Goal: Task Accomplishment & Management: Manage account settings

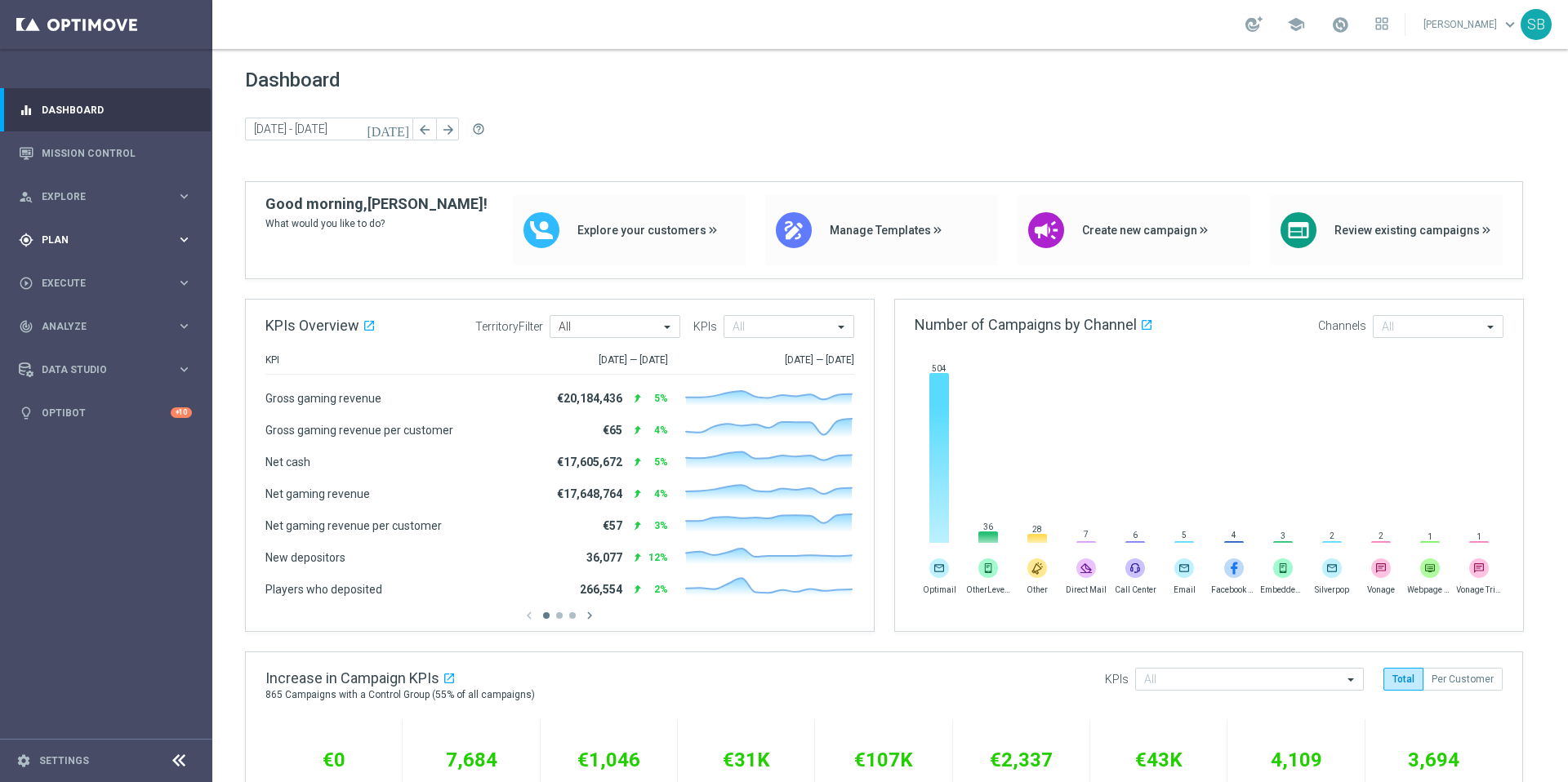
click at [73, 238] on span "Plan" at bounding box center [108, 240] width 135 height 10
click at [68, 280] on link "Target Groups" at bounding box center [106, 274] width 128 height 14
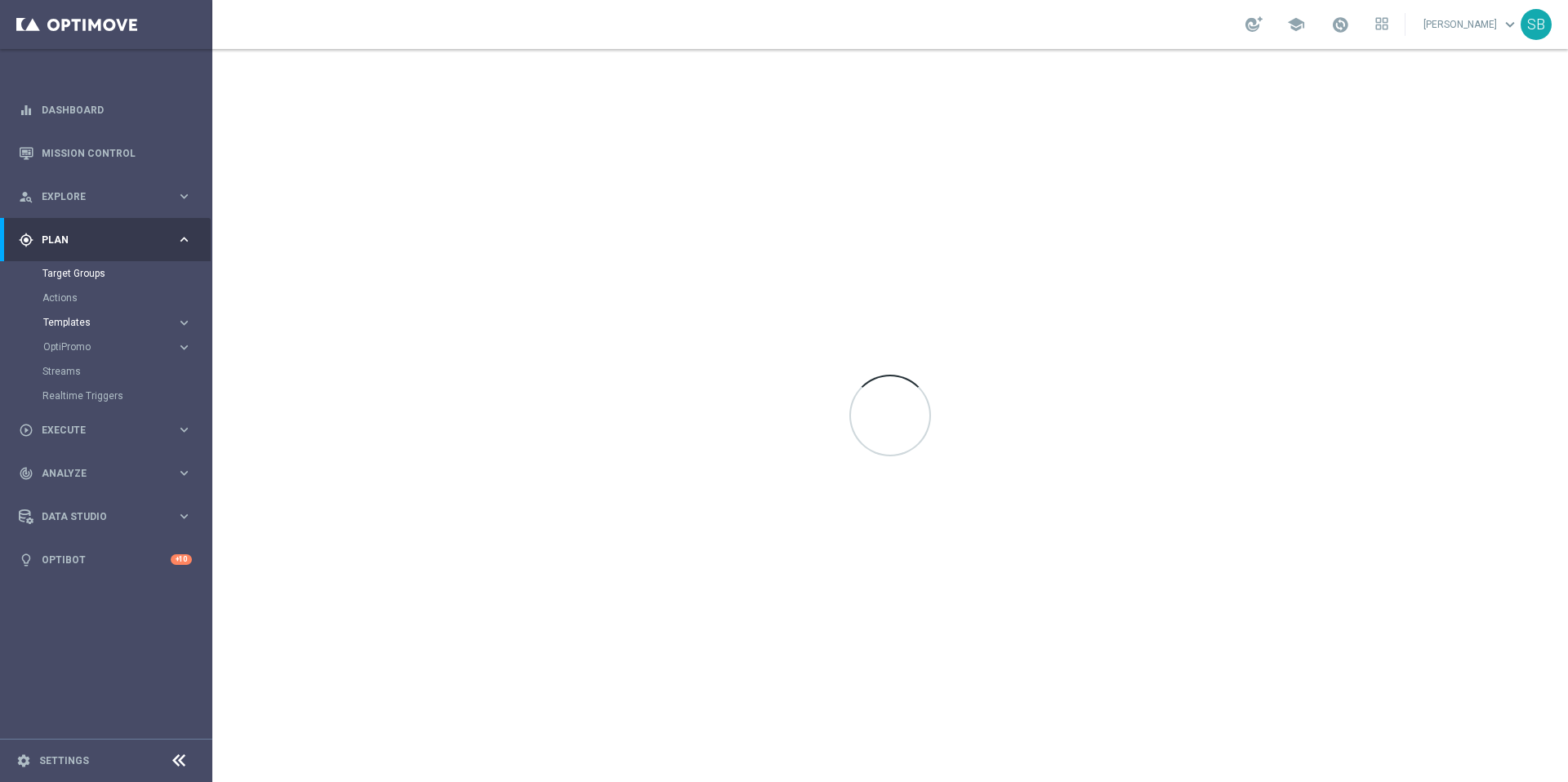
click at [71, 317] on span "Templates" at bounding box center [102, 322] width 117 height 10
click at [74, 343] on link "Optimail" at bounding box center [109, 347] width 119 height 14
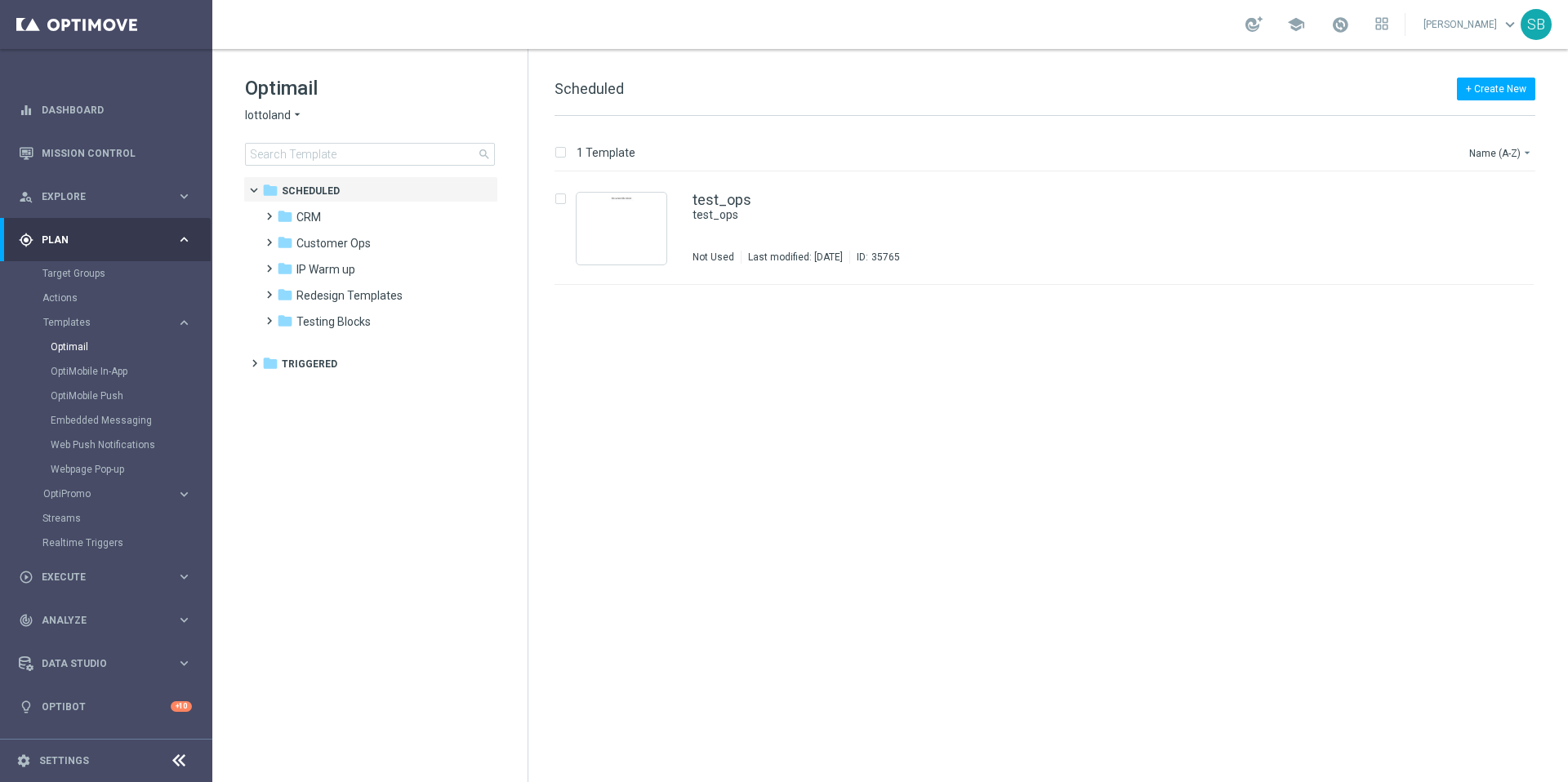
click at [298, 114] on icon "arrow_drop_down" at bounding box center [297, 115] width 14 height 15
click at [0, 0] on span "[DOMAIN_NAME]" at bounding box center [0, 0] width 0 height 0
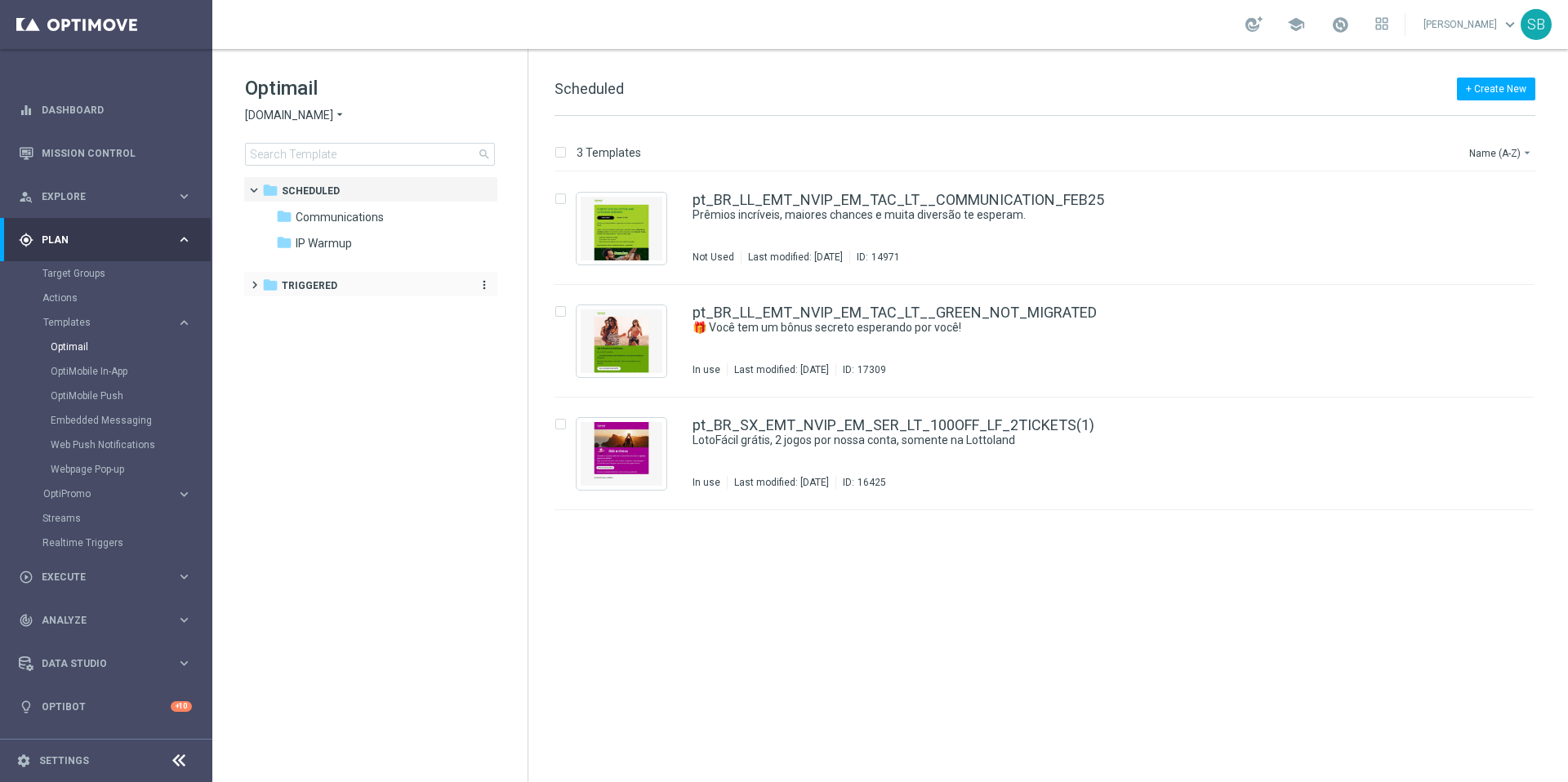
click at [270, 290] on icon "folder" at bounding box center [270, 285] width 16 height 16
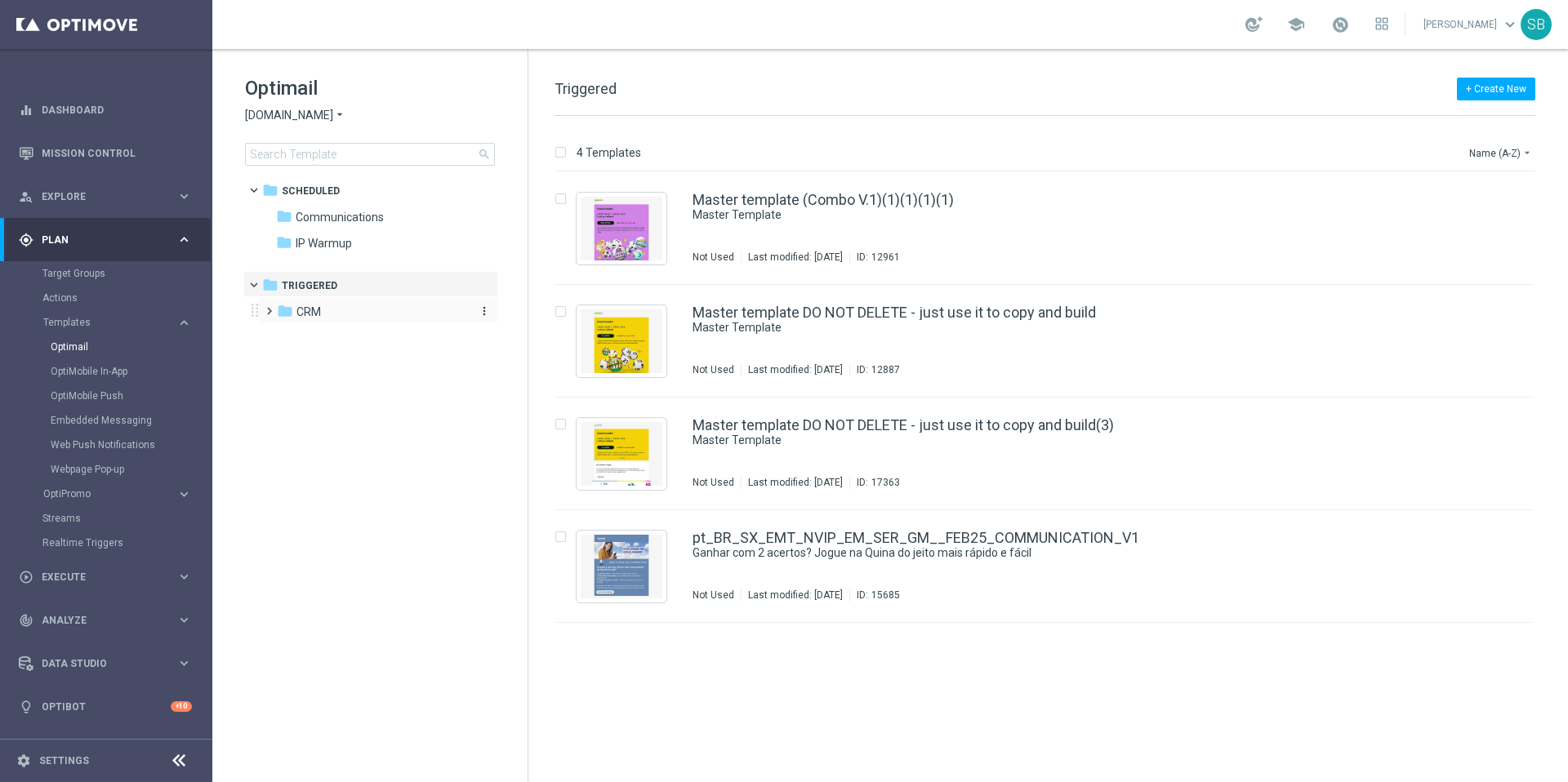
click at [286, 312] on icon "folder" at bounding box center [285, 311] width 16 height 16
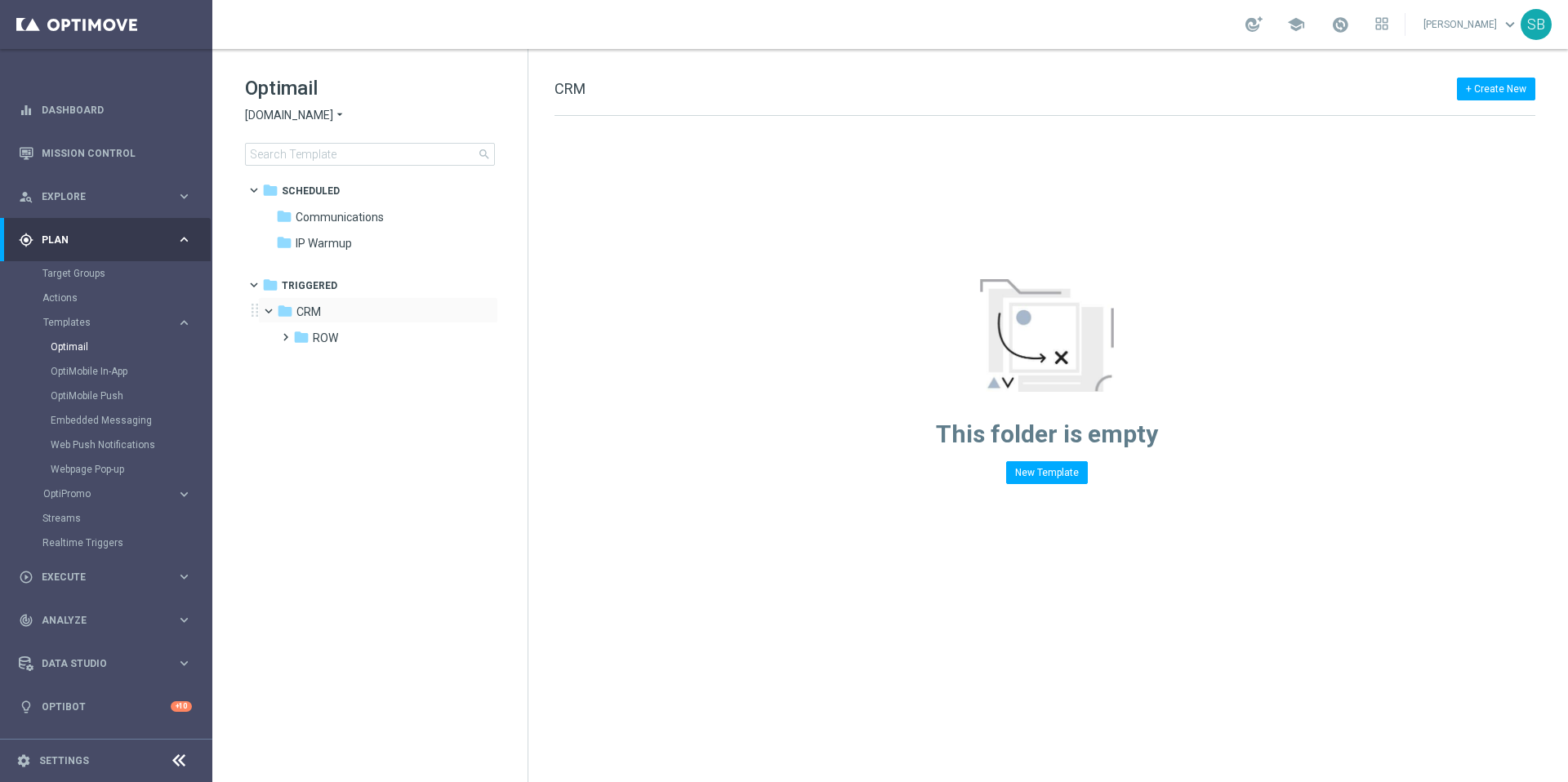
click at [273, 312] on span at bounding box center [276, 308] width 7 height 8
click at [269, 307] on span at bounding box center [266, 304] width 8 height 7
click at [300, 338] on icon "folder" at bounding box center [301, 337] width 16 height 16
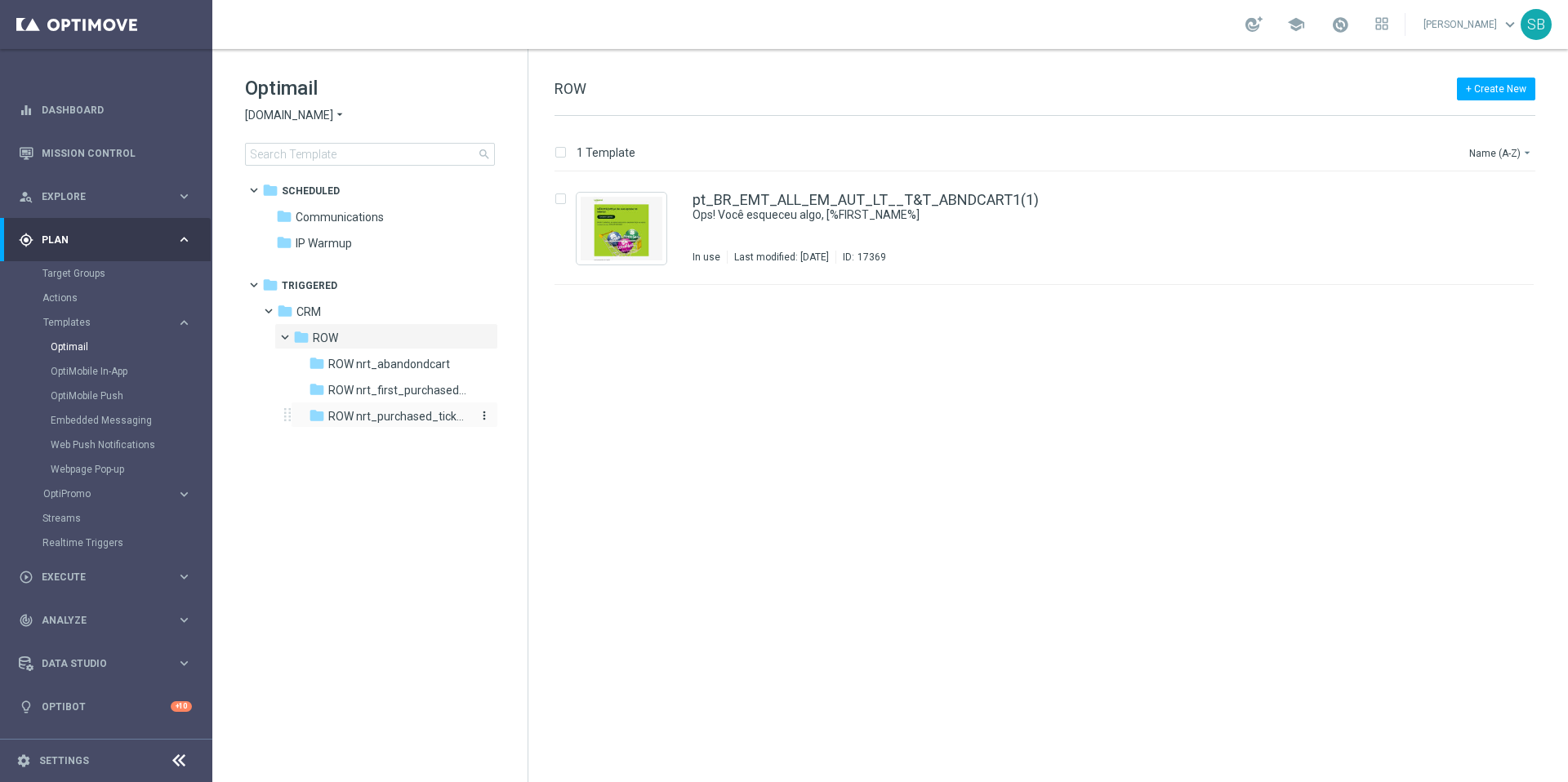
click at [353, 422] on span "ROW nrt_purchased_tickets" at bounding box center [399, 416] width 141 height 15
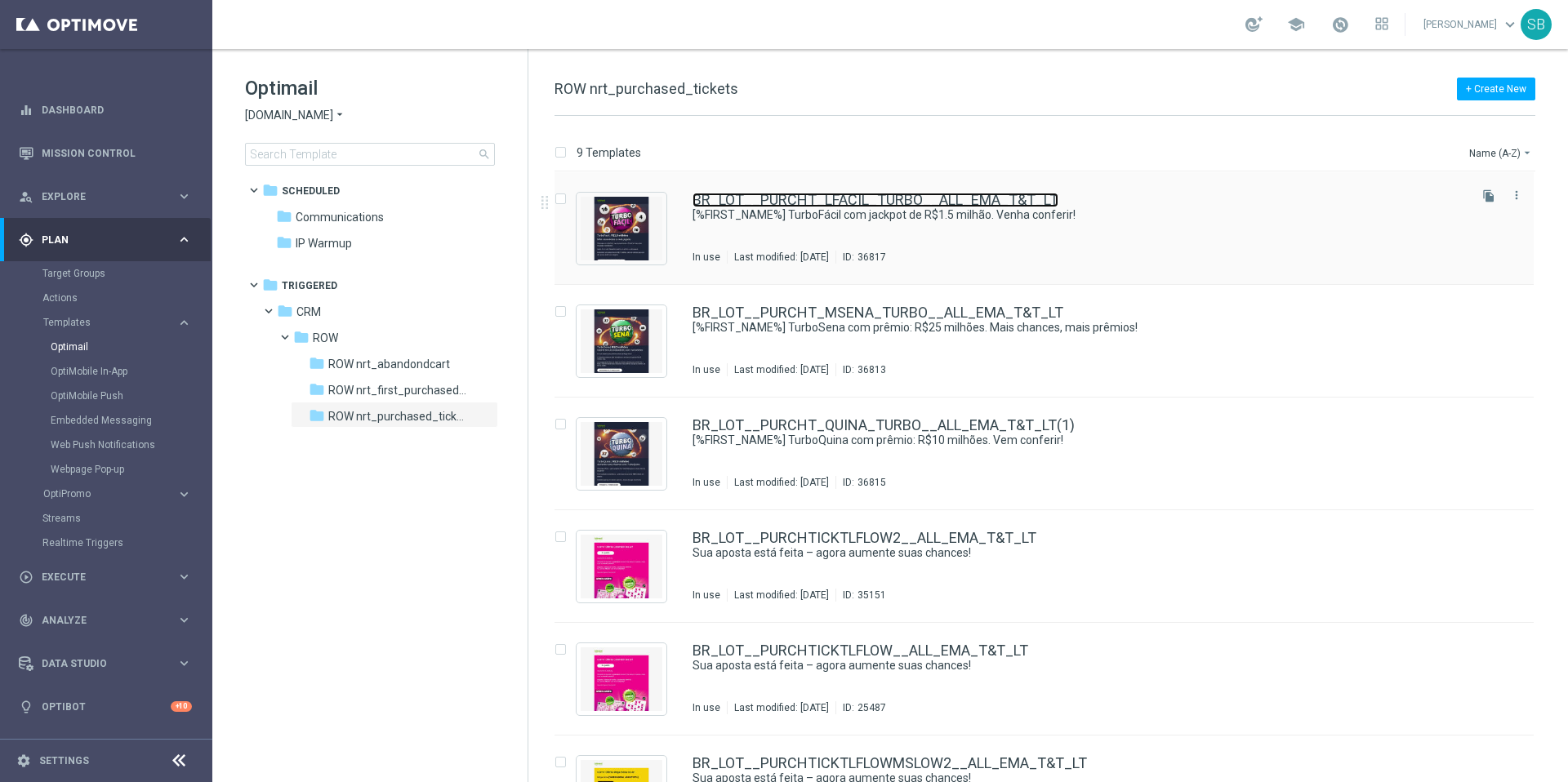
click at [889, 201] on link "BR_LOT__PURCHT_LFACIL_TURBO__ALL_EMA_T&T_LT" at bounding box center [876, 199] width 366 height 15
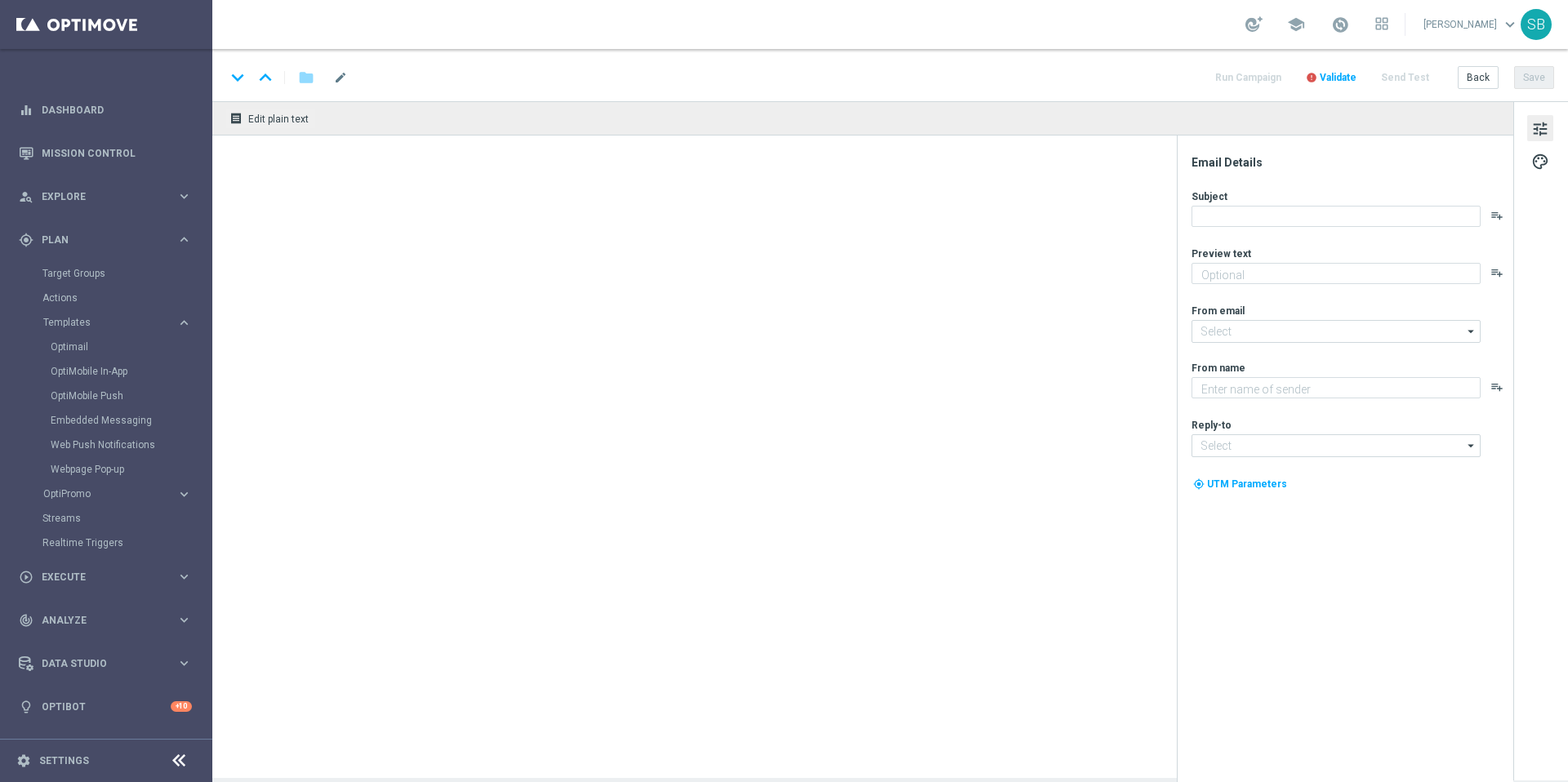
type textarea "Mais vencedores a cada jogada"
type input "mail@crm.lottoland.com.br"
type textarea "[DOMAIN_NAME]"
type input "contato@lottoland.com.br"
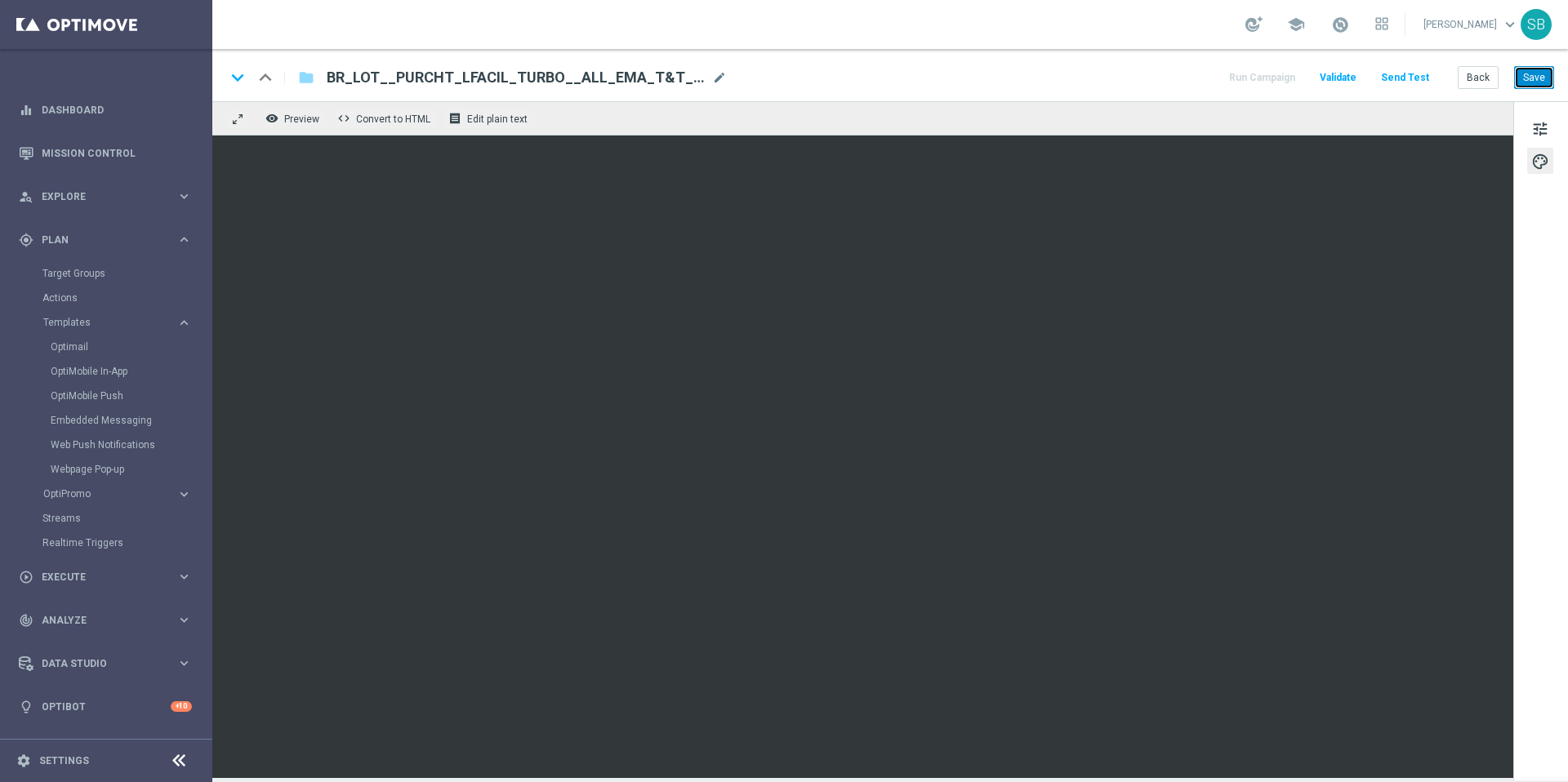
click at [1541, 74] on button "Save" at bounding box center [1534, 77] width 40 height 23
click at [308, 83] on icon "folder" at bounding box center [306, 77] width 16 height 19
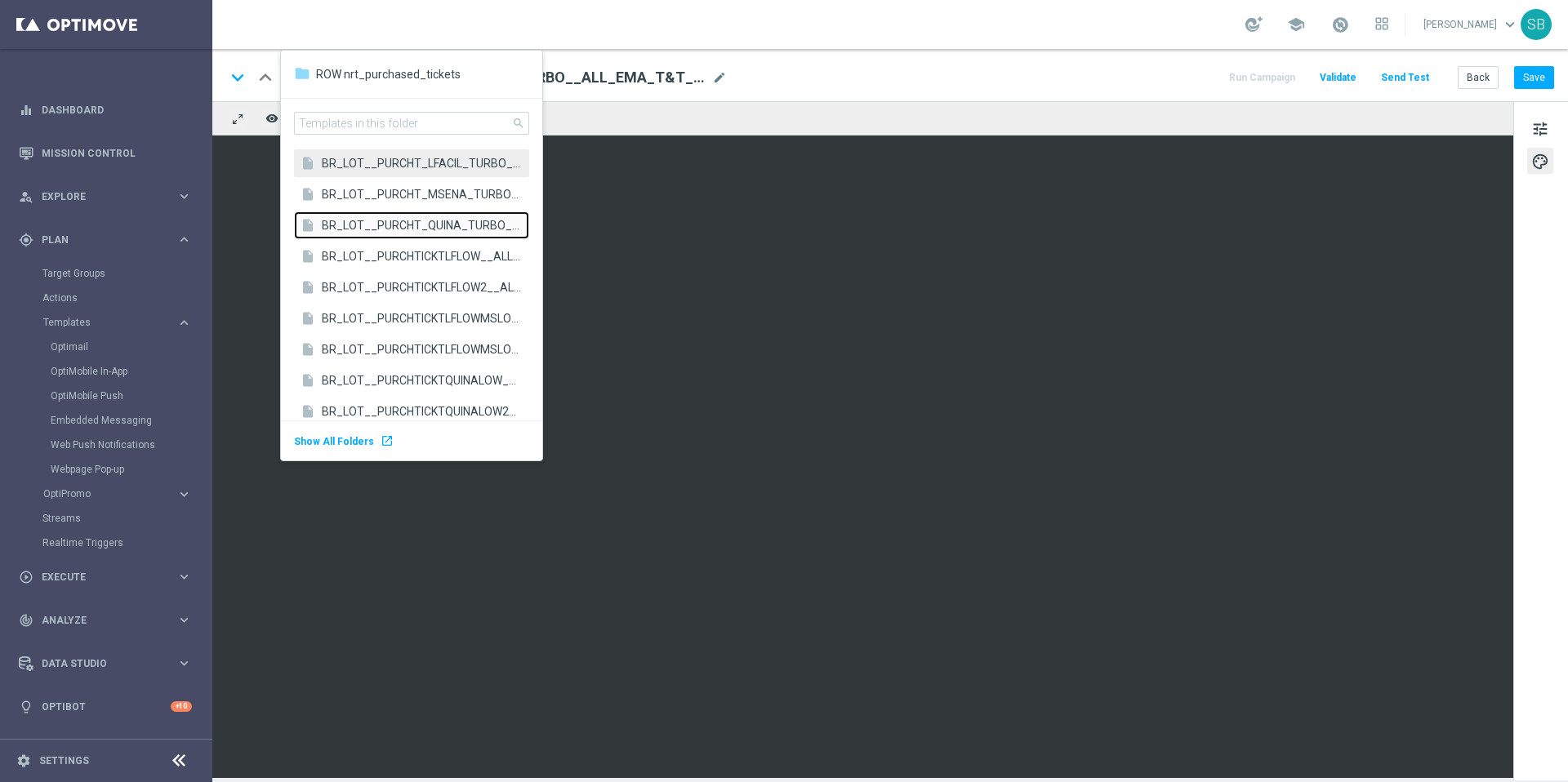
click at [333, 225] on span "BR_LOT__PURCHT_QUINA_TURBO__ALL_EMA_T&T_LT(1)" at bounding box center [421, 225] width 199 height 15
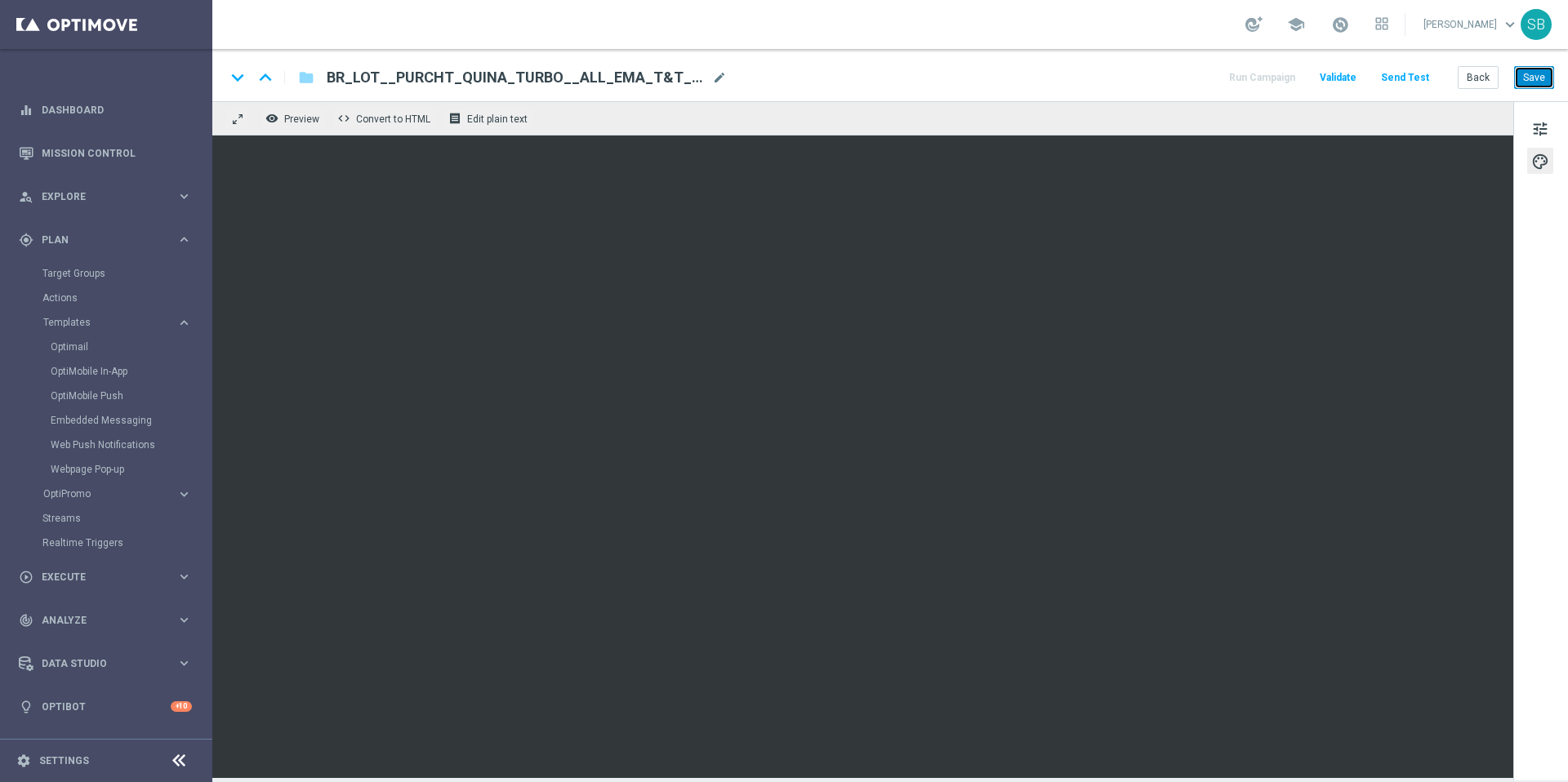
click at [1544, 81] on button "Save" at bounding box center [1534, 77] width 40 height 23
click at [1530, 81] on button "Save" at bounding box center [1534, 77] width 40 height 23
click at [1086, 72] on div "keyboard_arrow_down keyboard_arrow_up folder BR_LOT__PURCHT_QUINA_TURBO__ALL_EM…" at bounding box center [890, 77] width 1329 height 21
click at [1530, 80] on button "Save" at bounding box center [1534, 77] width 40 height 23
click at [1149, 86] on div "keyboard_arrow_down keyboard_arrow_up folder BR_LOT__PURCHT_QUINA_TURBO__ALL_EM…" at bounding box center [890, 77] width 1329 height 21
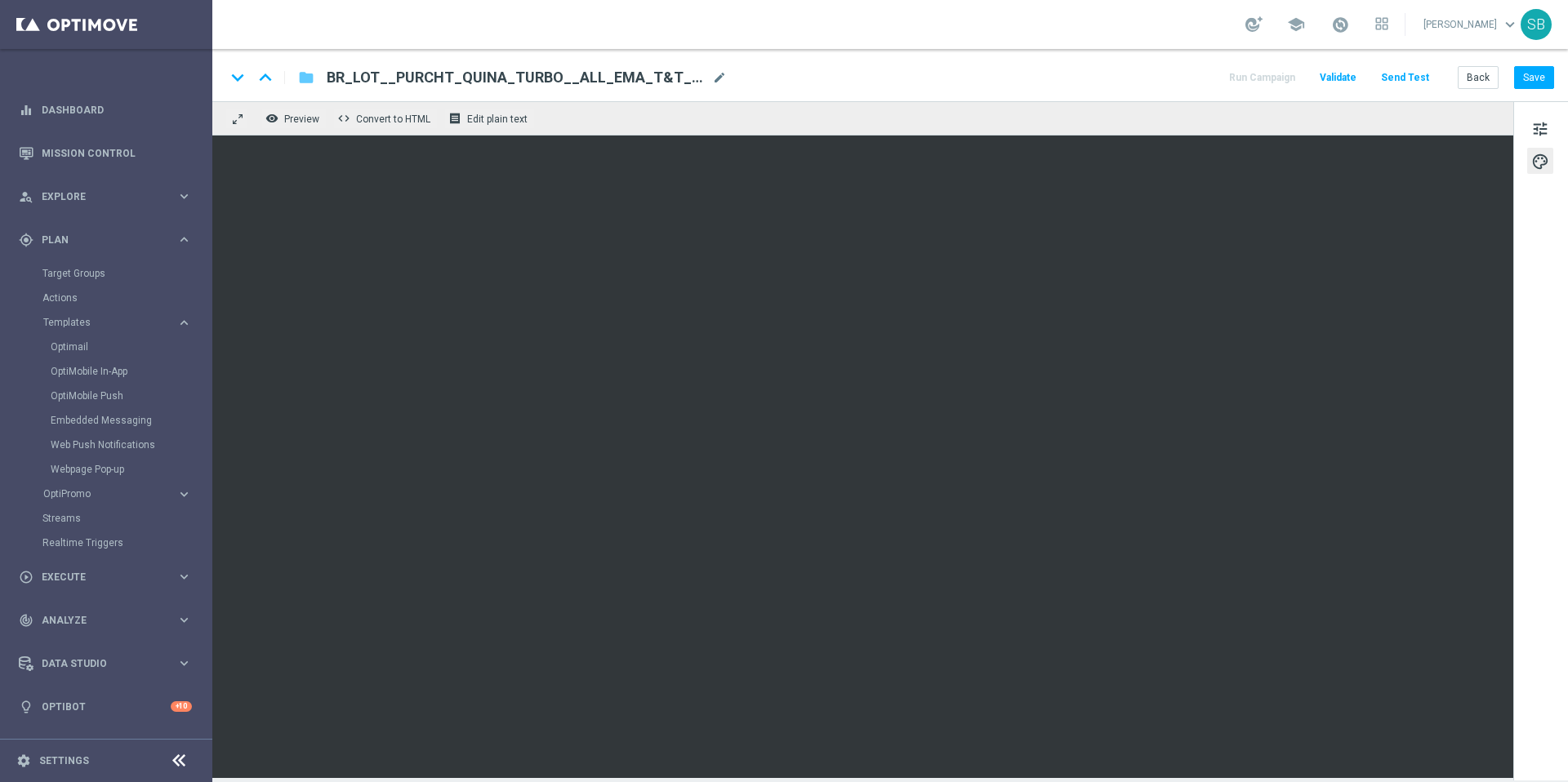
click at [308, 79] on icon "folder" at bounding box center [306, 77] width 16 height 19
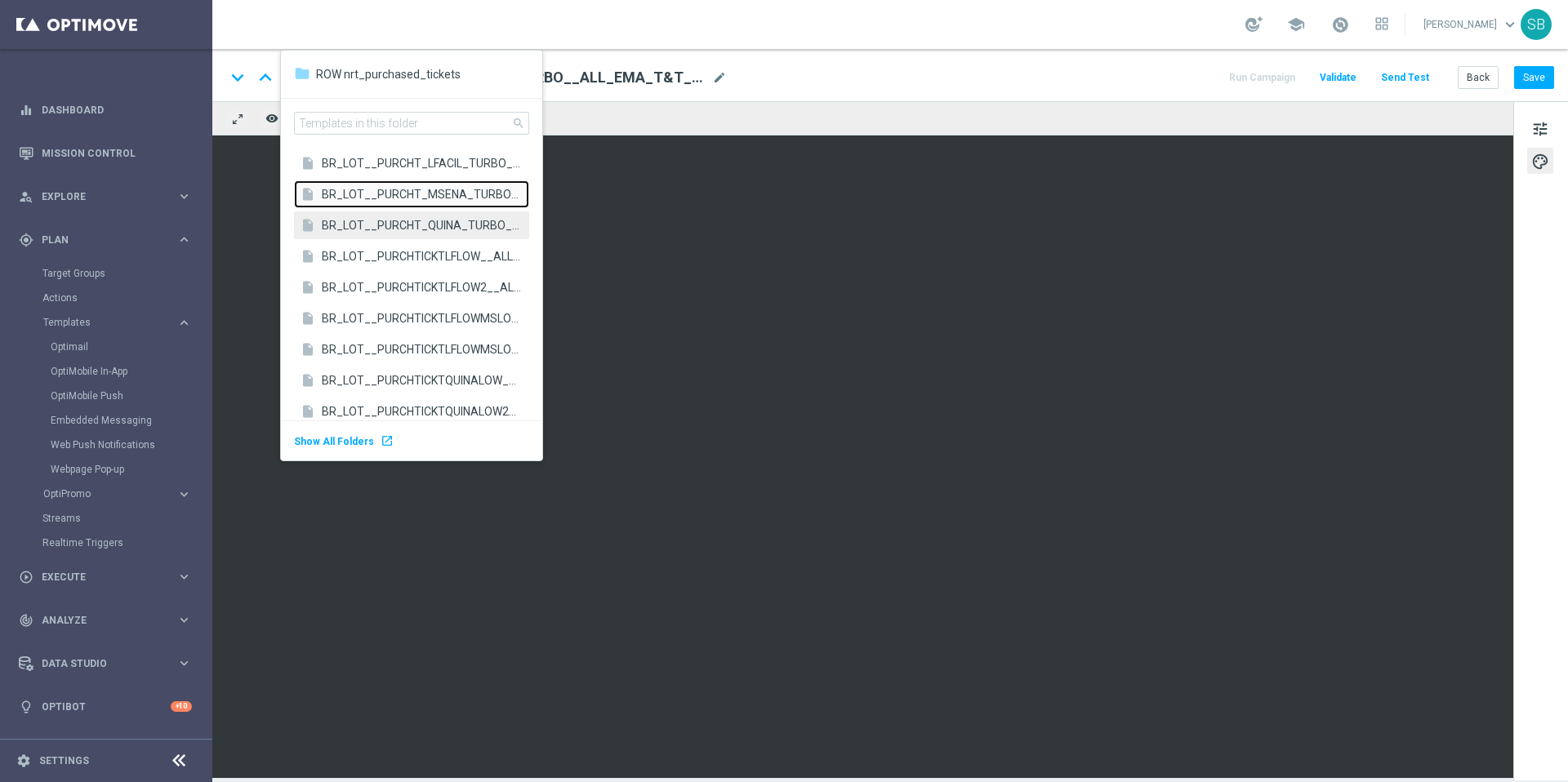
click at [364, 196] on span "BR_LOT__PURCHT_MSENA_TURBO__ALL_EMA_T&T_LT" at bounding box center [421, 194] width 199 height 15
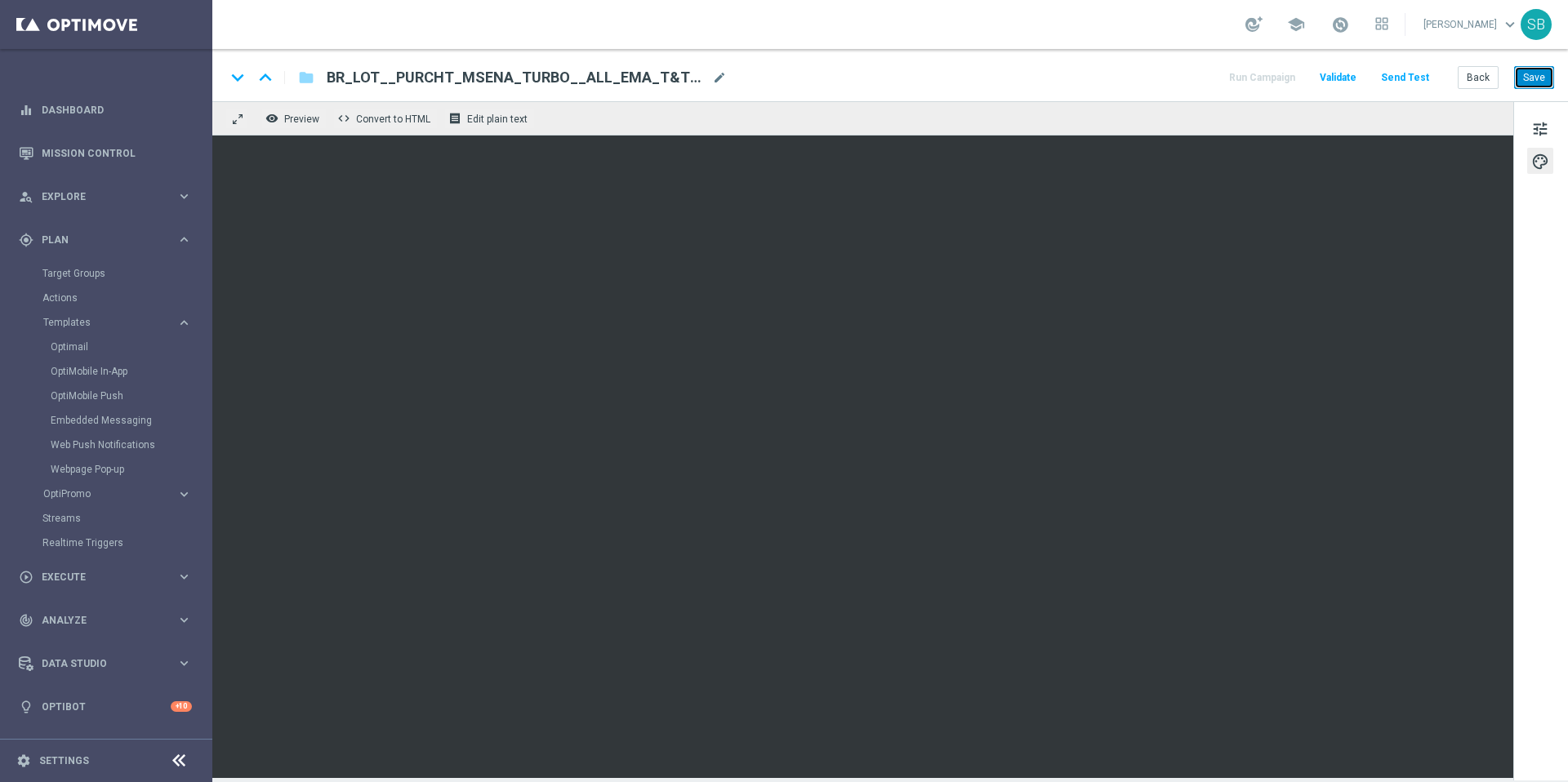
click at [1538, 80] on button "Save" at bounding box center [1534, 77] width 40 height 23
click at [1539, 75] on button "Save" at bounding box center [1534, 77] width 40 height 23
click at [303, 80] on icon "folder" at bounding box center [306, 77] width 16 height 19
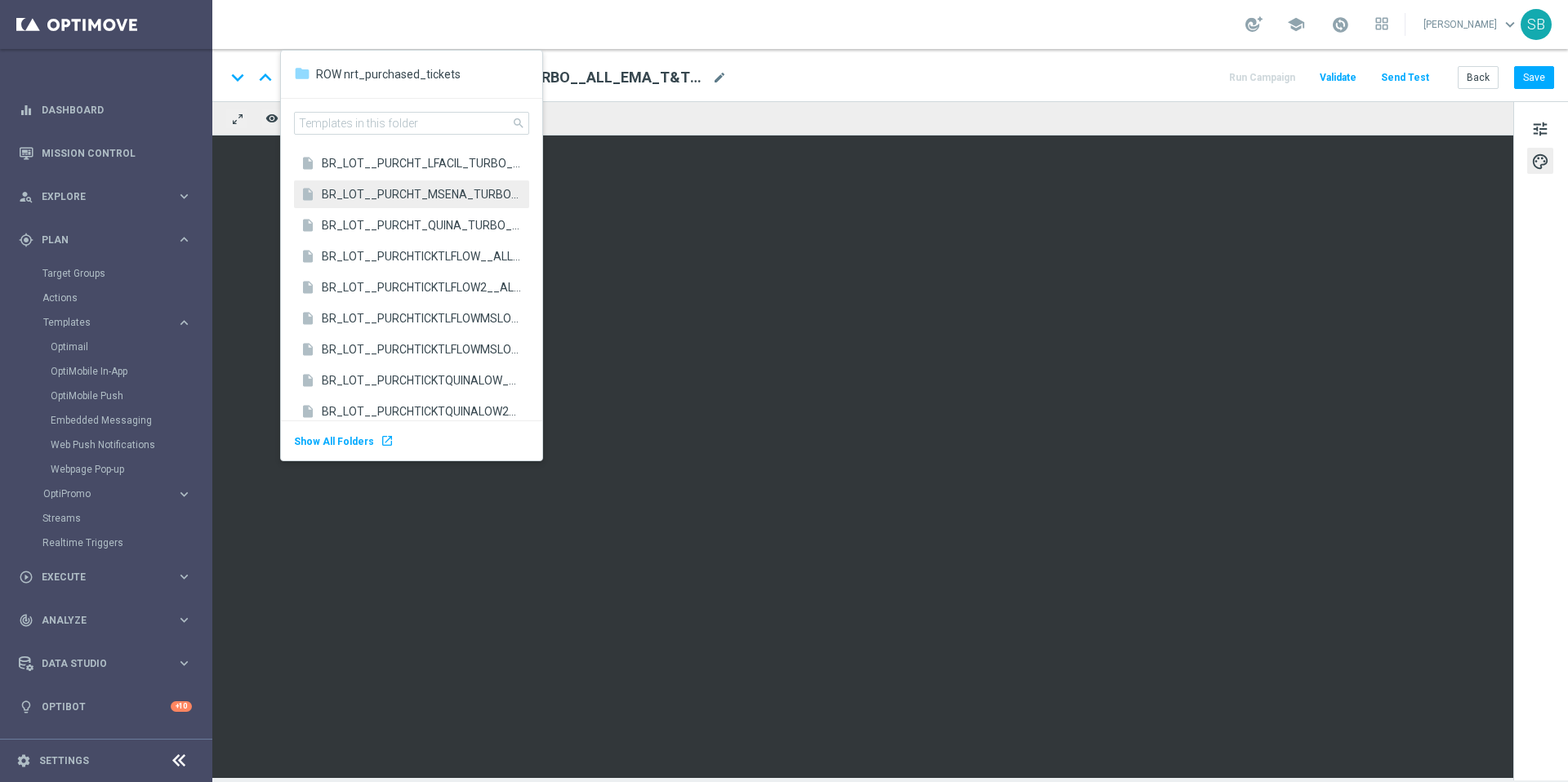
click at [748, 67] on div "keyboard_arrow_down keyboard_arrow_up folder BR_LOT__PURCHT_MSENA_TURBO__ALL_EM…" at bounding box center [890, 77] width 1329 height 21
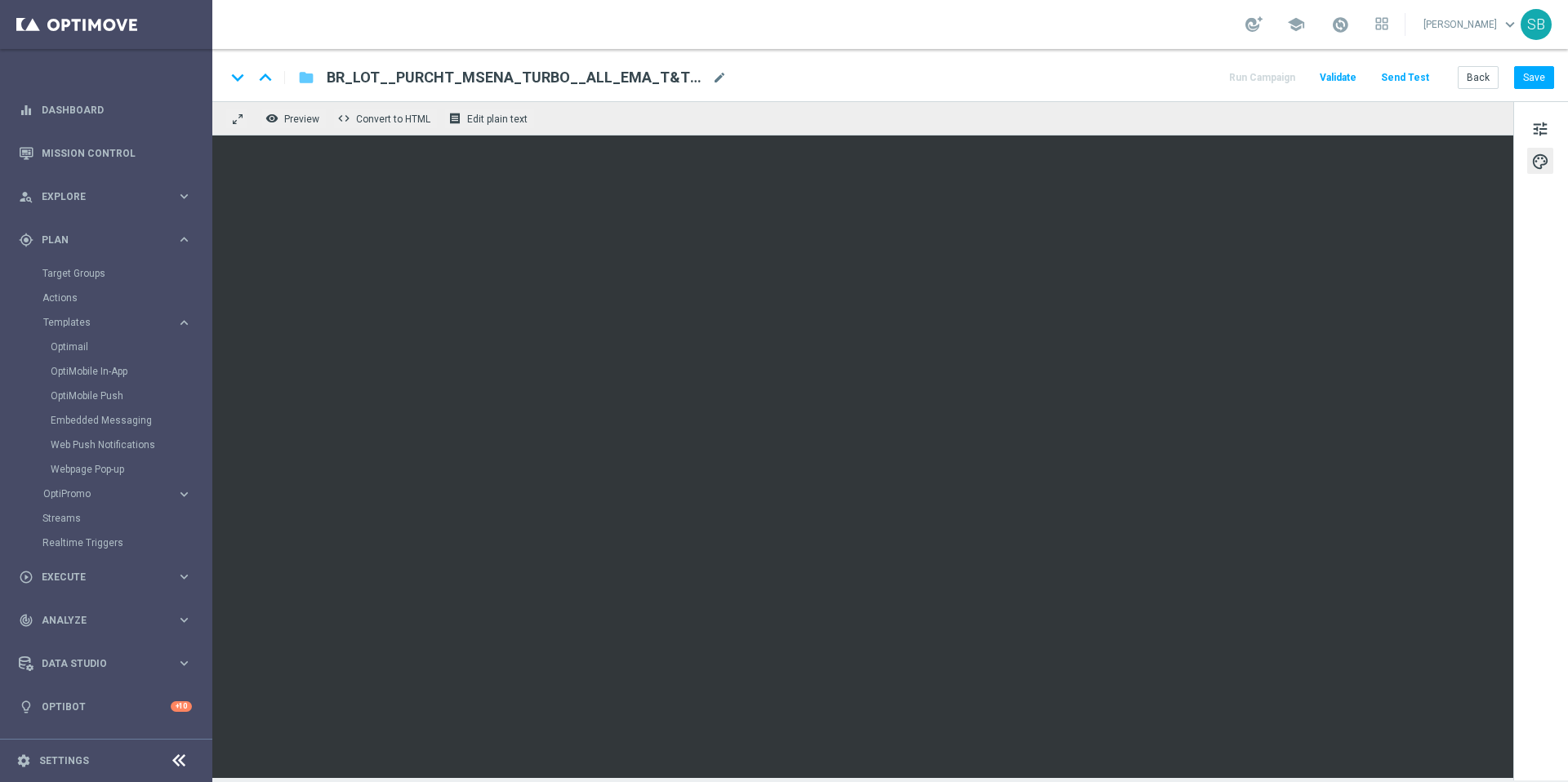
click at [310, 82] on icon "folder" at bounding box center [306, 77] width 16 height 19
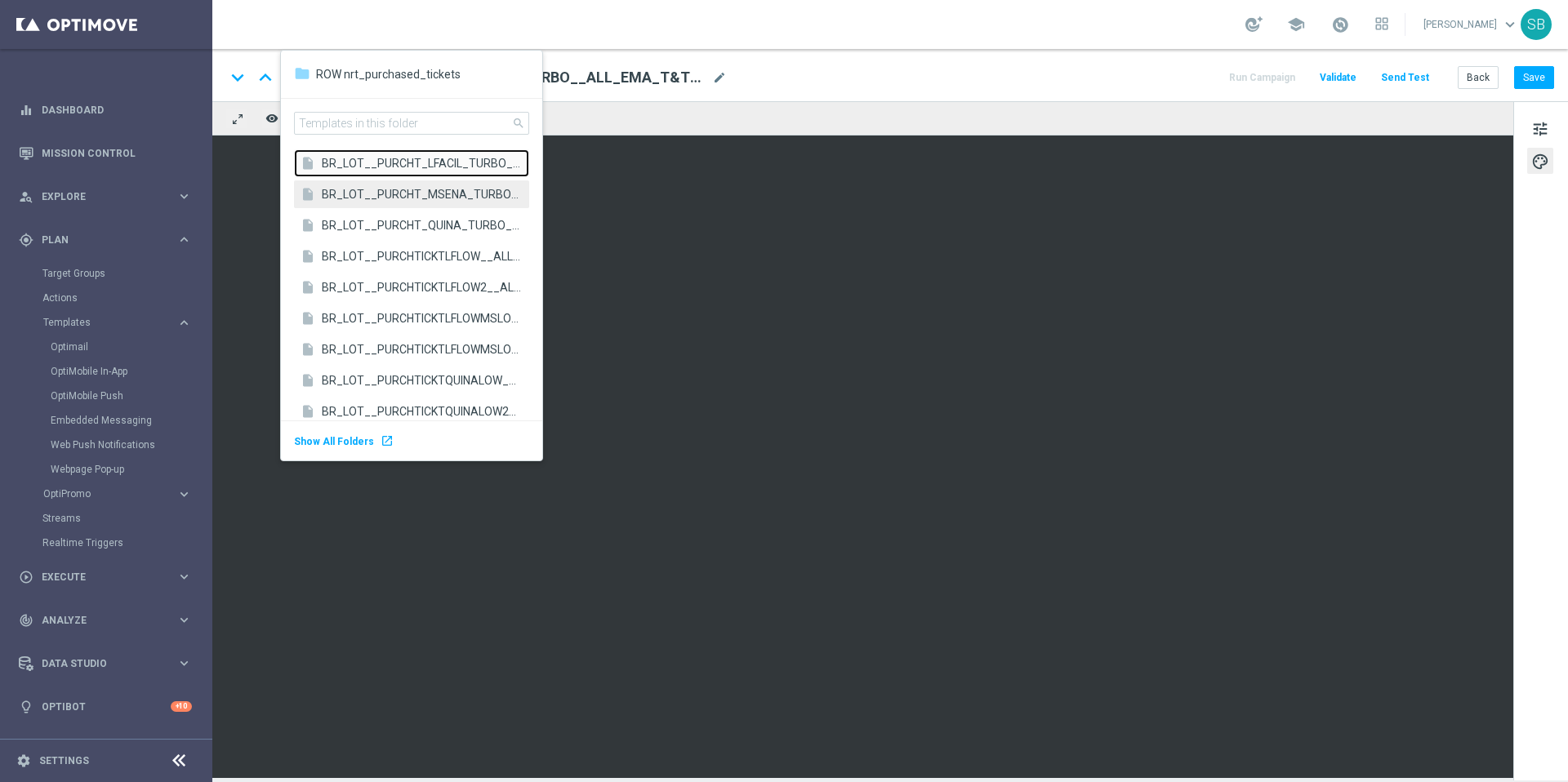
click at [358, 165] on span "BR_LOT__PURCHT_LFACIL_TURBO__ALL_EMA_T&T_LT" at bounding box center [421, 163] width 199 height 15
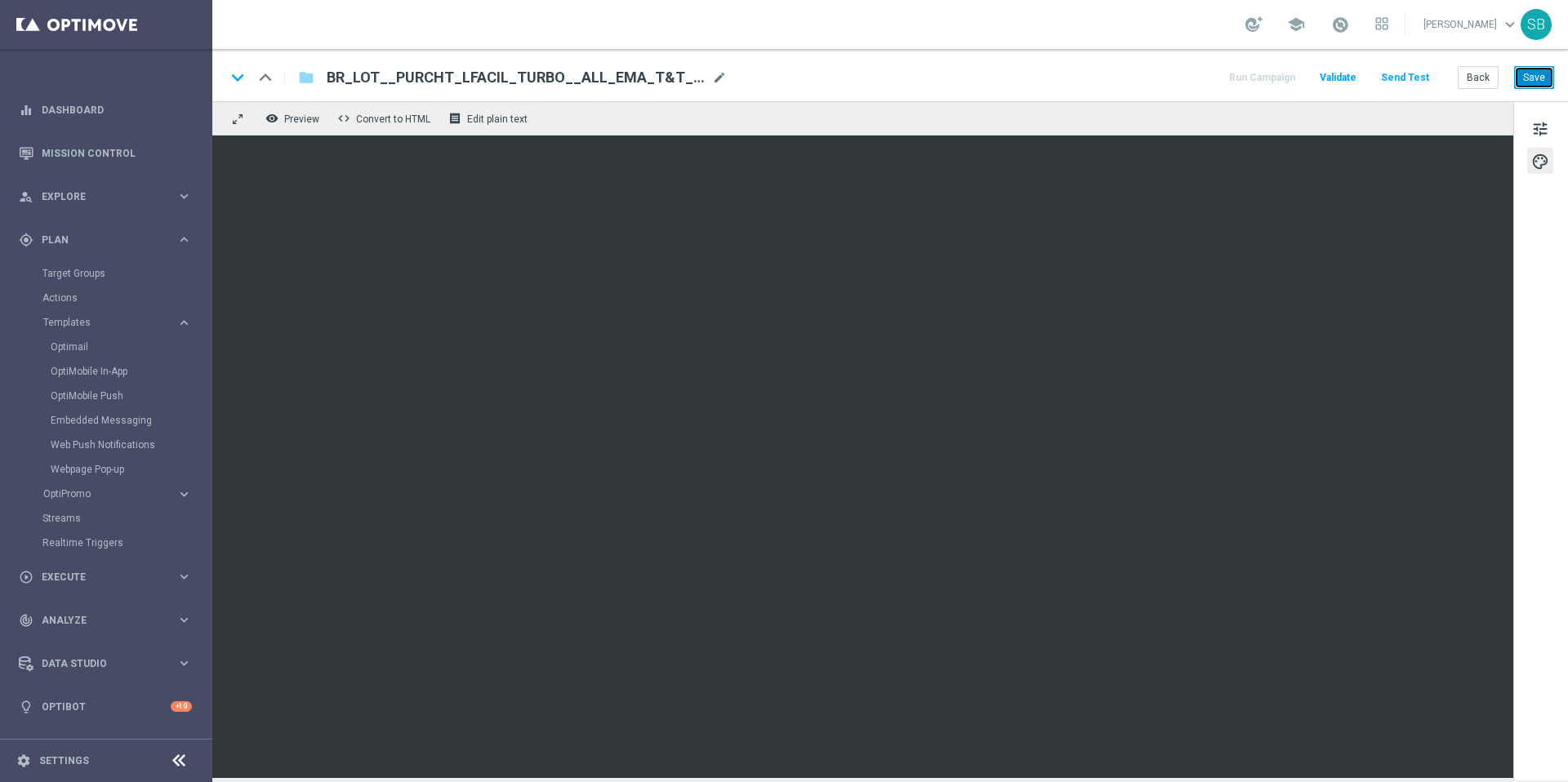
click at [1544, 80] on button "Save" at bounding box center [1534, 77] width 40 height 23
click at [1529, 81] on button "Save" at bounding box center [1534, 77] width 40 height 23
click at [986, 70] on div "keyboard_arrow_down keyboard_arrow_up folder BR_LOT__PURCHT_LFACIL_TURBO__ALL_E…" at bounding box center [890, 77] width 1329 height 21
click at [1529, 81] on button "Save" at bounding box center [1534, 77] width 40 height 23
click at [563, 30] on div "school Stephen Bramley keyboard_arrow_down SB" at bounding box center [890, 24] width 1356 height 49
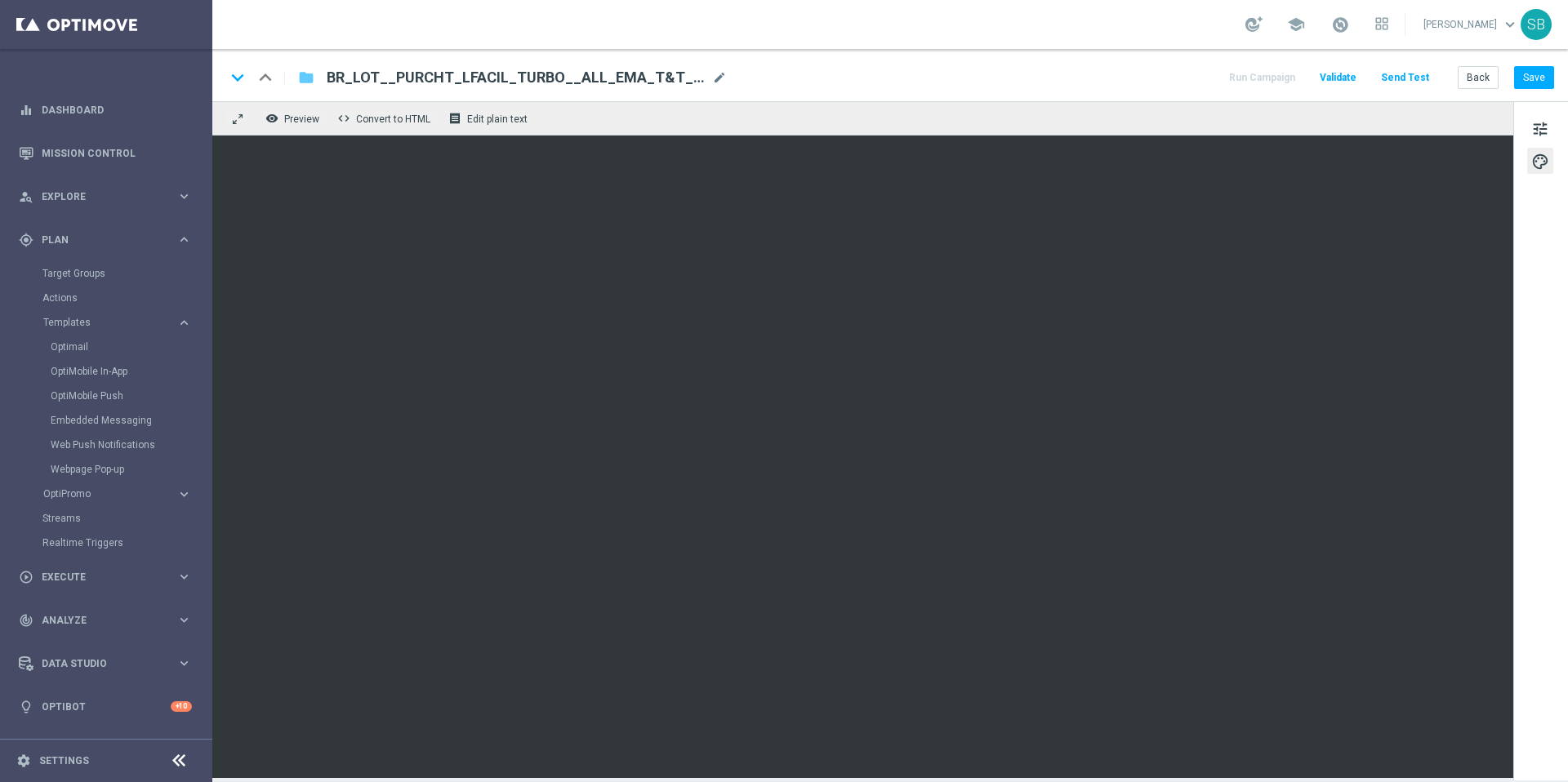
click at [307, 81] on icon "folder" at bounding box center [306, 77] width 16 height 19
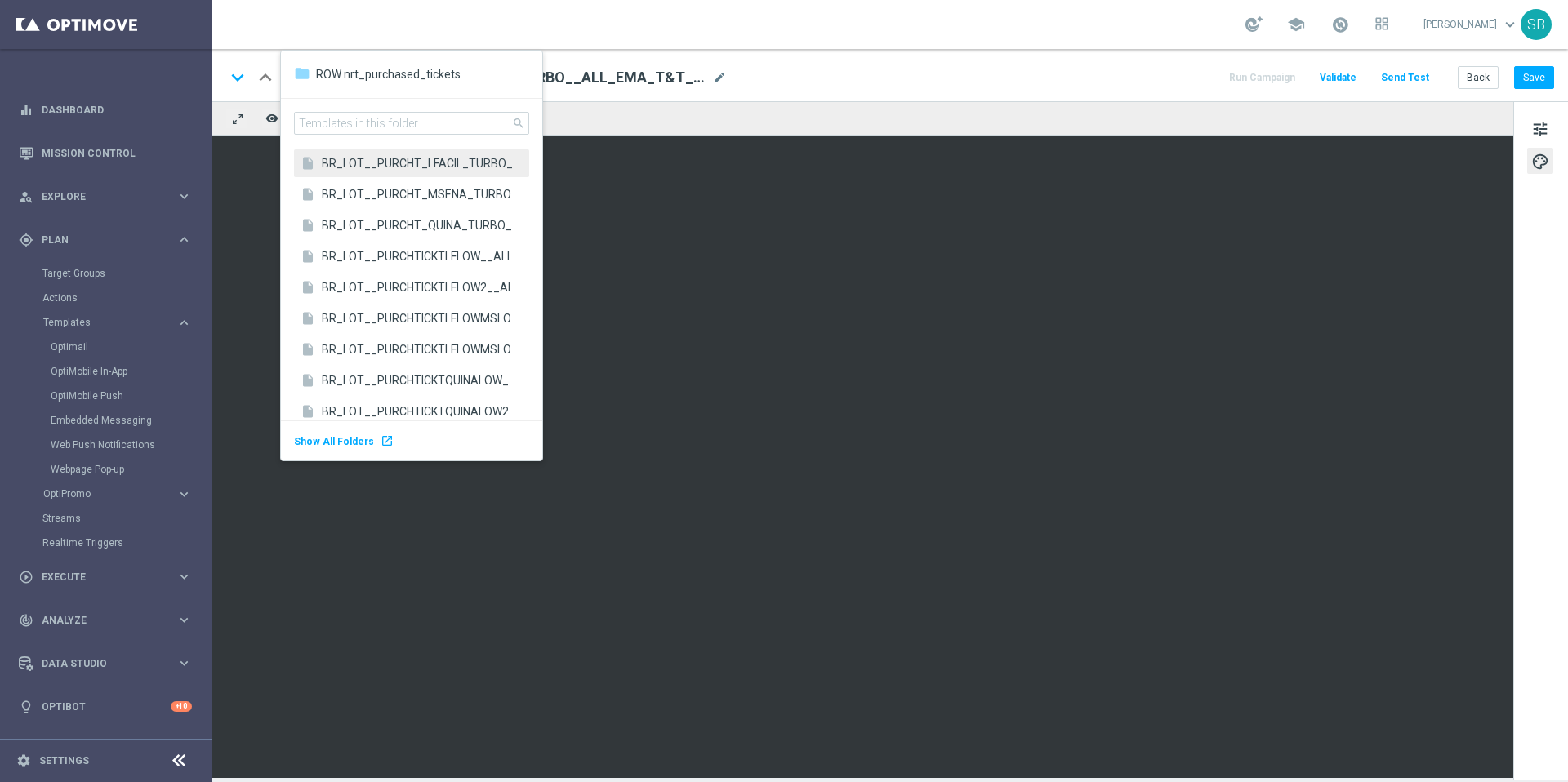
click at [264, 88] on div "keyboard_arrow_up" at bounding box center [265, 77] width 24 height 24
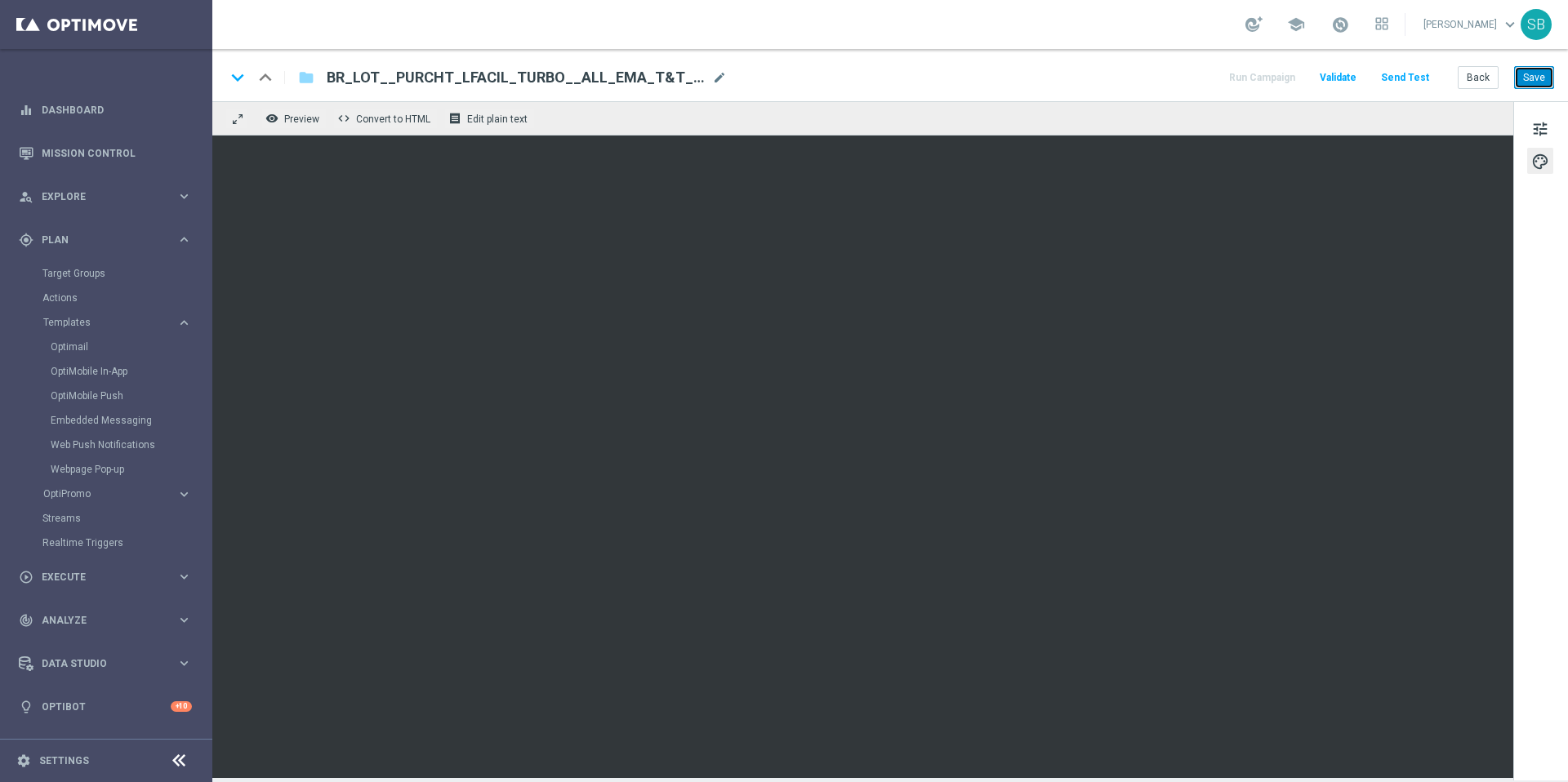
click at [1545, 85] on button "Save" at bounding box center [1534, 77] width 40 height 23
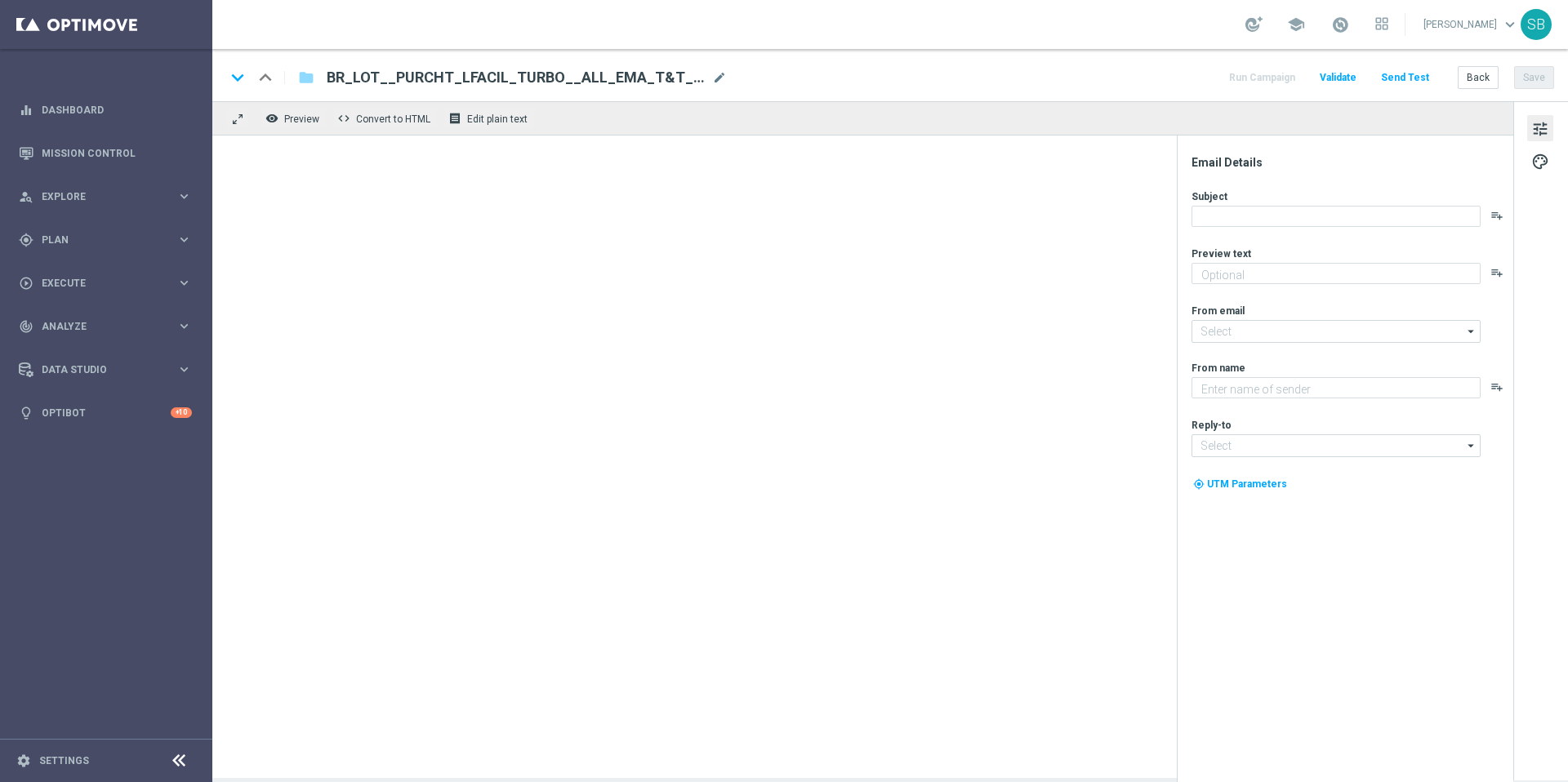
type textarea "Mais vencedores a cada jogada"
type textarea "[DOMAIN_NAME]"
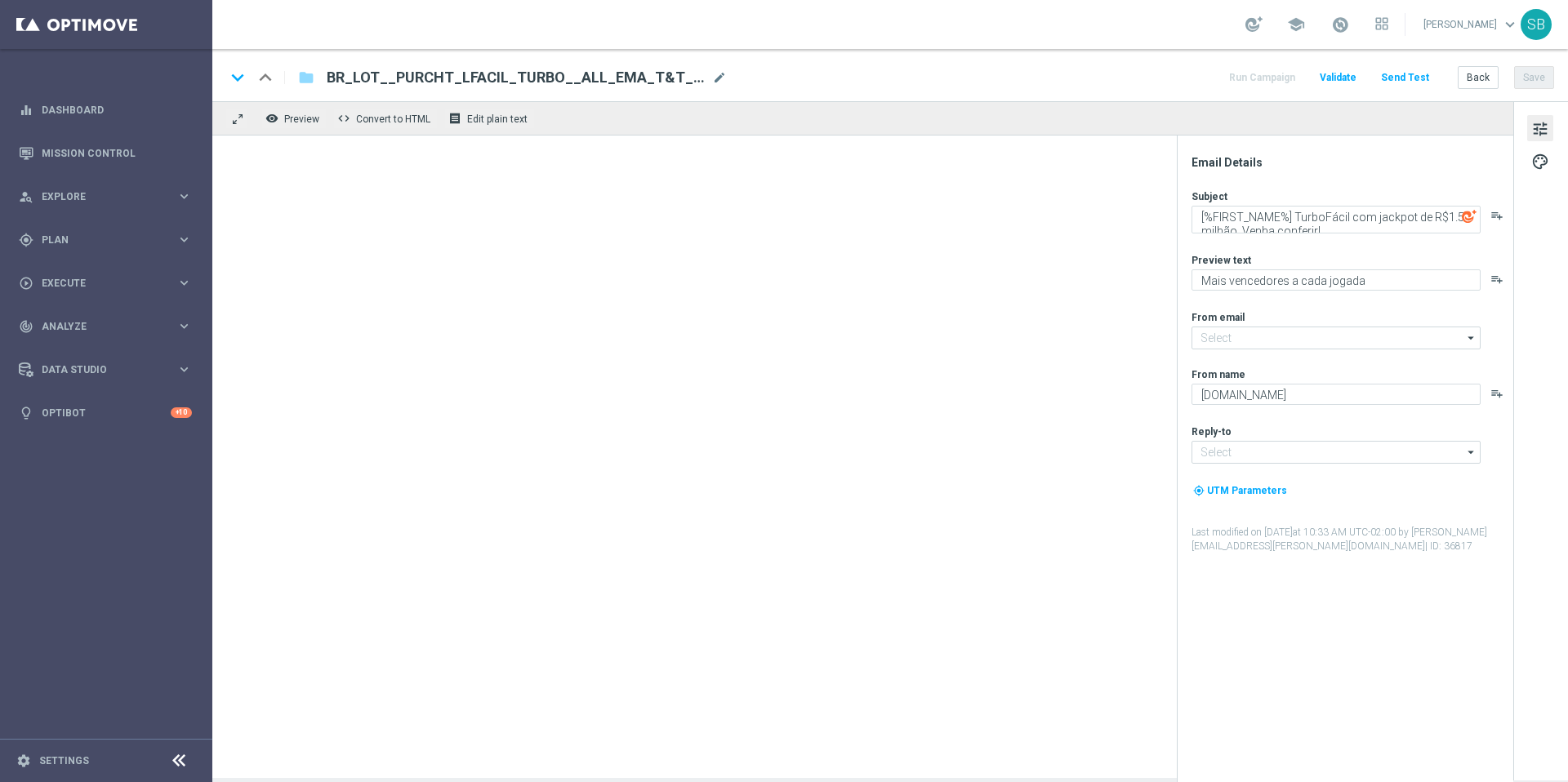
type input "[EMAIL_ADDRESS][DOMAIN_NAME]"
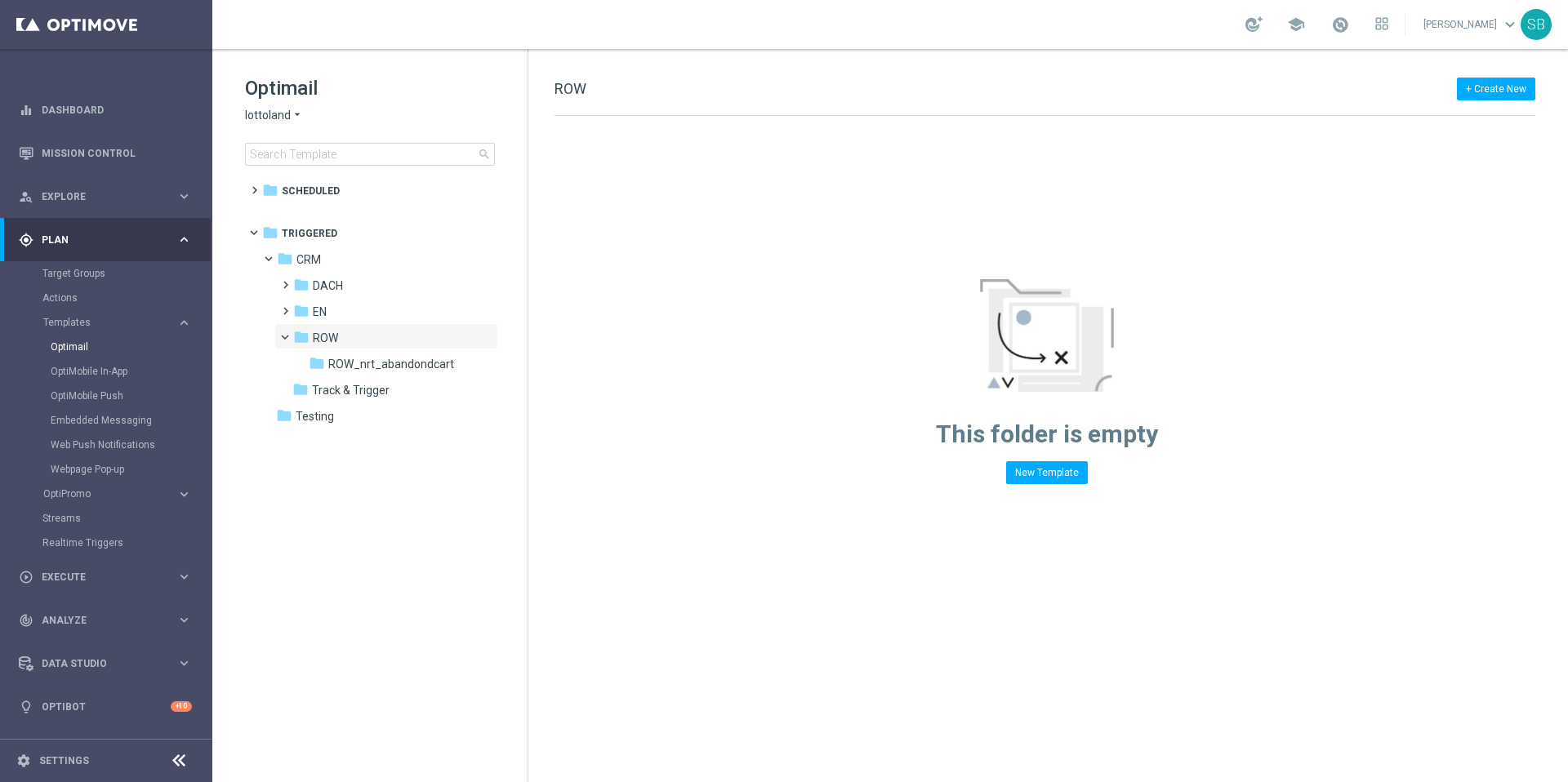
click at [293, 114] on icon "arrow_drop_down" at bounding box center [297, 115] width 14 height 15
click at [0, 0] on span "[DOMAIN_NAME]" at bounding box center [0, 0] width 0 height 0
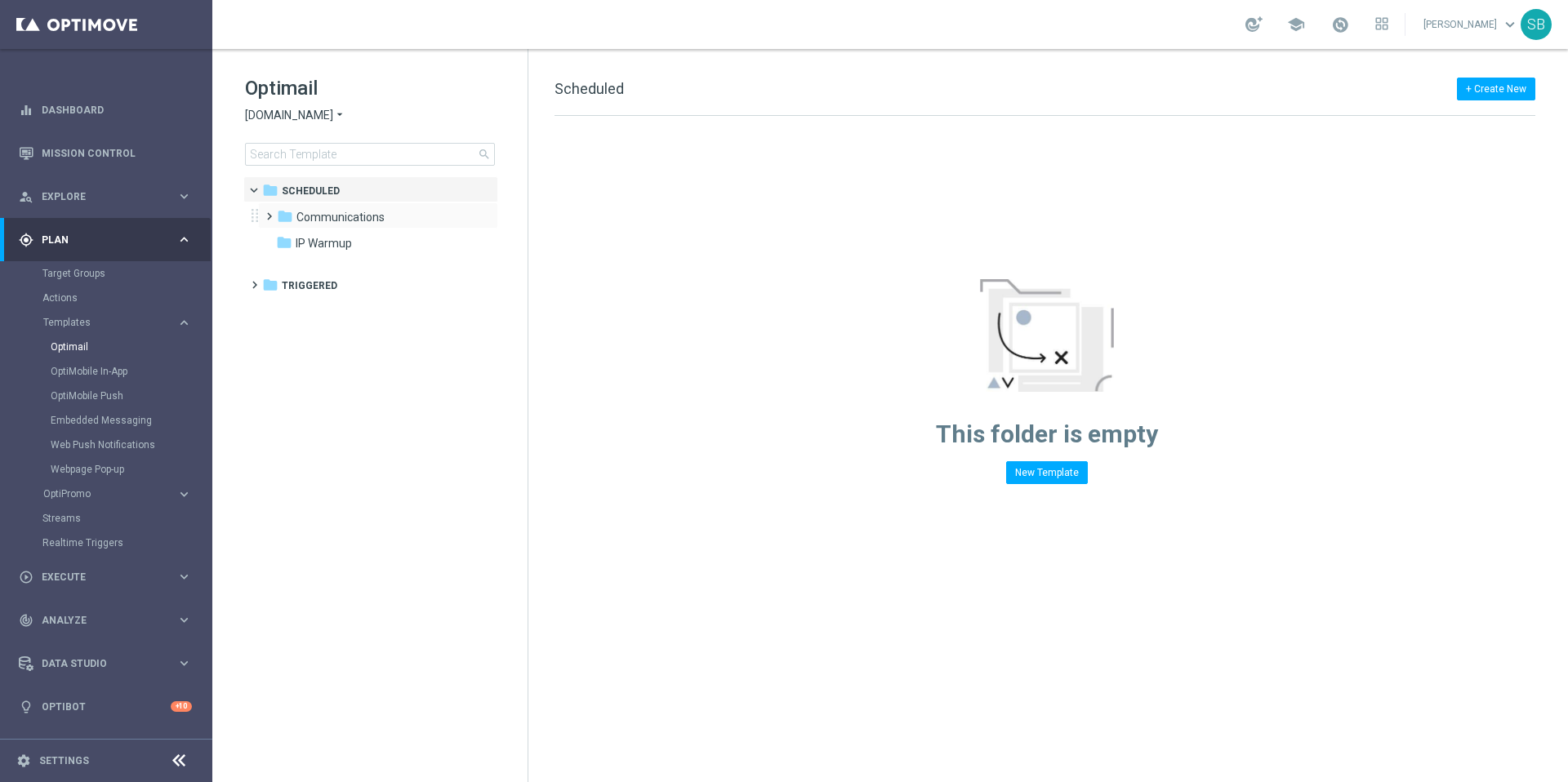
click at [269, 212] on span at bounding box center [266, 209] width 8 height 7
click at [286, 238] on span at bounding box center [283, 235] width 8 height 7
click at [323, 273] on icon "folder" at bounding box center [317, 268] width 16 height 16
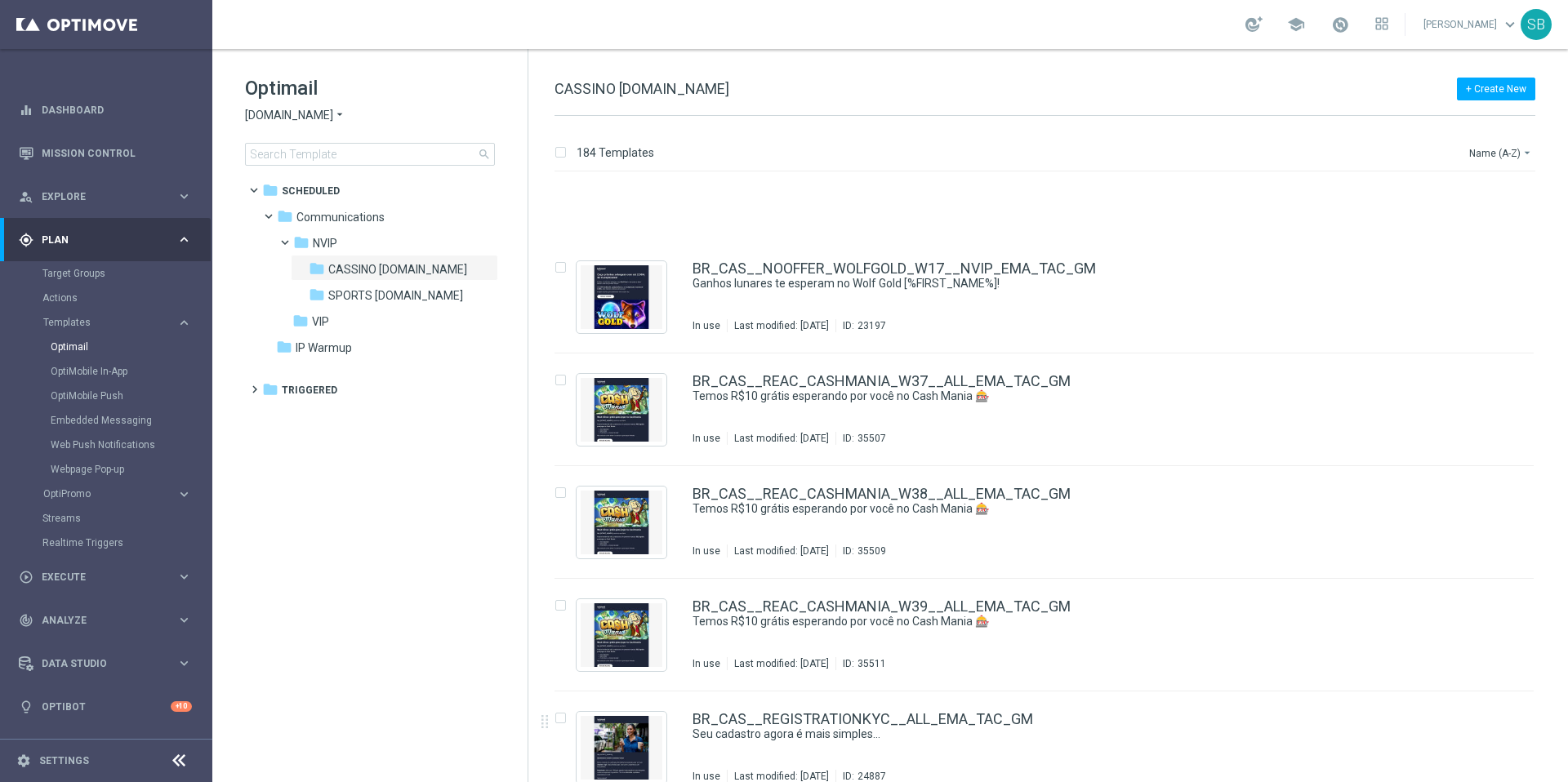
scroll to position [10727, 0]
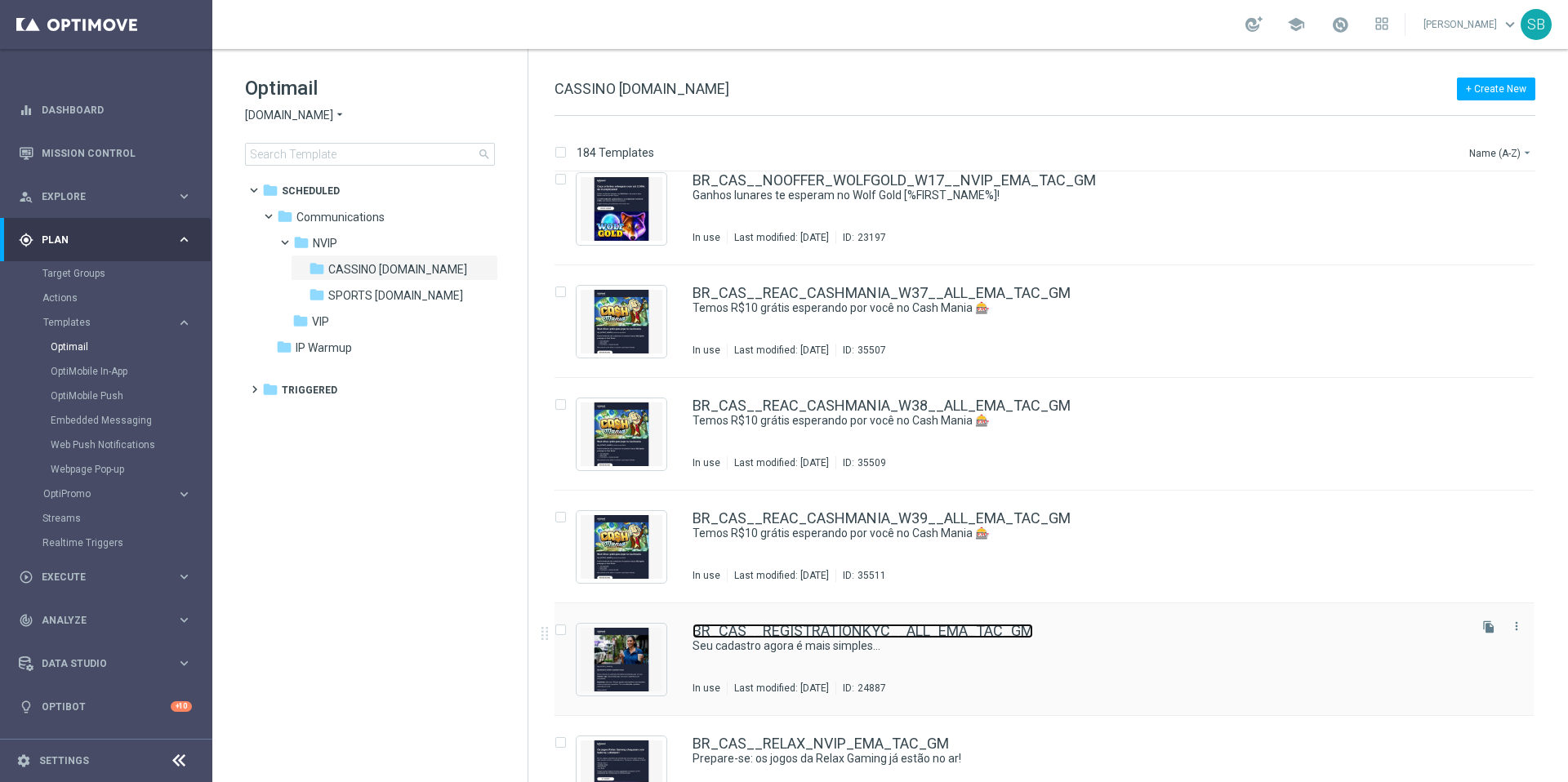
click at [861, 634] on link "BR_CAS__REGISTRATIONKYC__ALL_EMA_TAC_GM" at bounding box center [863, 631] width 341 height 15
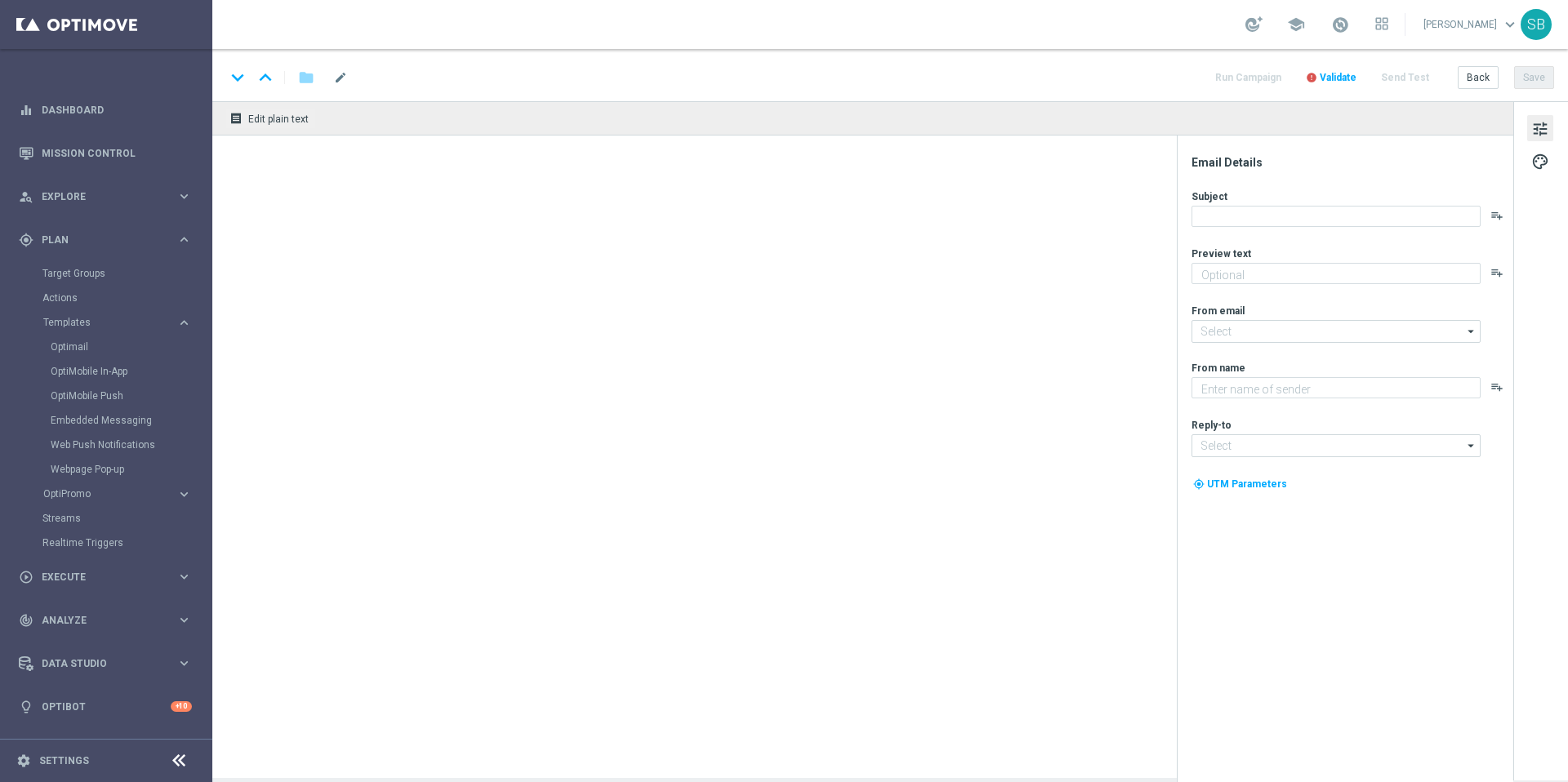
type textarea "Novo processo de verificação: mais fácil e seguro!"
type textarea "Lottoland"
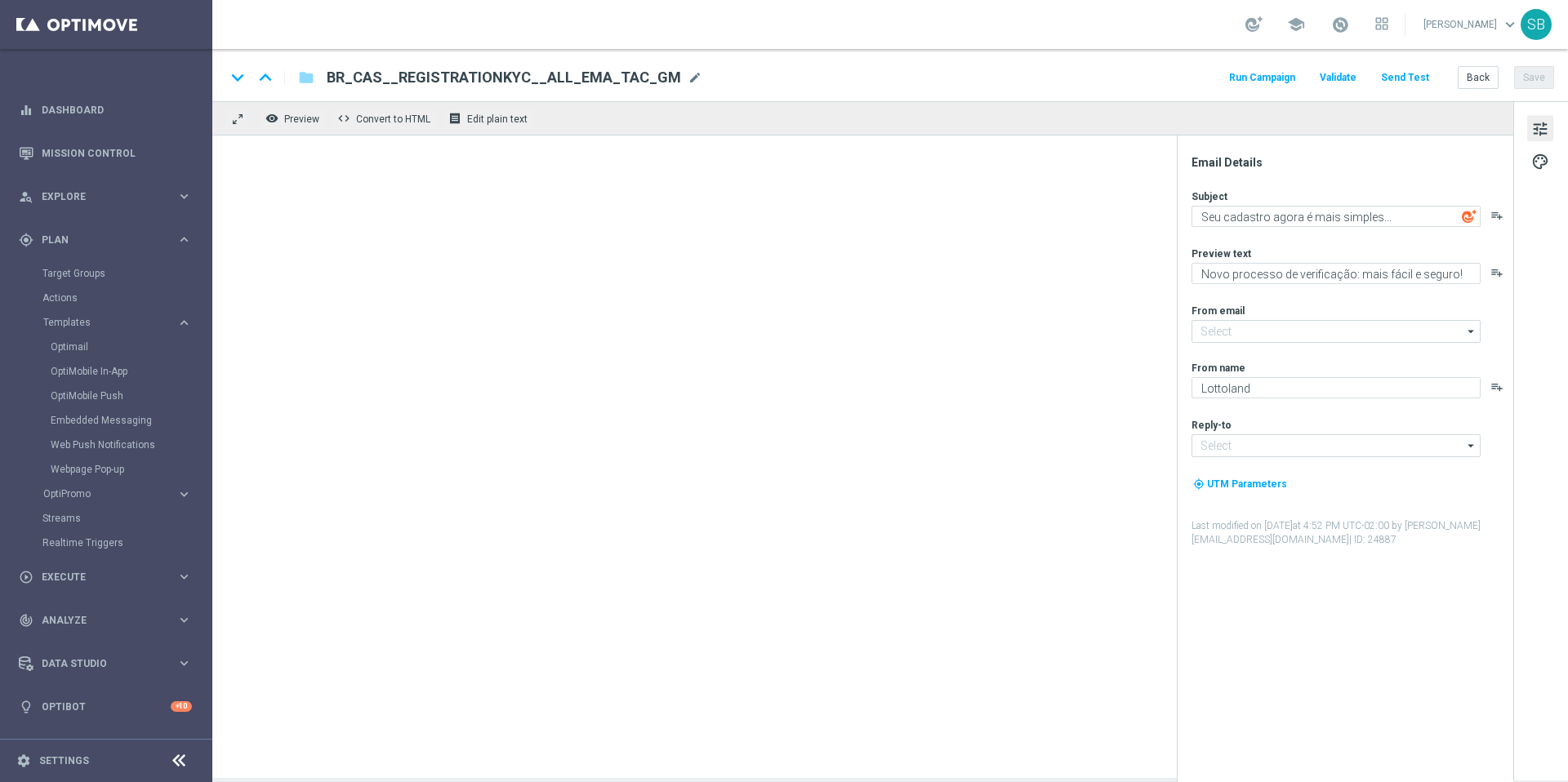
type input "mail@crm.lottoland.bet.br"
type input "contato@lottoland.bet.br"
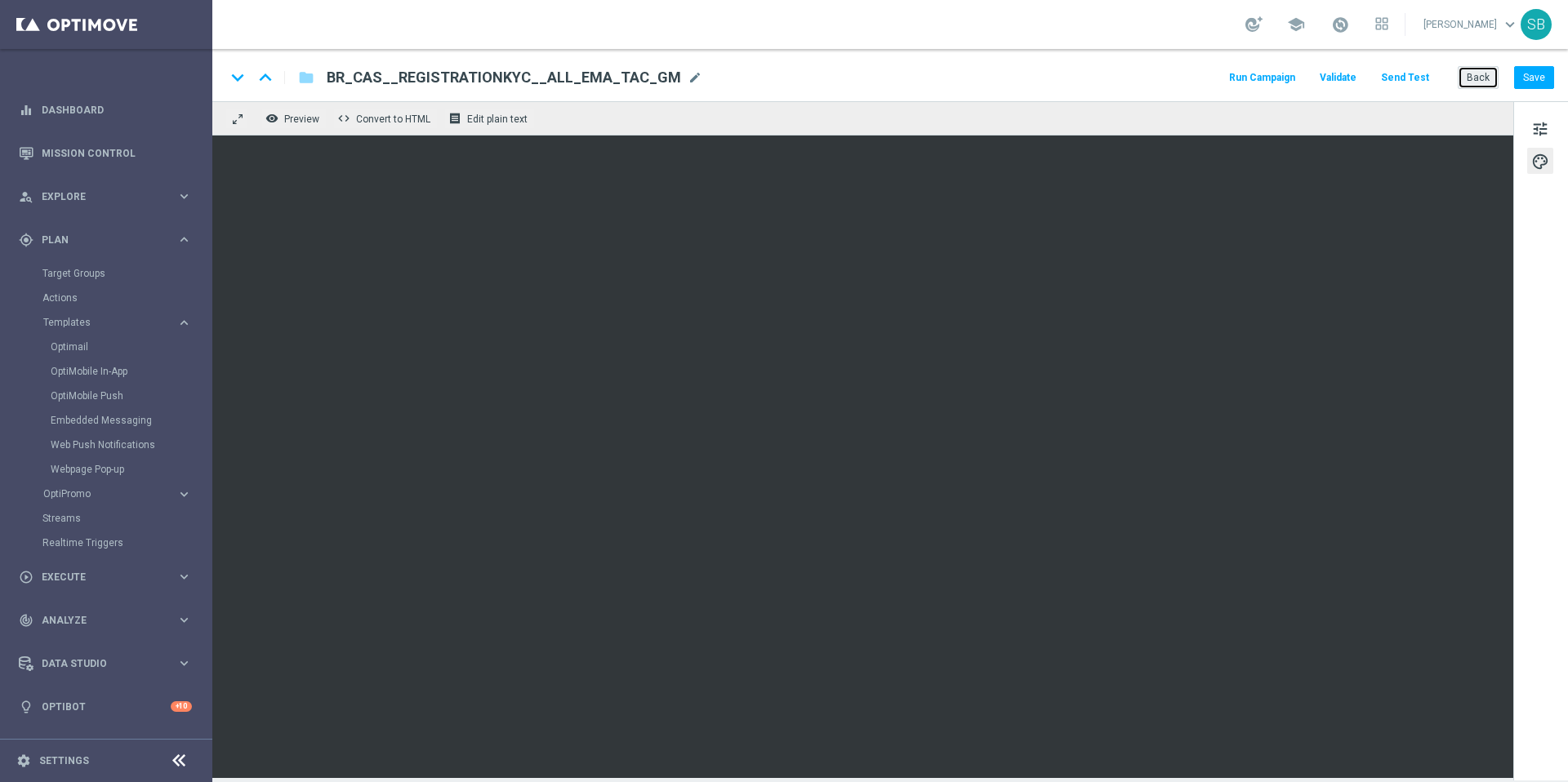
click at [1483, 75] on button "Back" at bounding box center [1478, 77] width 41 height 23
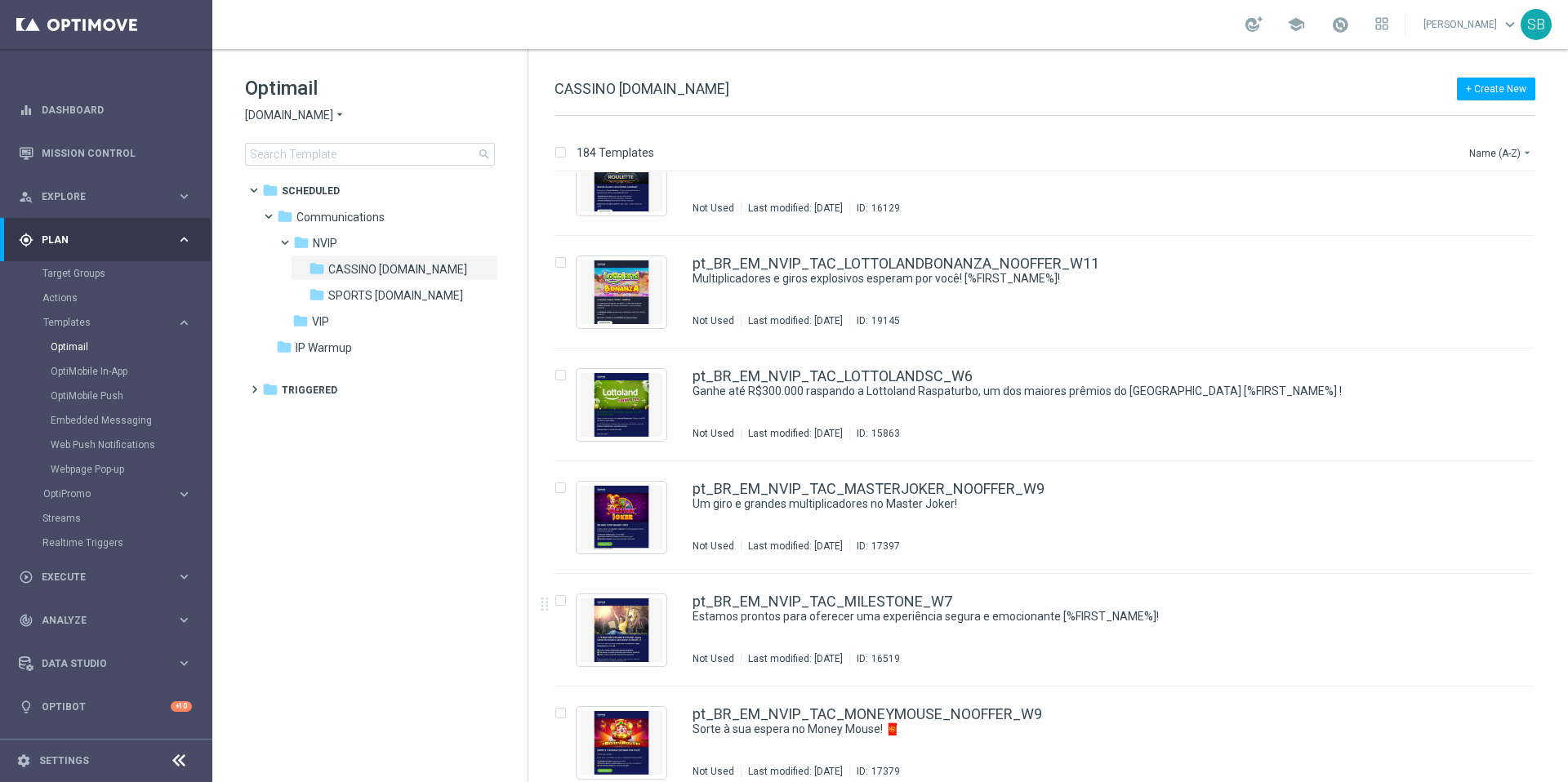
scroll to position [16384, 0]
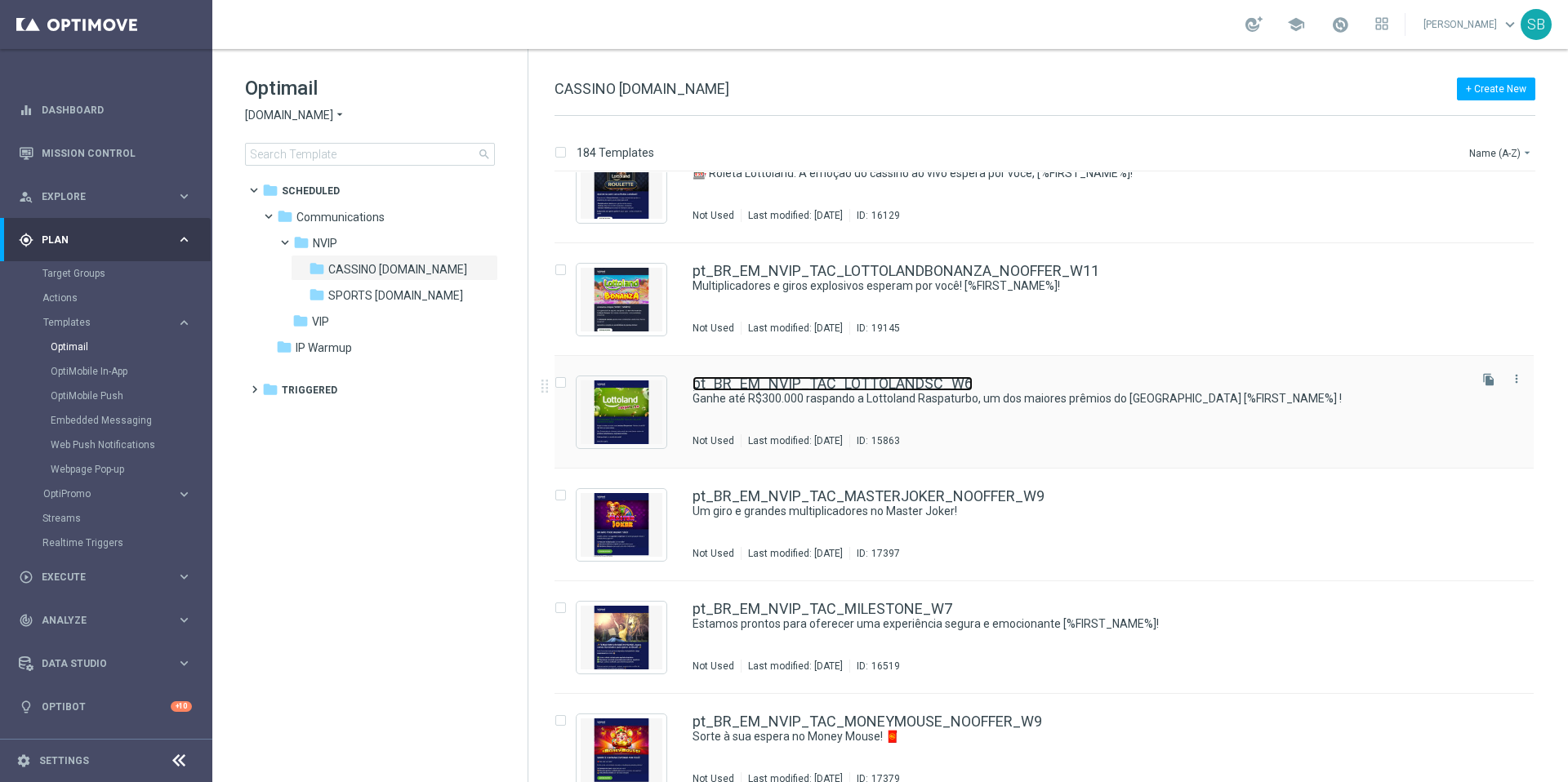
click at [794, 383] on link "pt_BR_EM_NVIP_TAC_LOTTOLANDSC_W6" at bounding box center [832, 383] width 280 height 15
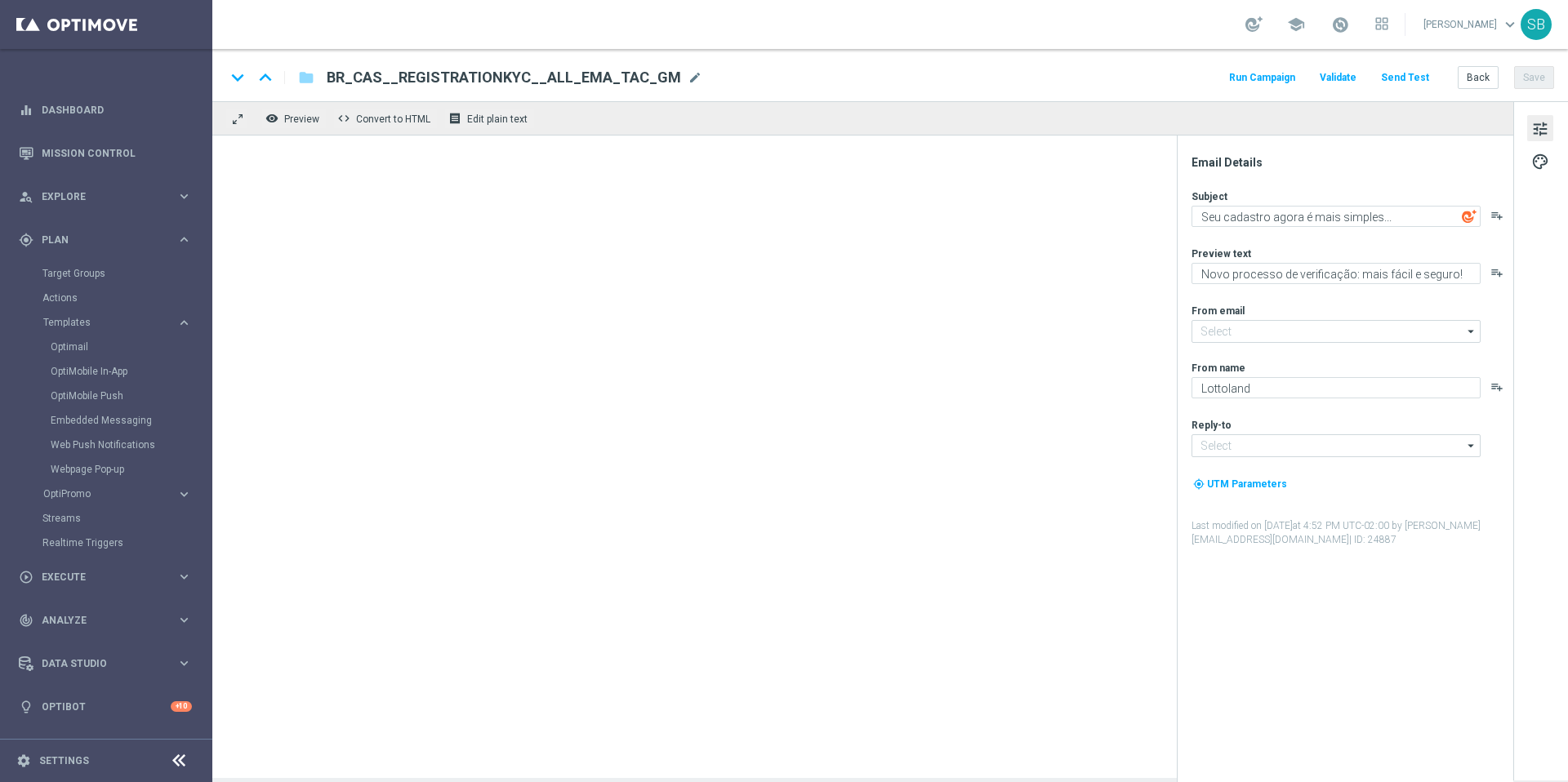
type input "mail@crm.lottoland.bet.br"
type input "contato@lottoland.bet.br"
type textarea "Ganhe até R$300.000 raspando a Lottoland Raspaturbo, um dos maiores prêmios do …"
type textarea "A sorte pode estar no próximo toque. Raspe agora!"
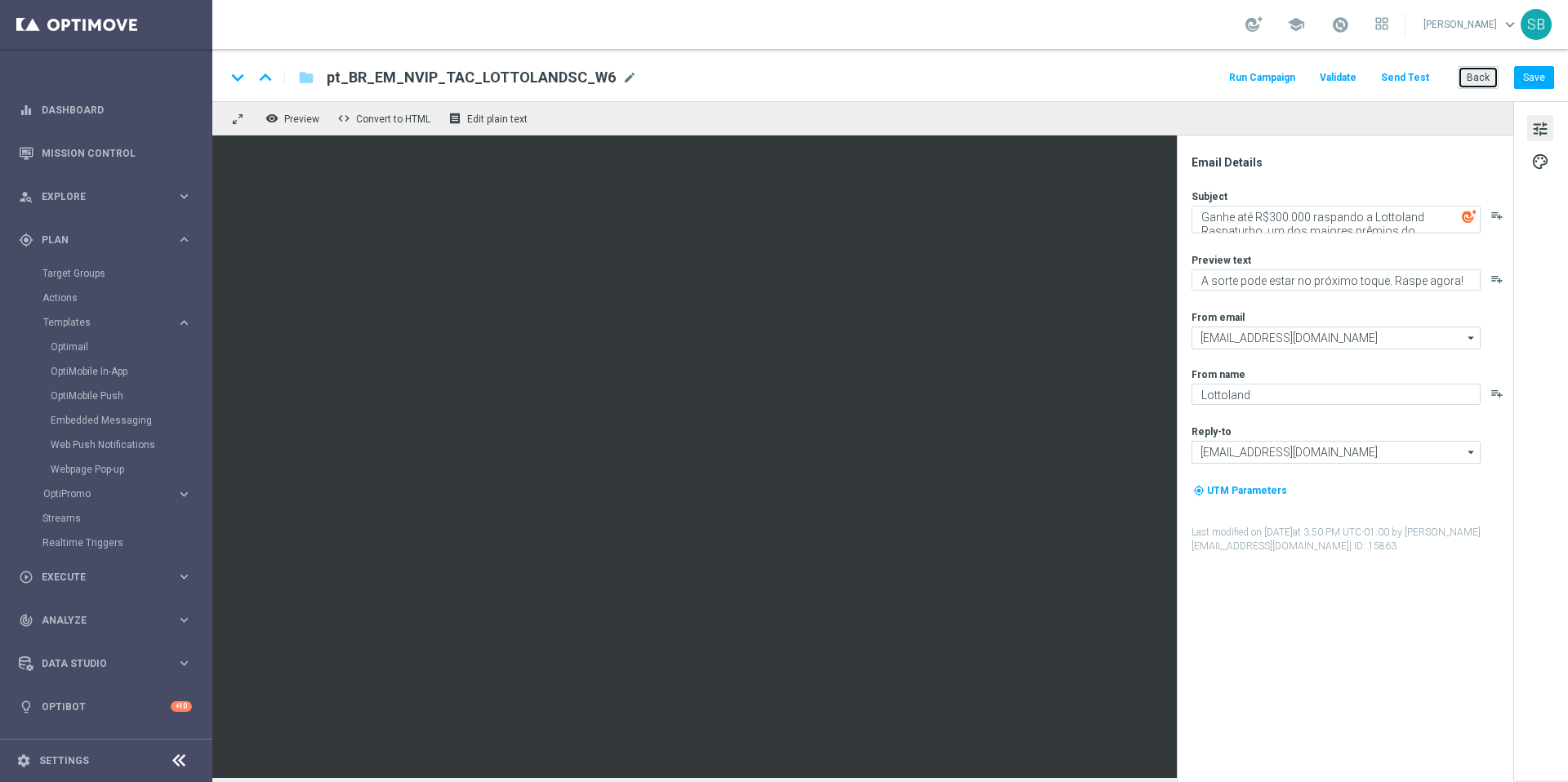
click at [1478, 76] on button "Back" at bounding box center [1478, 77] width 41 height 23
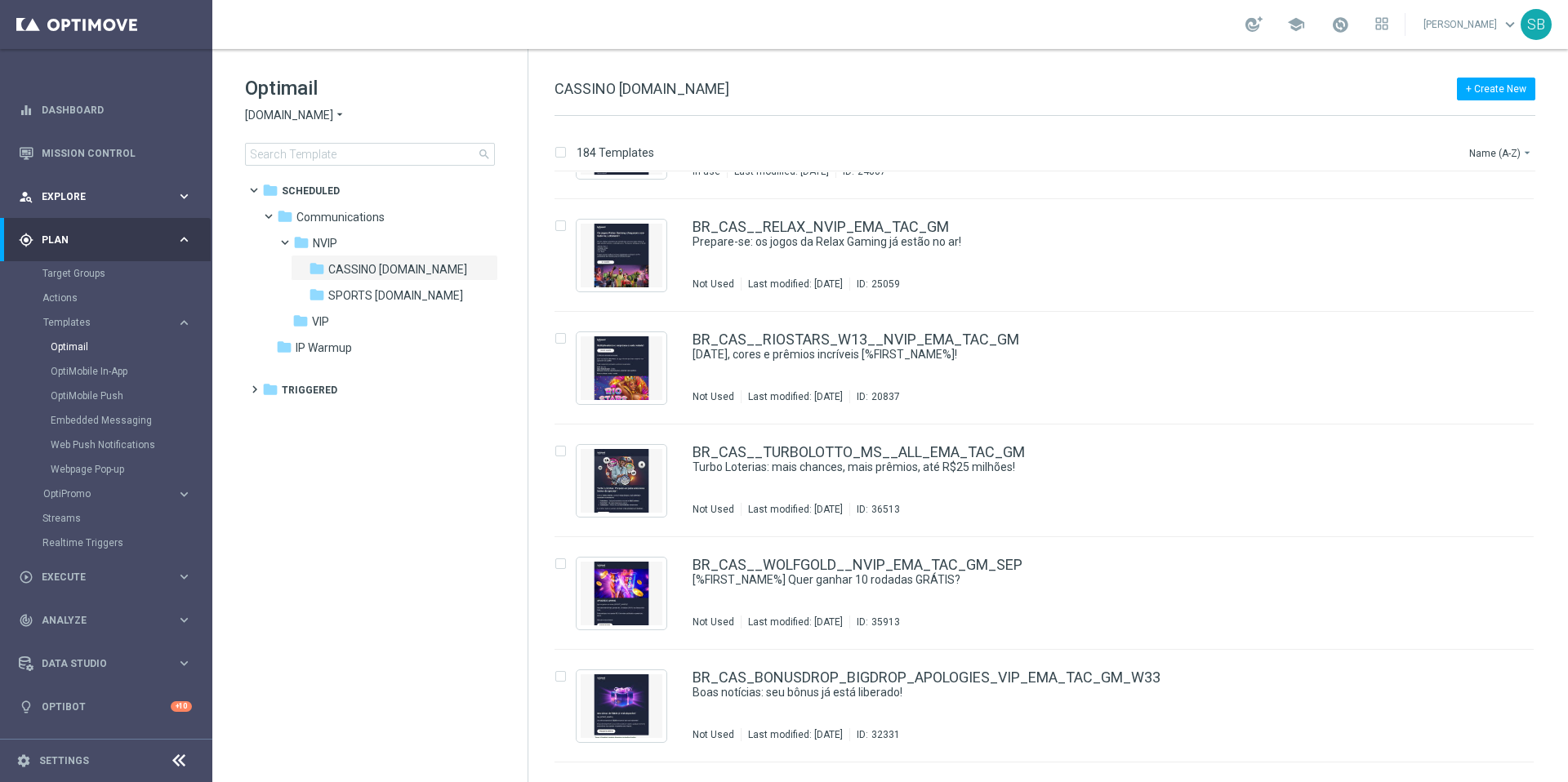
scroll to position [11251, 0]
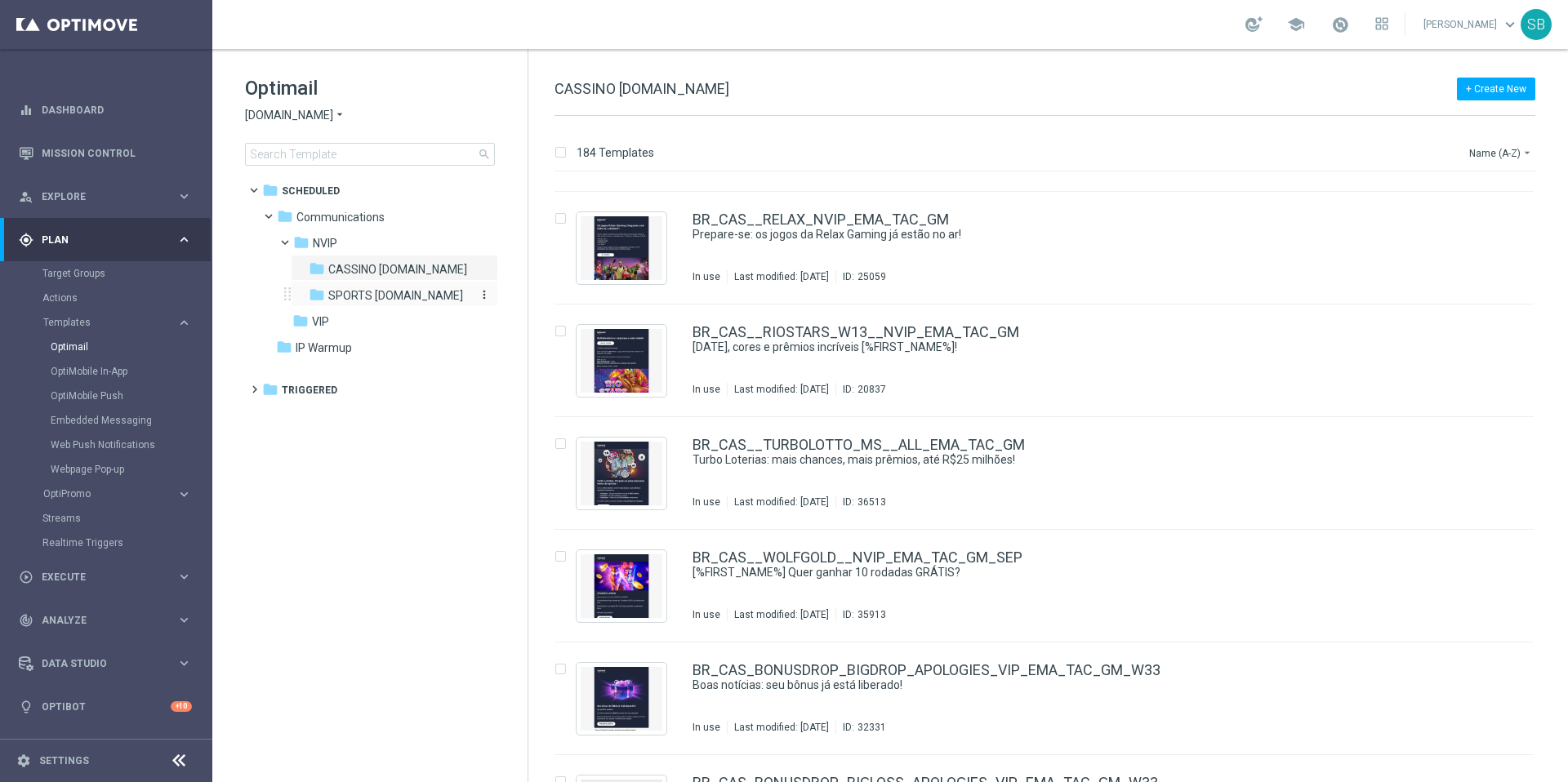
click at [357, 298] on span "SPORTS bet.br" at bounding box center [395, 295] width 135 height 15
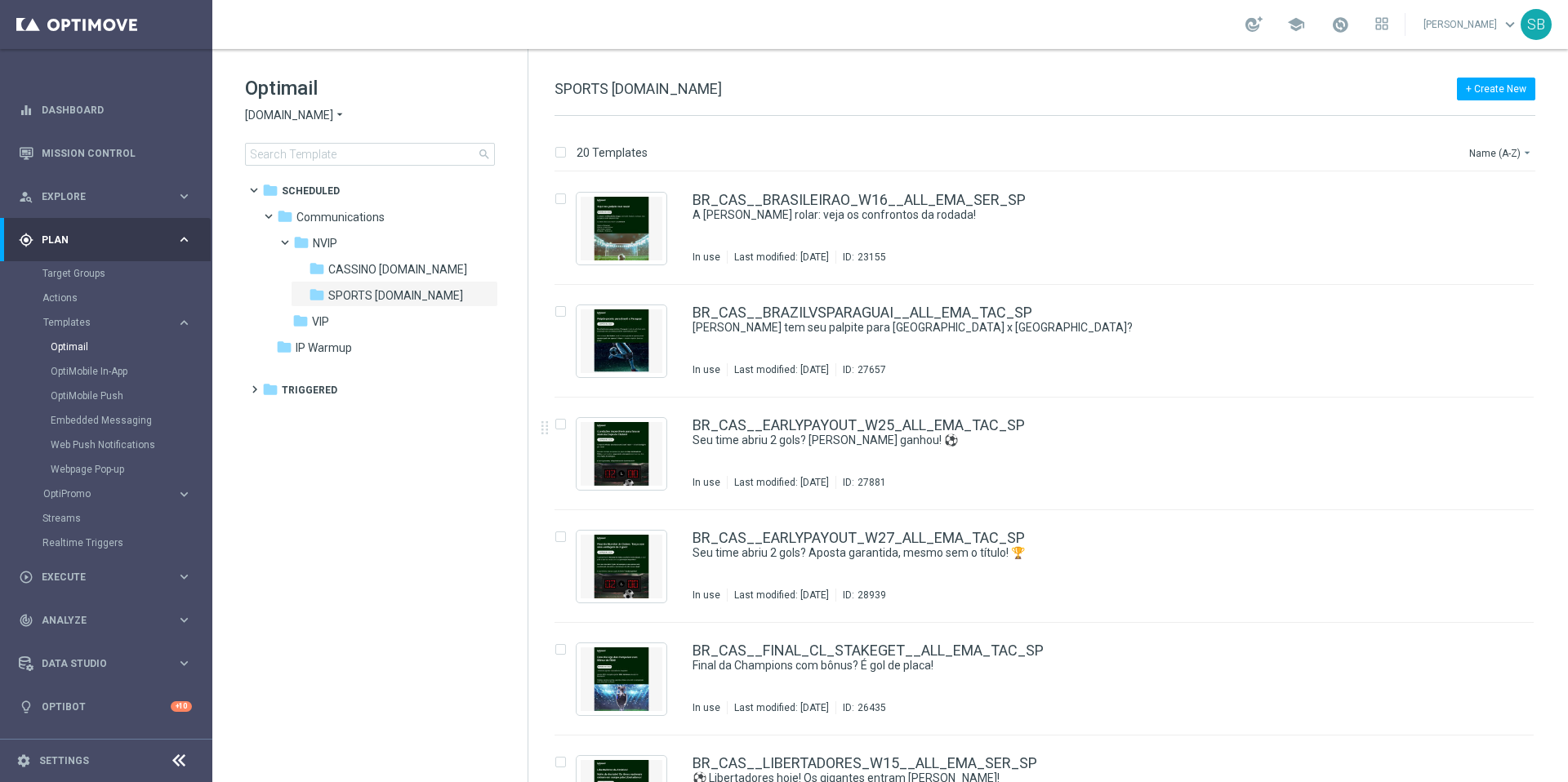
click at [333, 112] on icon "arrow_drop_down" at bounding box center [340, 115] width 14 height 15
click at [0, 0] on span "[DOMAIN_NAME]" at bounding box center [0, 0] width 0 height 0
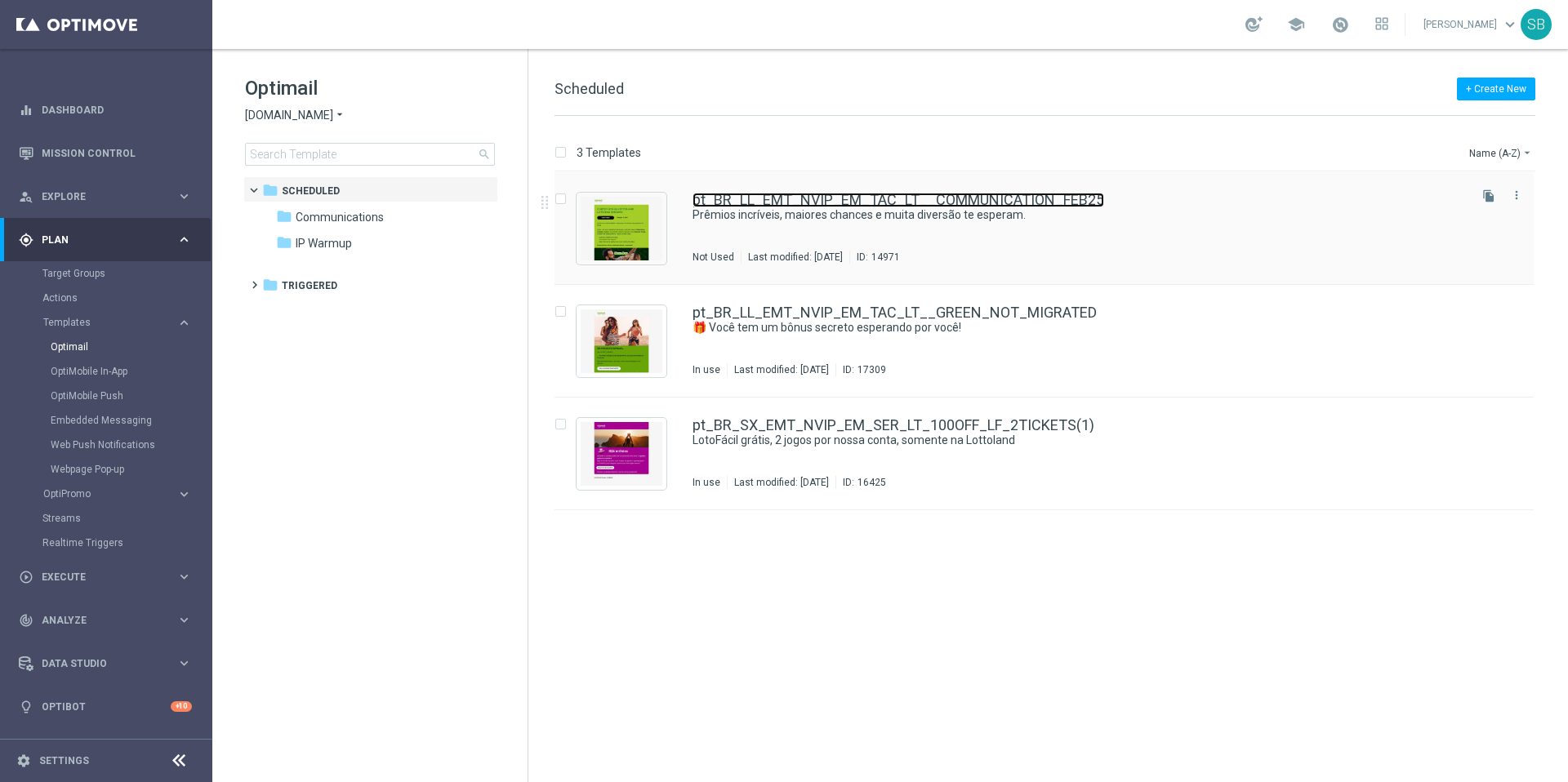
click at [850, 198] on link "pt_BR_LL_EMT_NVIP_EM_TAC_LT__COMMUNICATION_FEB25" at bounding box center [898, 199] width 411 height 15
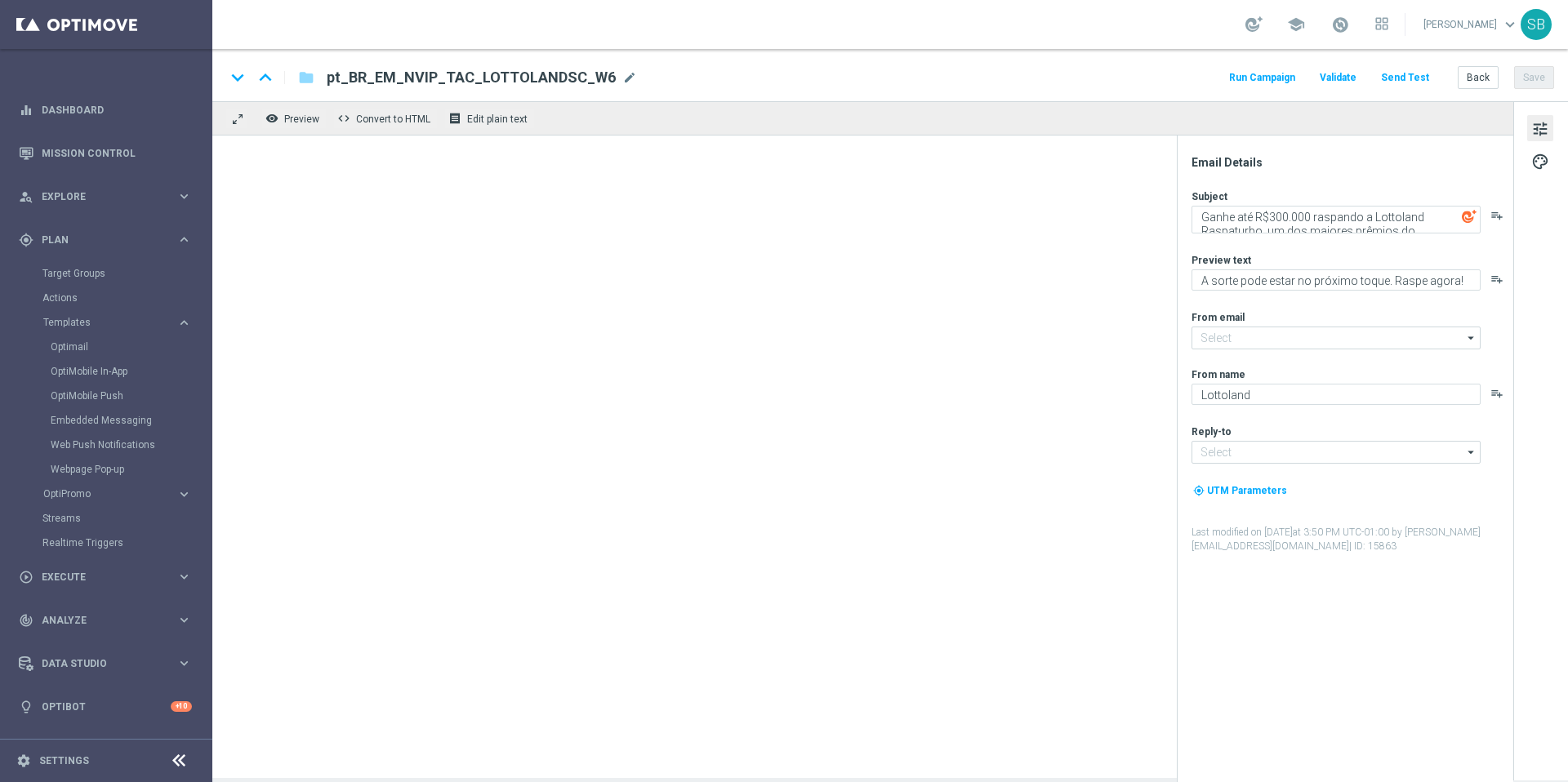
type input "mail@crm.lottoland.bet.br"
type input "contato@lottoland.bet.br"
type textarea "Prêmios incríveis, maiores chances e muita diversão te esperam."
type textarea "Descubra o Melhor das Loterias na Lottoland!"
type input "mail@crm.lottoland.com.br"
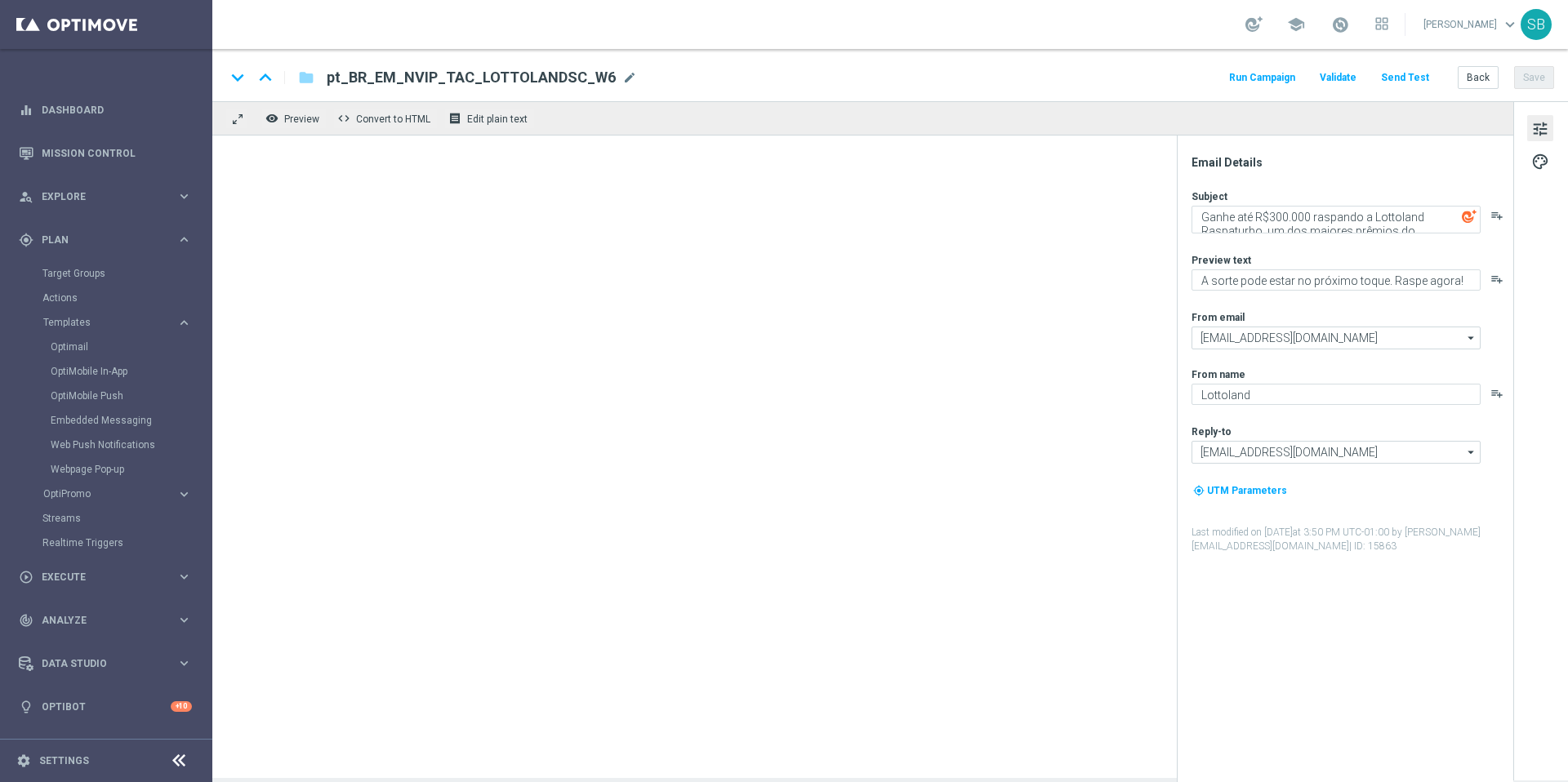
type textarea "[DOMAIN_NAME]"
type input "contato@lottoland.com.br"
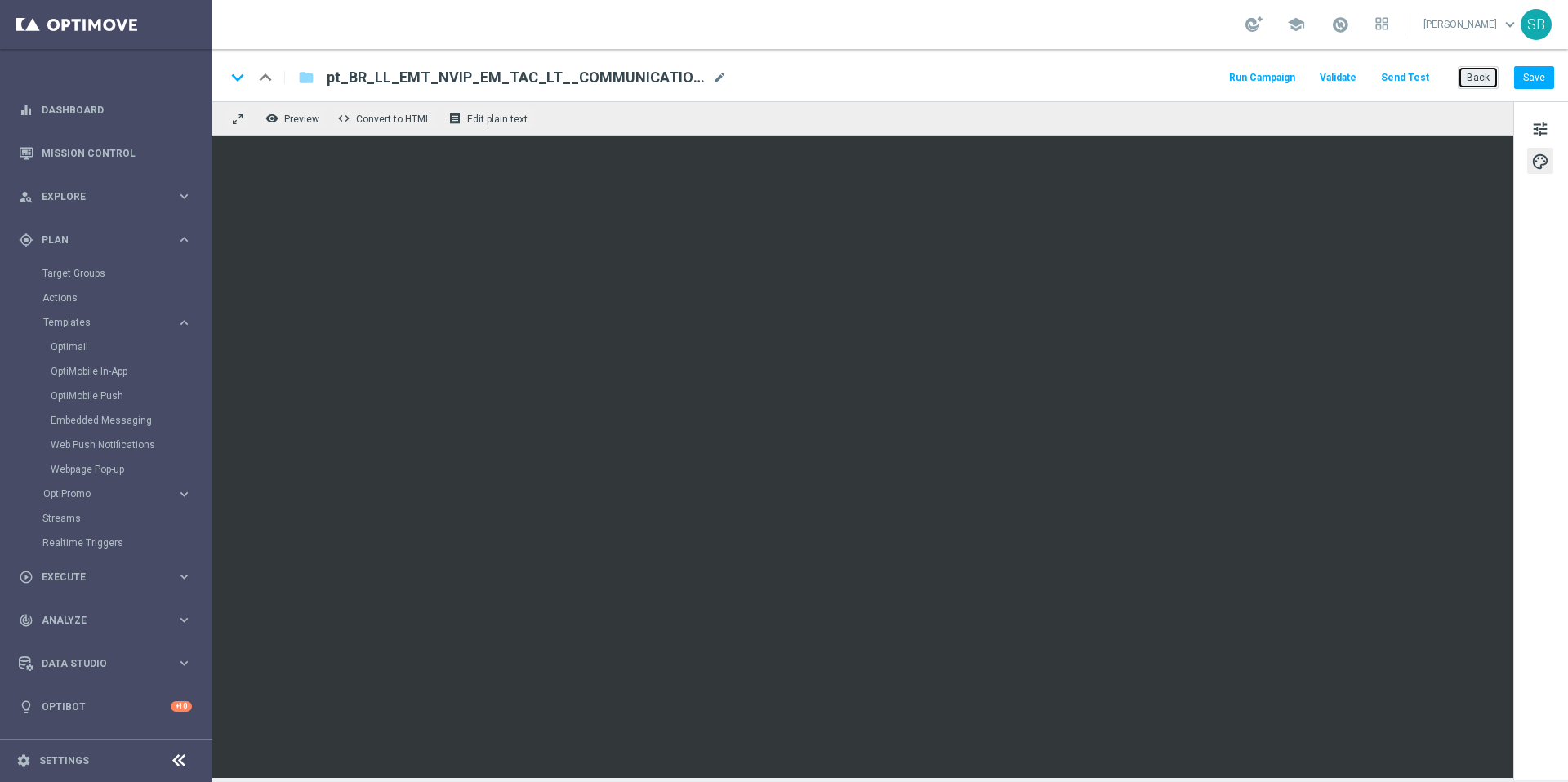
click at [1467, 76] on button "Back" at bounding box center [1478, 77] width 41 height 23
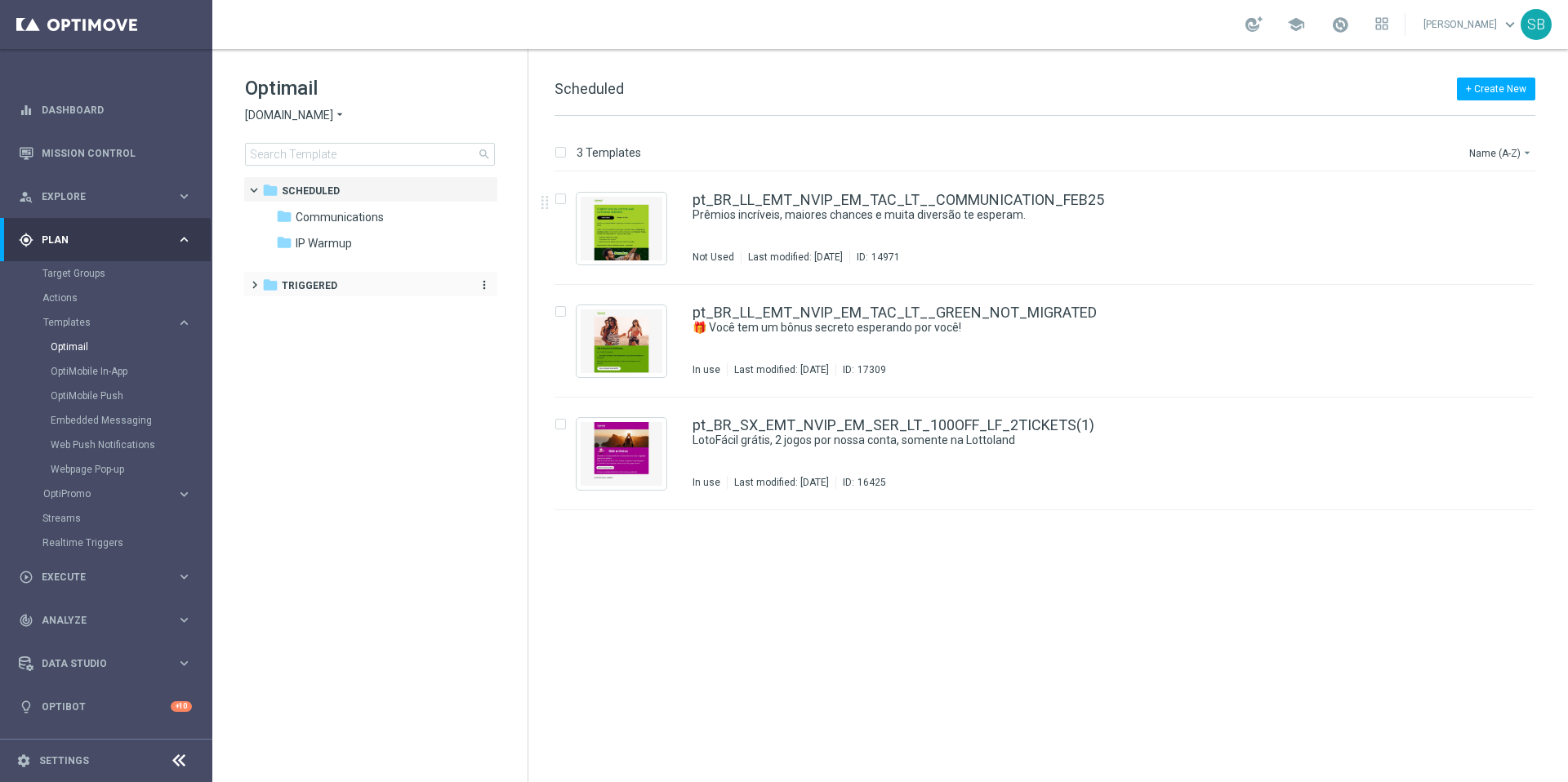
click at [306, 281] on span "Triggered" at bounding box center [309, 286] width 55 height 15
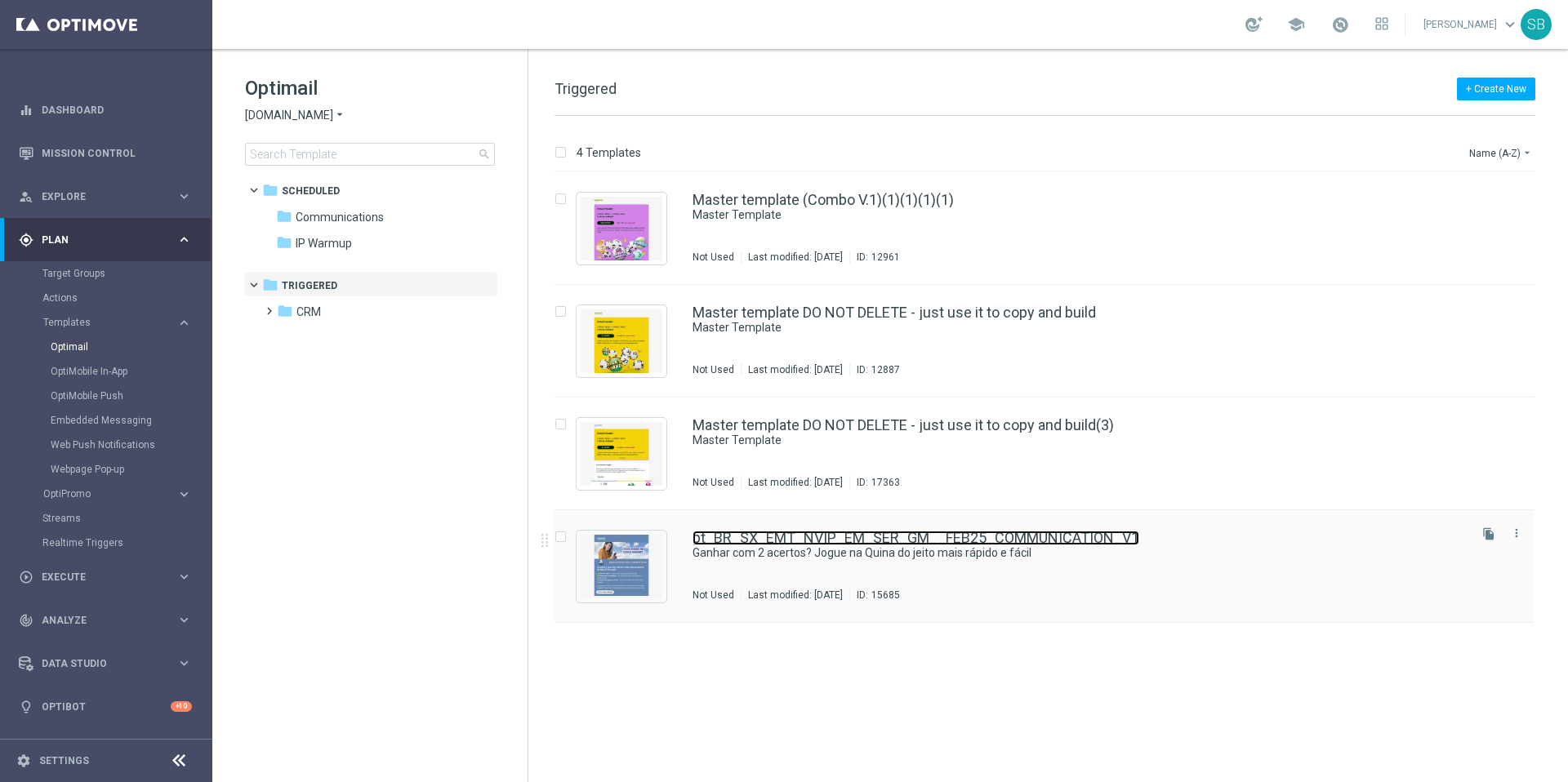
click at [737, 541] on link "pt_BR_SX_EMT_NVIP_EM_SER_GM__FEB25_COMMUNICATION_V1" at bounding box center [917, 538] width 447 height 15
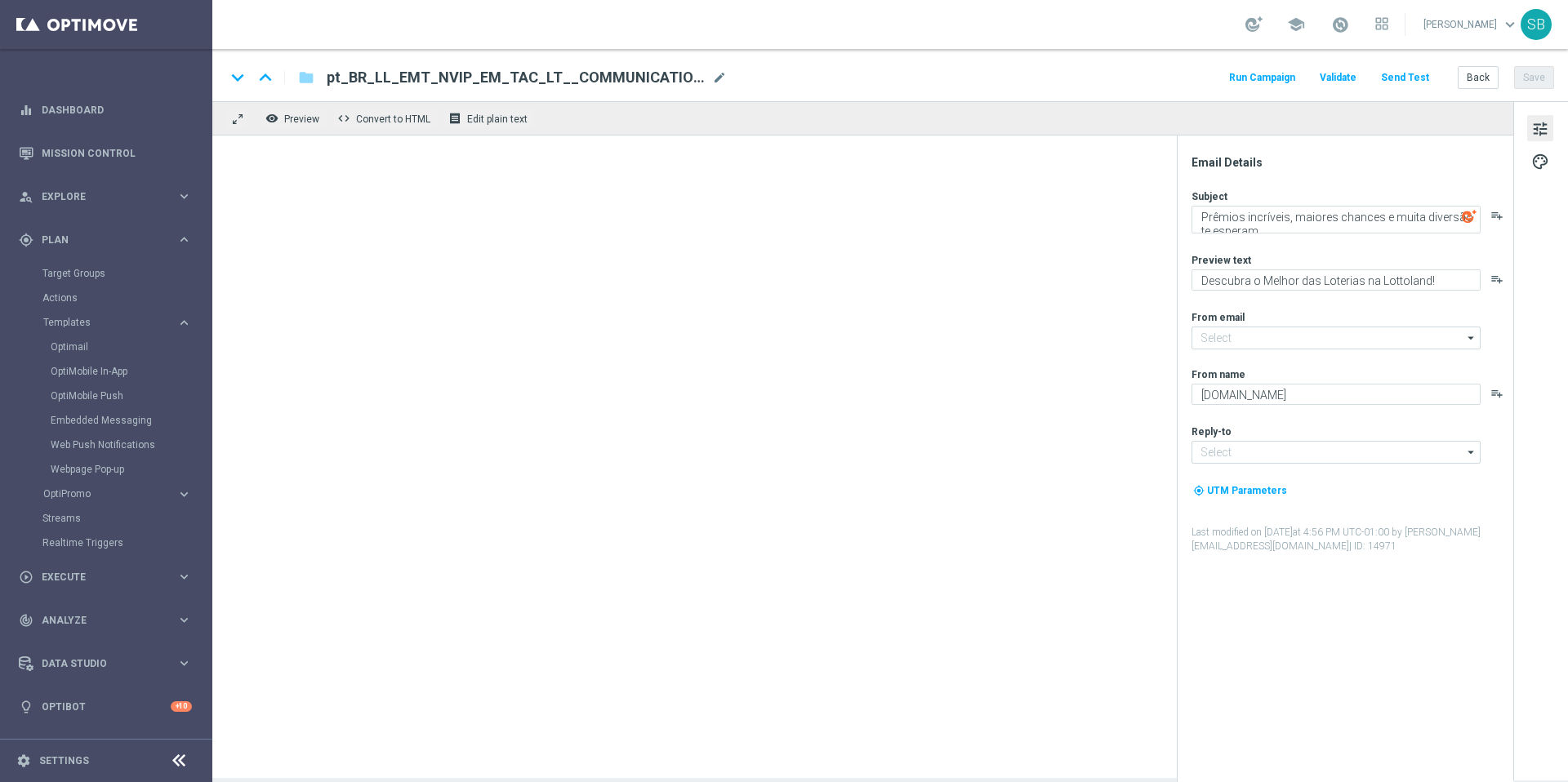
type input "[EMAIL_ADDRESS][DOMAIN_NAME]"
type textarea "Ganhar com 2 acertos? Jogue na Quina do jeito mais rápido e fácil"
type textarea "Aqui na Lottoland Loterias você joga numa das loterias mais amadas do Brasil, s…"
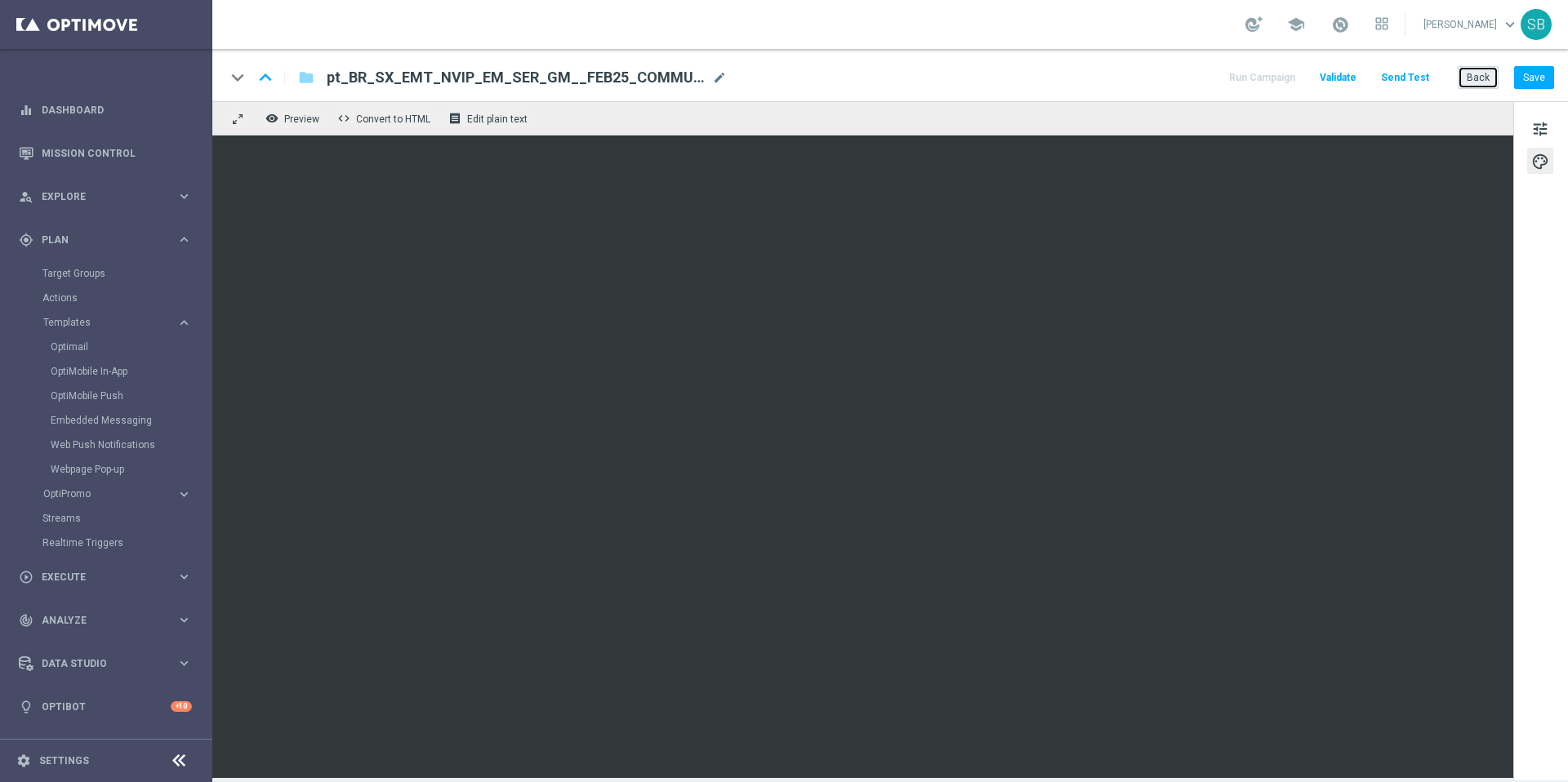
click at [1473, 81] on button "Back" at bounding box center [1478, 77] width 41 height 23
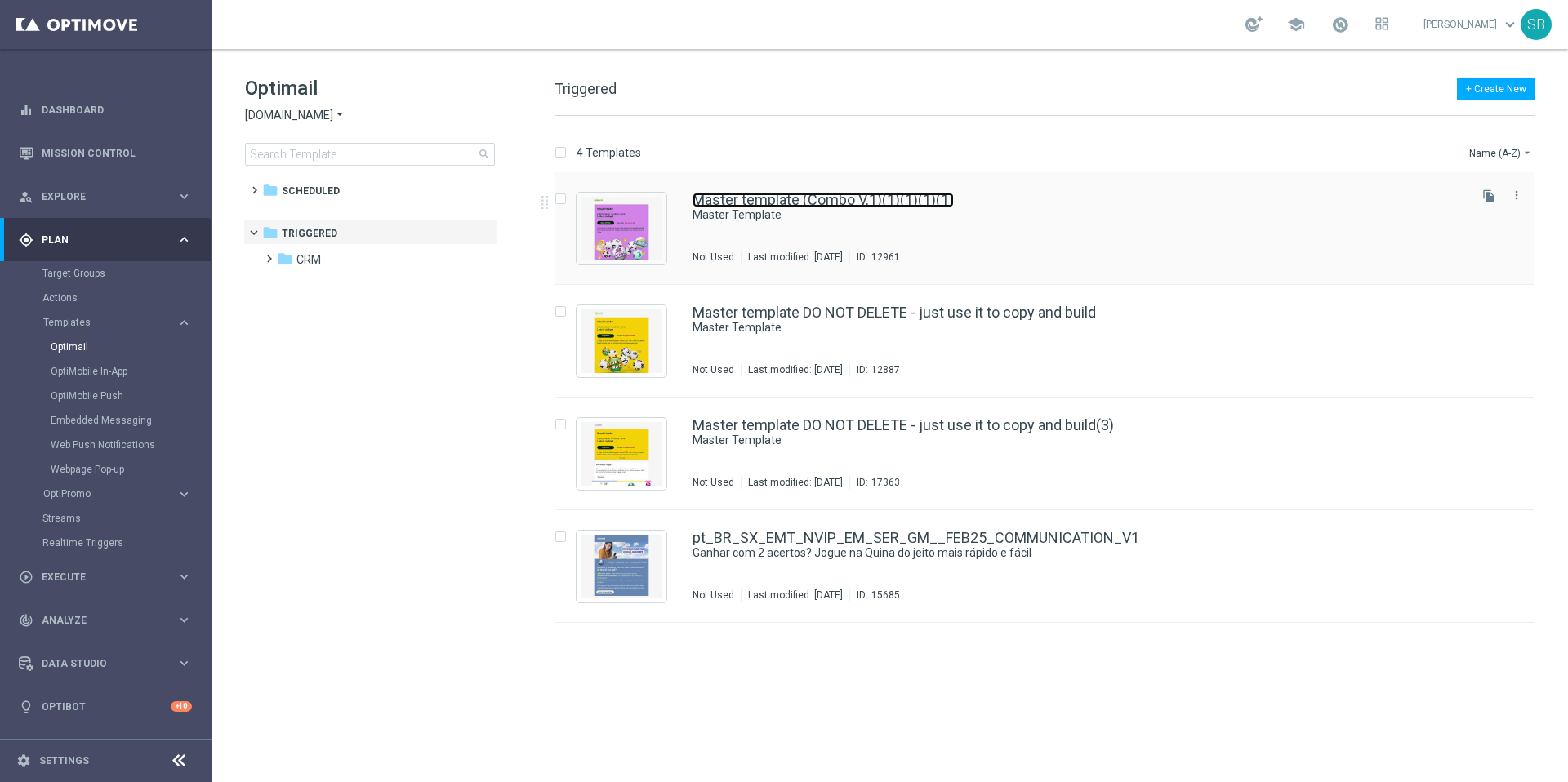
click at [758, 197] on link "Master template (Combo V.1)(1)(1)(1)(1)" at bounding box center [824, 199] width 261 height 15
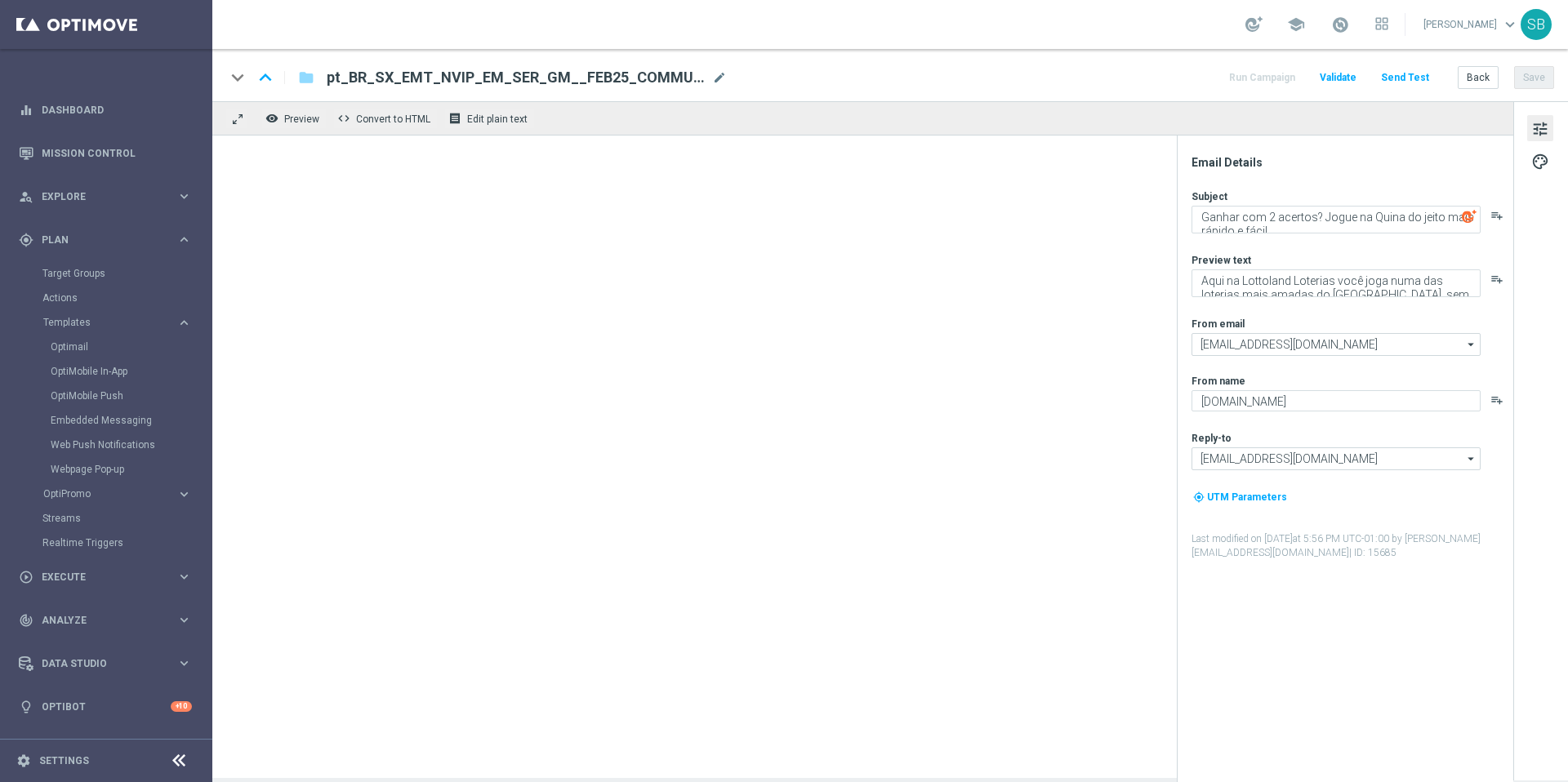
type textarea "Master Template"
type textarea "Doesn't it look great?"
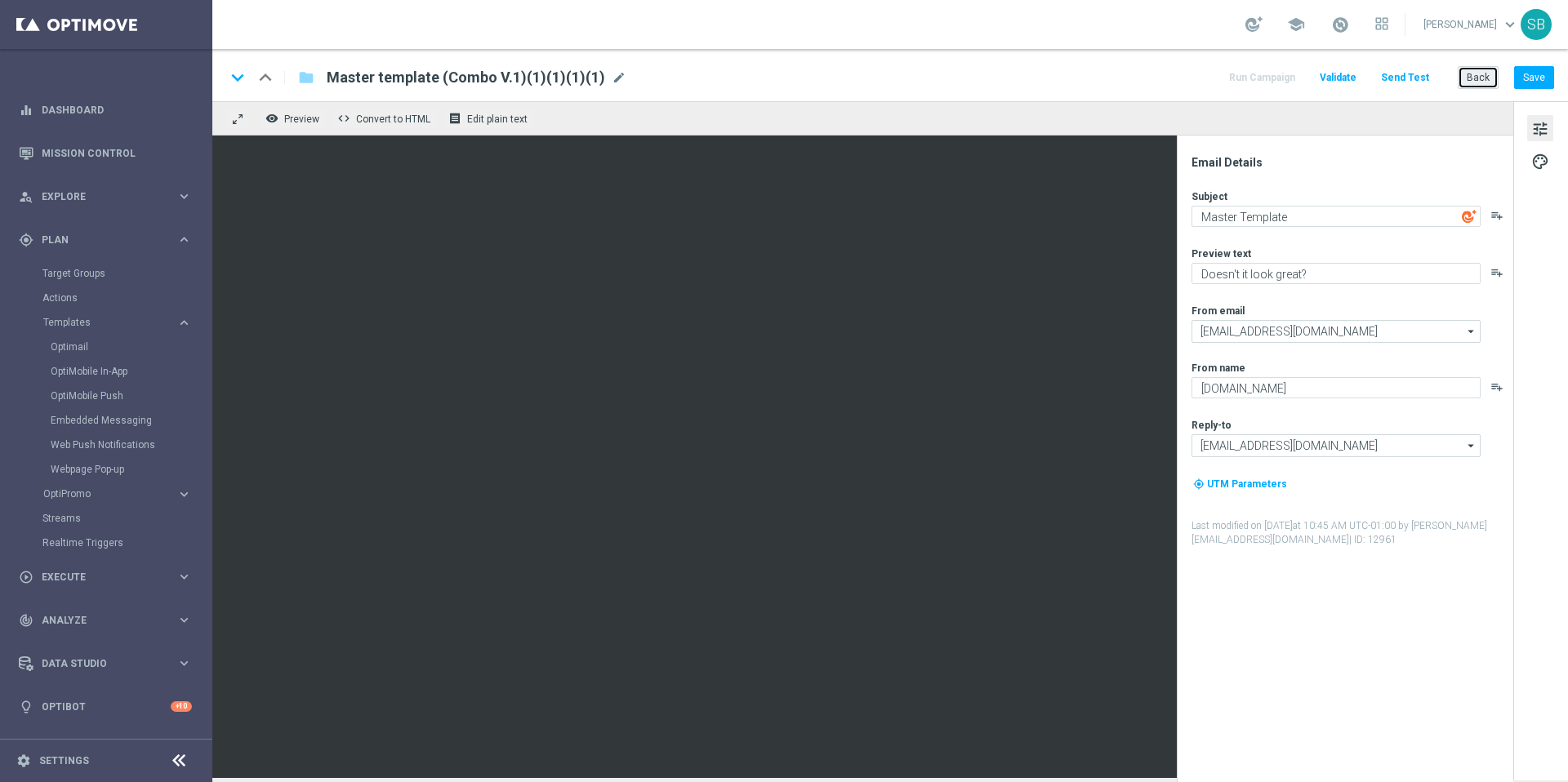
click at [1472, 75] on button "Back" at bounding box center [1478, 77] width 41 height 23
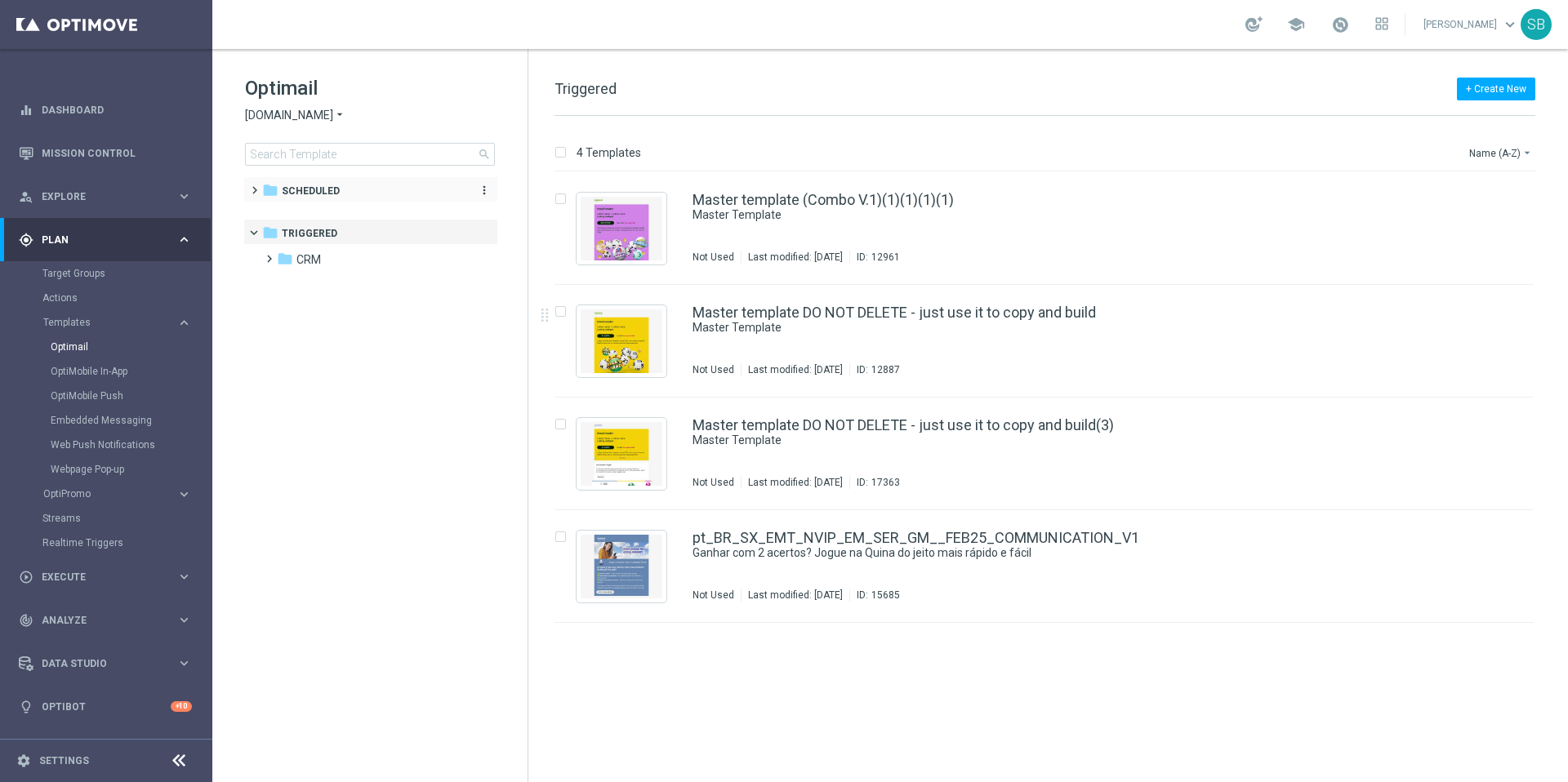
click at [301, 192] on span "Scheduled" at bounding box center [311, 191] width 58 height 15
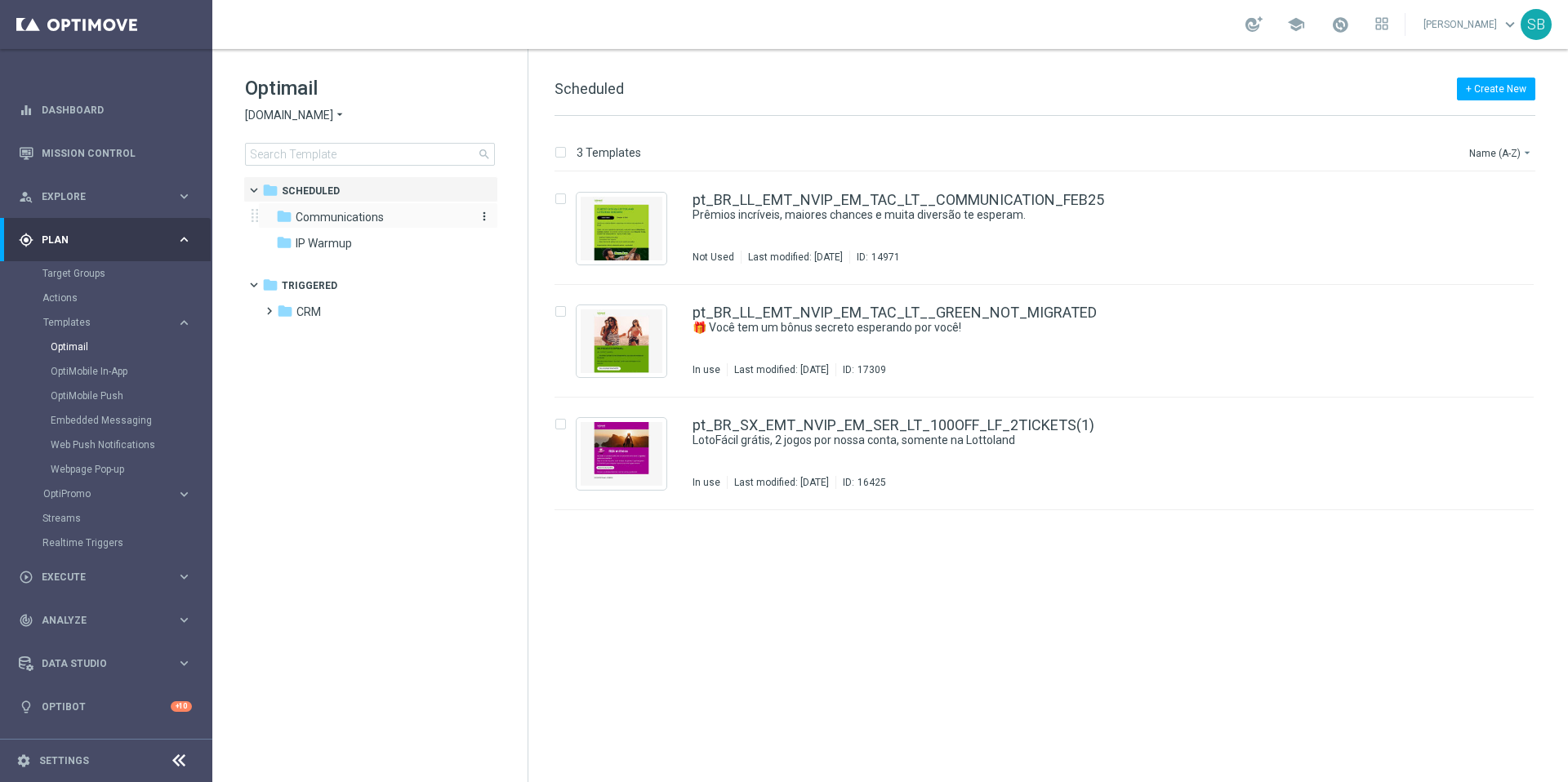
click at [315, 217] on span "Communications" at bounding box center [339, 217] width 88 height 15
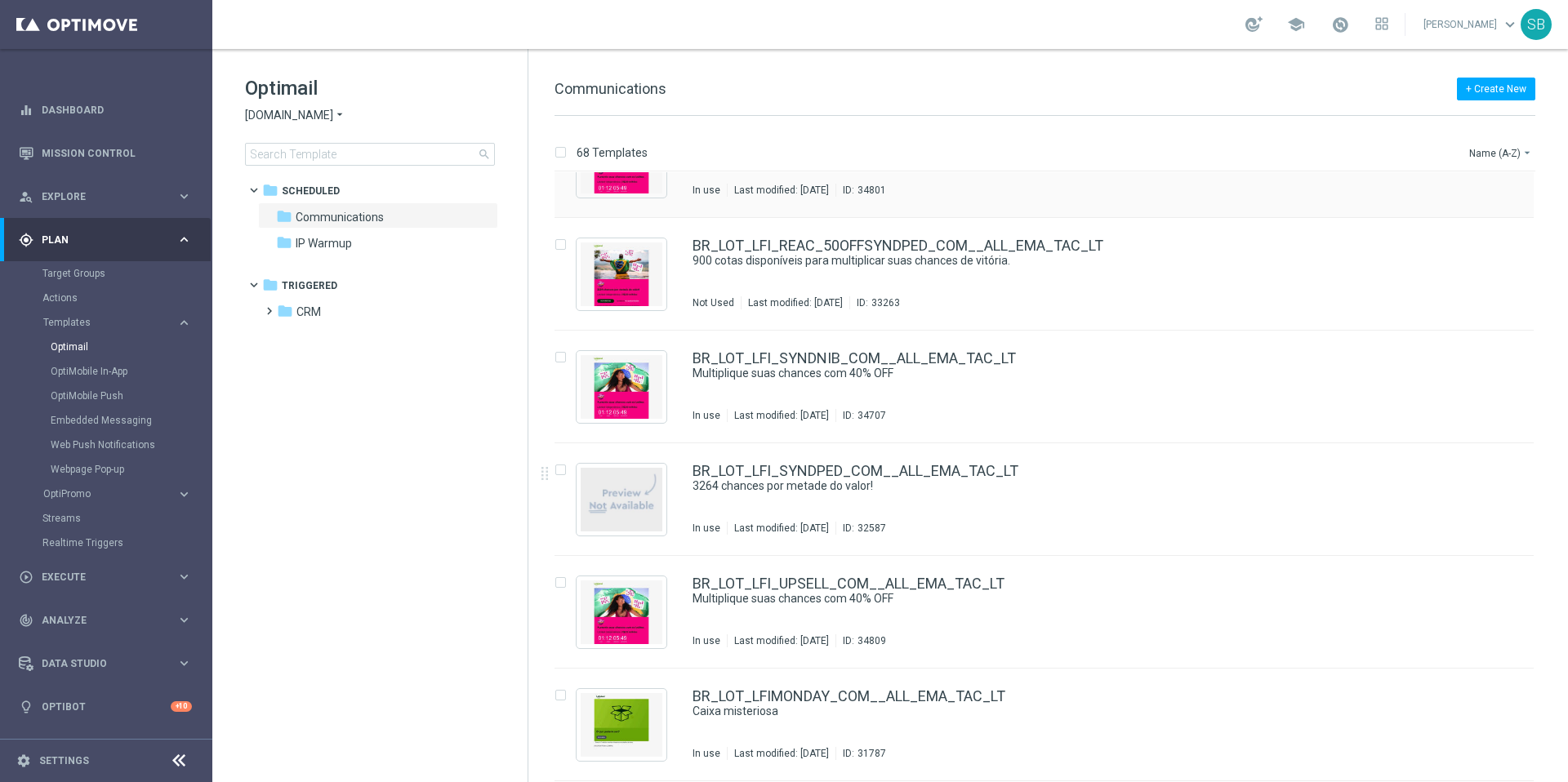
scroll to position [3804, 0]
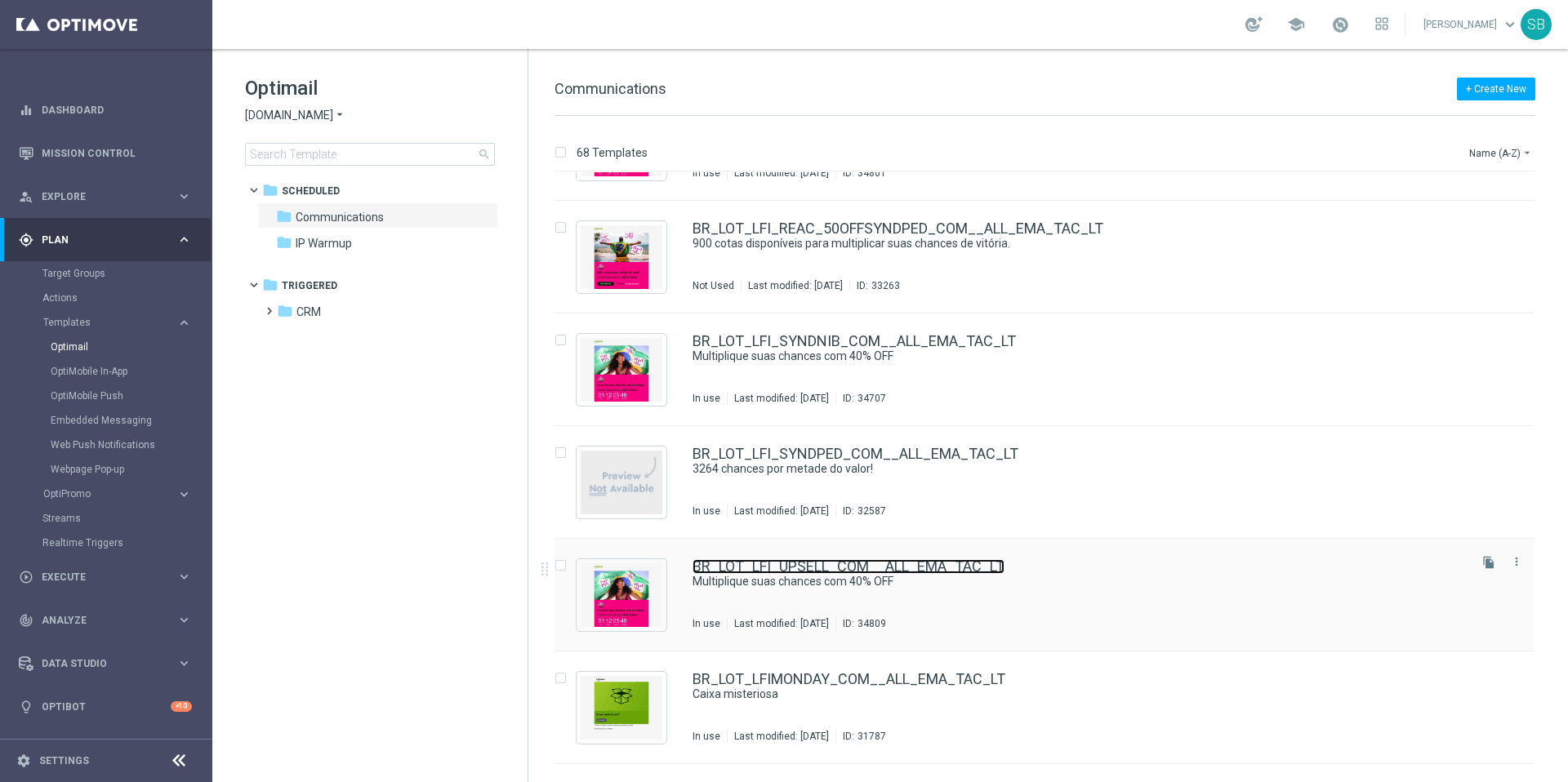
click at [799, 568] on link "BR_LOT_LFI_UPSELL_COM__ALL_EMA_TAC_LT" at bounding box center [849, 566] width 312 height 15
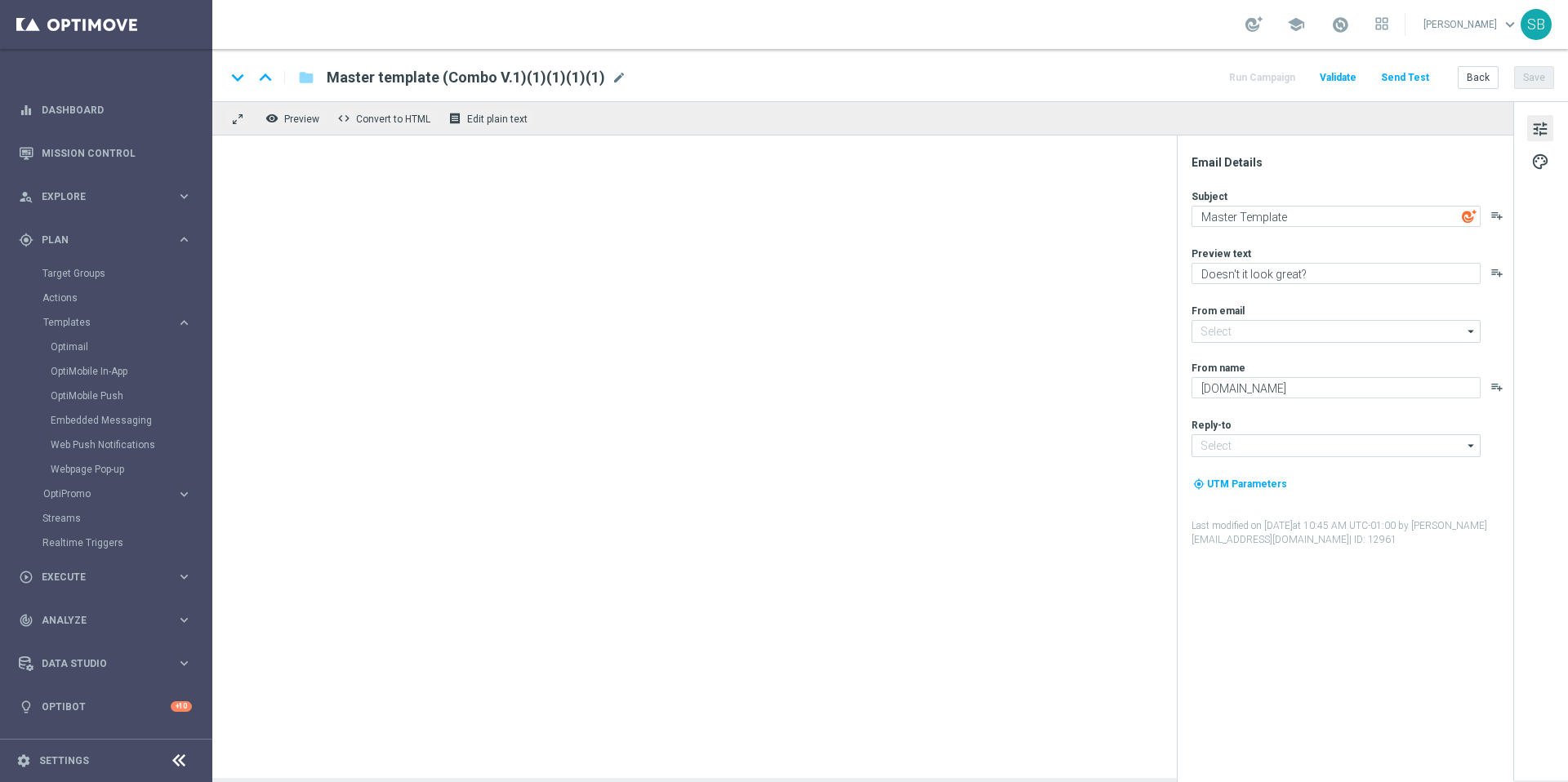
type input "[EMAIL_ADDRESS][DOMAIN_NAME]"
type textarea "Multiplique suas chances com 40% OFF"
type textarea "Sāo R$220 milhões em Jogo!"
type textarea "Lotofácil Independência na Lottoland"
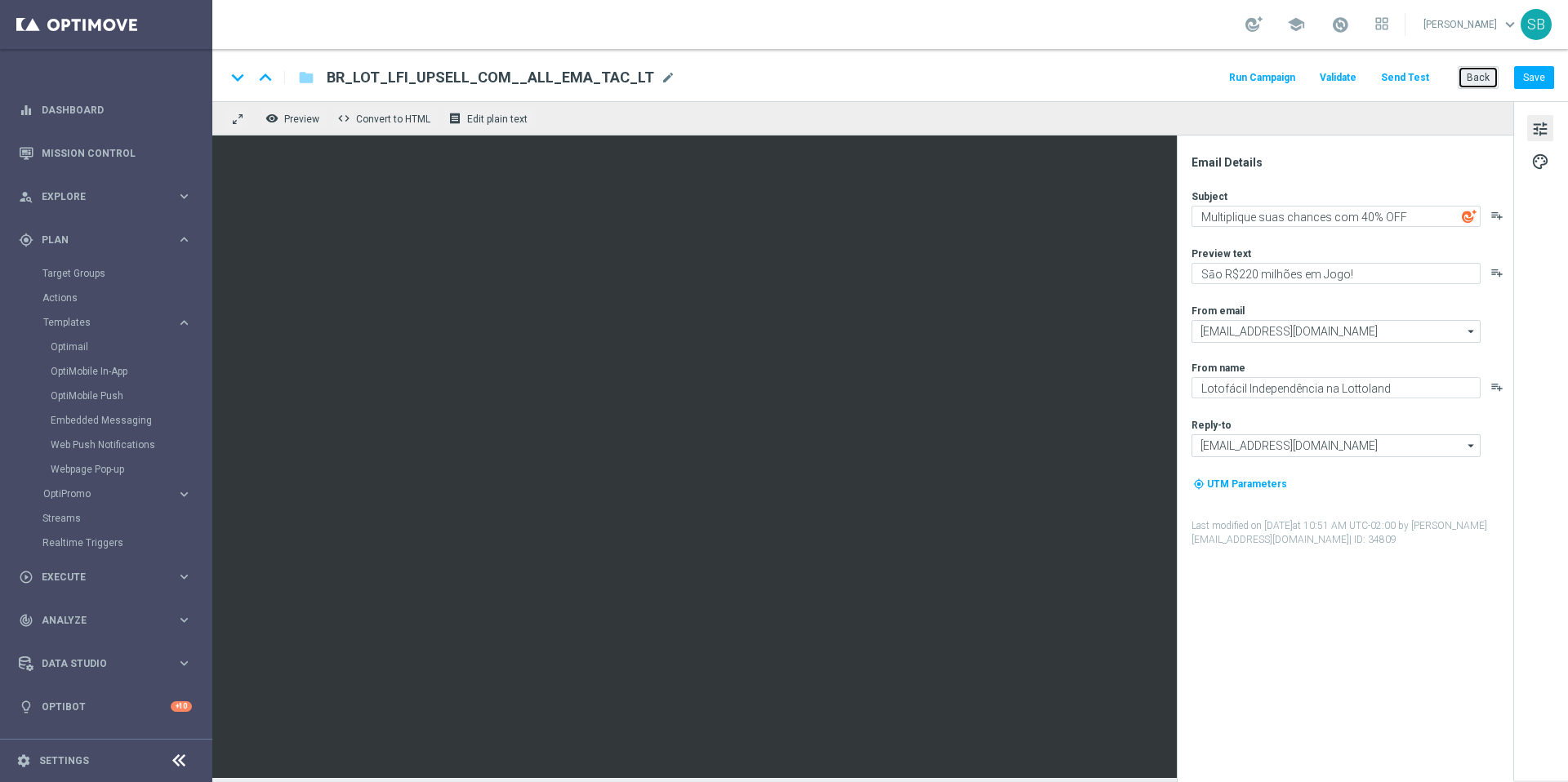
click at [1483, 75] on button "Back" at bounding box center [1478, 77] width 41 height 23
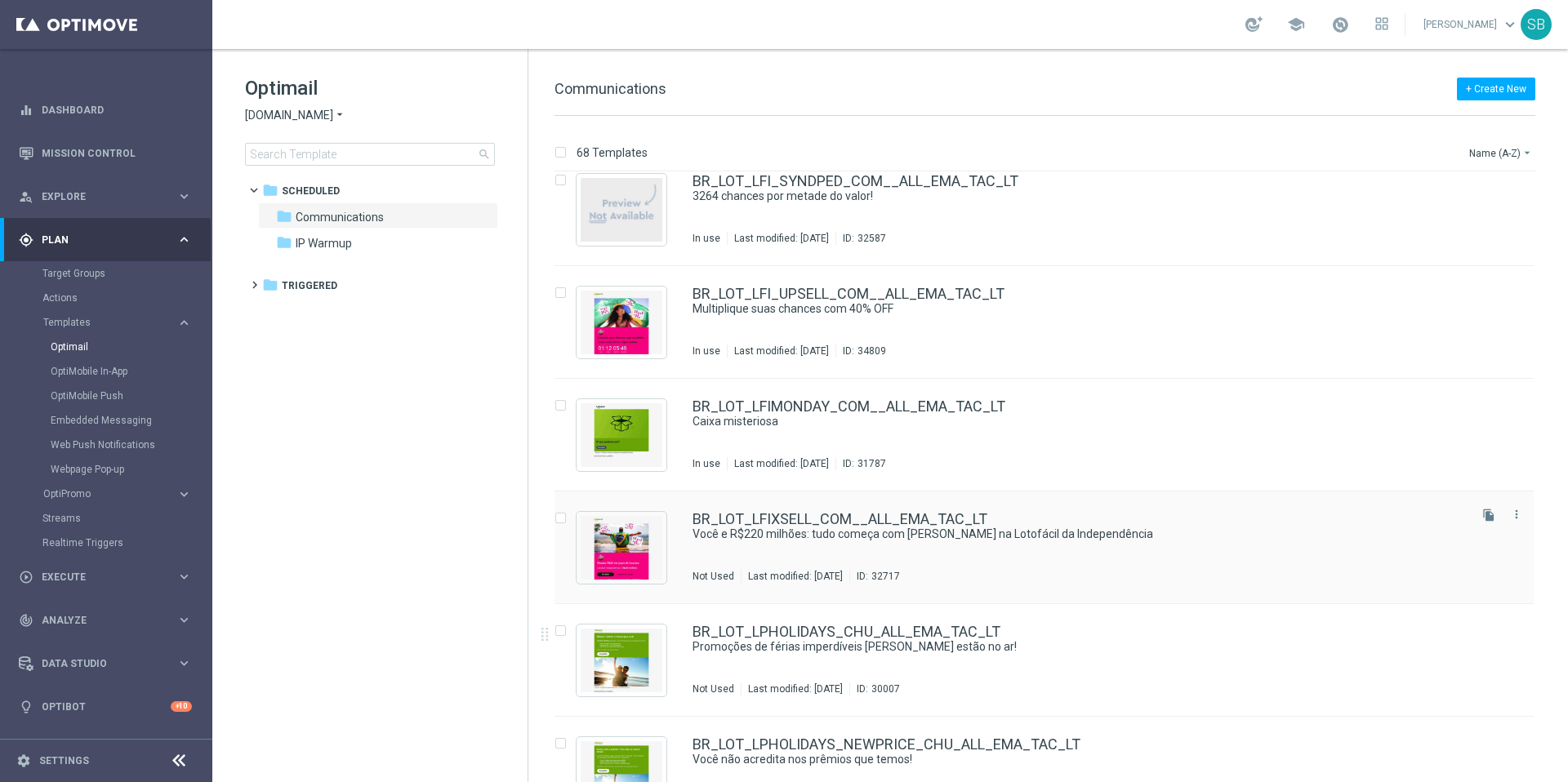
scroll to position [4155, 0]
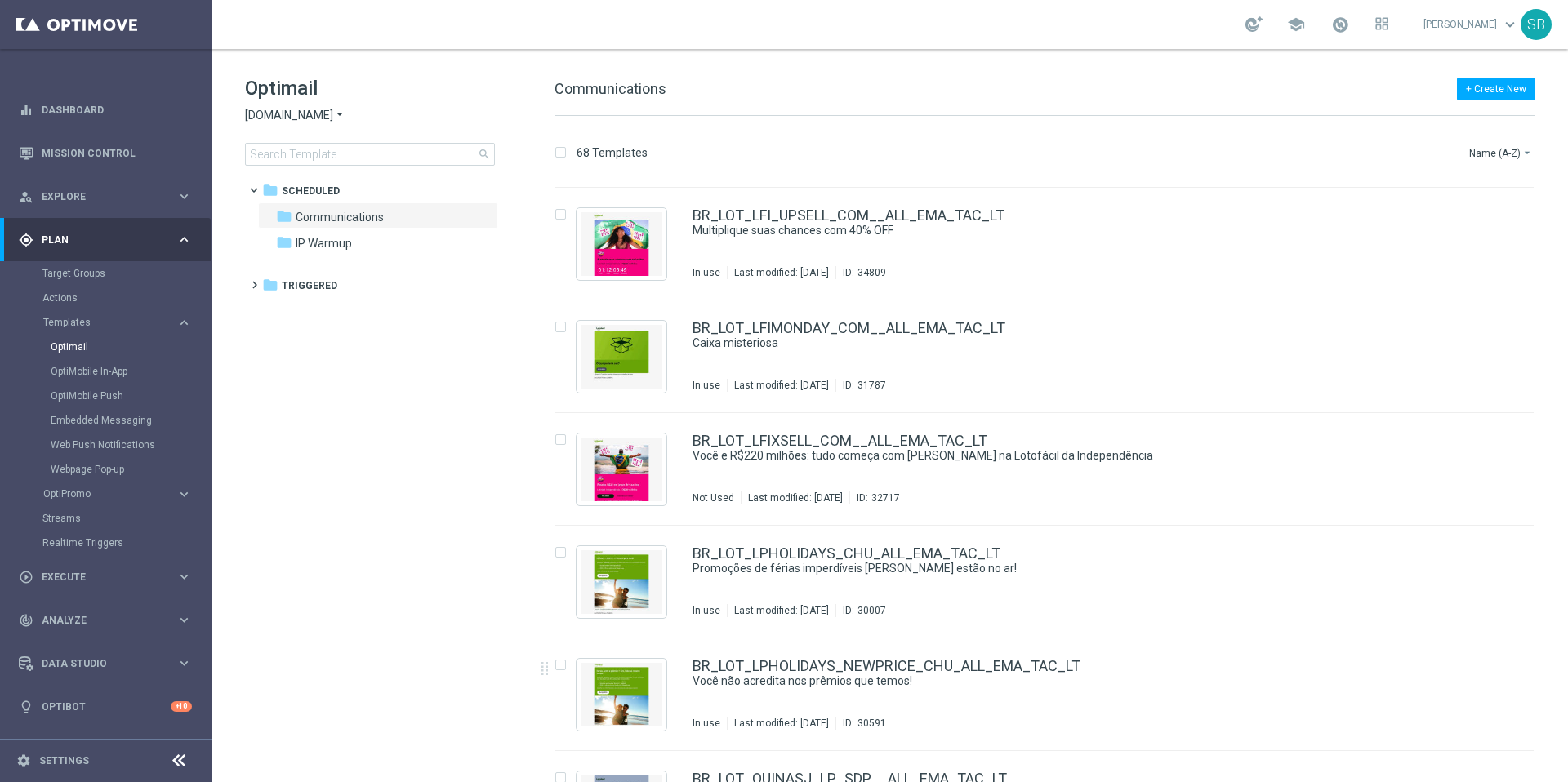
click at [327, 117] on span "[DOMAIN_NAME]" at bounding box center [288, 115] width 88 height 15
click at [0, 0] on span "[DOMAIN_NAME]" at bounding box center [0, 0] width 0 height 0
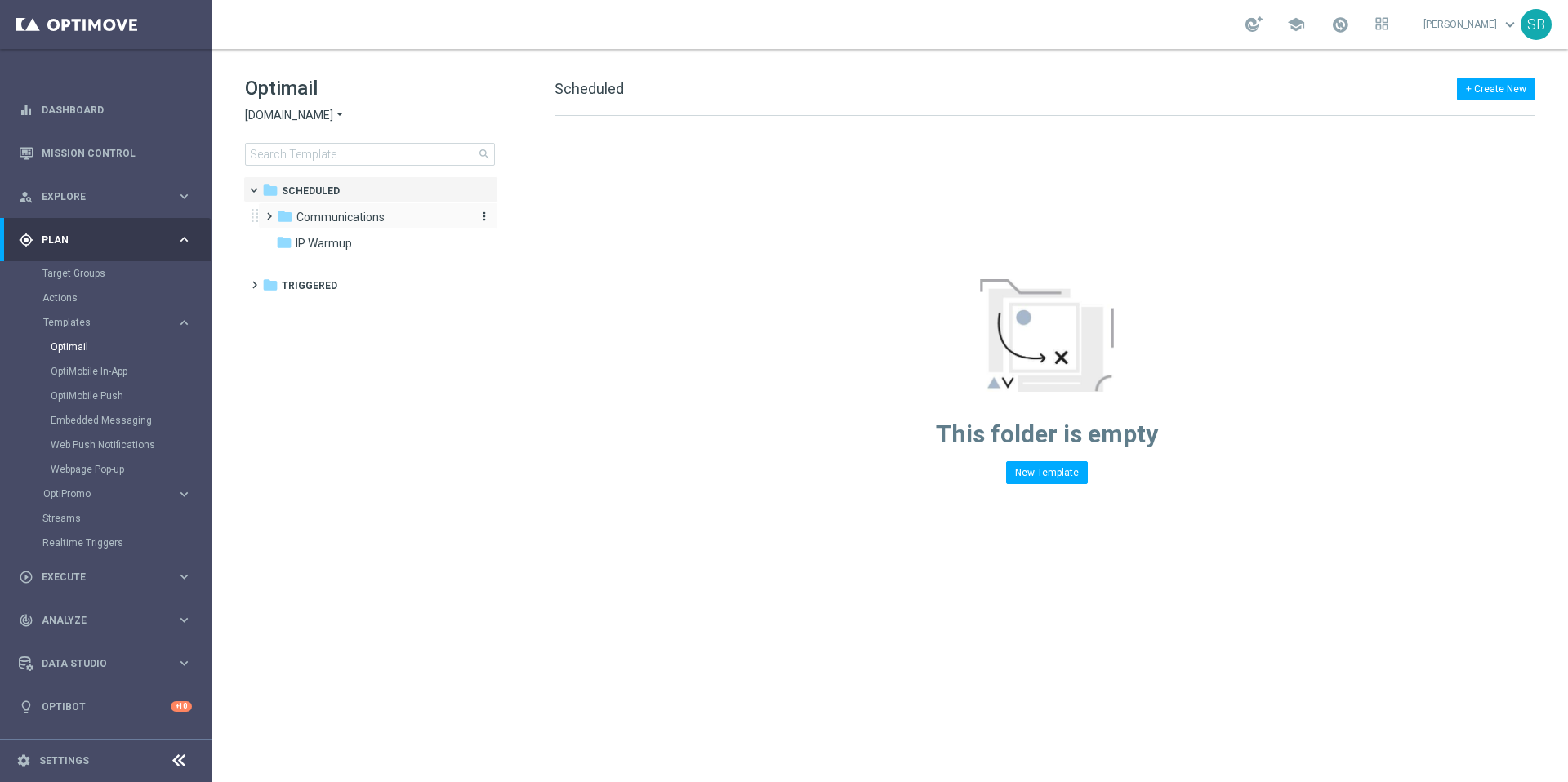
click at [338, 225] on div "folder Communications" at bounding box center [371, 217] width 188 height 18
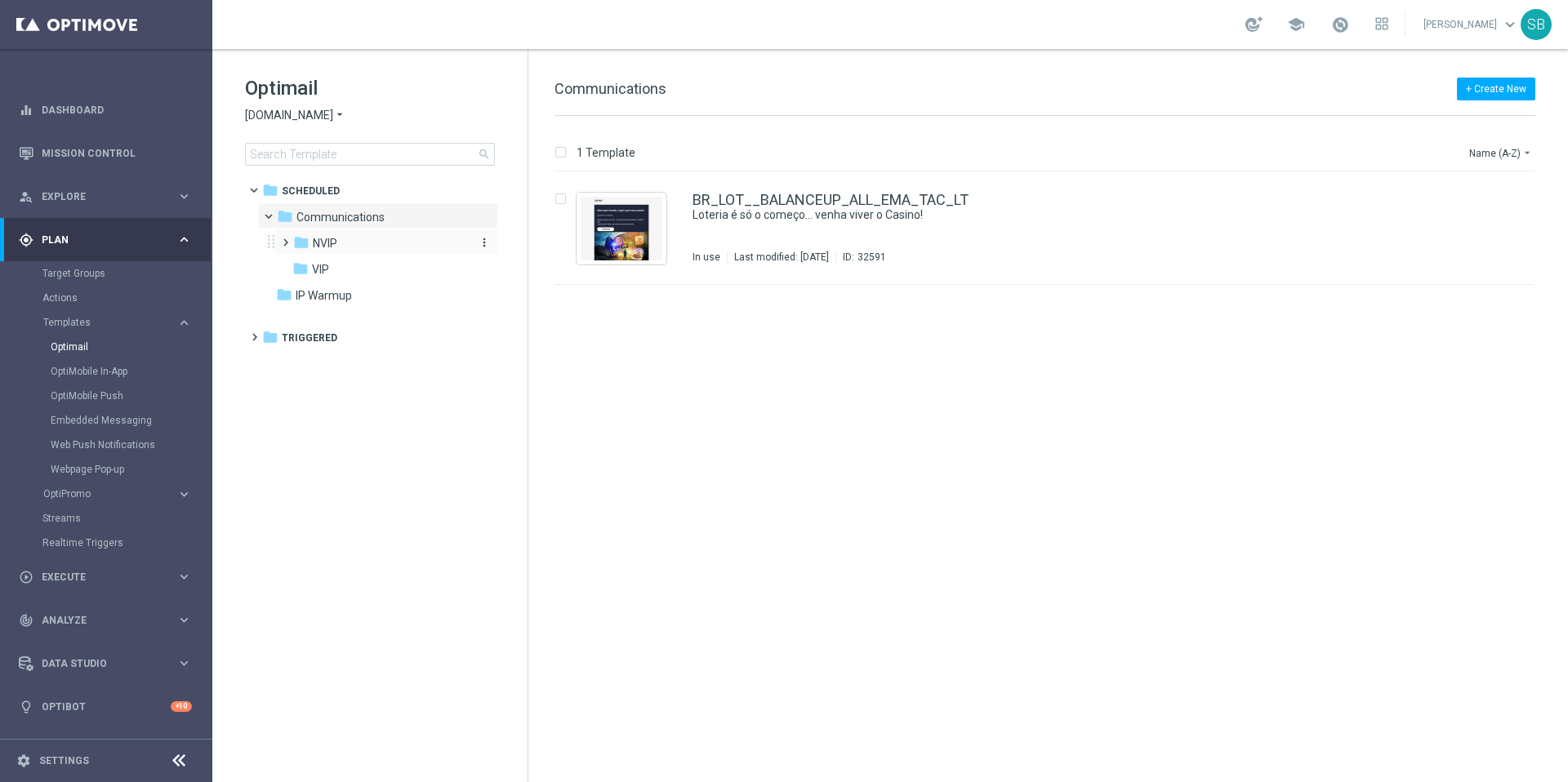
click at [313, 240] on span "NVIP" at bounding box center [324, 243] width 24 height 15
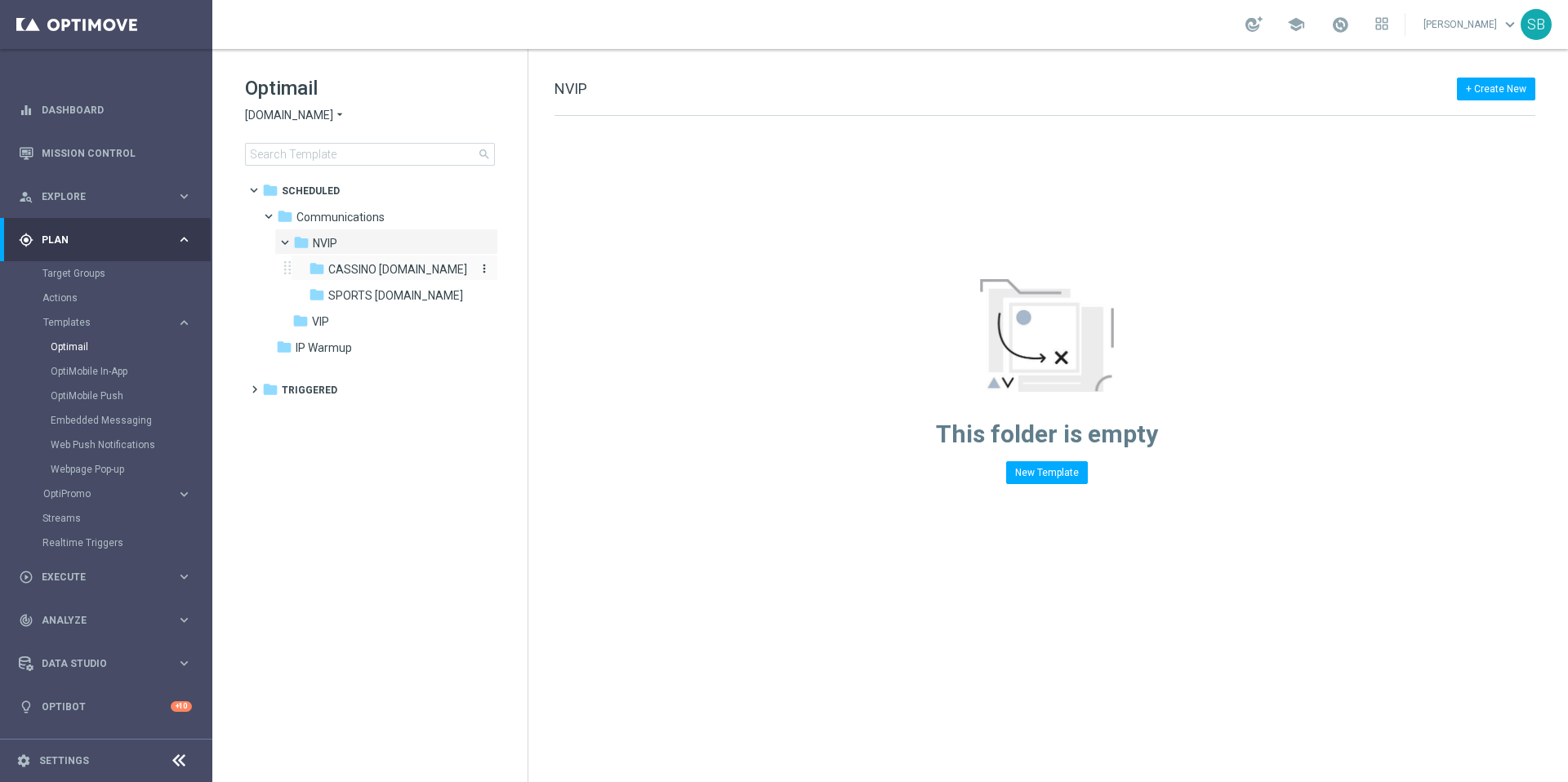
click at [341, 266] on span "CASSINO bet.br" at bounding box center [397, 269] width 138 height 15
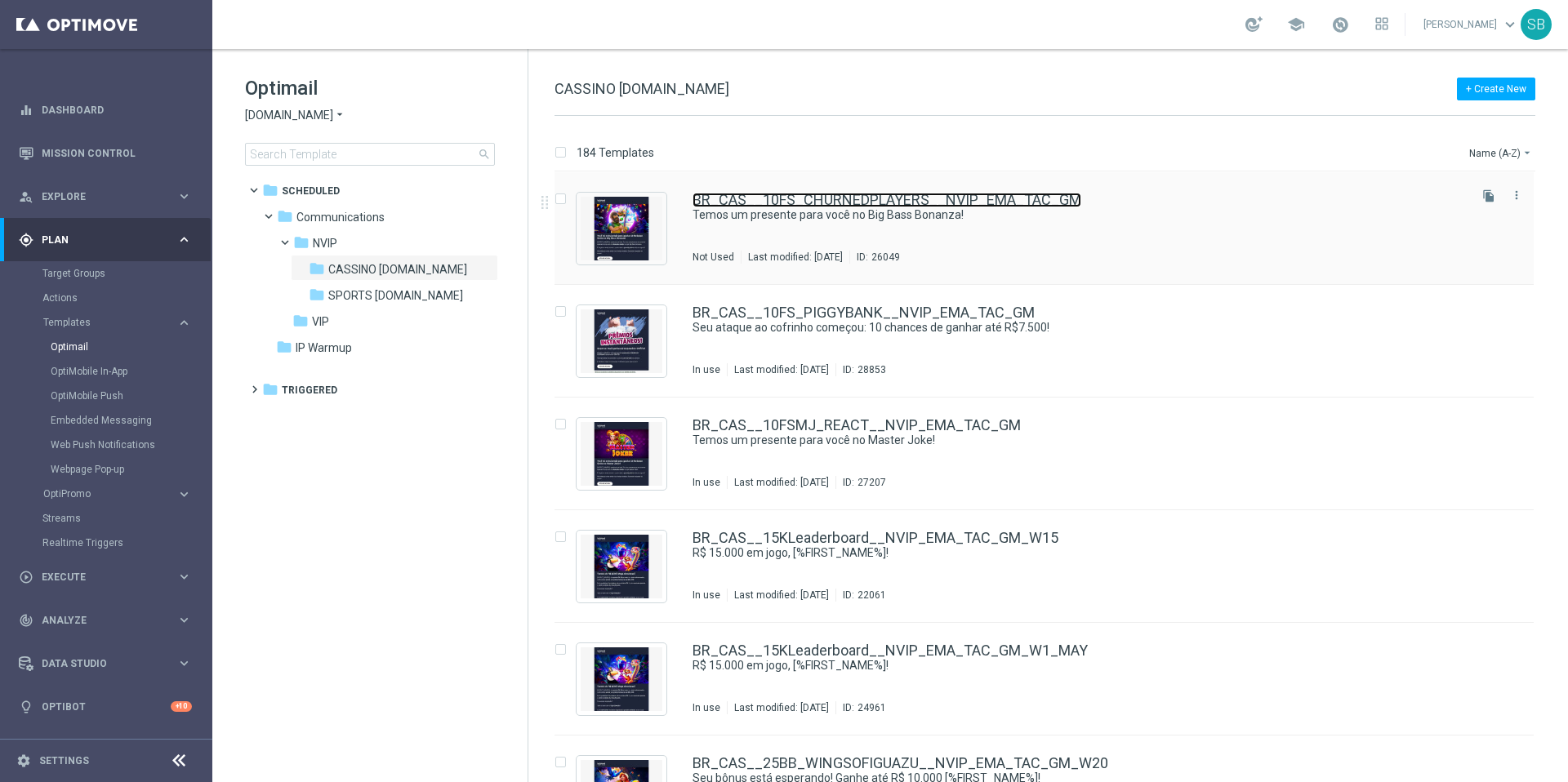
click at [838, 201] on link "BR_CAS__10FS_CHURNEDPLAYERS__NVIP_EMA_TAC_GM" at bounding box center [888, 199] width 389 height 15
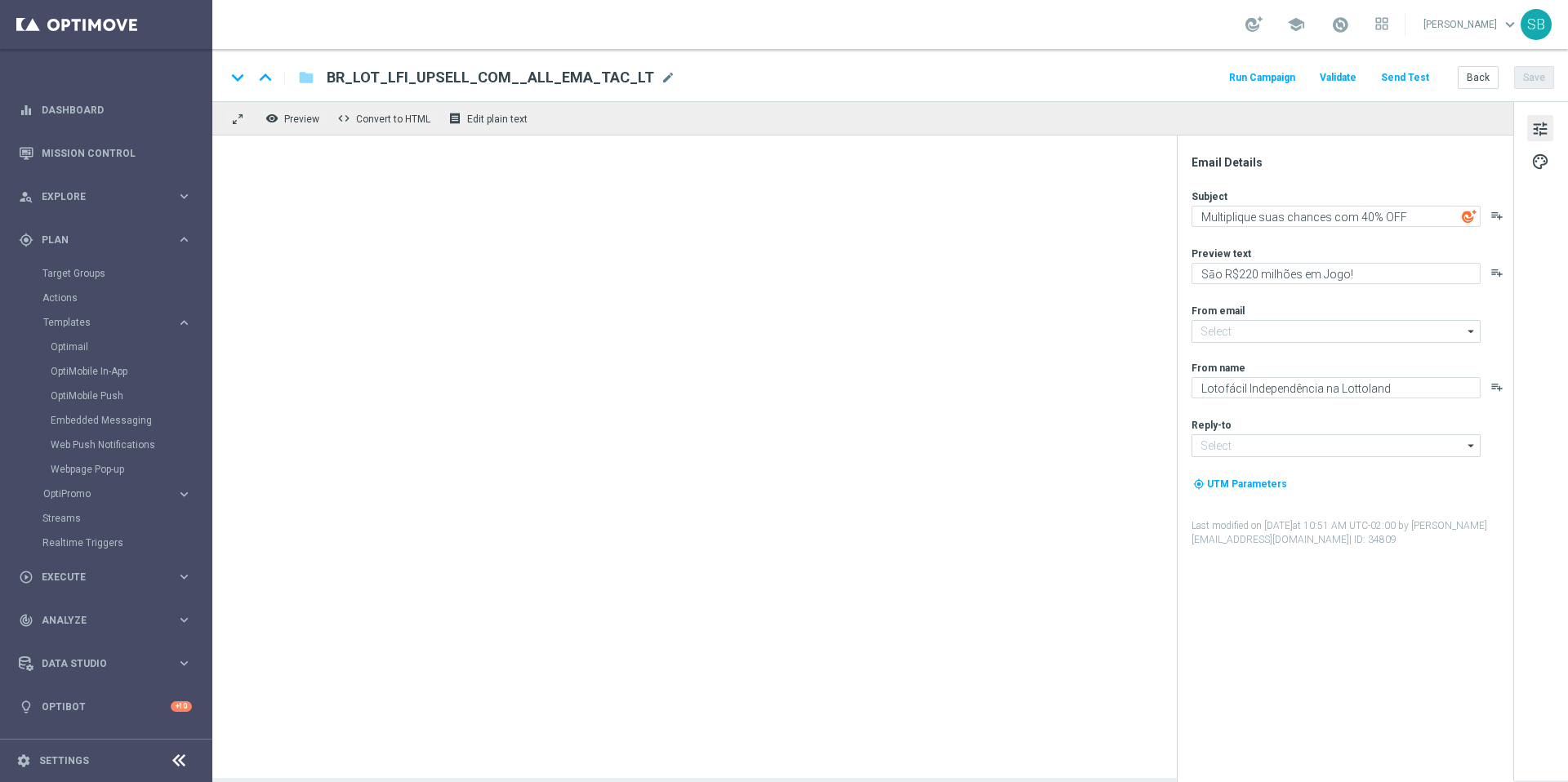
type input "[EMAIL_ADDRESS][DOMAIN_NAME]"
type textarea "Temos um presente para você no Big Bass Bonanza!"
type textarea "10 Rodadas Grátis te esperam – sem depósito, é só jogar!"
type input "mail@crm.lottoland.bet.br"
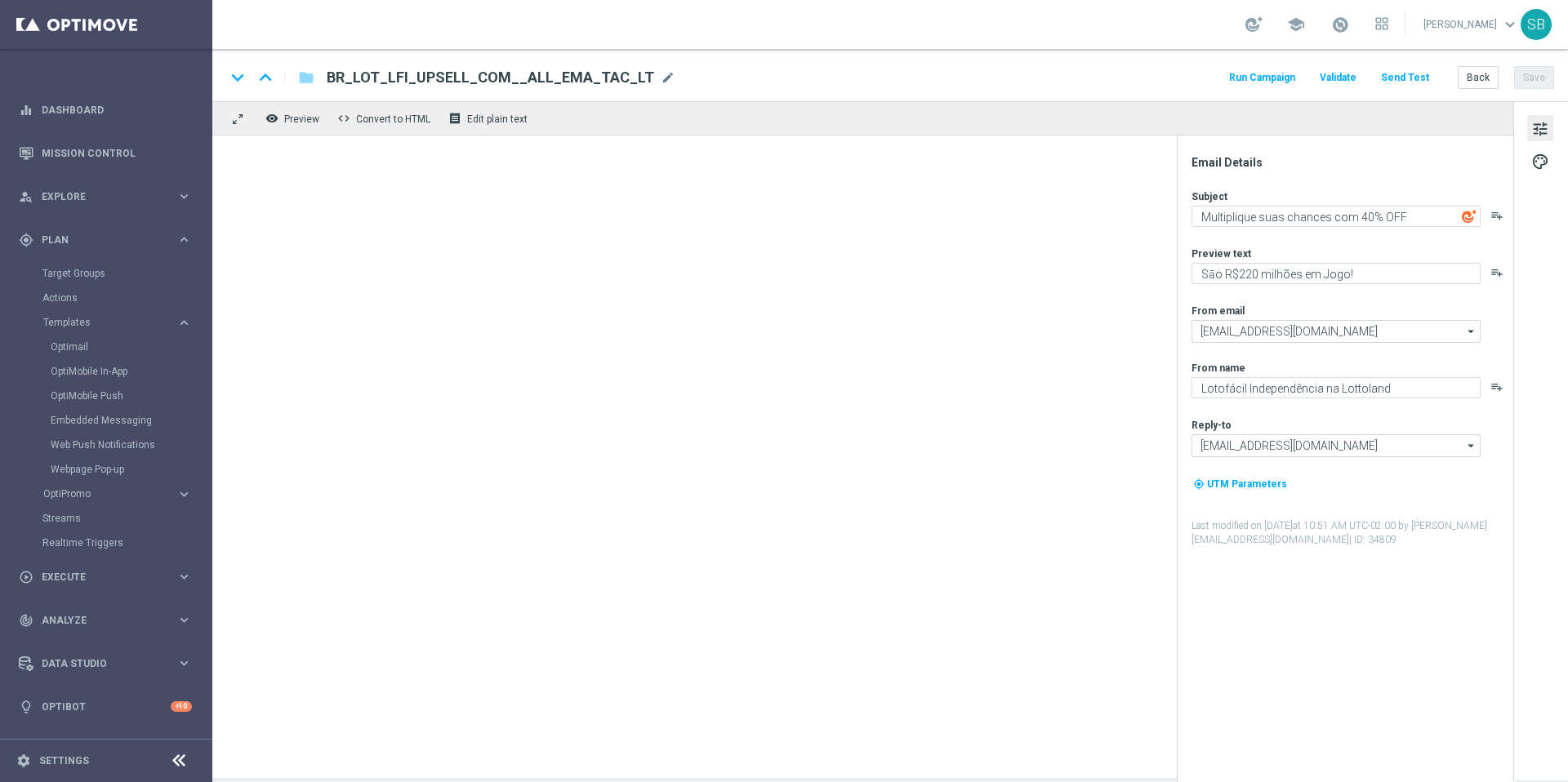
type textarea "Lottoland"
type input "contato@lottoland.bet.br"
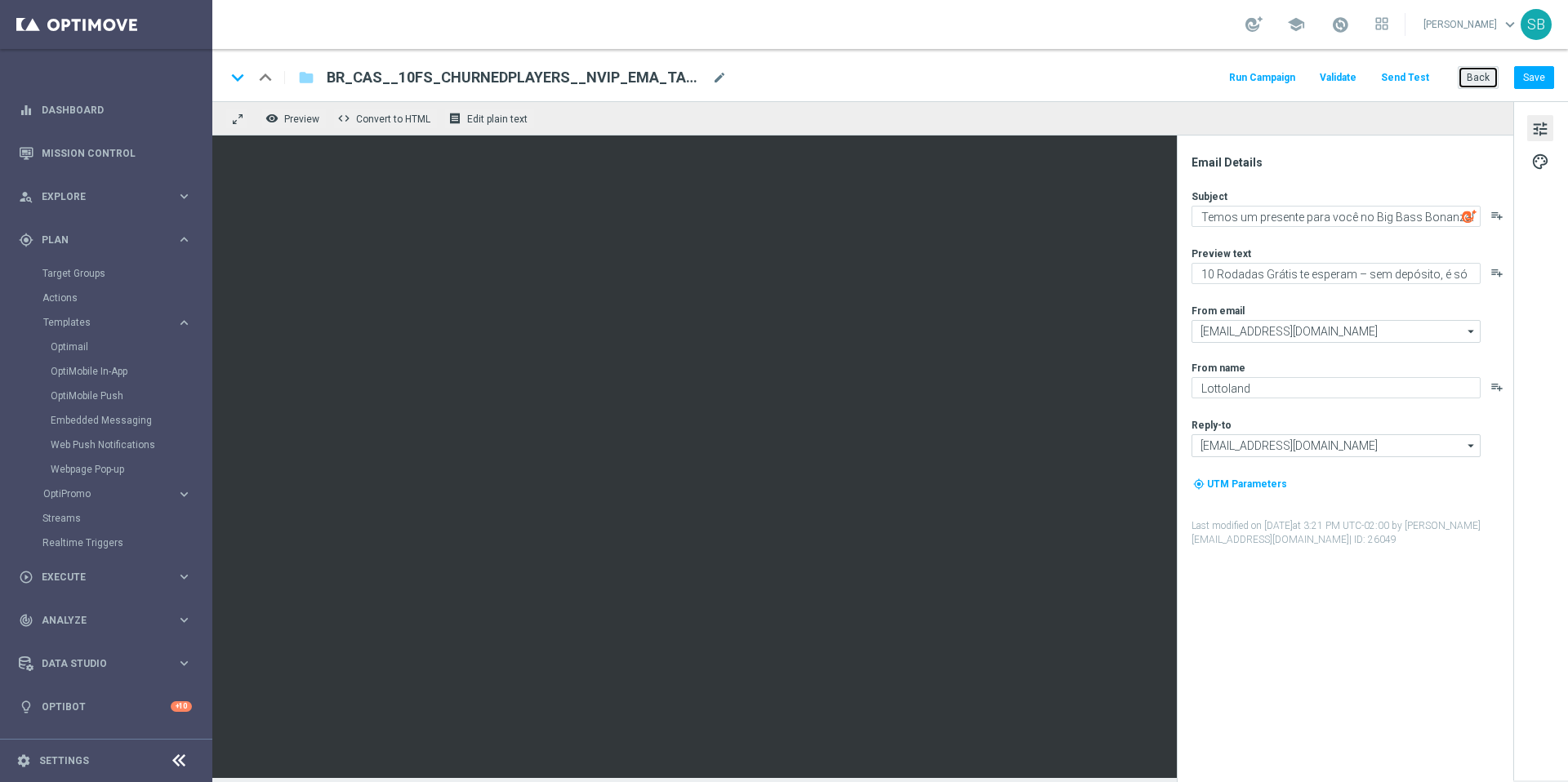
click at [1479, 83] on button "Back" at bounding box center [1478, 77] width 41 height 23
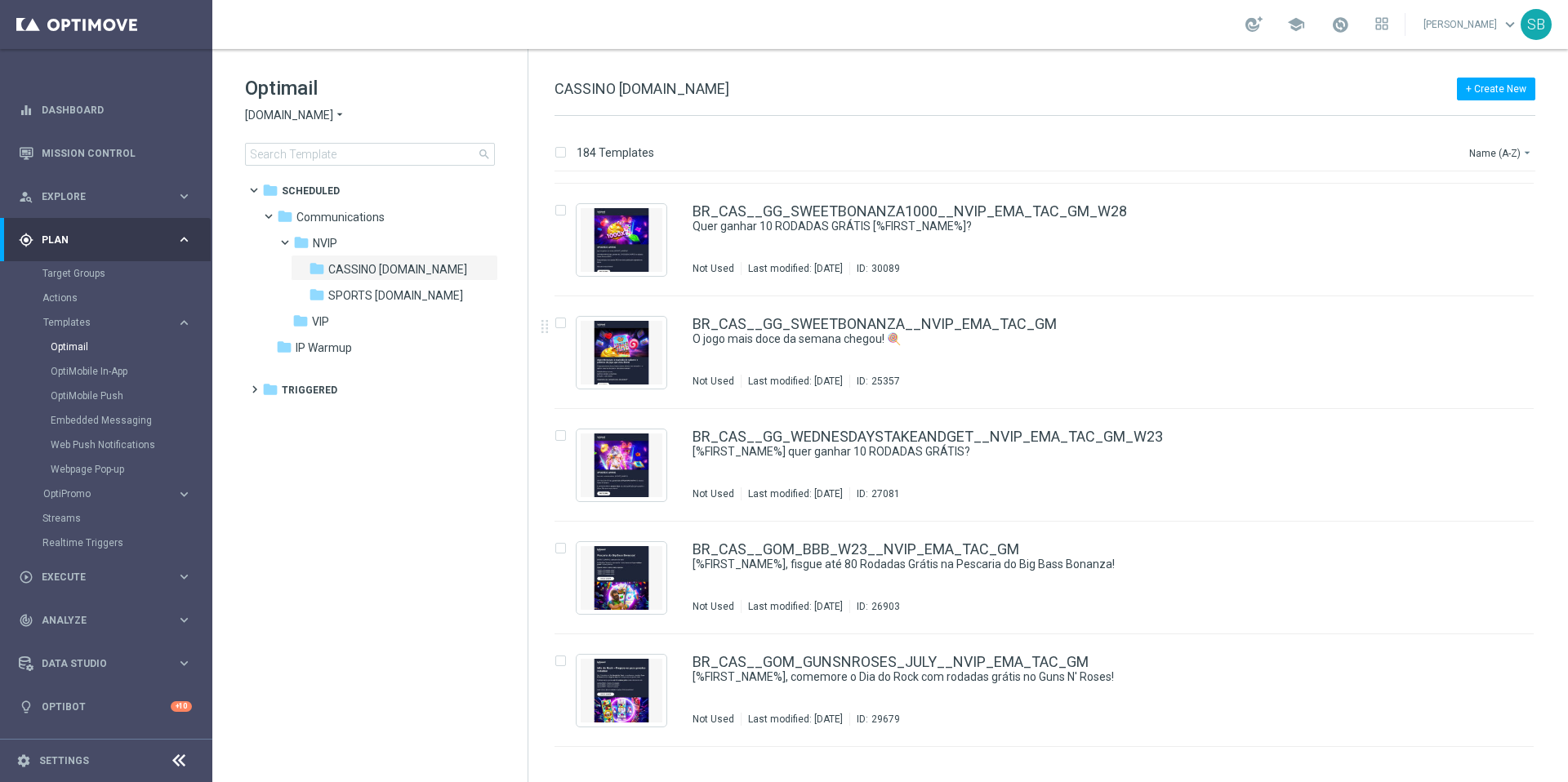
scroll to position [4725, 0]
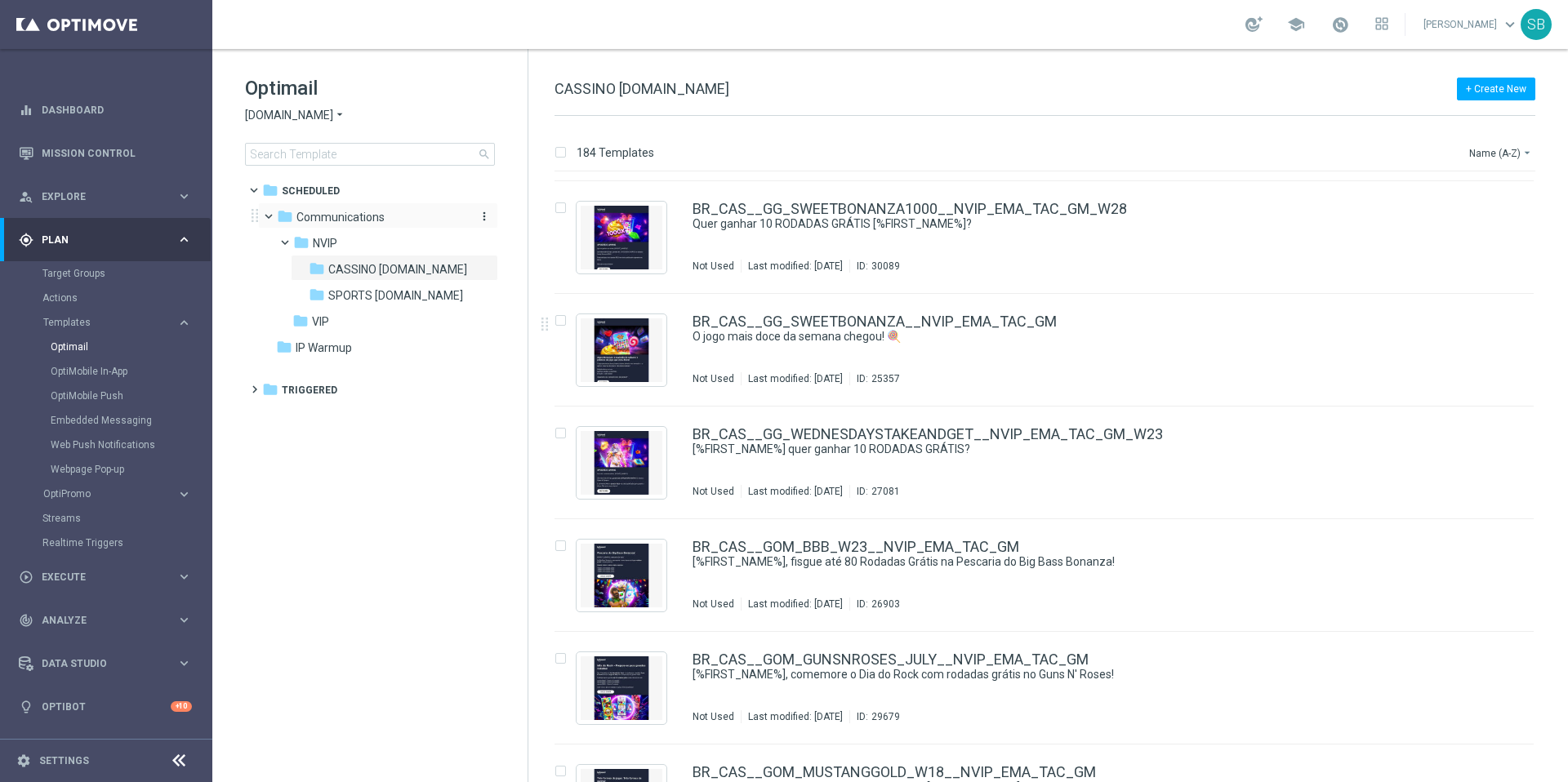
click at [329, 217] on span "Communications" at bounding box center [340, 217] width 88 height 15
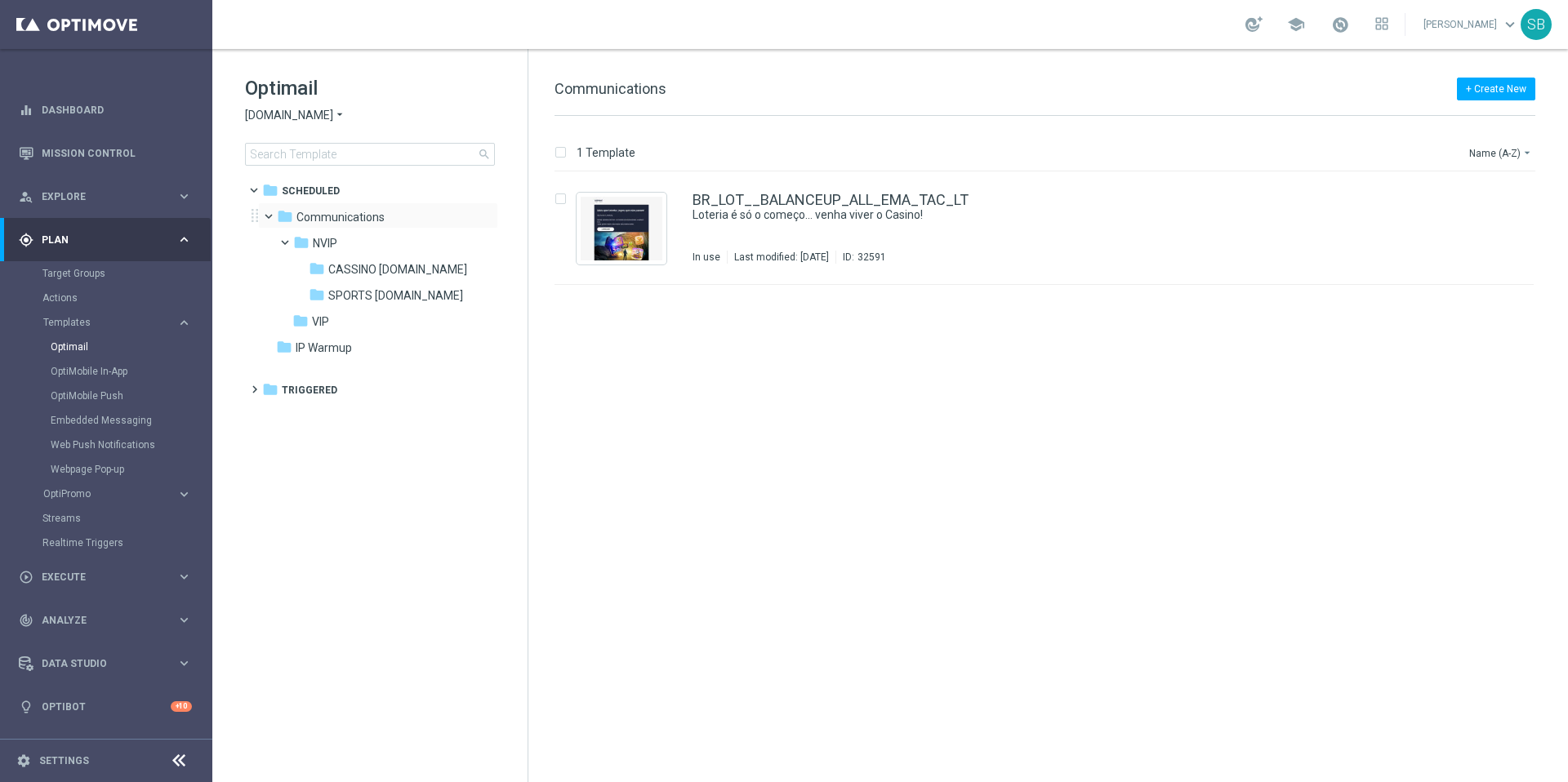
click at [273, 217] on span at bounding box center [276, 213] width 7 height 8
click at [269, 212] on span at bounding box center [266, 209] width 8 height 7
click at [333, 115] on icon "arrow_drop_down" at bounding box center [340, 115] width 14 height 15
click at [0, 0] on span "[DOMAIN_NAME]" at bounding box center [0, 0] width 0 height 0
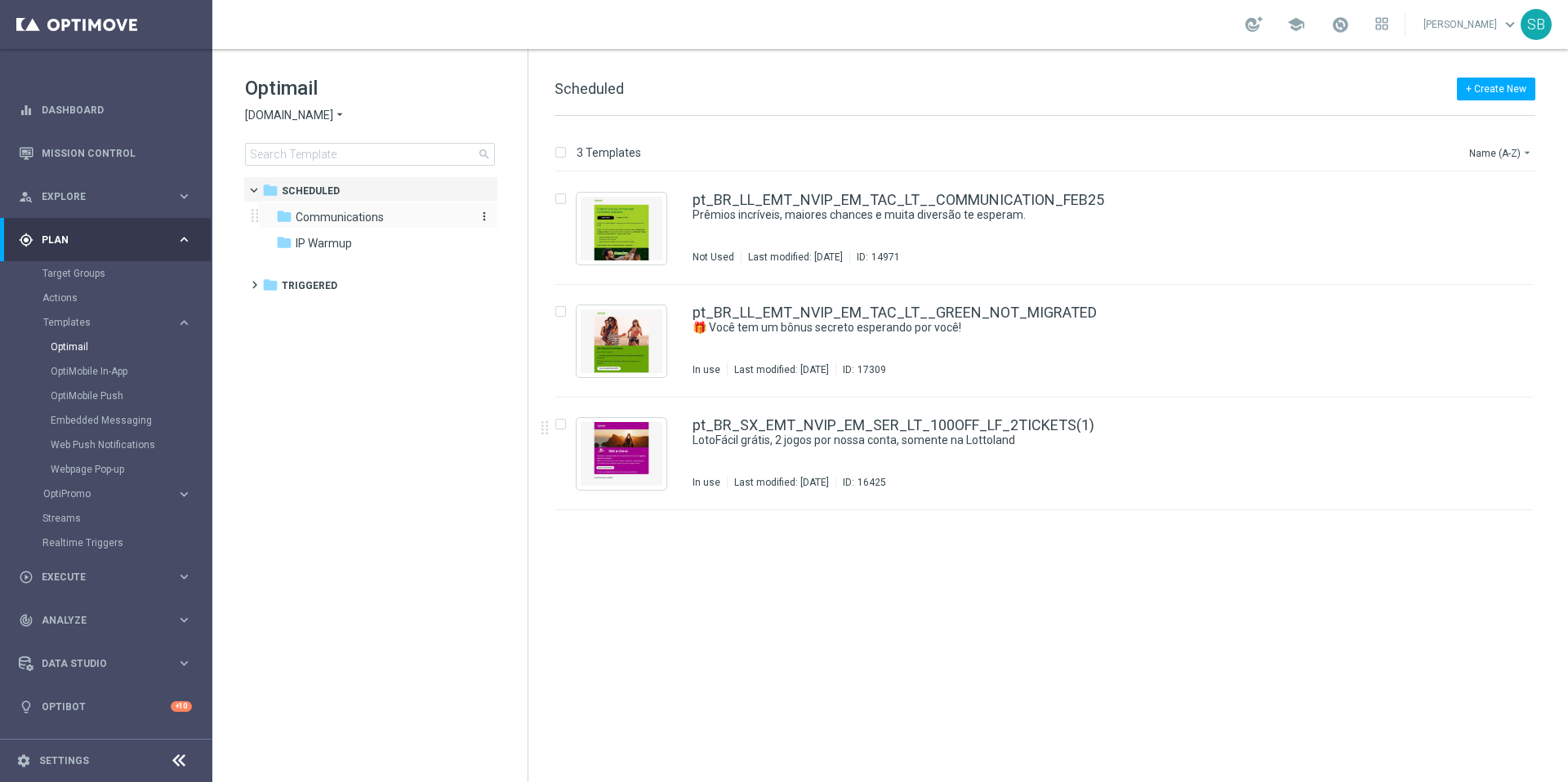
click at [347, 221] on span "Communications" at bounding box center [339, 217] width 88 height 15
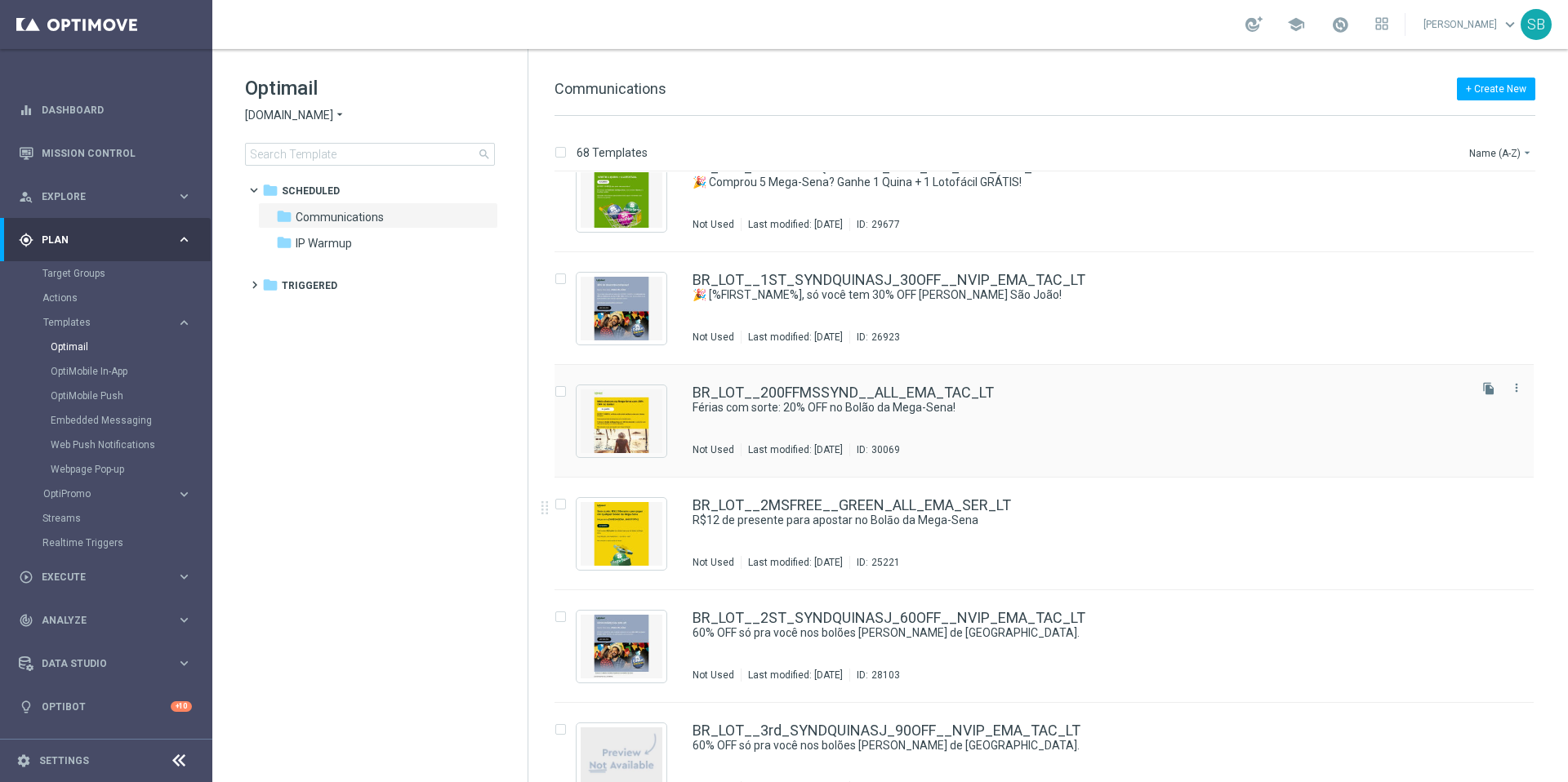
scroll to position [457, 0]
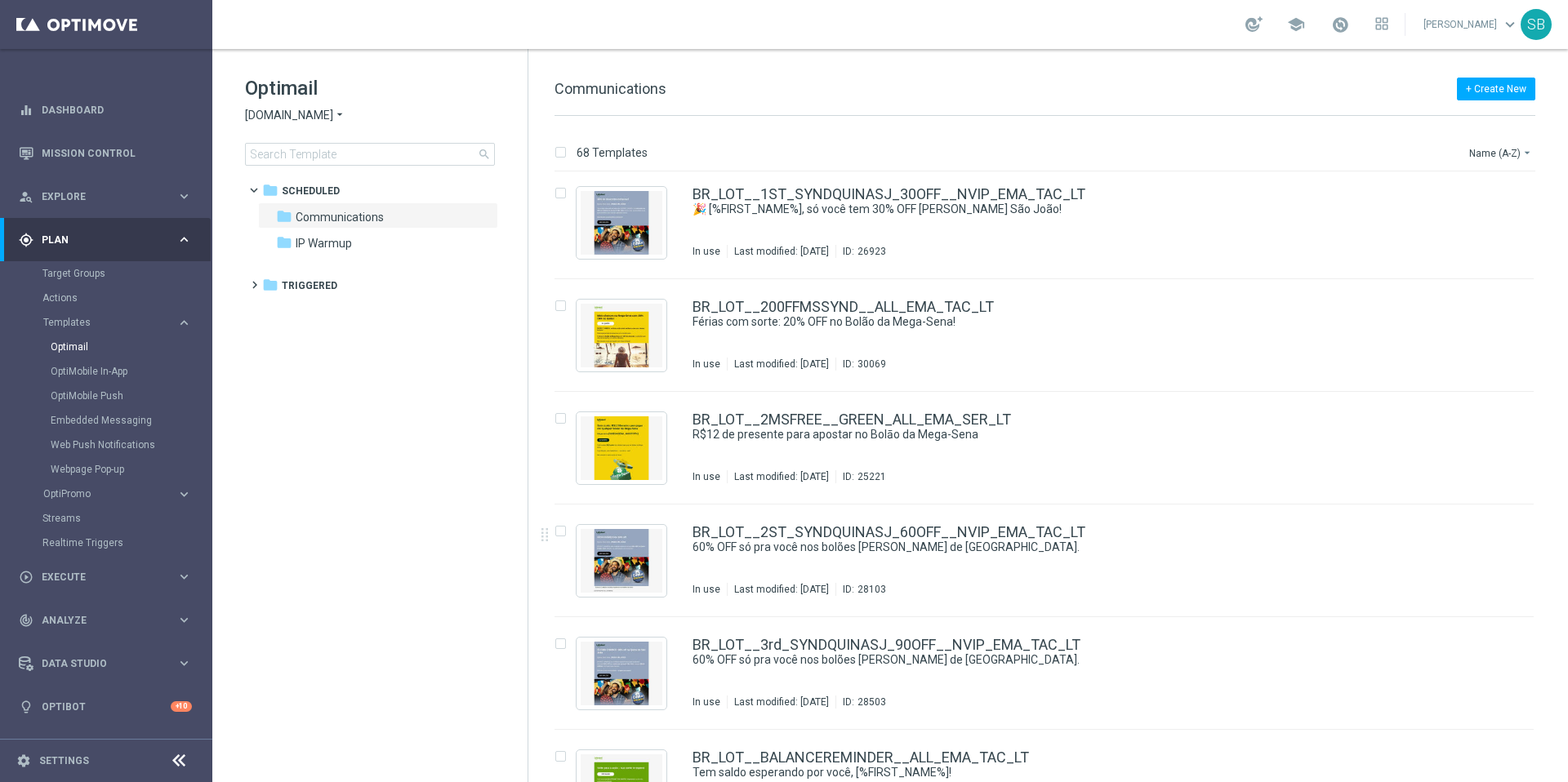
click at [336, 115] on icon "arrow_drop_down" at bounding box center [340, 115] width 14 height 15
click at [303, 140] on div "lottoland" at bounding box center [307, 134] width 123 height 19
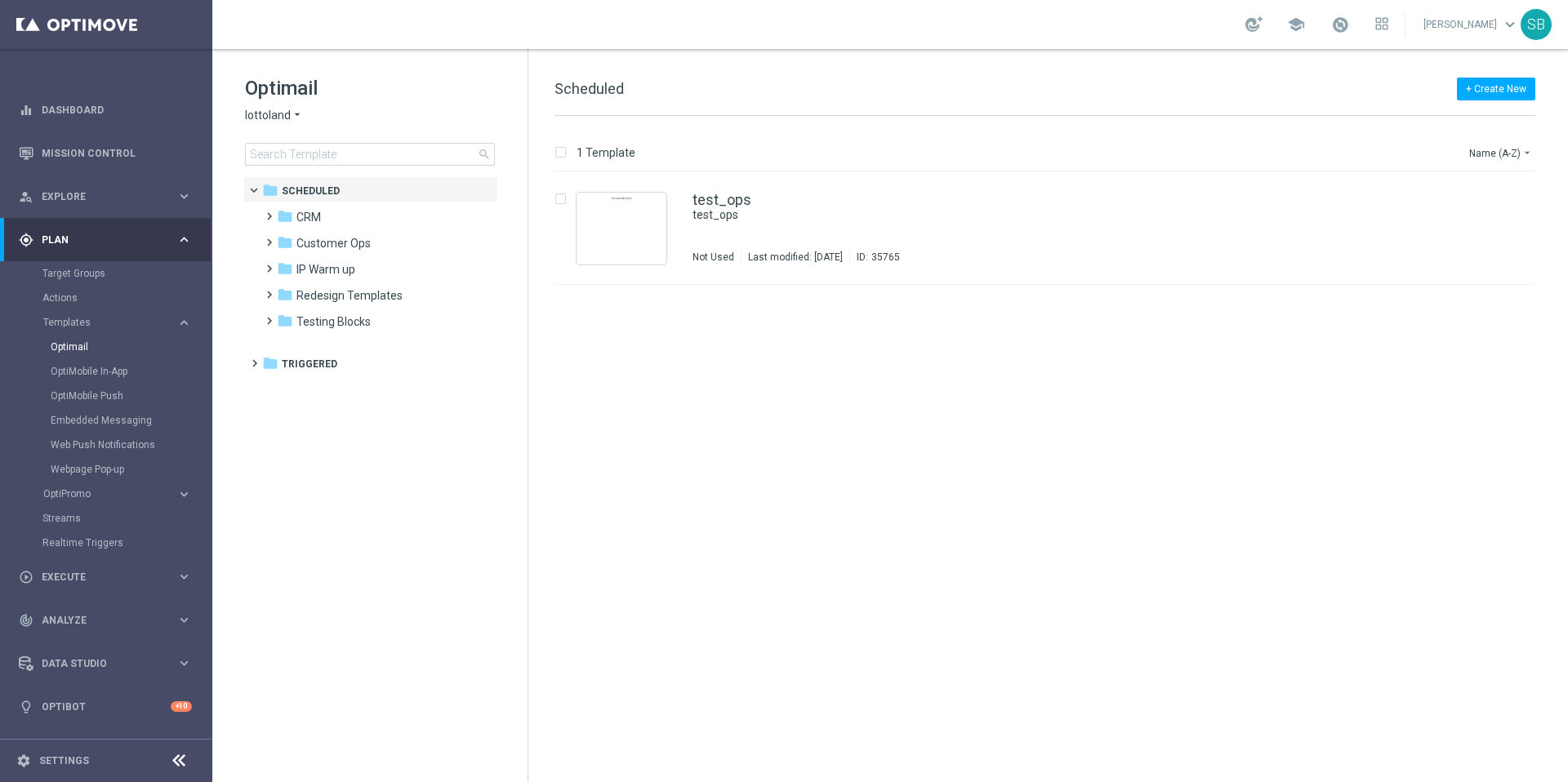
click at [298, 118] on icon "arrow_drop_down" at bounding box center [297, 115] width 14 height 15
click at [0, 0] on span "[DOMAIN_NAME]" at bounding box center [0, 0] width 0 height 0
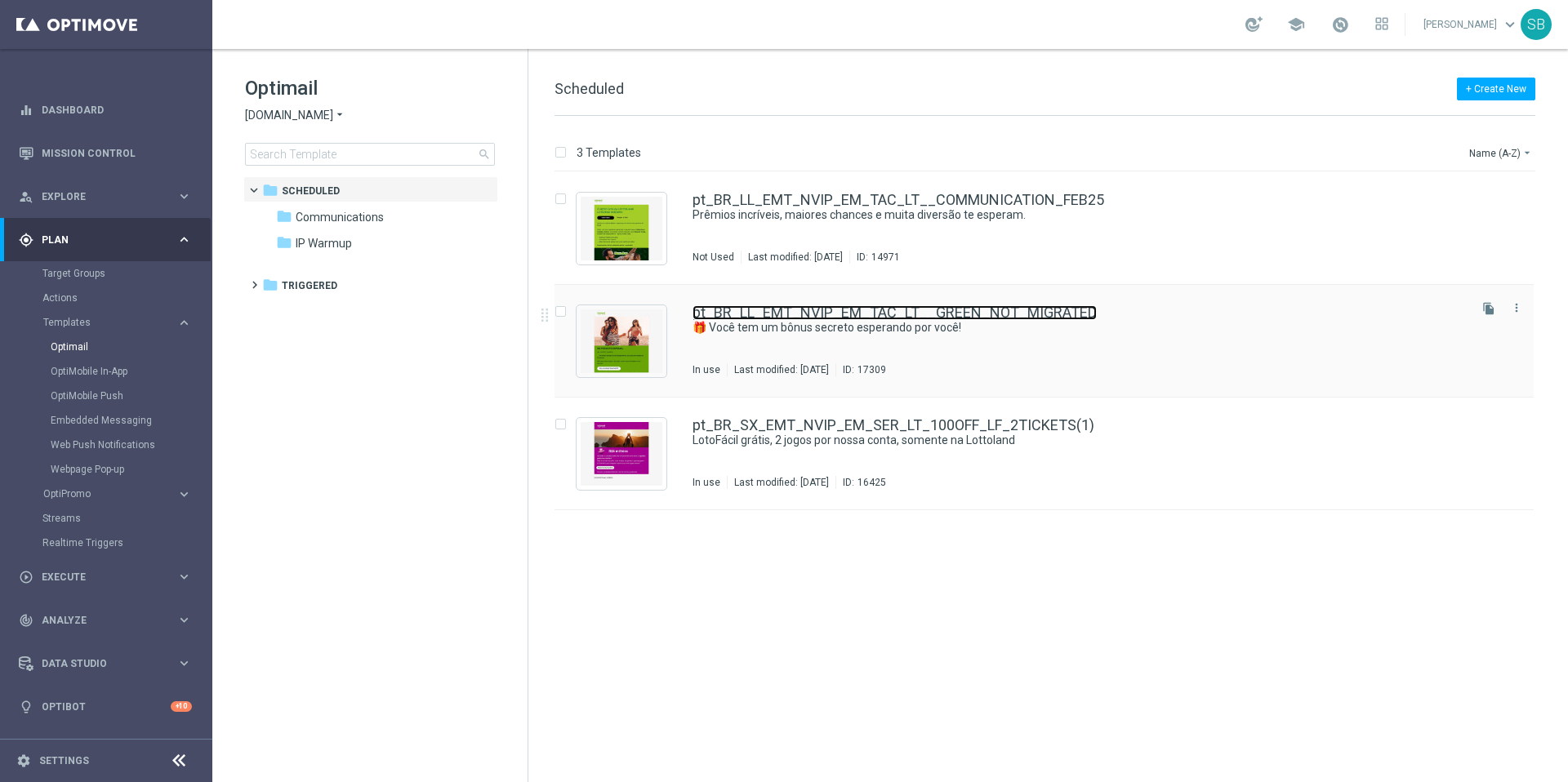
click at [841, 312] on link "pt_BR_LL_EMT_NVIP_EM_TAC_LT__GREEN_NOT_MIGRATED" at bounding box center [895, 313] width 405 height 15
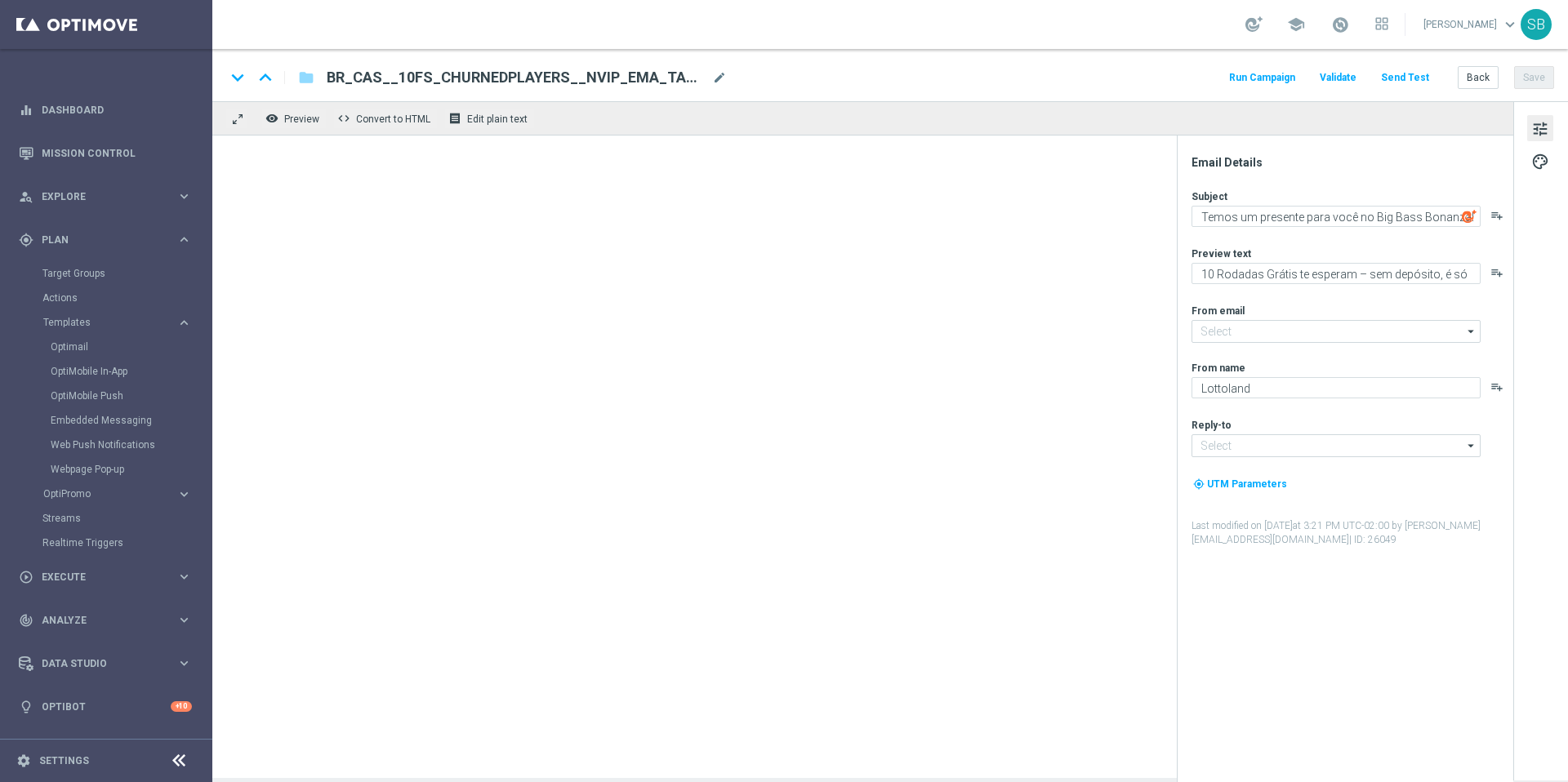
type input "mail@crm.lottoland.bet.br"
type input "contato@lottoland.bet.br"
type textarea "🎁 Você tem um bônus secreto esperando por você!"
type textarea "Um presente especial está na sua conta – resgate agora!"
type input "[EMAIL_ADDRESS][DOMAIN_NAME]"
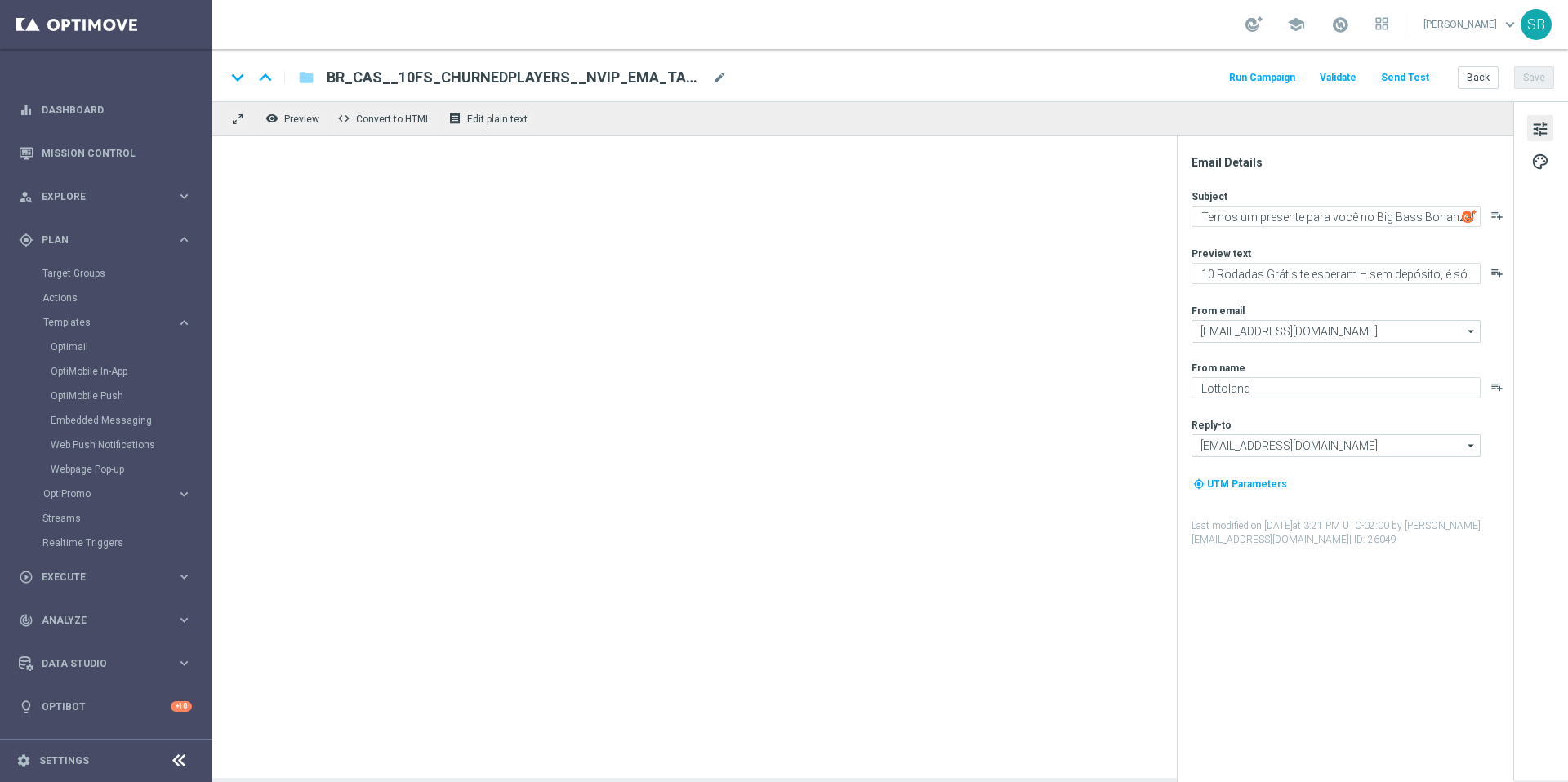
type input "[EMAIL_ADDRESS][DOMAIN_NAME]"
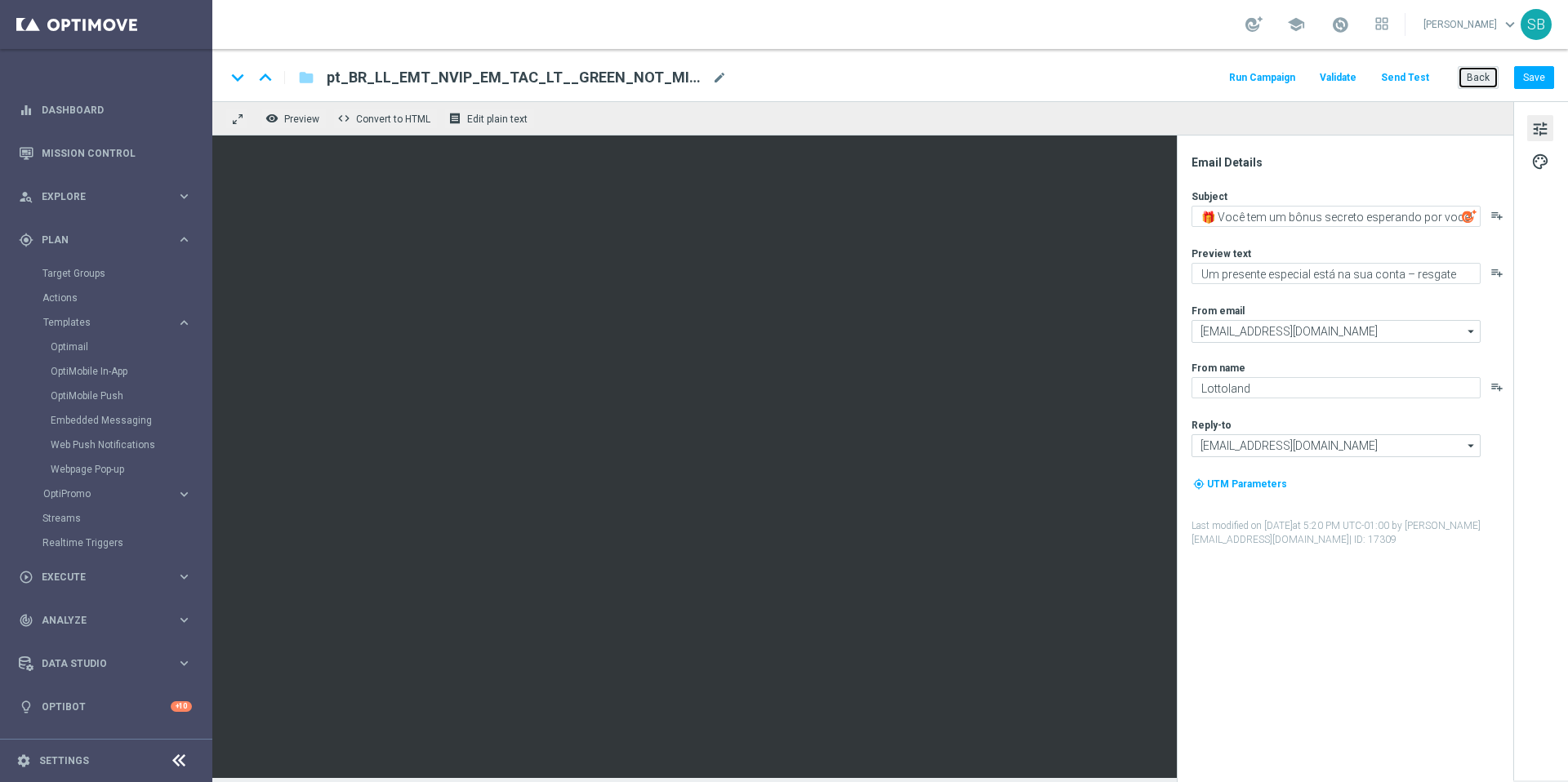
click at [1483, 70] on button "Back" at bounding box center [1478, 77] width 41 height 23
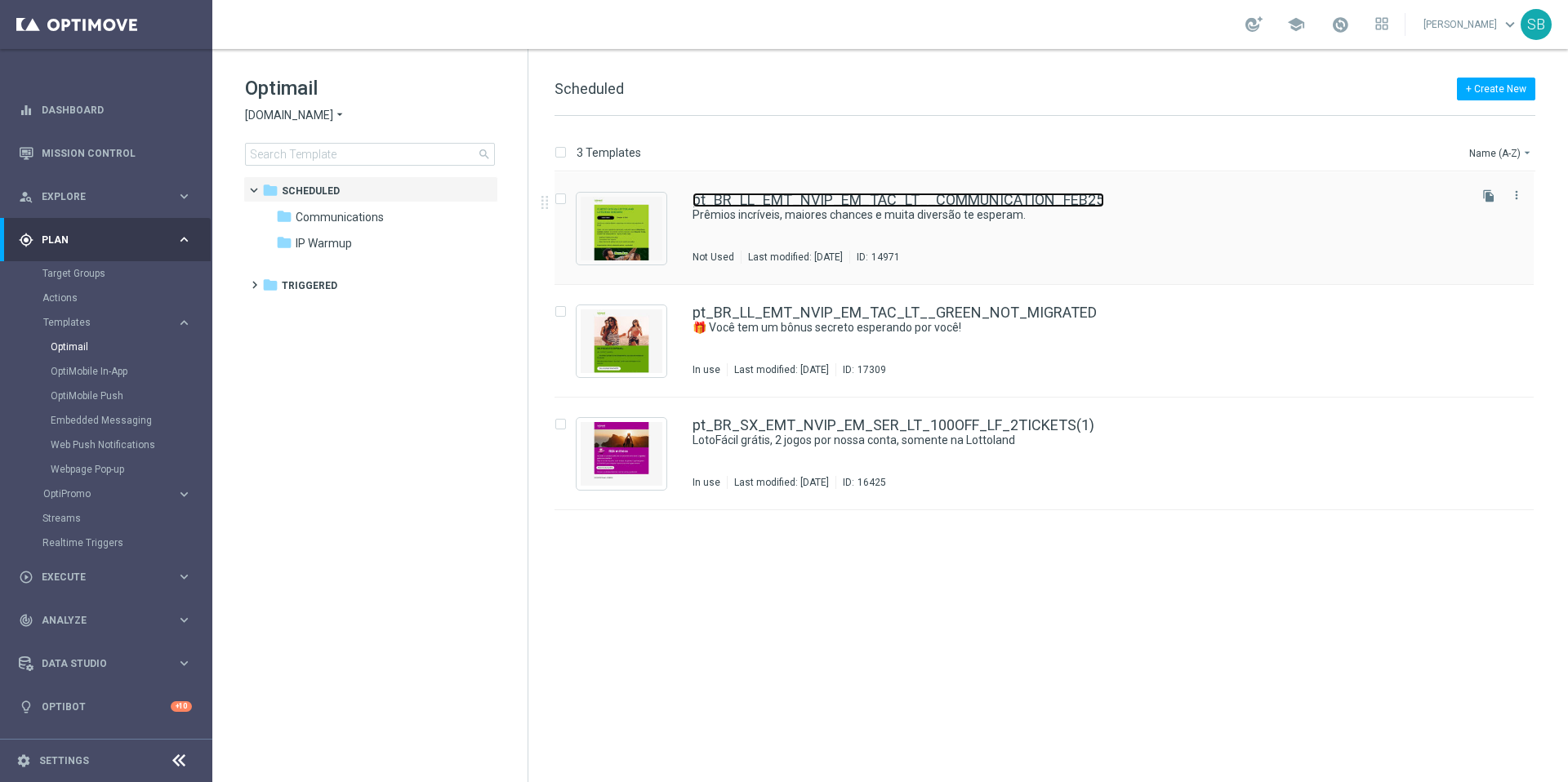
click at [864, 198] on link "pt_BR_LL_EMT_NVIP_EM_TAC_LT__COMMUNICATION_FEB25" at bounding box center [898, 199] width 411 height 15
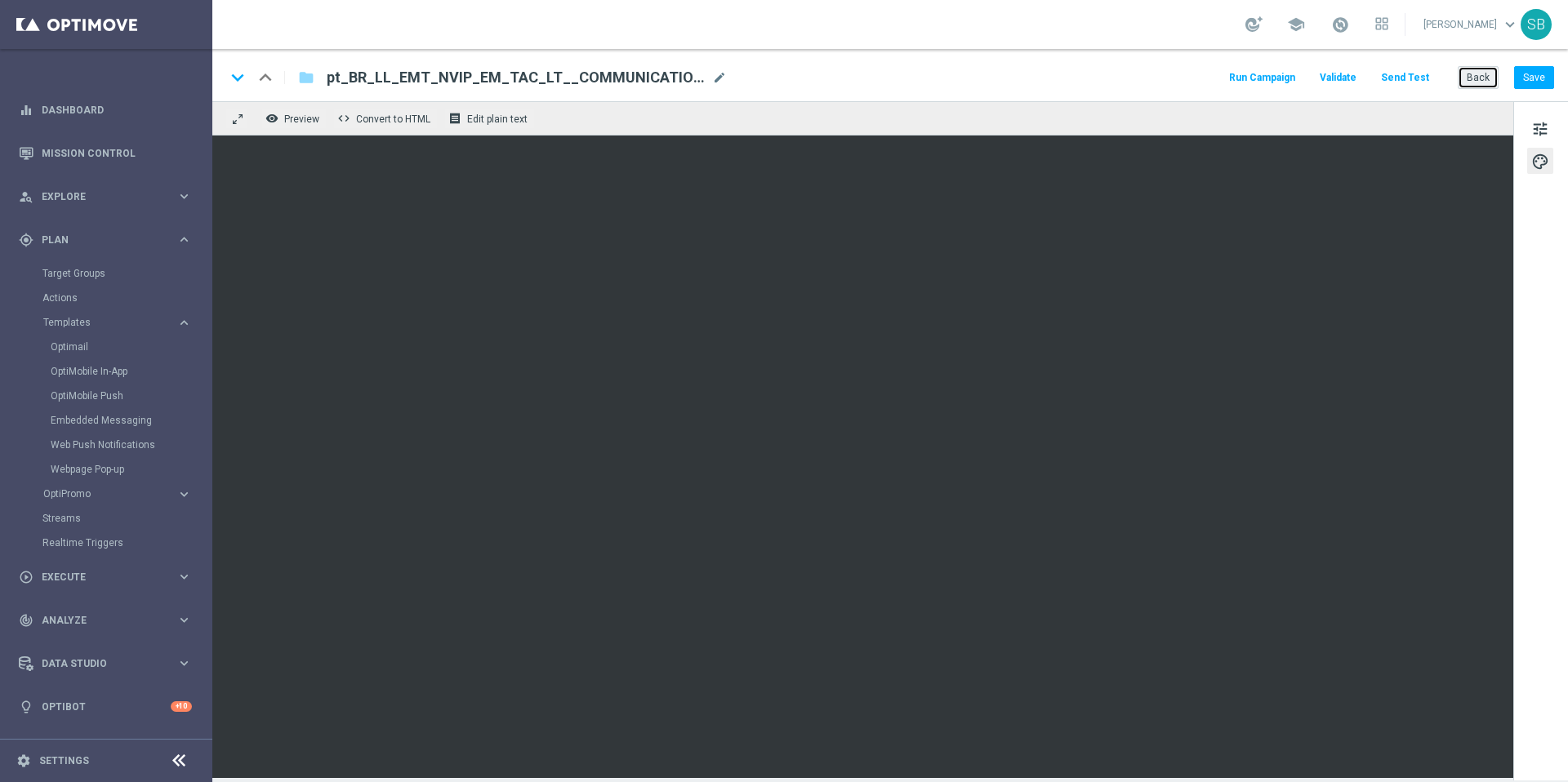
click at [1485, 81] on button "Back" at bounding box center [1478, 77] width 41 height 23
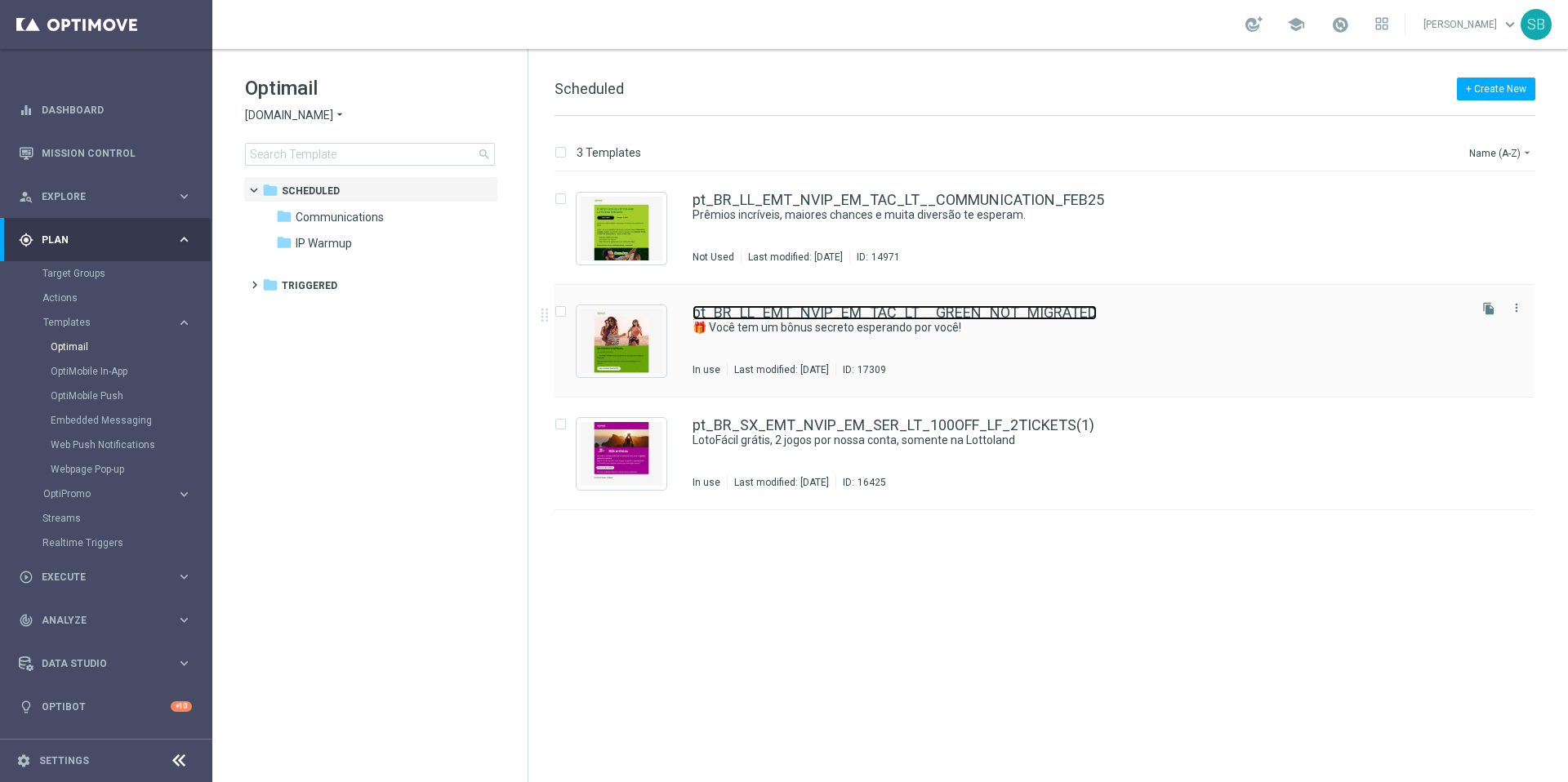
click at [822, 317] on link "pt_BR_LL_EMT_NVIP_EM_TAC_LT__GREEN_NOT_MIGRATED" at bounding box center [895, 313] width 405 height 15
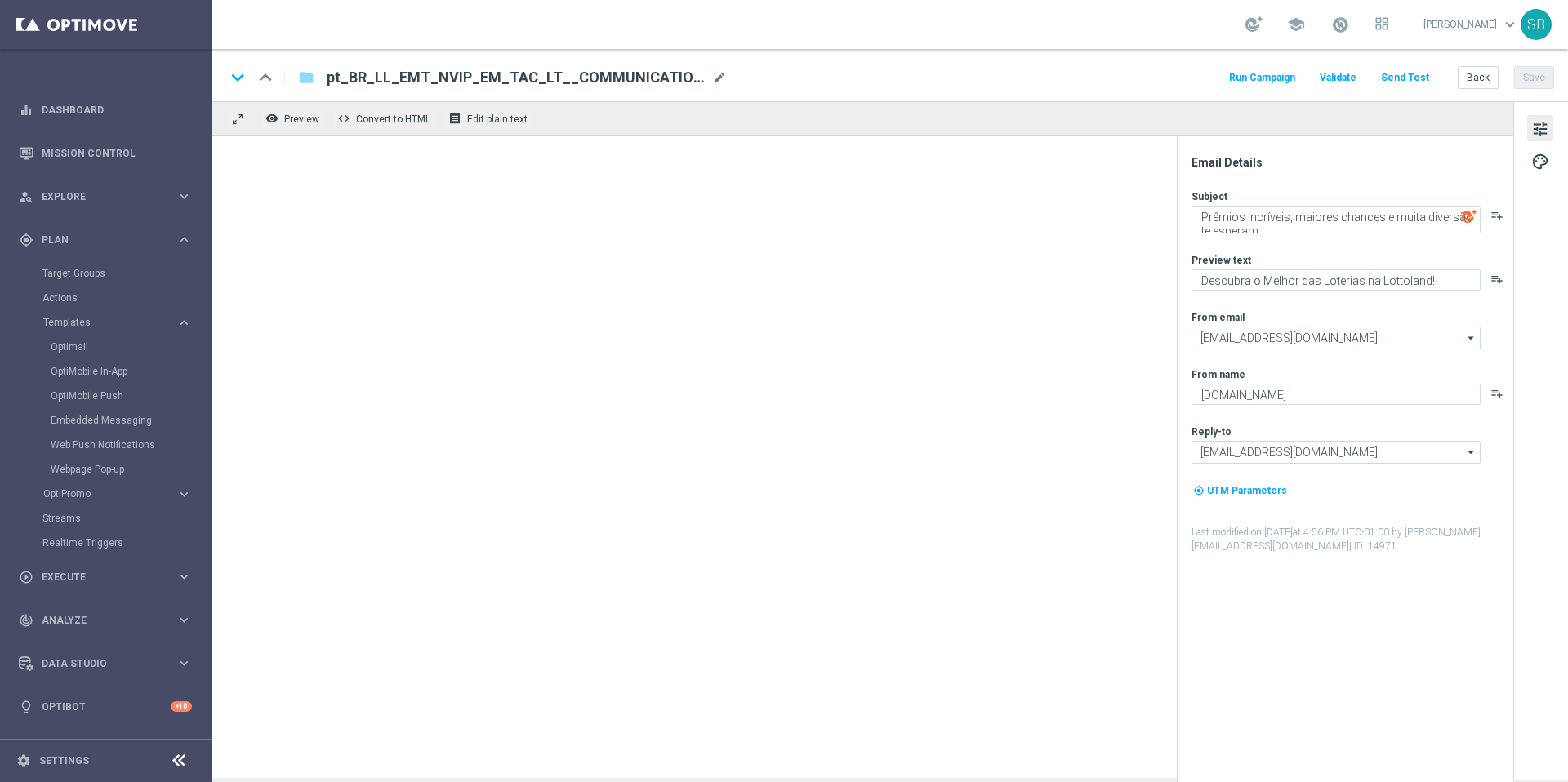
type textarea "🎁 Você tem um bônus secreto esperando por você!"
type textarea "Um presente especial está na sua conta – resgate agora!"
type textarea "Lottoland"
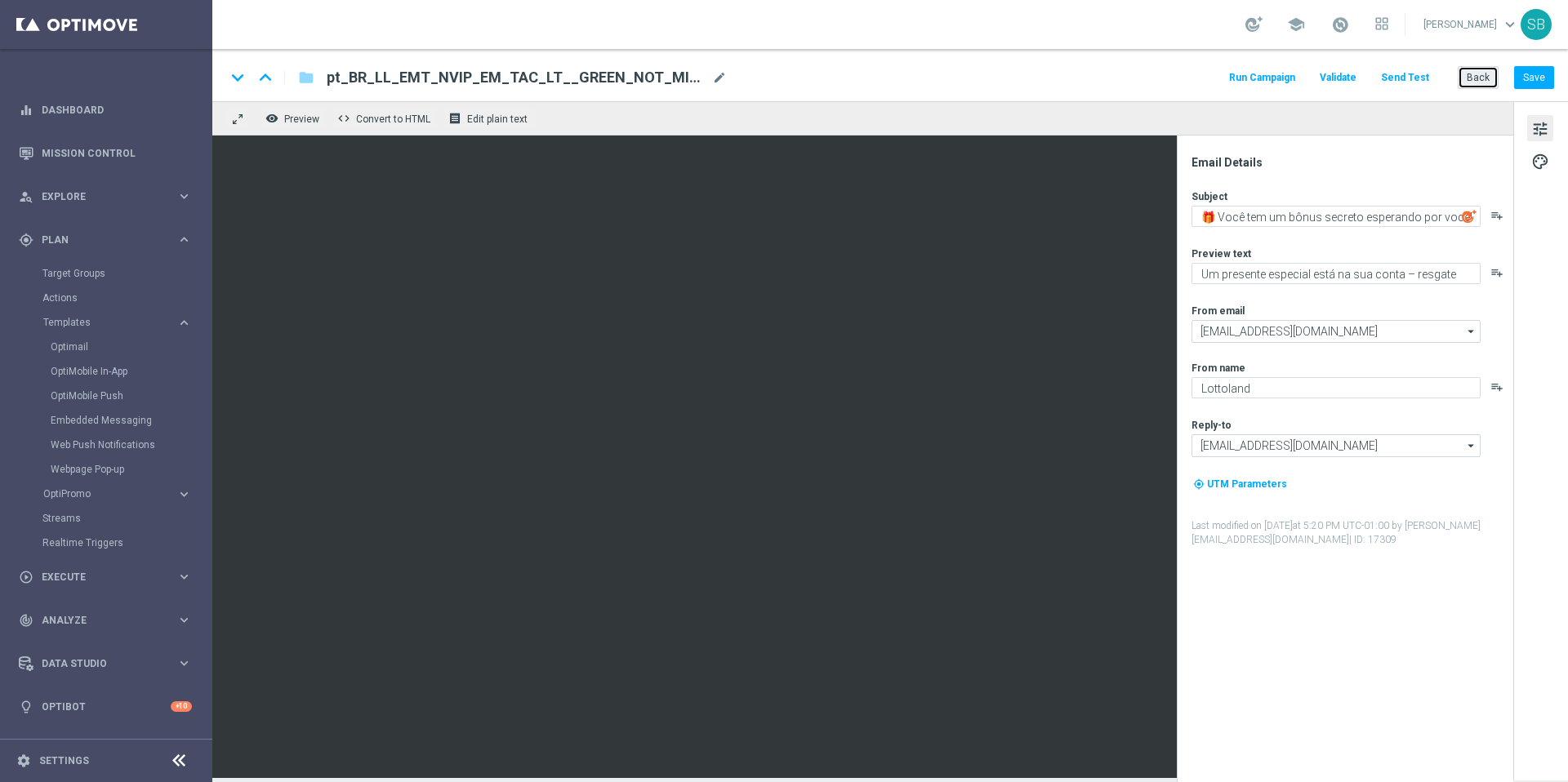
click at [1473, 77] on button "Back" at bounding box center [1478, 77] width 41 height 23
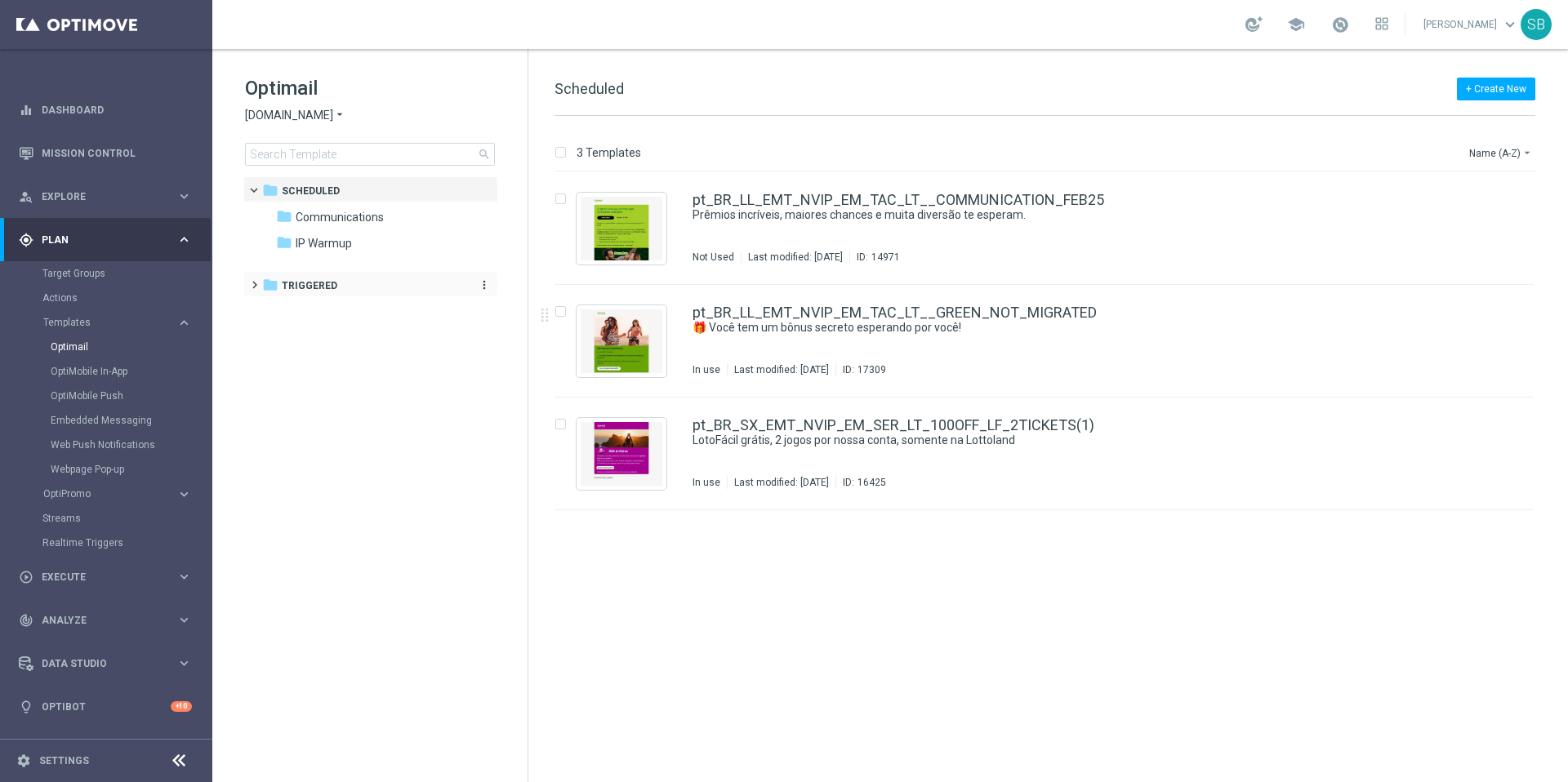
click at [307, 291] on span "Triggered" at bounding box center [309, 286] width 55 height 15
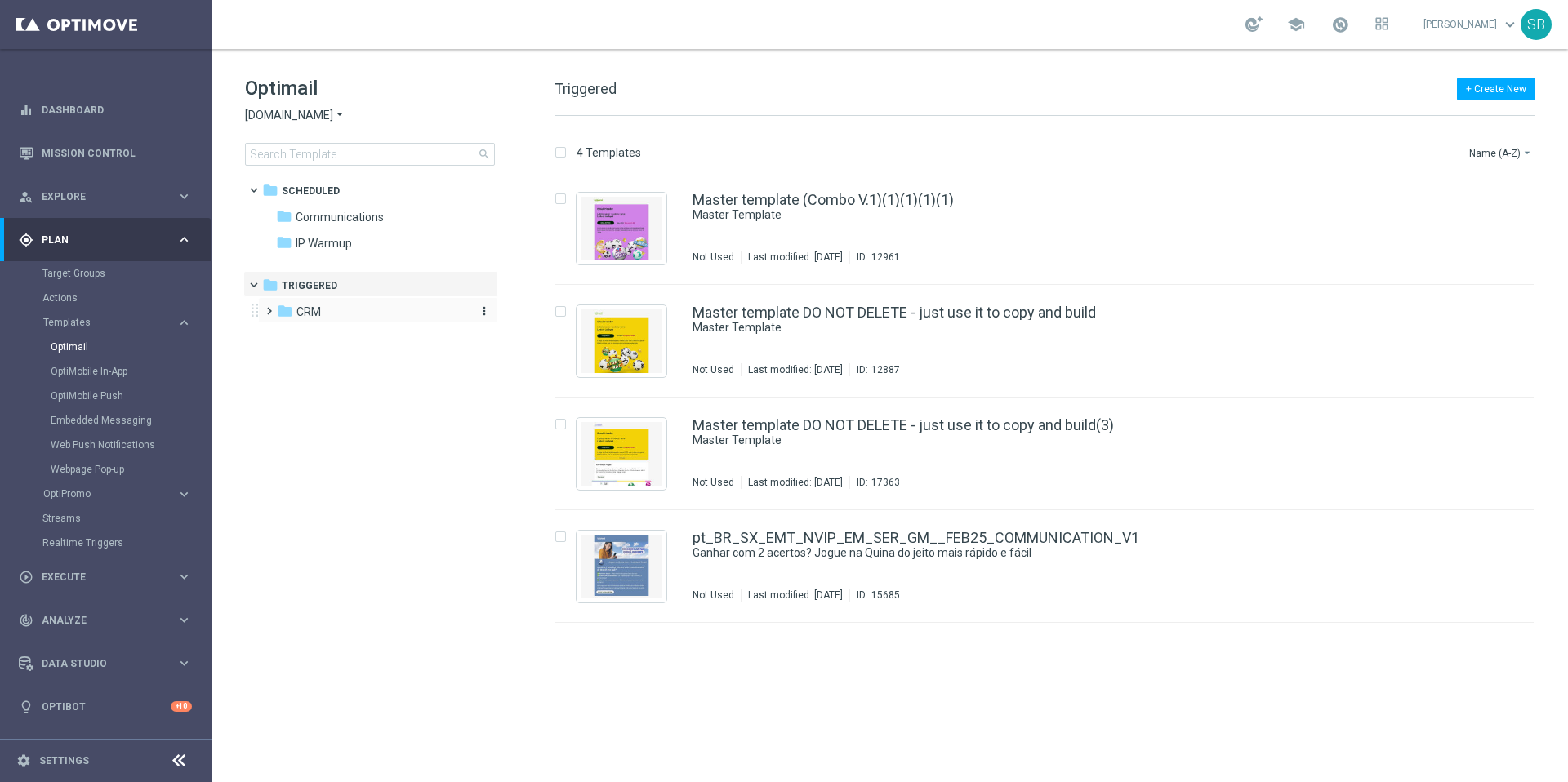
click at [308, 312] on span "CRM" at bounding box center [308, 312] width 24 height 15
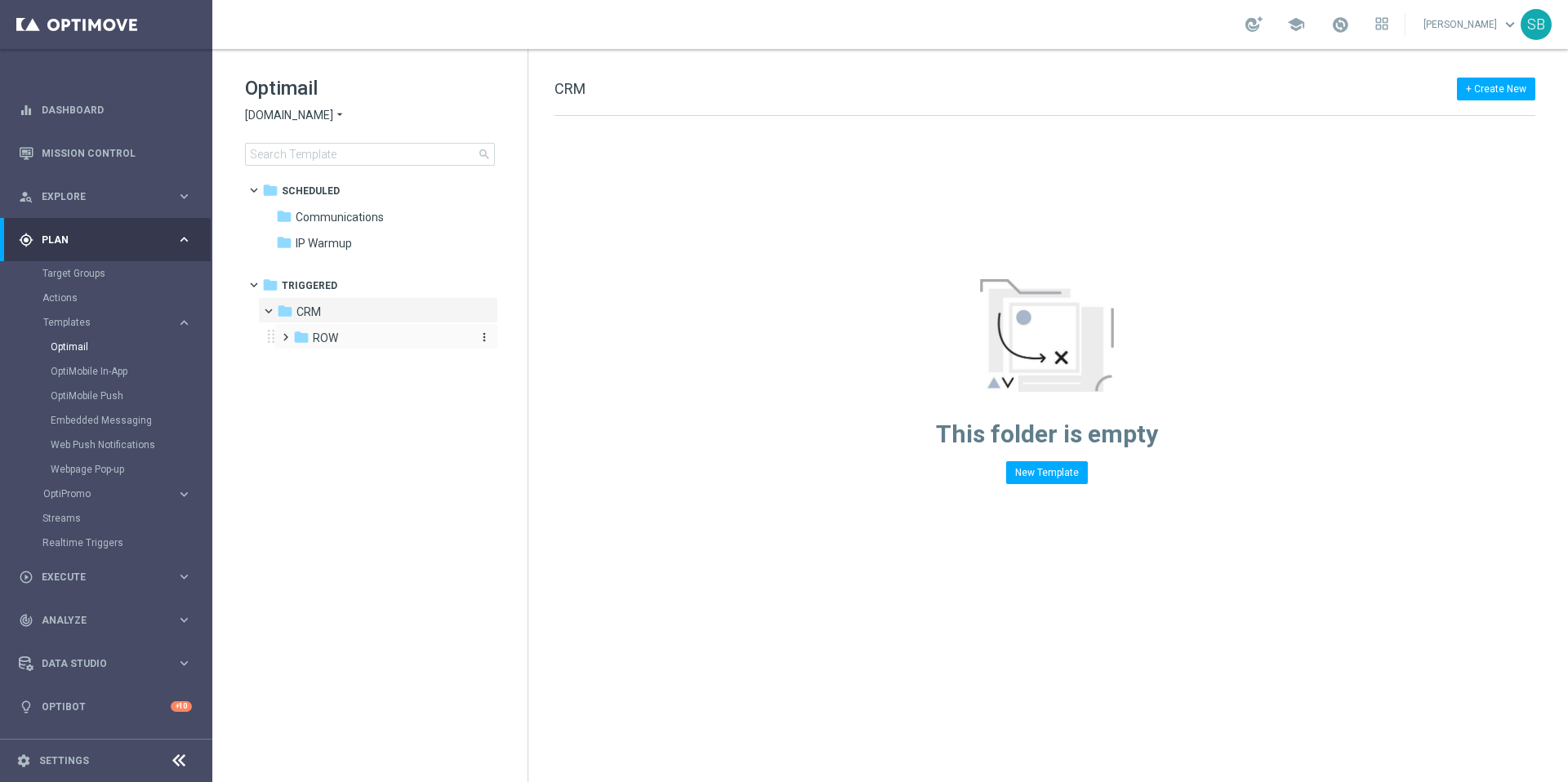
click at [317, 338] on span "ROW" at bounding box center [325, 338] width 25 height 15
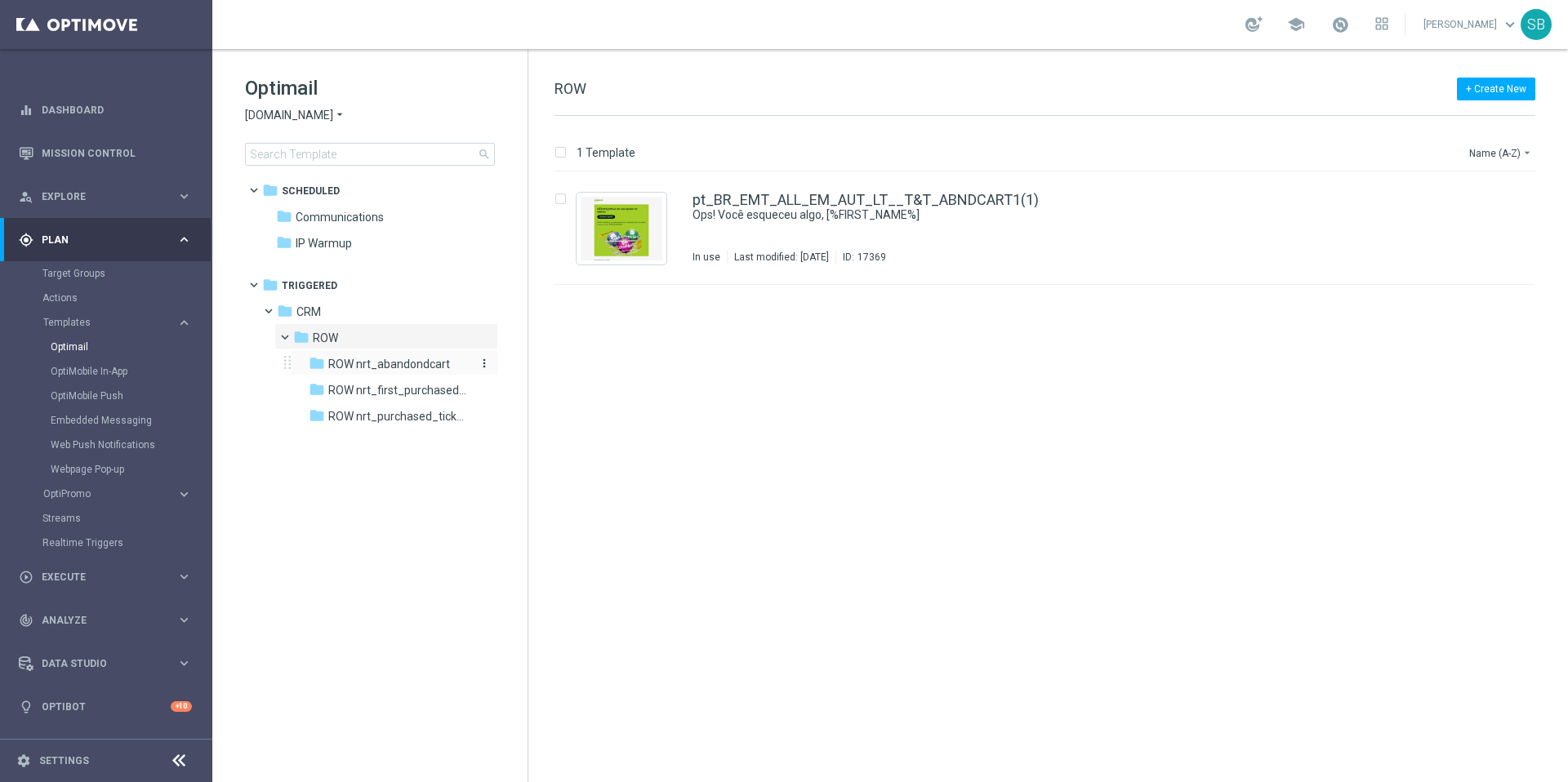
click at [396, 365] on span "ROW nrt_abandondcart" at bounding box center [389, 364] width 122 height 15
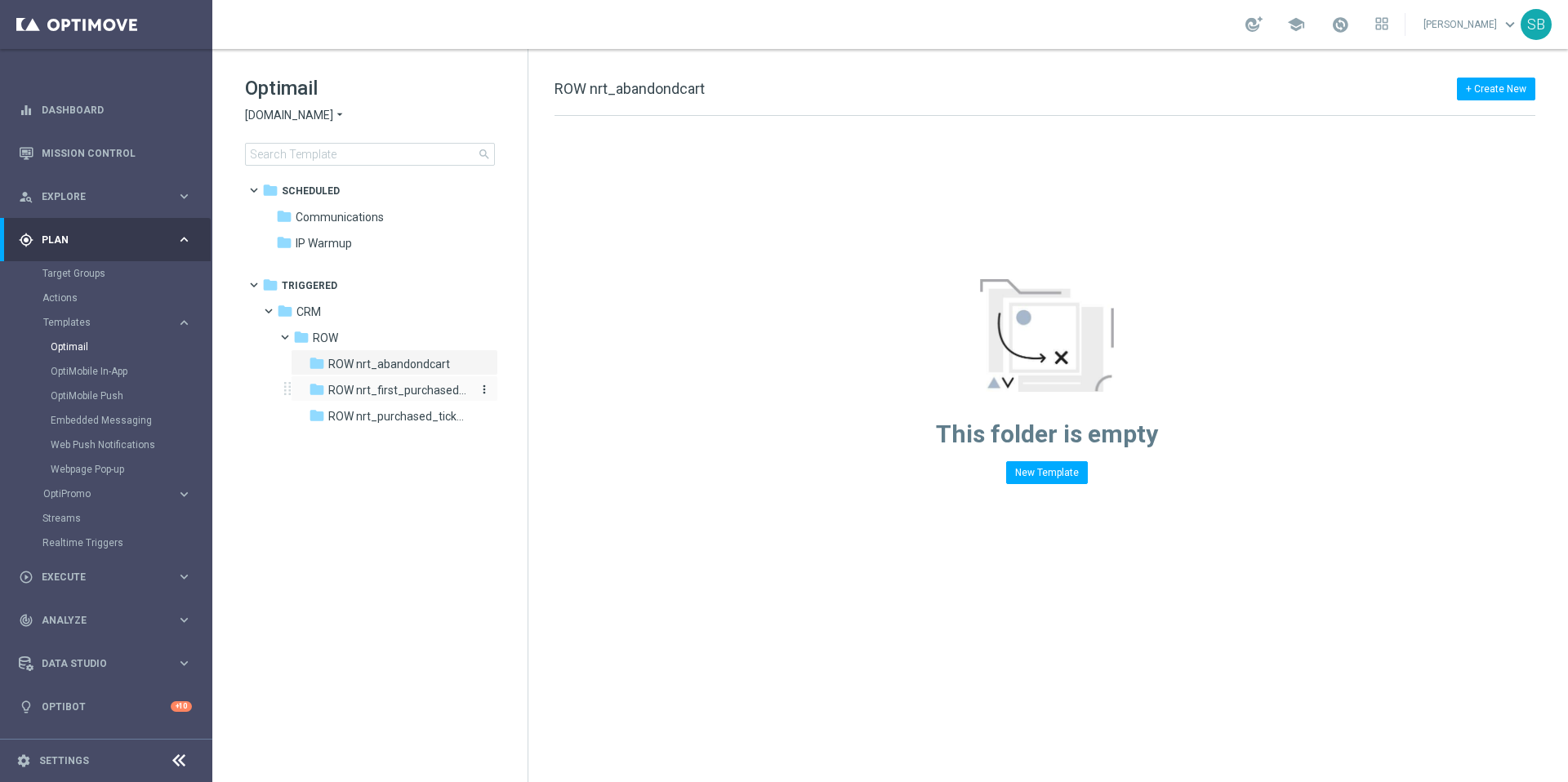
click at [395, 390] on span "ROW nrt_first_purchased_tickets" at bounding box center [399, 390] width 141 height 15
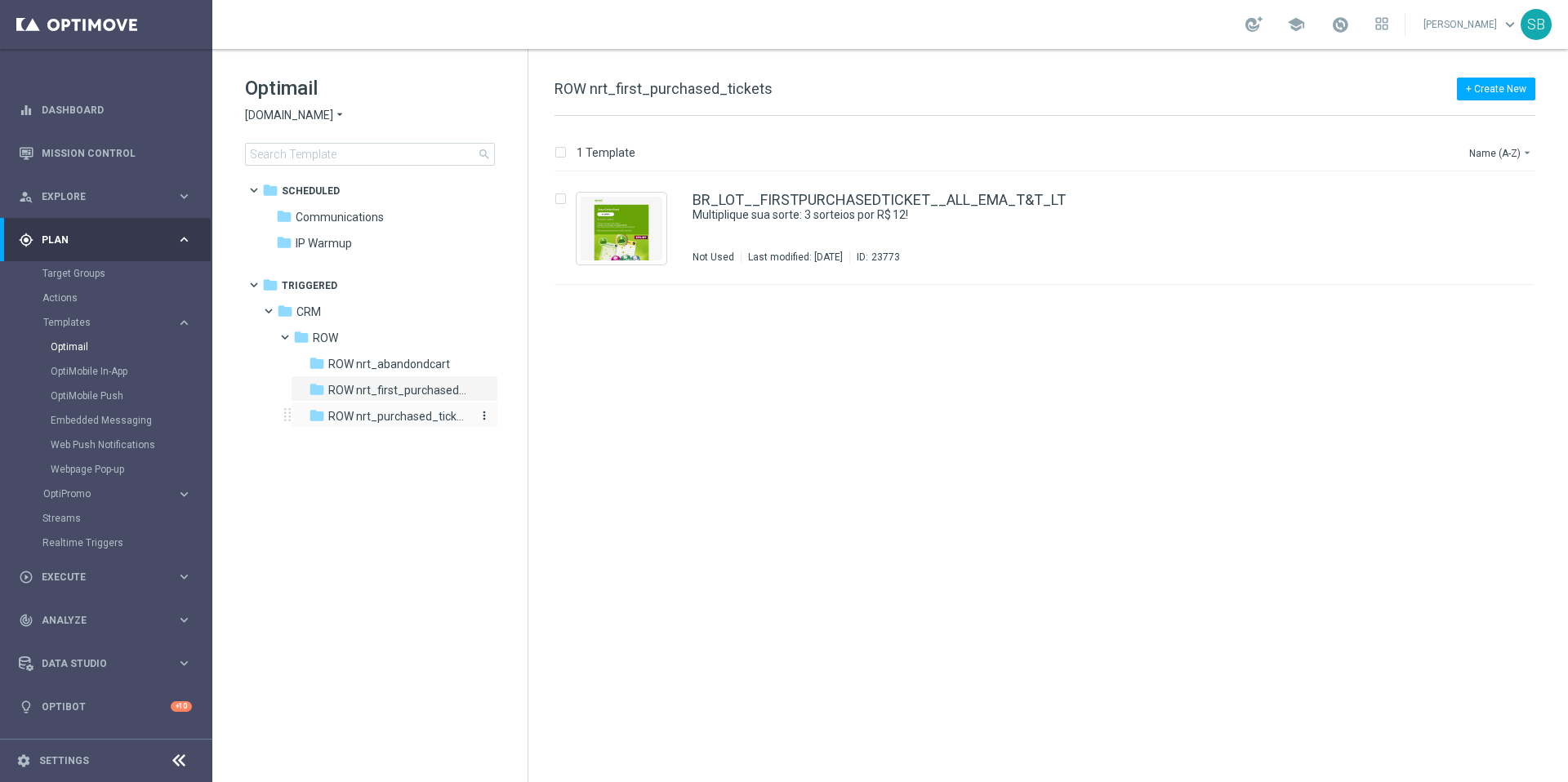
click at [390, 416] on span "ROW nrt_purchased_tickets" at bounding box center [399, 416] width 141 height 15
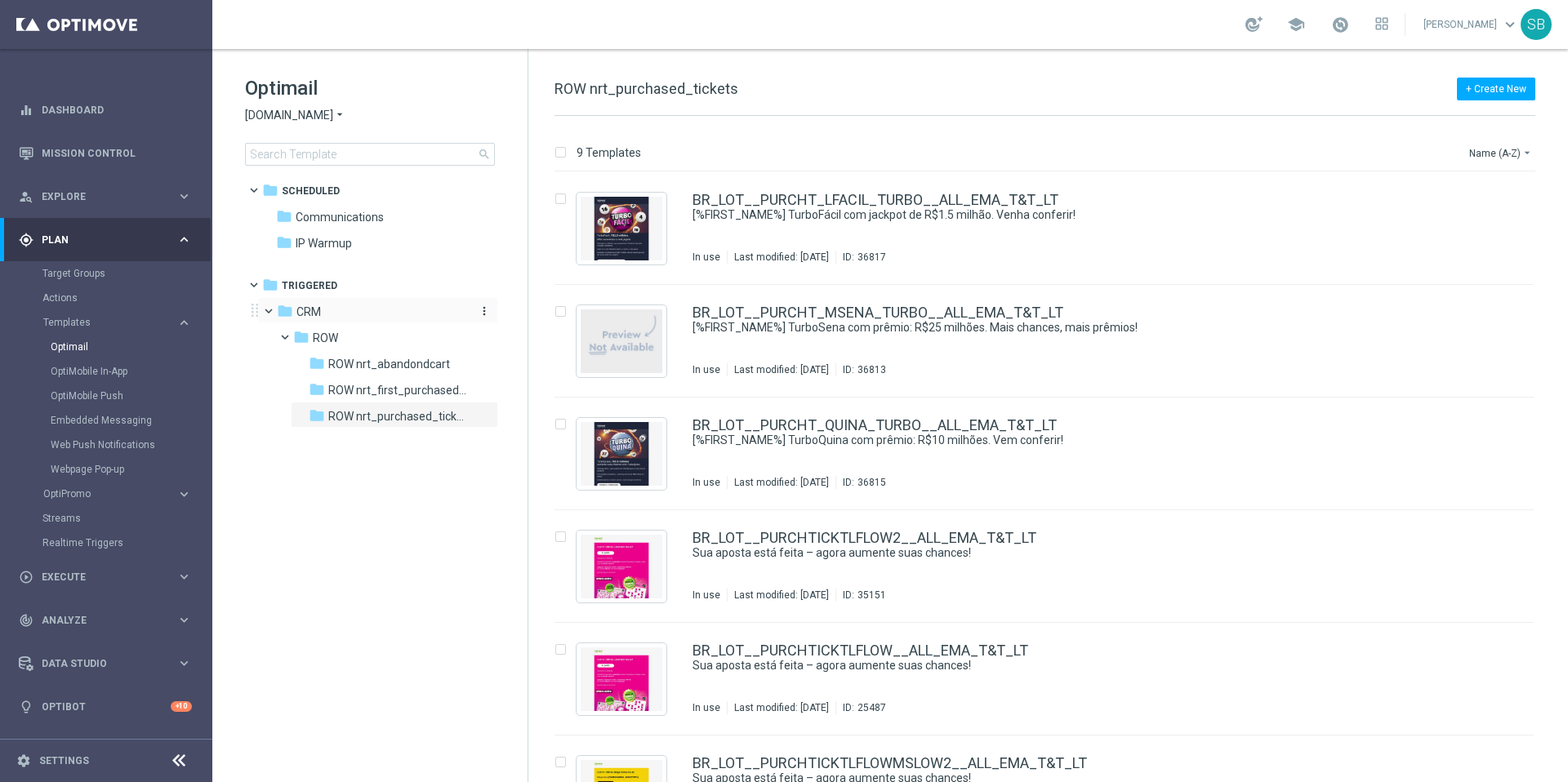
click at [291, 311] on icon "folder" at bounding box center [285, 311] width 16 height 16
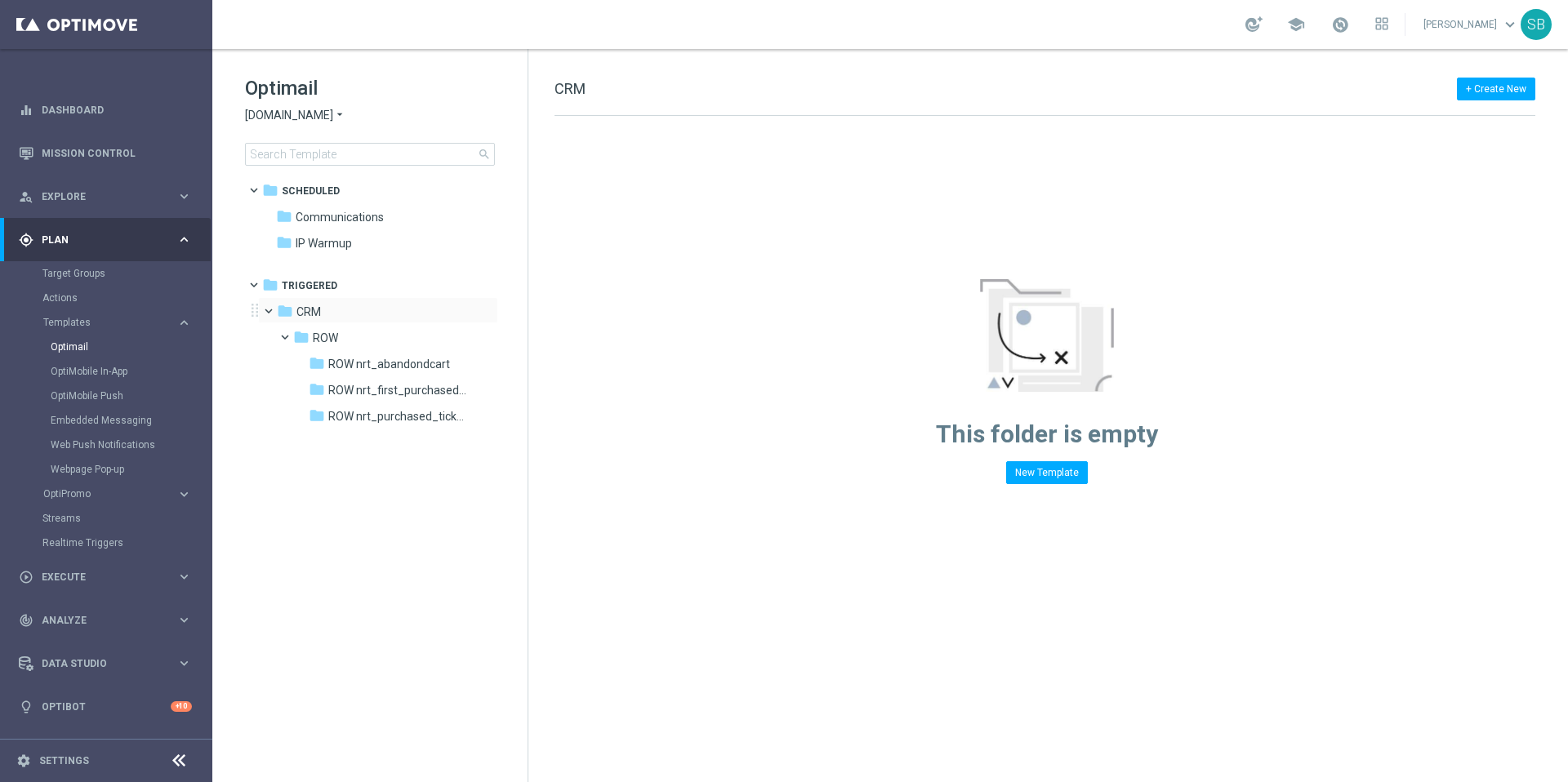
click at [273, 311] on span at bounding box center [276, 308] width 7 height 8
click at [269, 307] on span at bounding box center [266, 304] width 8 height 7
click at [289, 338] on span at bounding box center [292, 334] width 7 height 8
click at [301, 340] on icon "folder" at bounding box center [301, 337] width 16 height 16
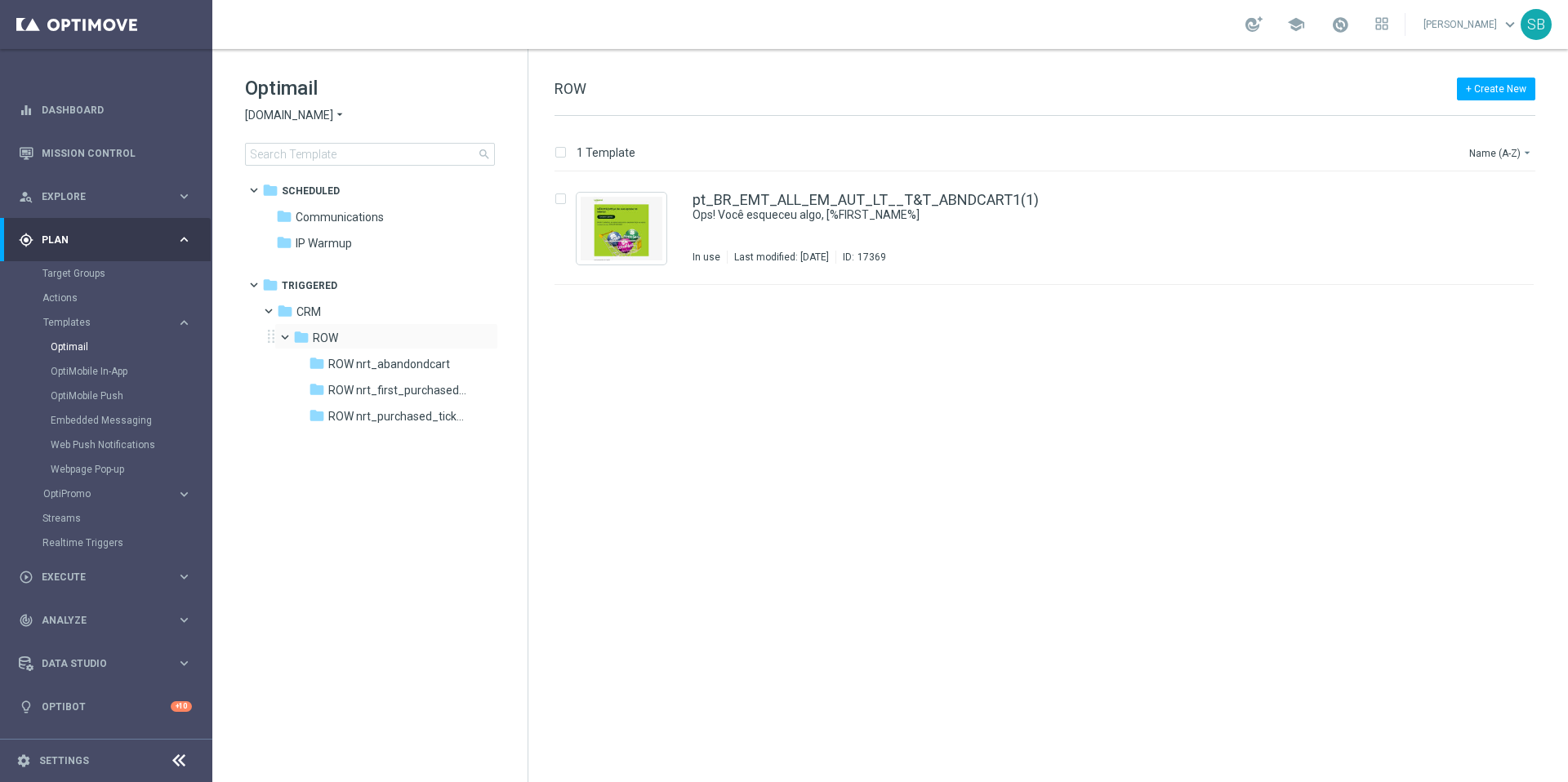
click at [290, 337] on span at bounding box center [292, 334] width 7 height 8
click at [258, 286] on span at bounding box center [261, 282] width 7 height 8
click at [338, 113] on icon "arrow_drop_down" at bounding box center [340, 115] width 14 height 15
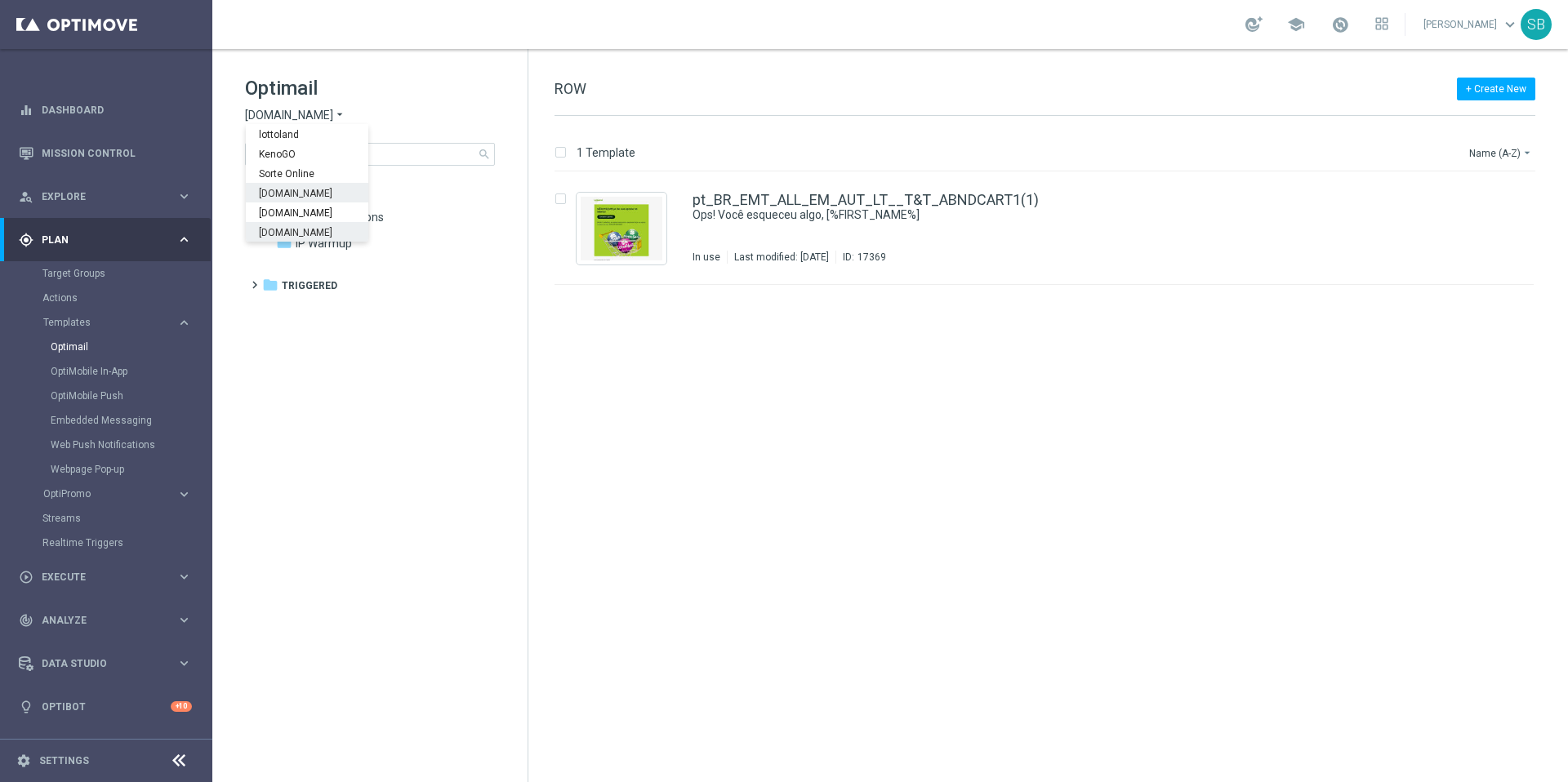
click at [0, 0] on span "[DOMAIN_NAME]" at bounding box center [0, 0] width 0 height 0
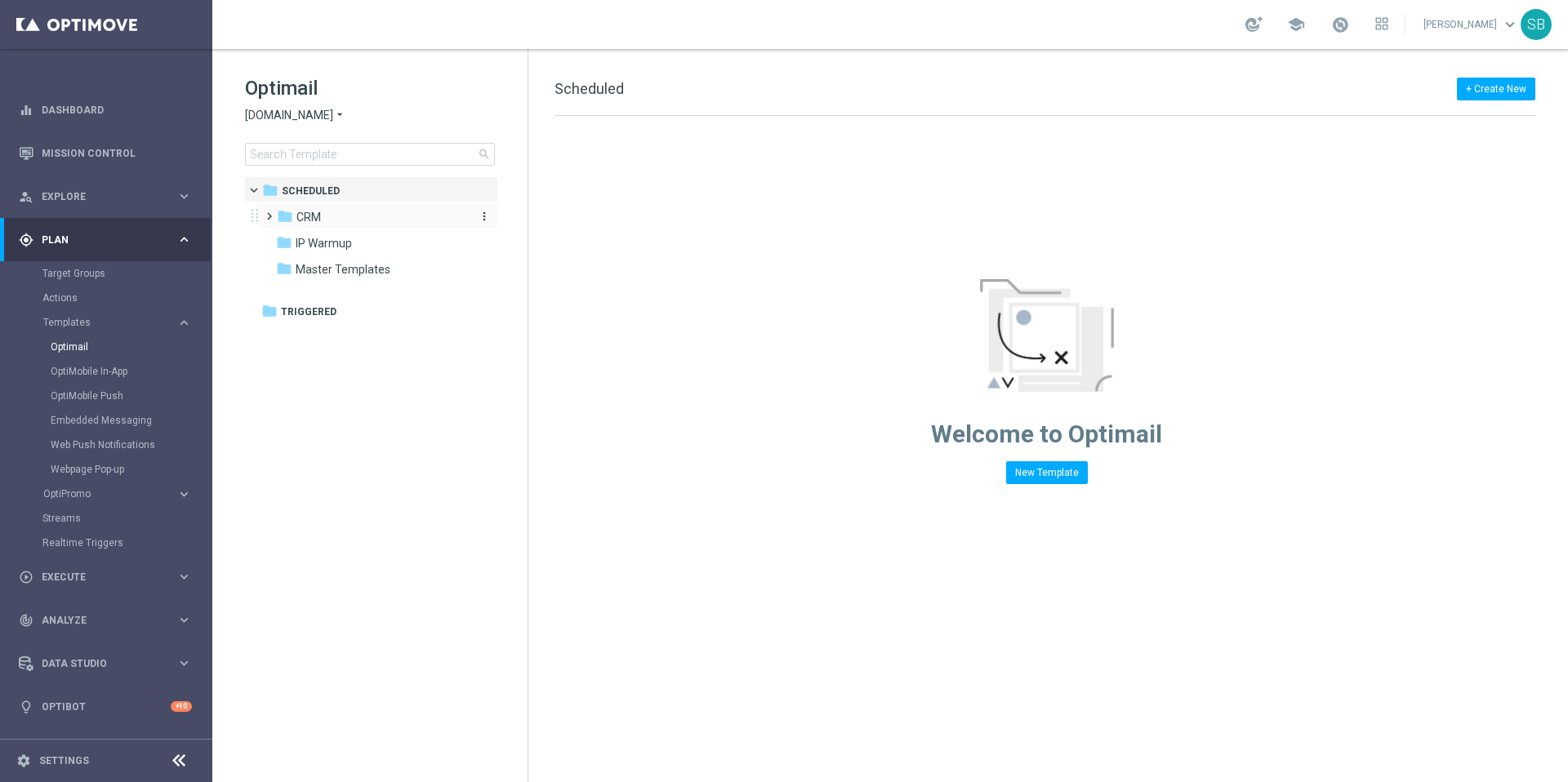
click at [310, 223] on span "CRM" at bounding box center [308, 217] width 24 height 15
click at [322, 274] on span "2. NVIP" at bounding box center [330, 269] width 36 height 15
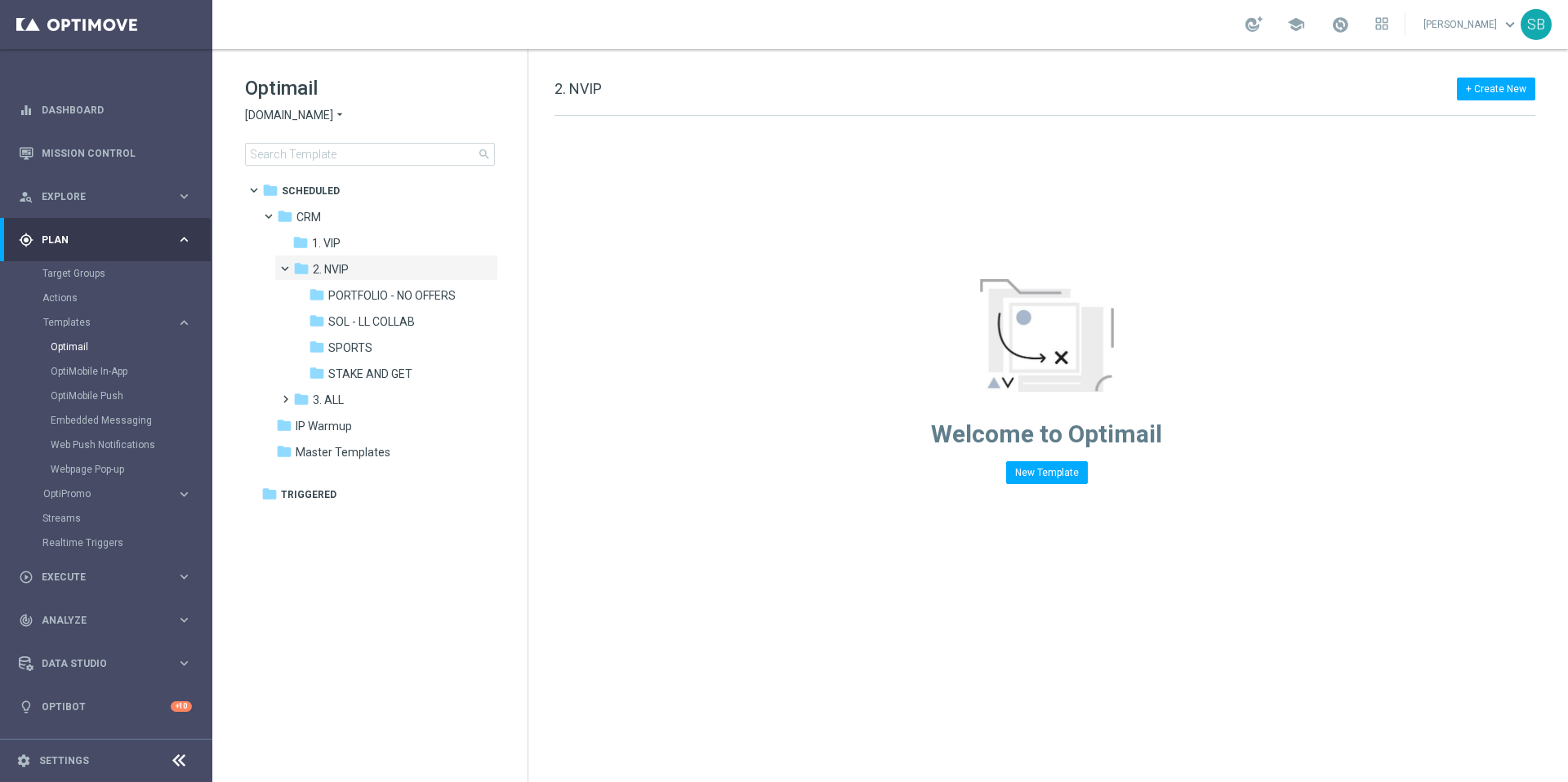
click at [341, 113] on icon "arrow_drop_down" at bounding box center [340, 115] width 14 height 15
click at [297, 157] on div "KenoGO" at bounding box center [307, 154] width 123 height 19
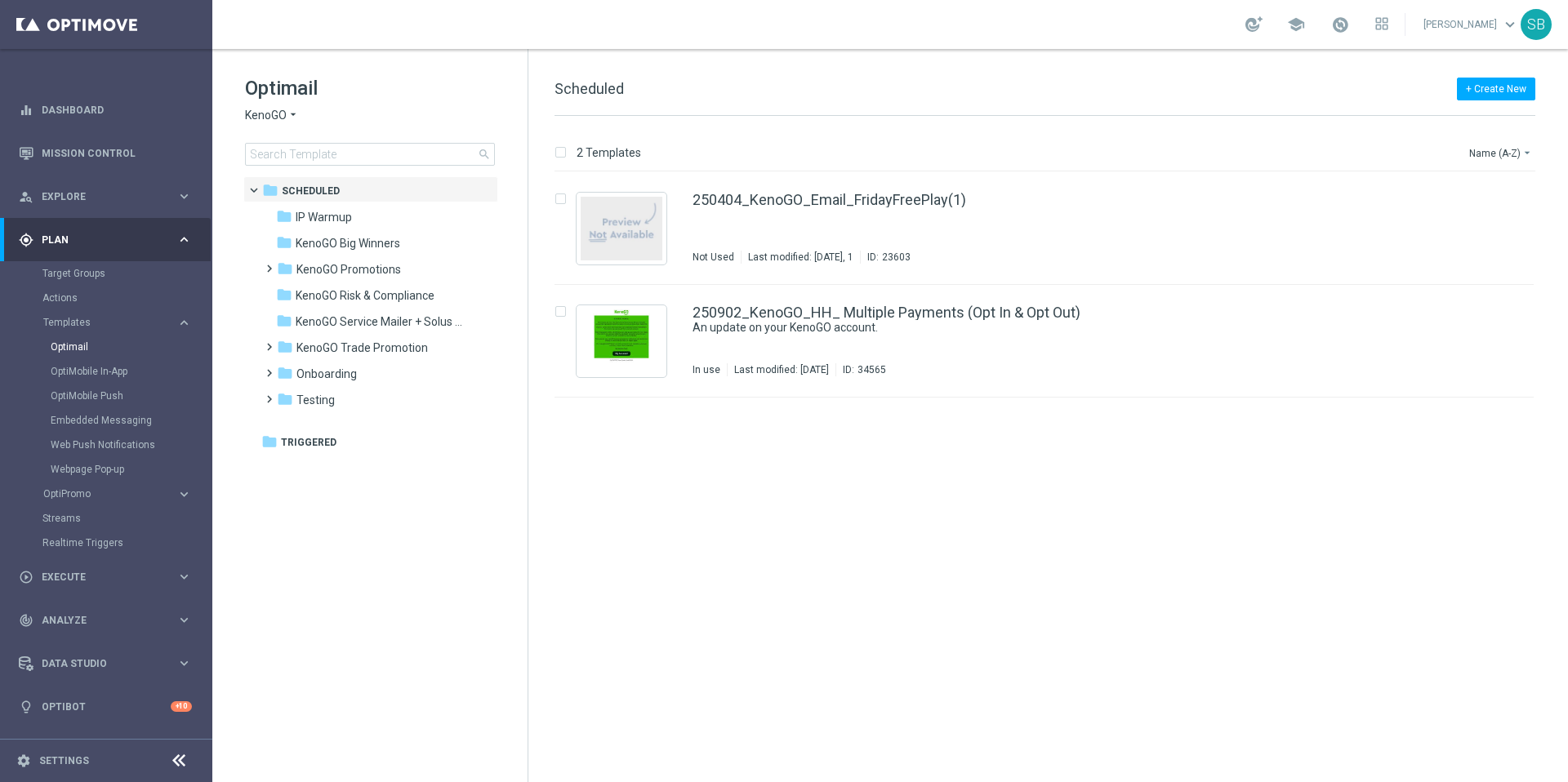
click at [291, 112] on icon "arrow_drop_down" at bounding box center [293, 115] width 14 height 15
click at [0, 0] on span "[DOMAIN_NAME]" at bounding box center [0, 0] width 0 height 0
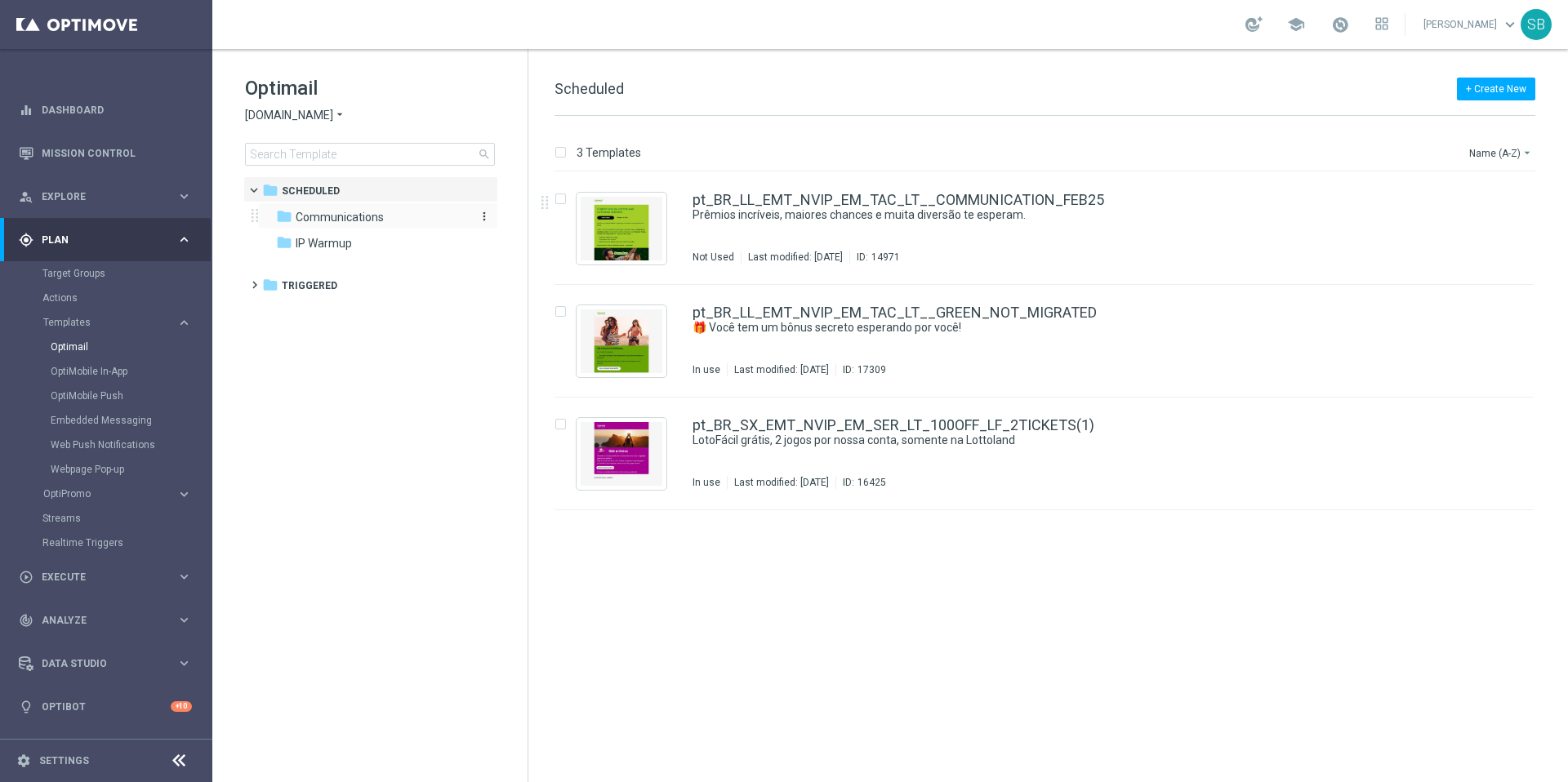
click at [373, 219] on span "Communications" at bounding box center [339, 217] width 88 height 15
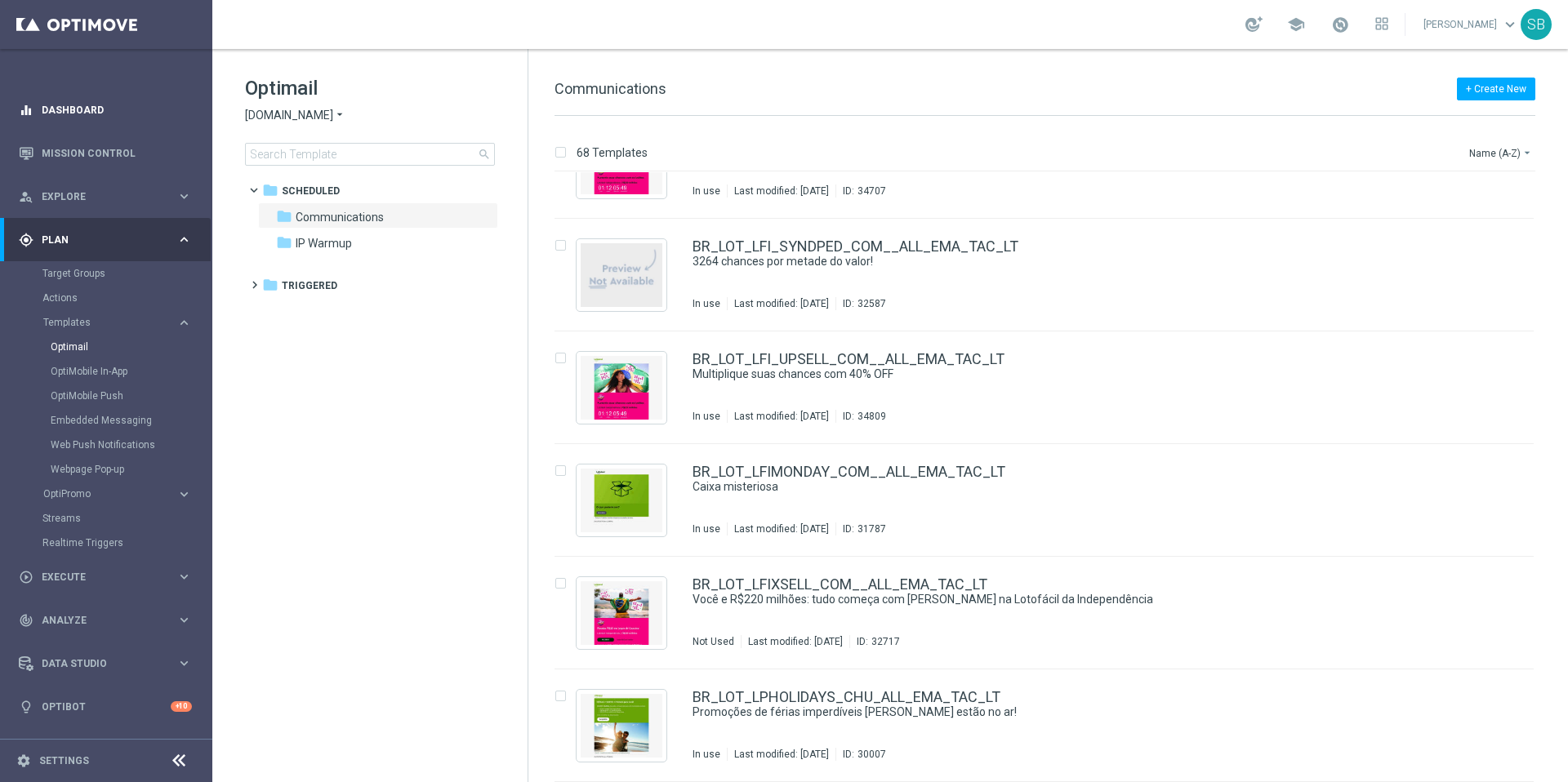
scroll to position [4011, 0]
click at [282, 119] on span "[DOMAIN_NAME]" at bounding box center [288, 115] width 88 height 15
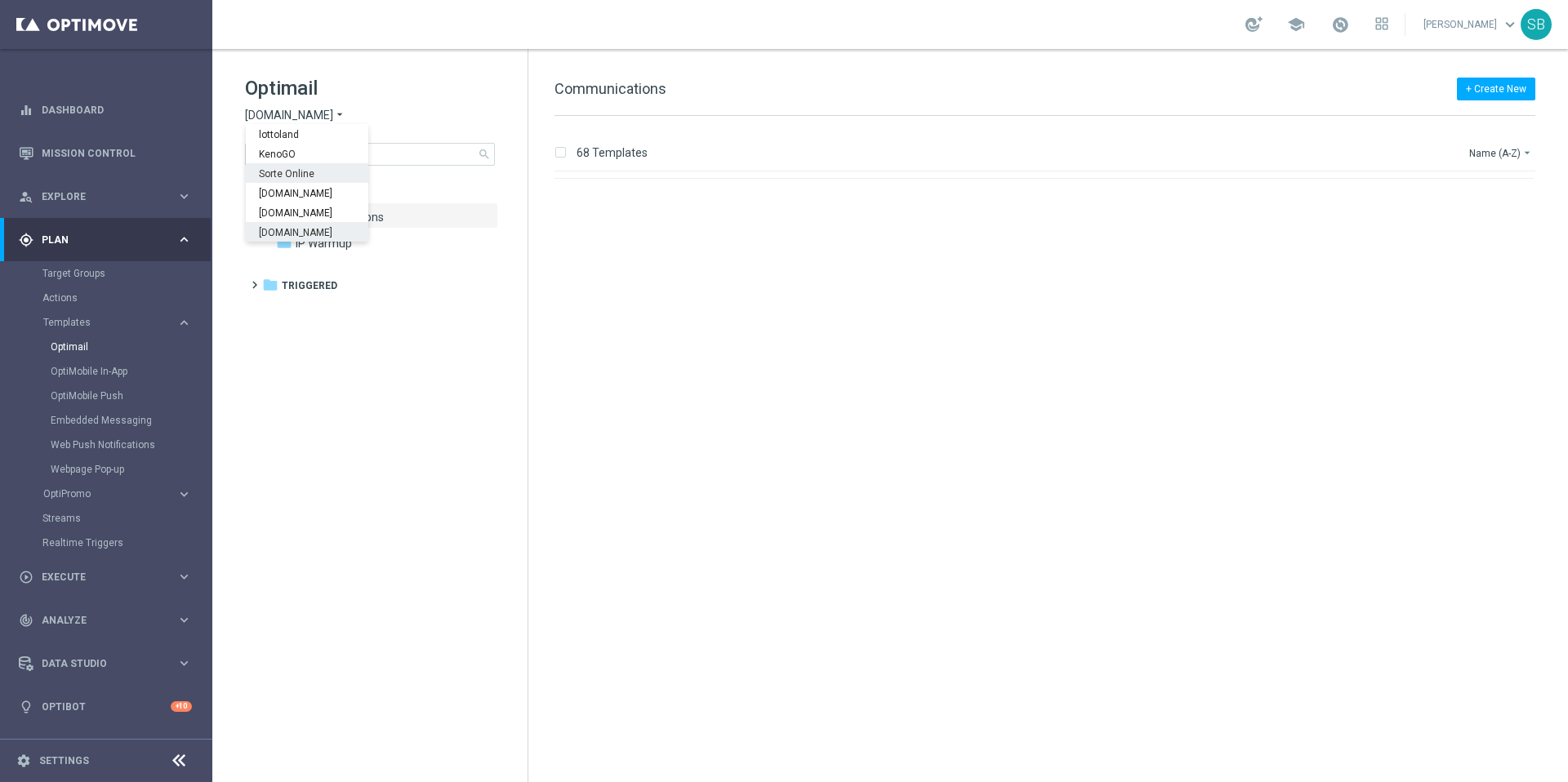
scroll to position [1205, 0]
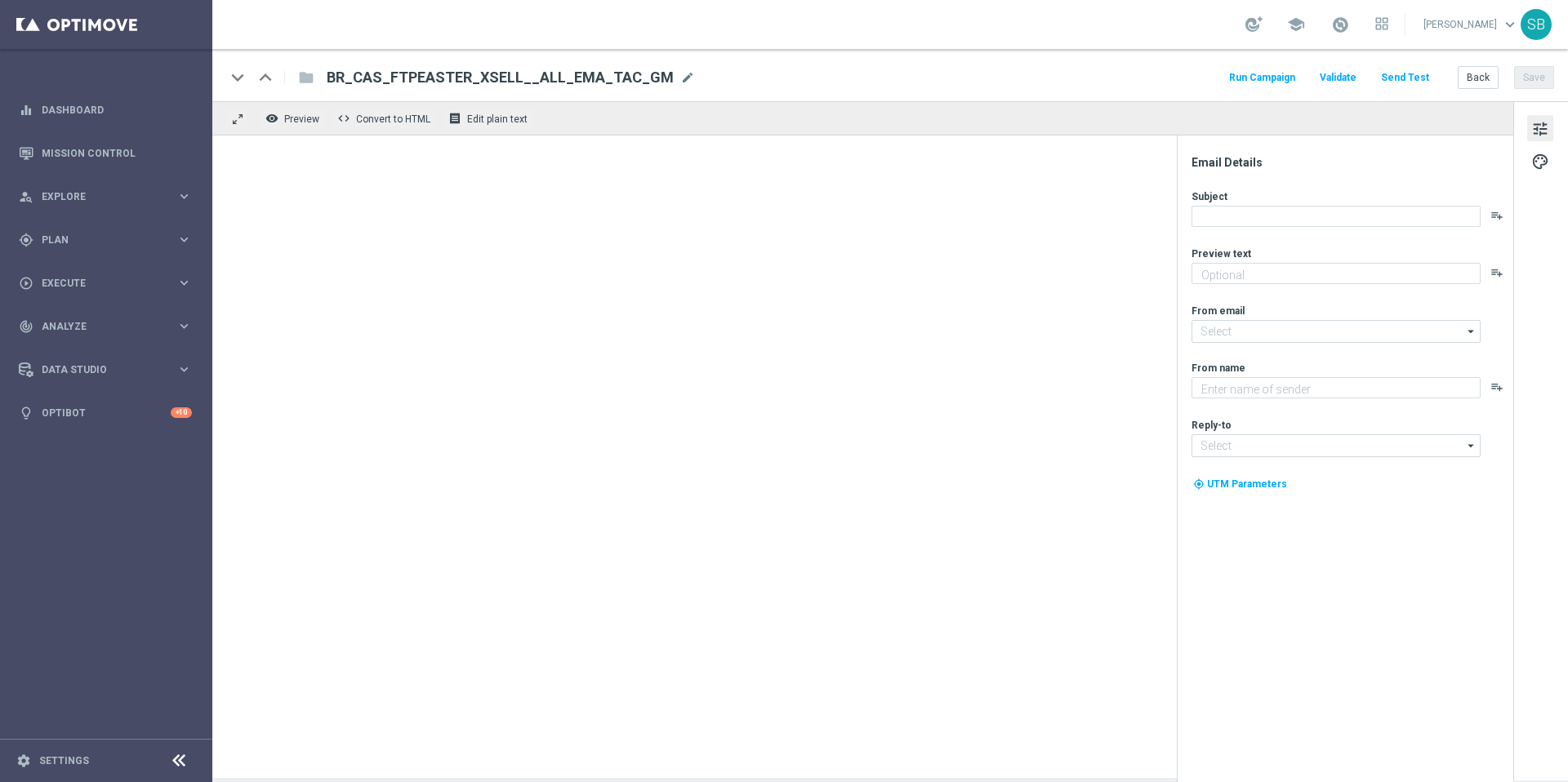
type textarea "Ative sua conta e entre no jogo agora!"
type textarea "Lottoland"
type input "[EMAIL_ADDRESS][DOMAIN_NAME]"
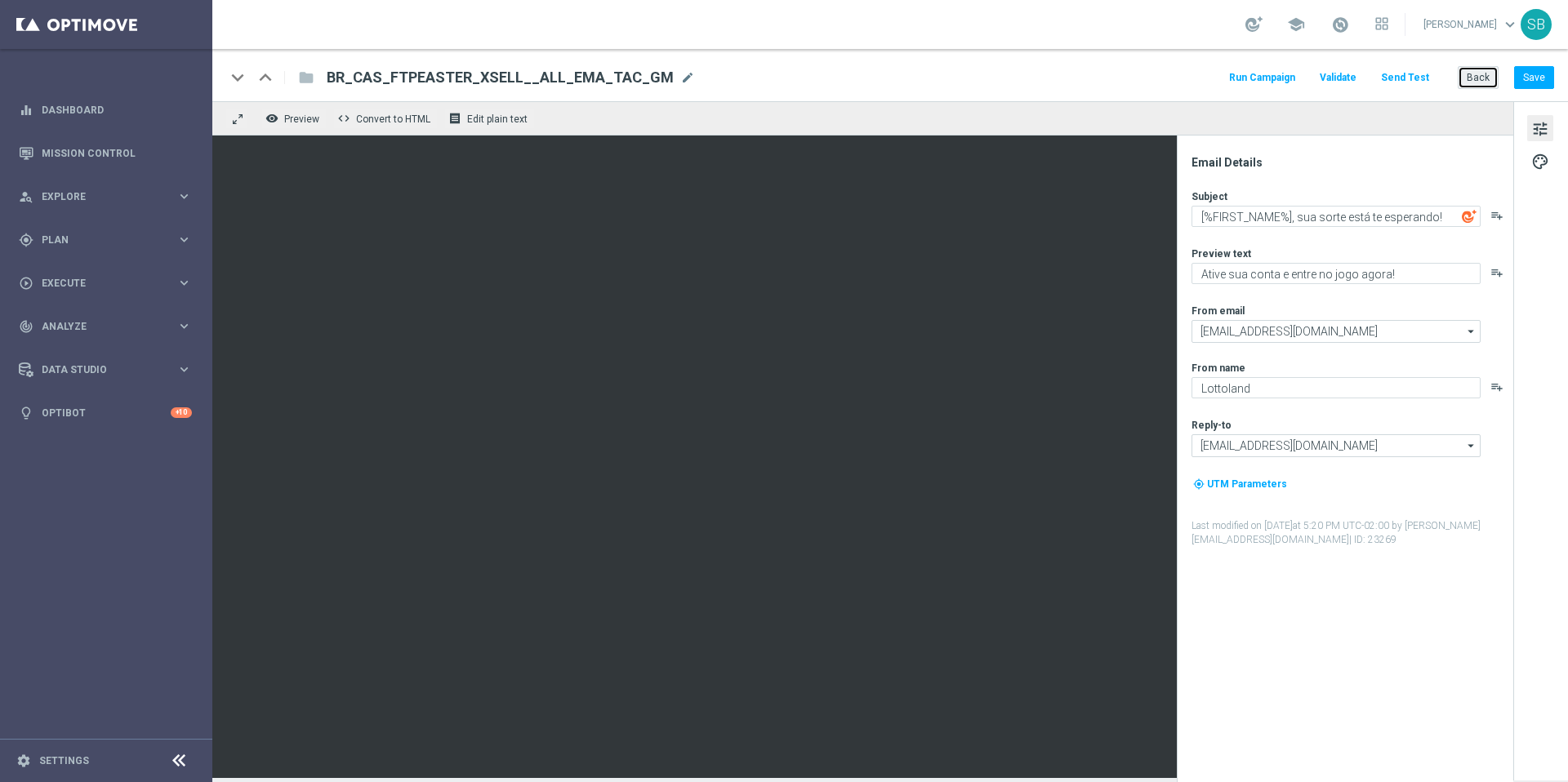
click at [1474, 83] on button "Back" at bounding box center [1478, 77] width 41 height 23
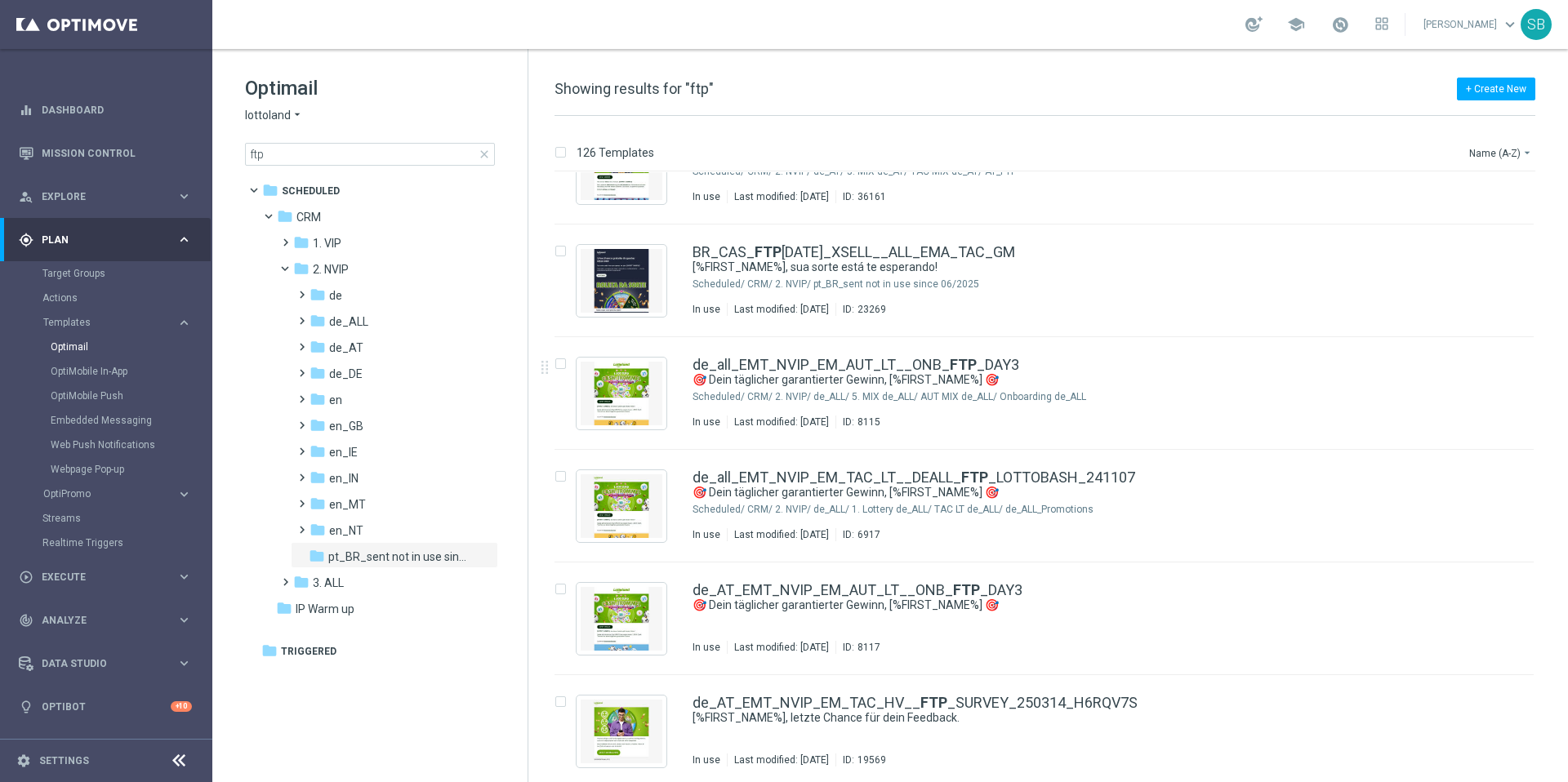
scroll to position [602, 0]
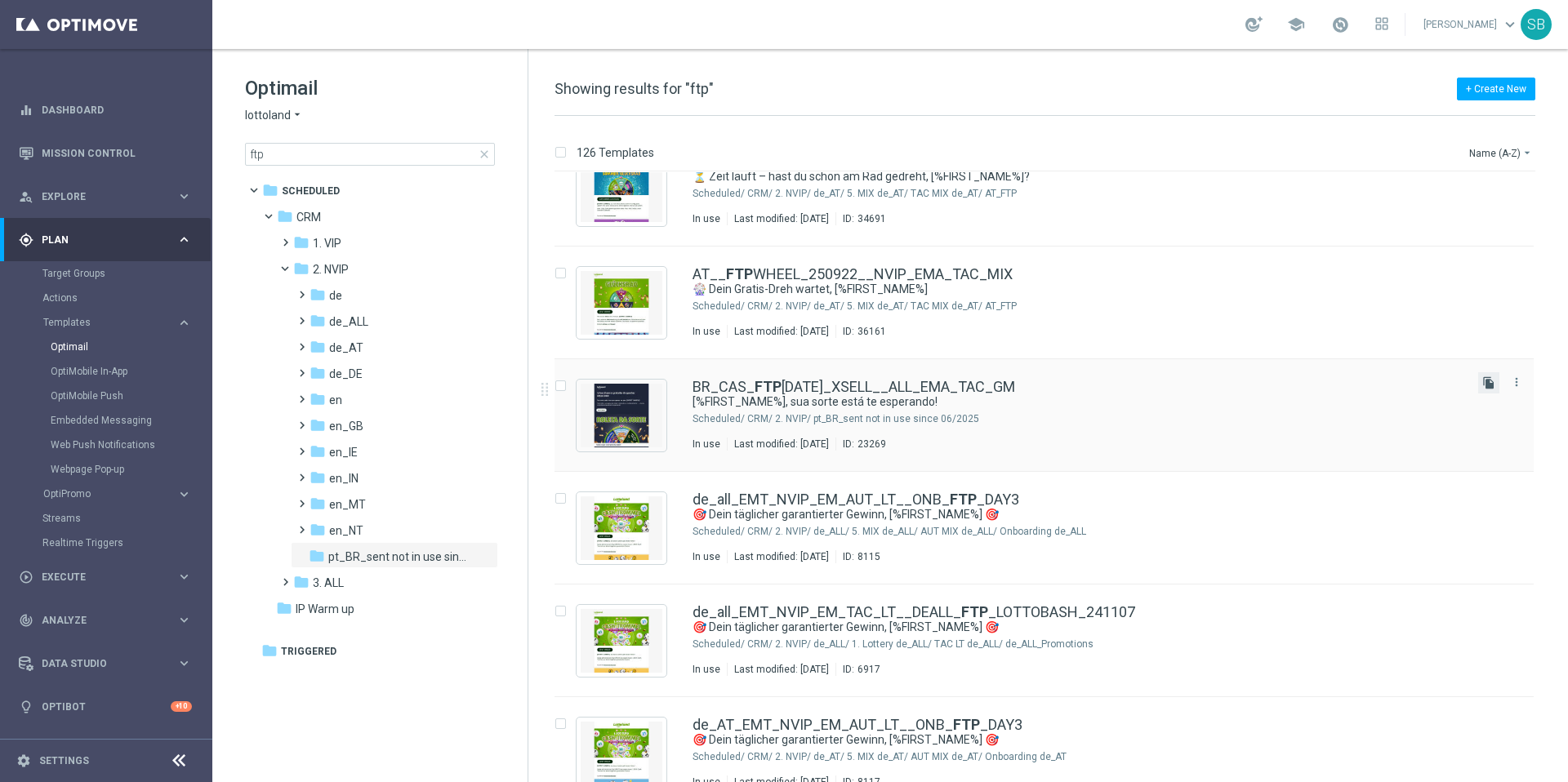
click at [1484, 381] on icon "file_copy" at bounding box center [1490, 383] width 14 height 14
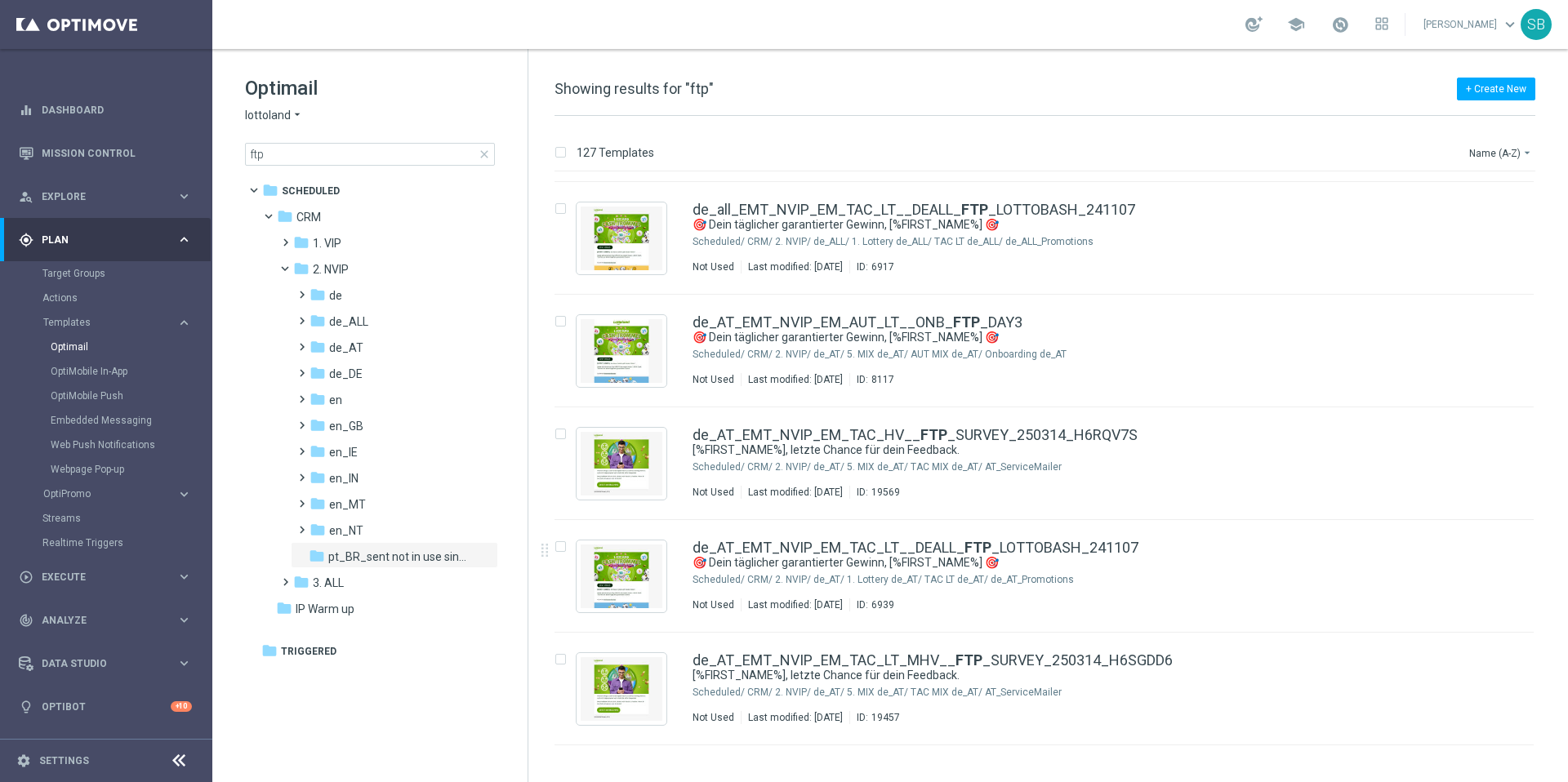
scroll to position [867, 0]
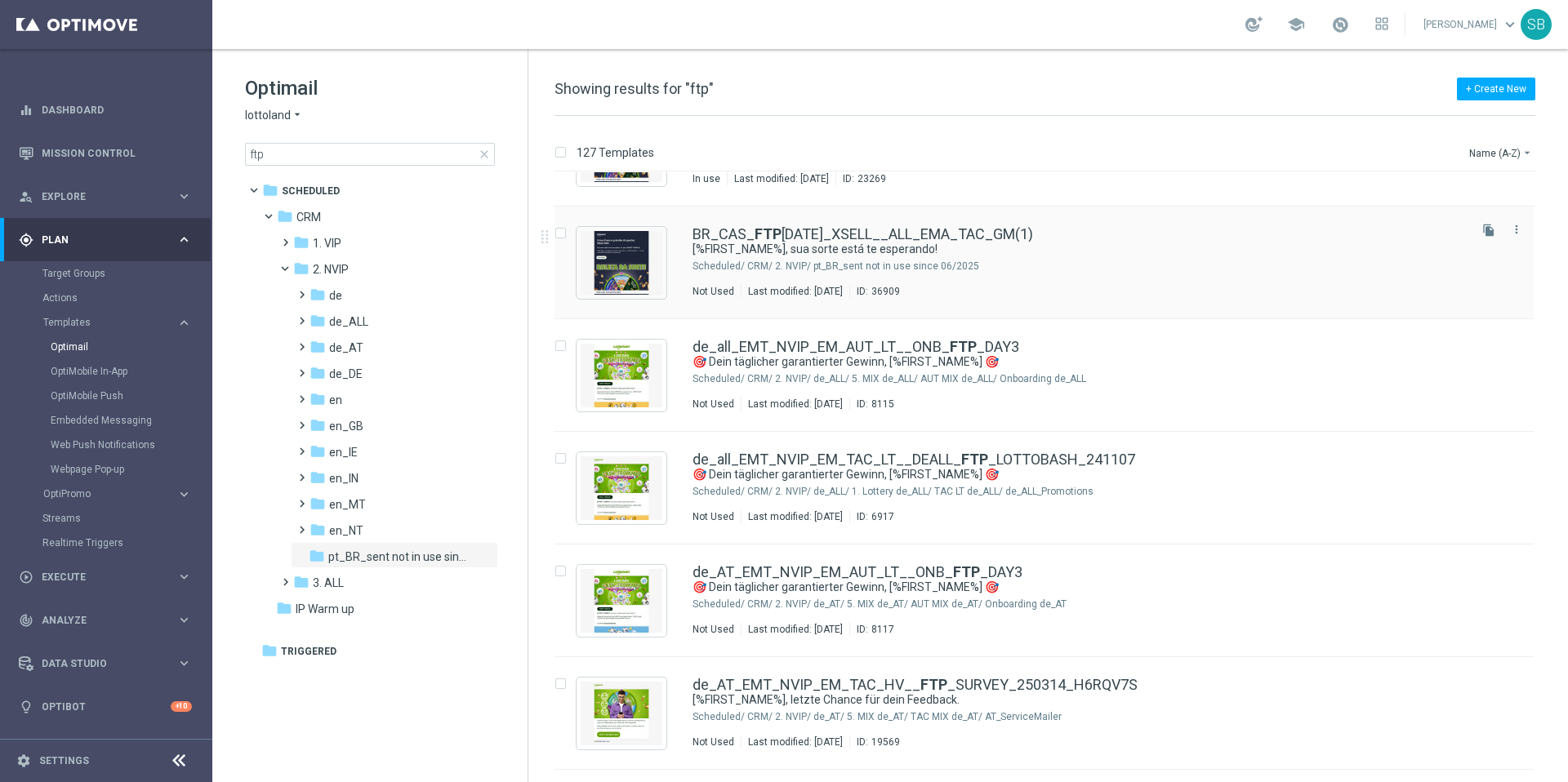
click at [563, 238] on input "Press SPACE to select this row." at bounding box center [559, 235] width 11 height 11
checkbox input "false"
click at [729, 234] on link "BR_CAS_ FTP EASTER_XSELL__ALL_EMA_TAC_GM(1)" at bounding box center [863, 234] width 341 height 15
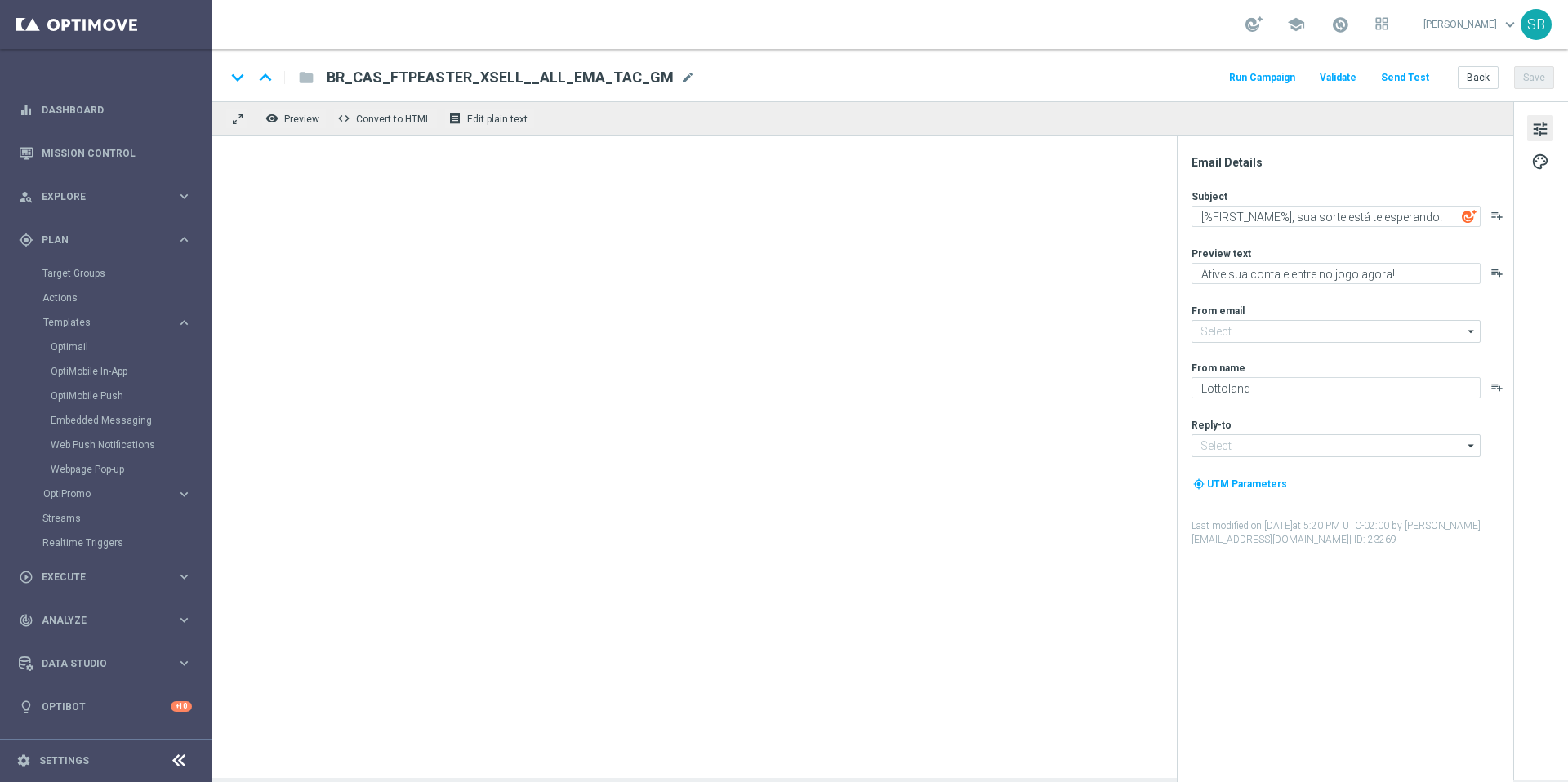
type input "[EMAIL_ADDRESS][DOMAIN_NAME]"
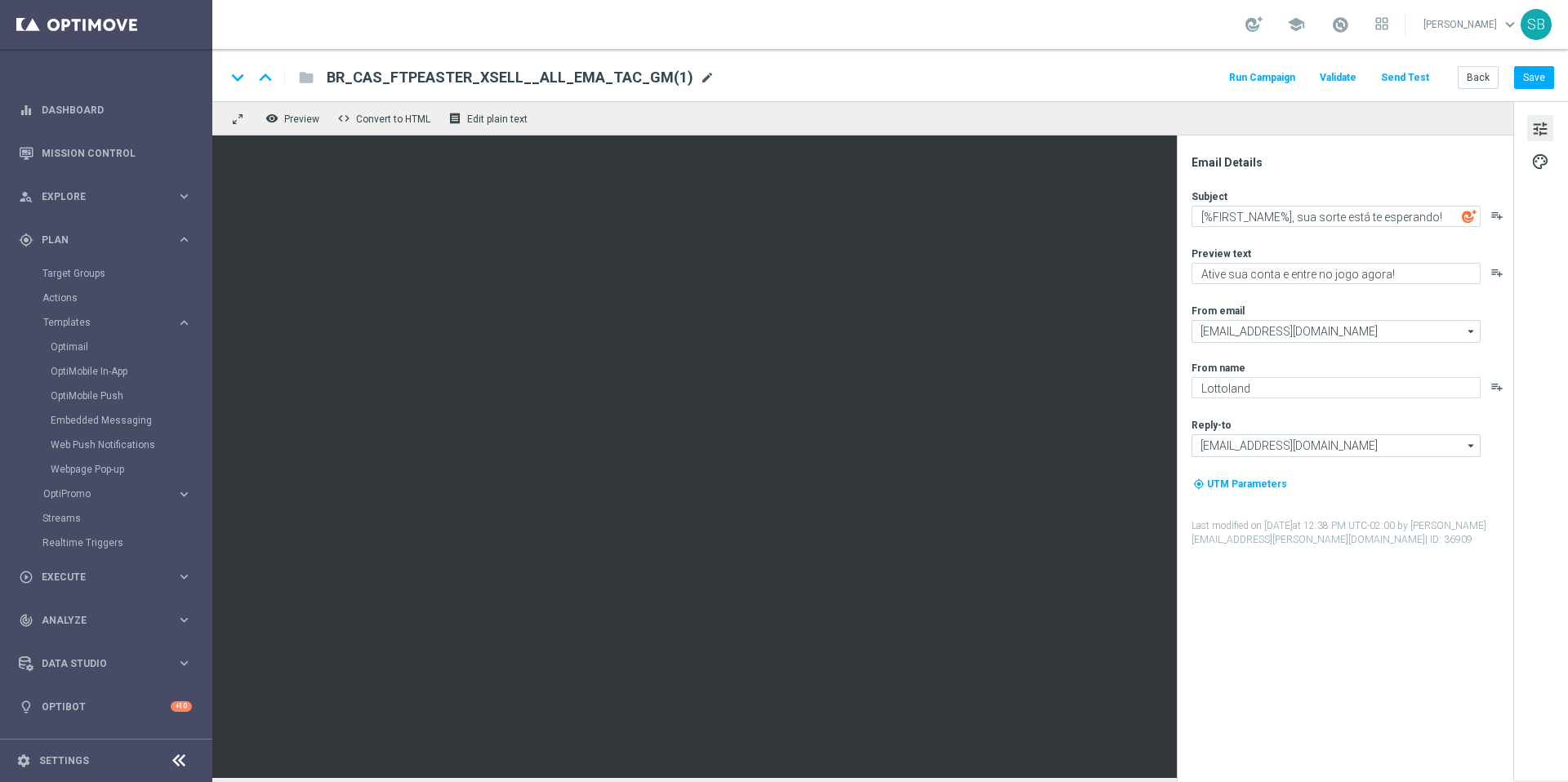
click at [700, 79] on span "mode_edit" at bounding box center [707, 77] width 15 height 15
drag, startPoint x: 330, startPoint y: 80, endPoint x: 682, endPoint y: 82, distance: 352.0
click at [682, 82] on div "BR_CAS_FTPEASTER_XSELL__ALL_EMA_TAC_GM(1) mode_edit" at bounding box center [521, 77] width 388 height 21
drag, startPoint x: 609, startPoint y: 81, endPoint x: 333, endPoint y: 75, distance: 276.1
click at [333, 75] on input "BR_CAS_FTPEASTER_XSELL__ALL_EMA_TAC_GM(1)" at bounding box center [529, 77] width 406 height 21
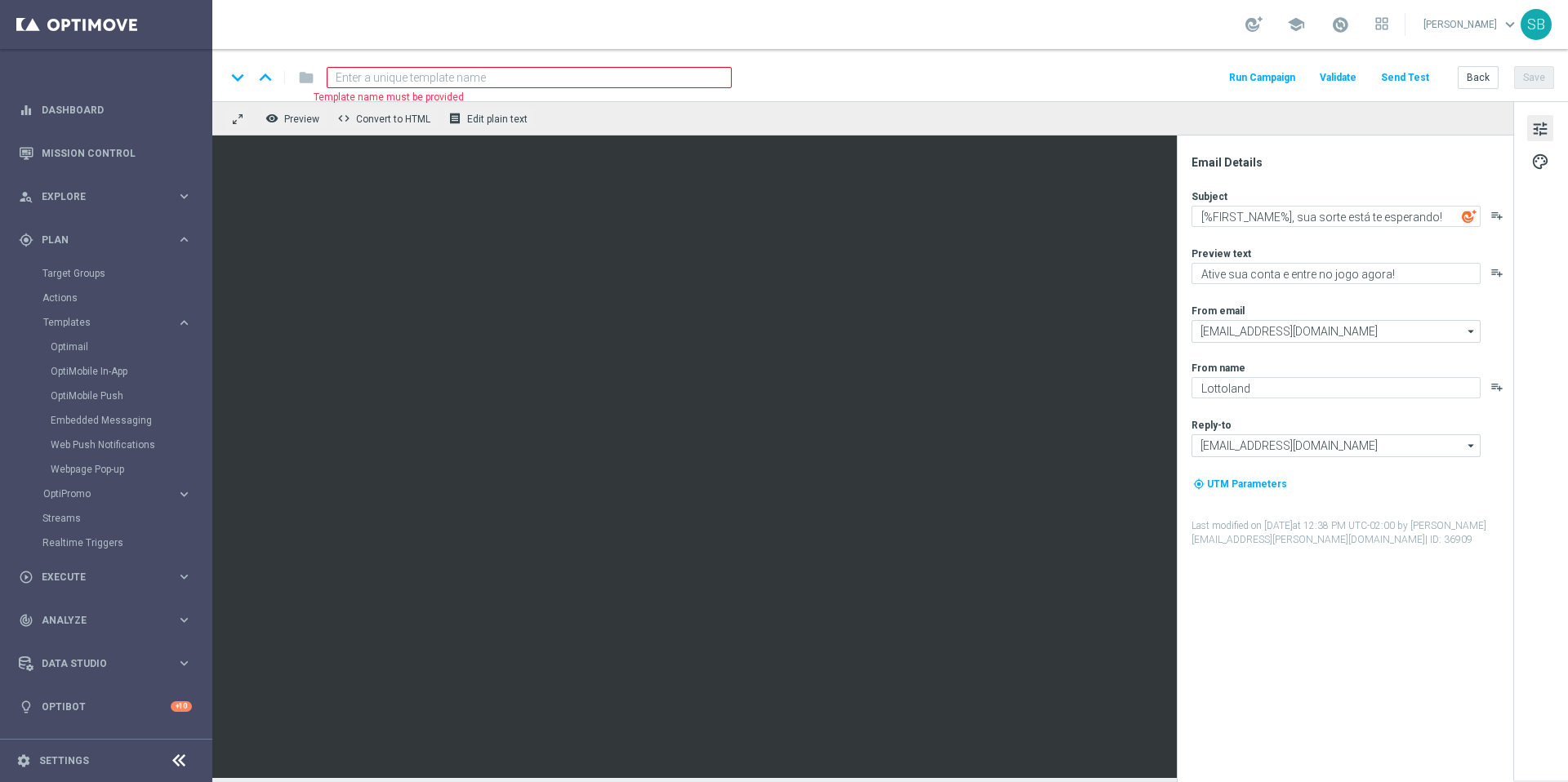
click at [365, 75] on input at bounding box center [529, 77] width 406 height 21
paste input "BR_LOT__TURBOGAMES__ALL_EMA_T&T_LT"
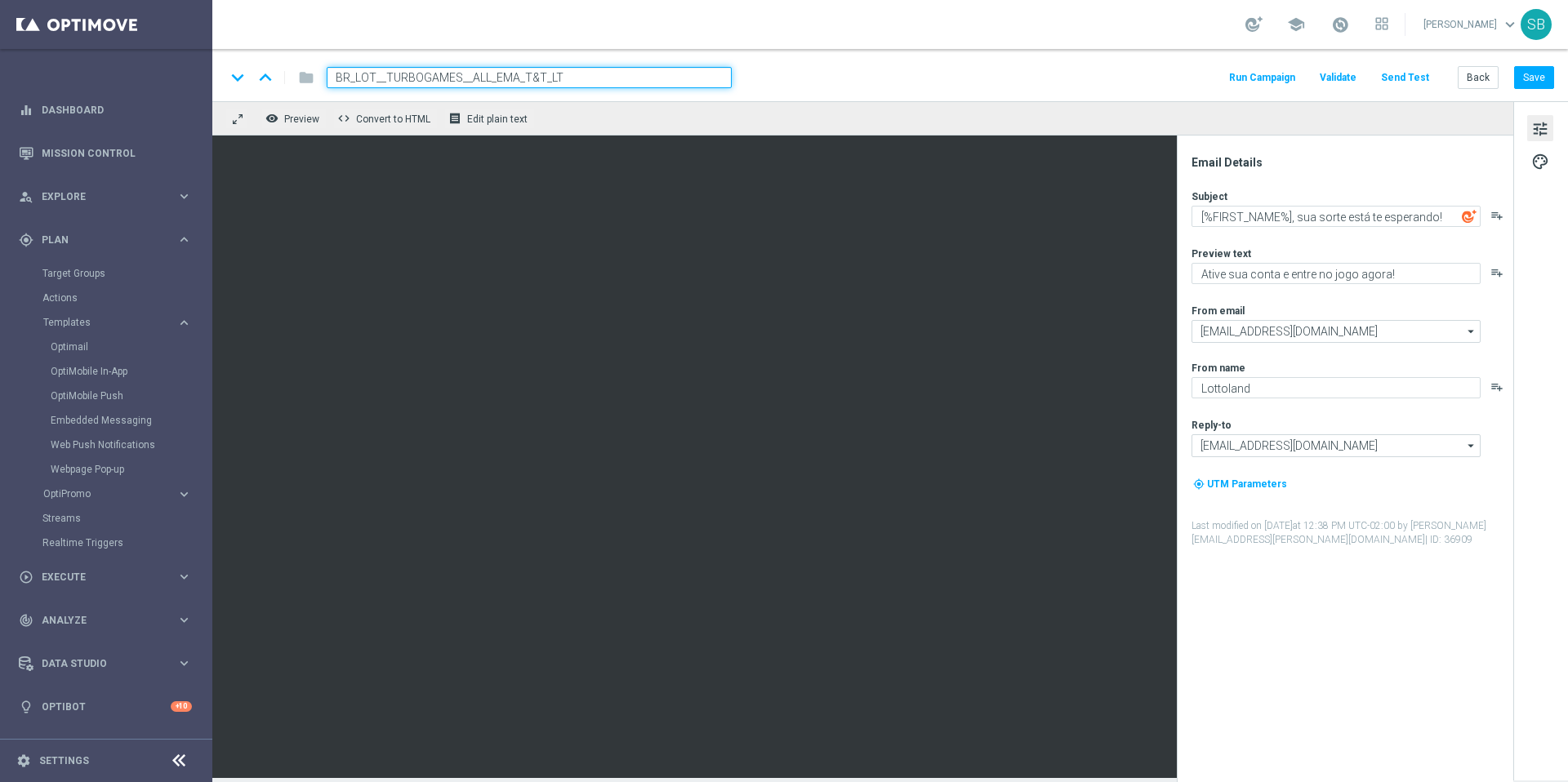
click at [595, 75] on input "BR_LOT__TURBOGAMES__ALL_EMA_T&T_LT" at bounding box center [529, 77] width 406 height 21
click at [442, 80] on span "BR_LOT__TURBOGAMES__ALL_EMA_T&T_LT" at bounding box center [484, 77] width 314 height 19
click at [422, 78] on input "BR_LOT__TURBOGAMES__ALL_EMA_T&T_LT" at bounding box center [529, 77] width 406 height 21
click at [387, 83] on input "BR_LOT__TURBO_GAMES__ALL_EMA_T&T_LT" at bounding box center [529, 77] width 406 height 21
drag, startPoint x: 424, startPoint y: 81, endPoint x: 459, endPoint y: 81, distance: 35.0
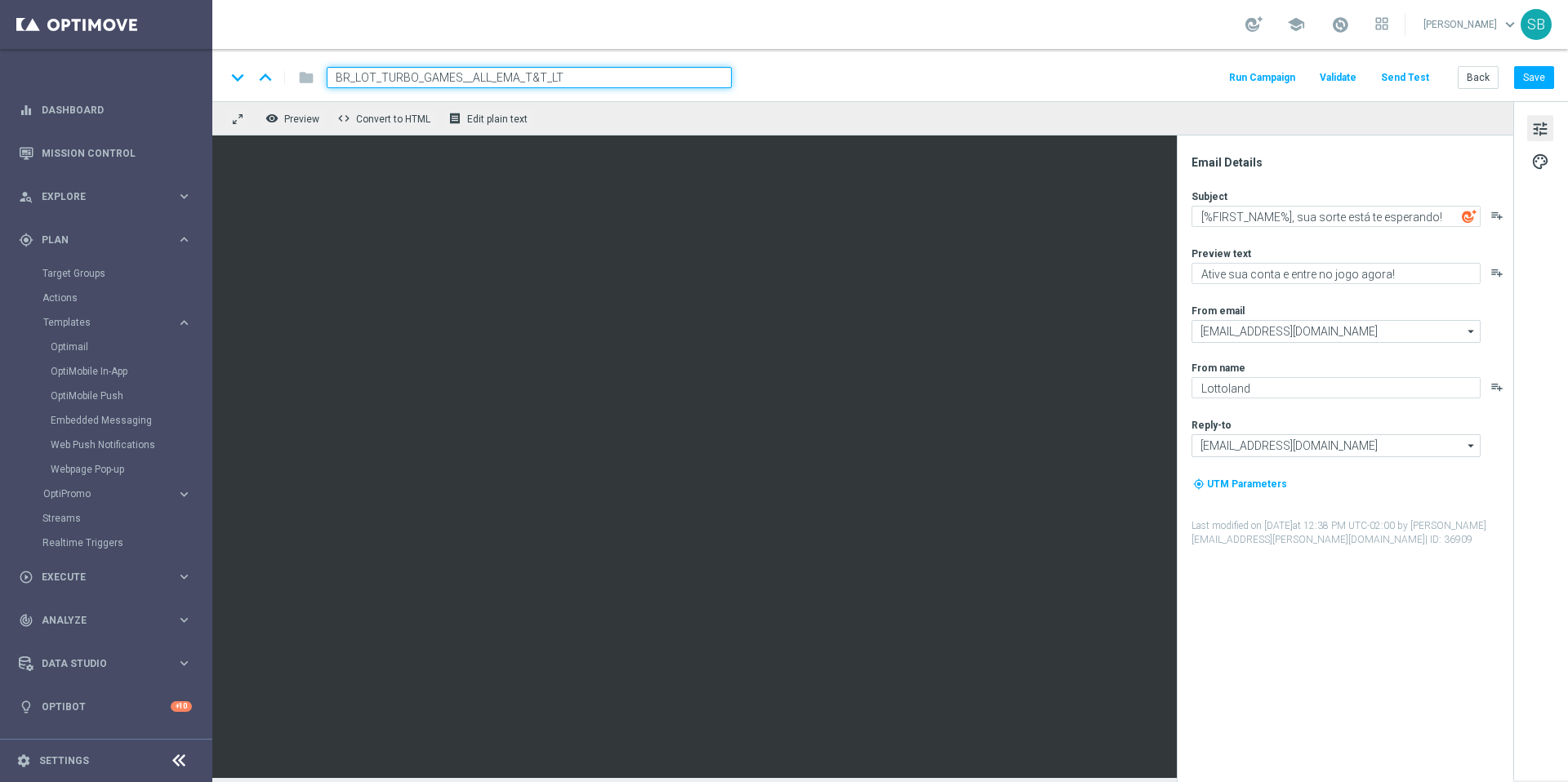
click at [459, 81] on input "BR_LOT_TURBO_GAMES__ALL_EMA_T&T_LT" at bounding box center [529, 77] width 406 height 21
click at [458, 80] on input "BR_LOT_TURBO_FACIL__ALL_EMA_T&T_LT" at bounding box center [529, 77] width 406 height 21
type input "BR_LOT_TURBO_FACIL_ALL_EMA_T&T_LT"
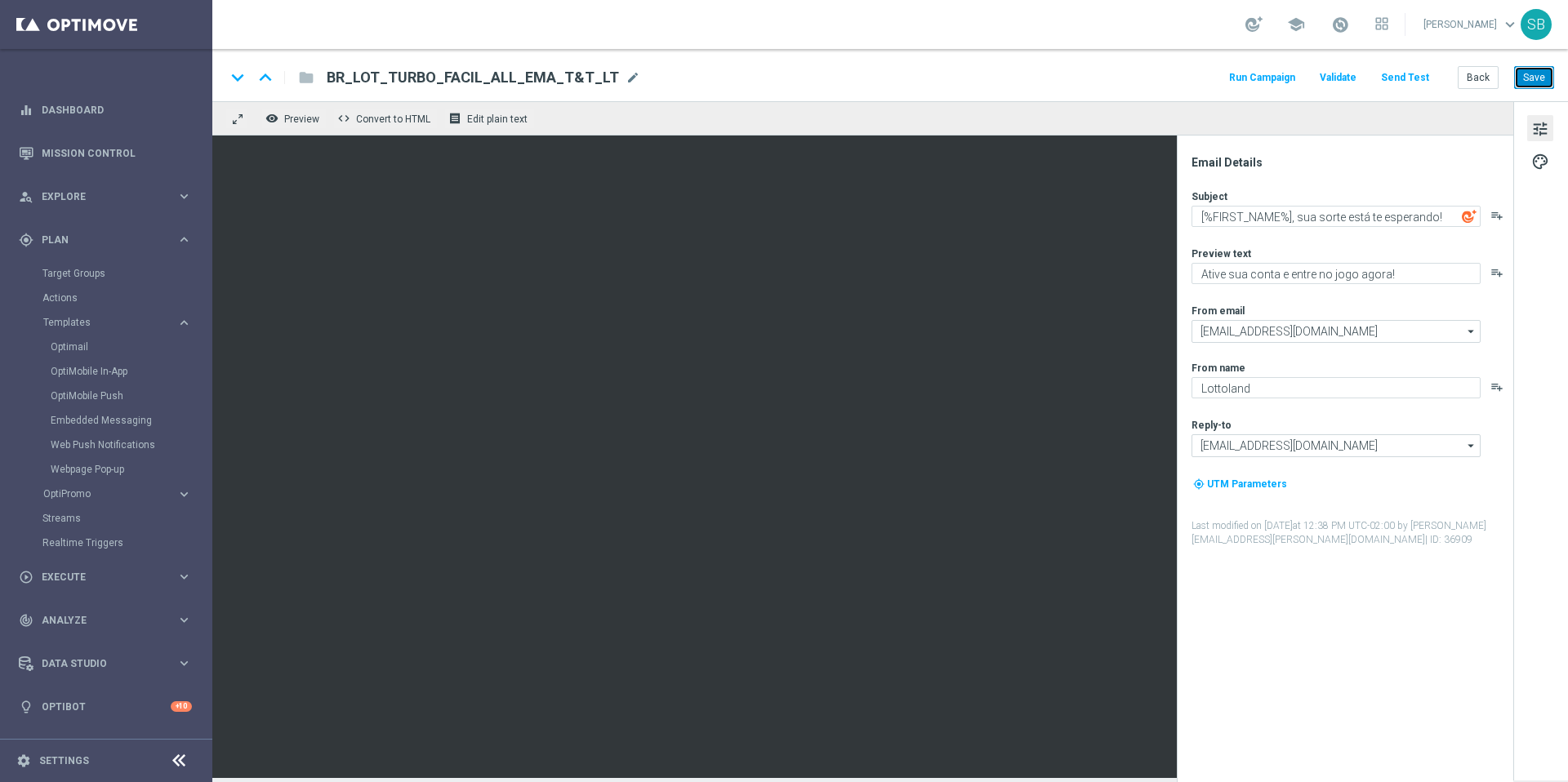
click at [1546, 83] on button "Save" at bounding box center [1534, 77] width 40 height 23
click at [1540, 81] on button "Save" at bounding box center [1534, 77] width 40 height 23
click at [1488, 81] on button "Back" at bounding box center [1478, 77] width 41 height 23
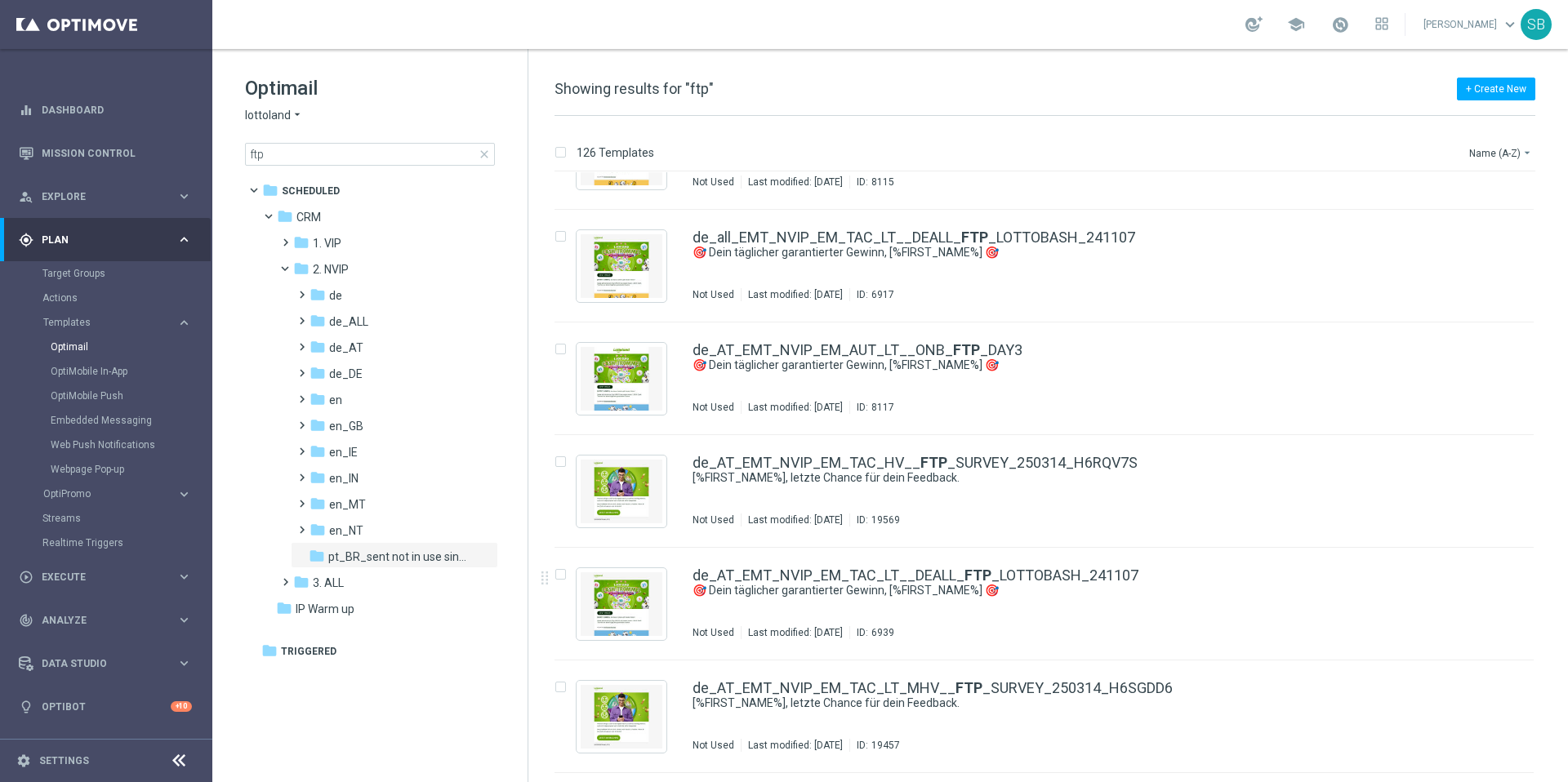
scroll to position [1096, 0]
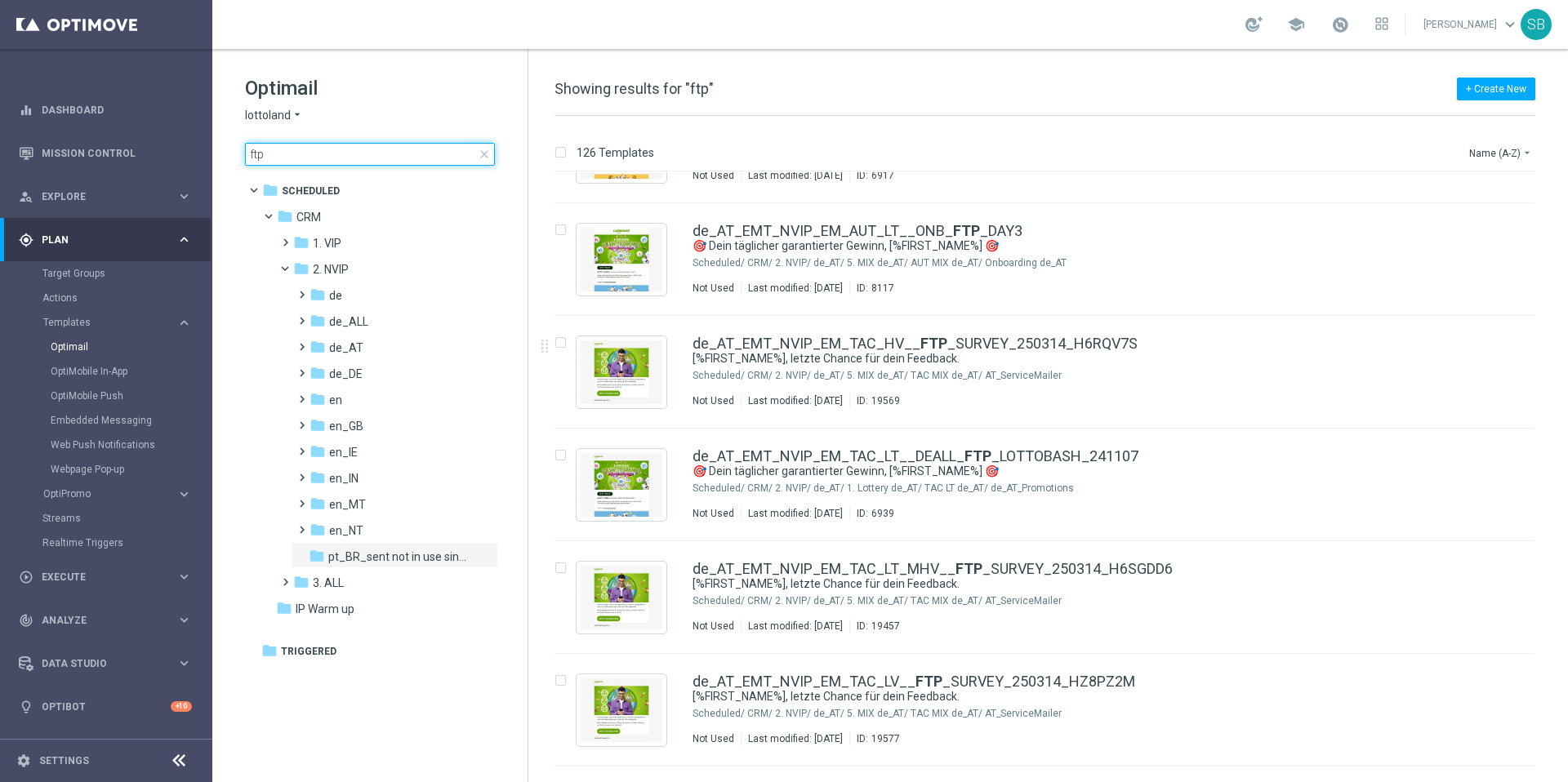
drag, startPoint x: 266, startPoint y: 161, endPoint x: 248, endPoint y: 156, distance: 18.7
click at [248, 156] on input "ftp" at bounding box center [370, 155] width 250 height 23
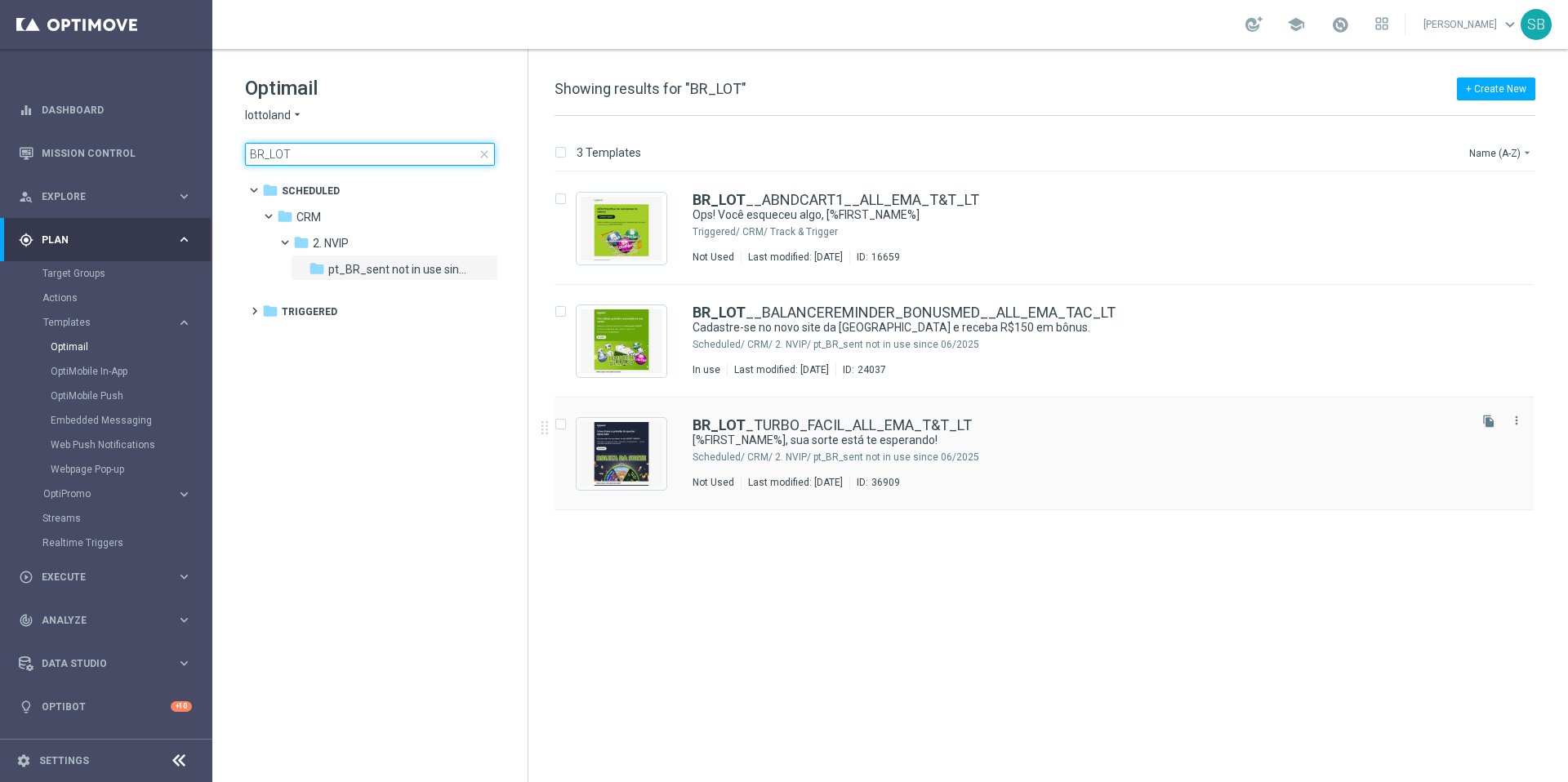
type input "BR_LOT"
click at [563, 429] on input "Press SPACE to select this row." at bounding box center [559, 426] width 11 height 11
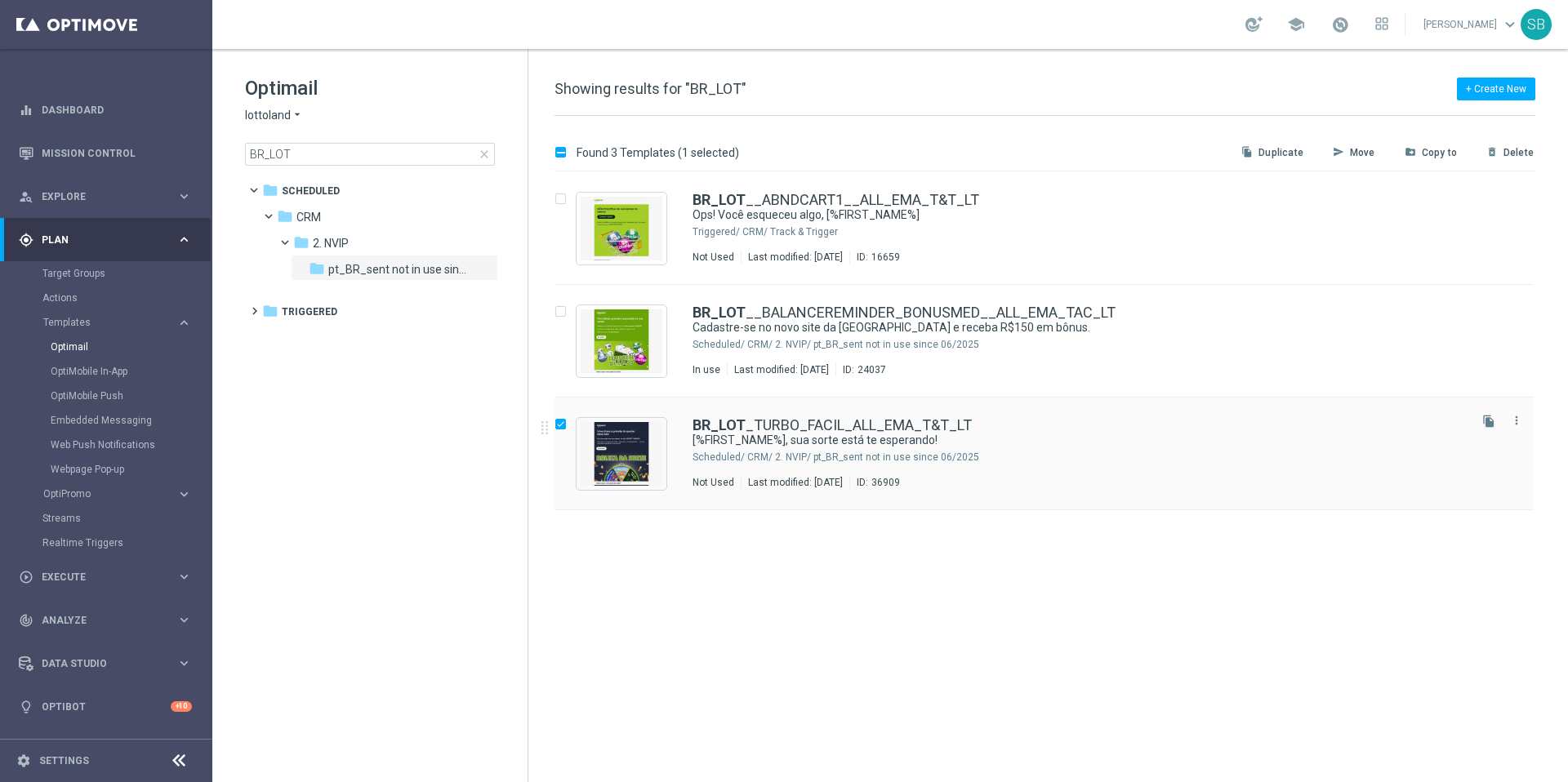
click at [558, 431] on input "Press SPACE to select this row." at bounding box center [559, 426] width 11 height 11
checkbox input "true"
click at [1366, 160] on button "send Move" at bounding box center [1361, 153] width 58 height 19
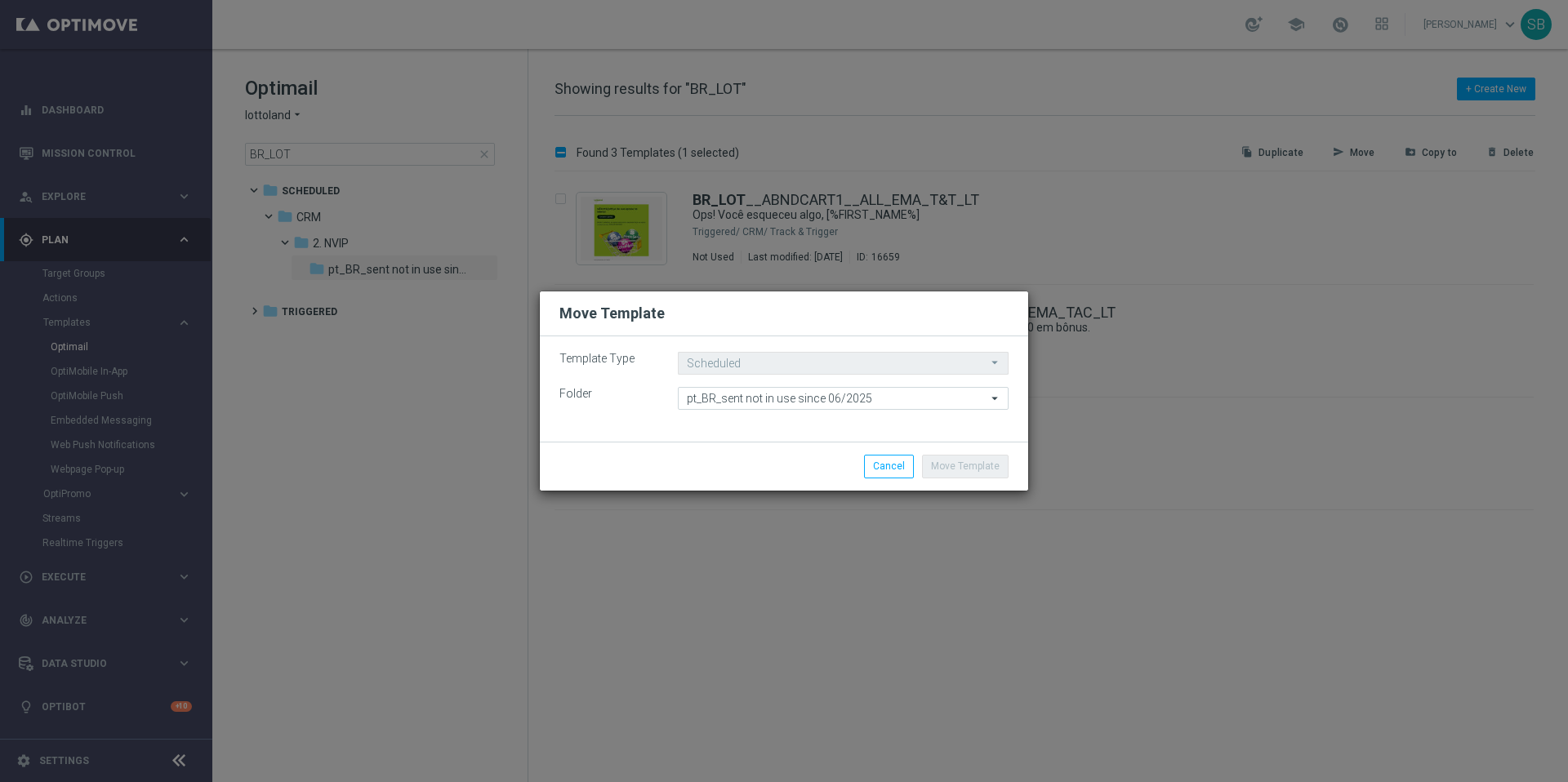
click at [994, 361] on icon "arrow_drop_down" at bounding box center [995, 363] width 16 height 20
click at [996, 364] on icon "arrow_drop_down" at bounding box center [995, 363] width 16 height 20
click at [993, 401] on icon "arrow_drop_down" at bounding box center [995, 399] width 16 height 21
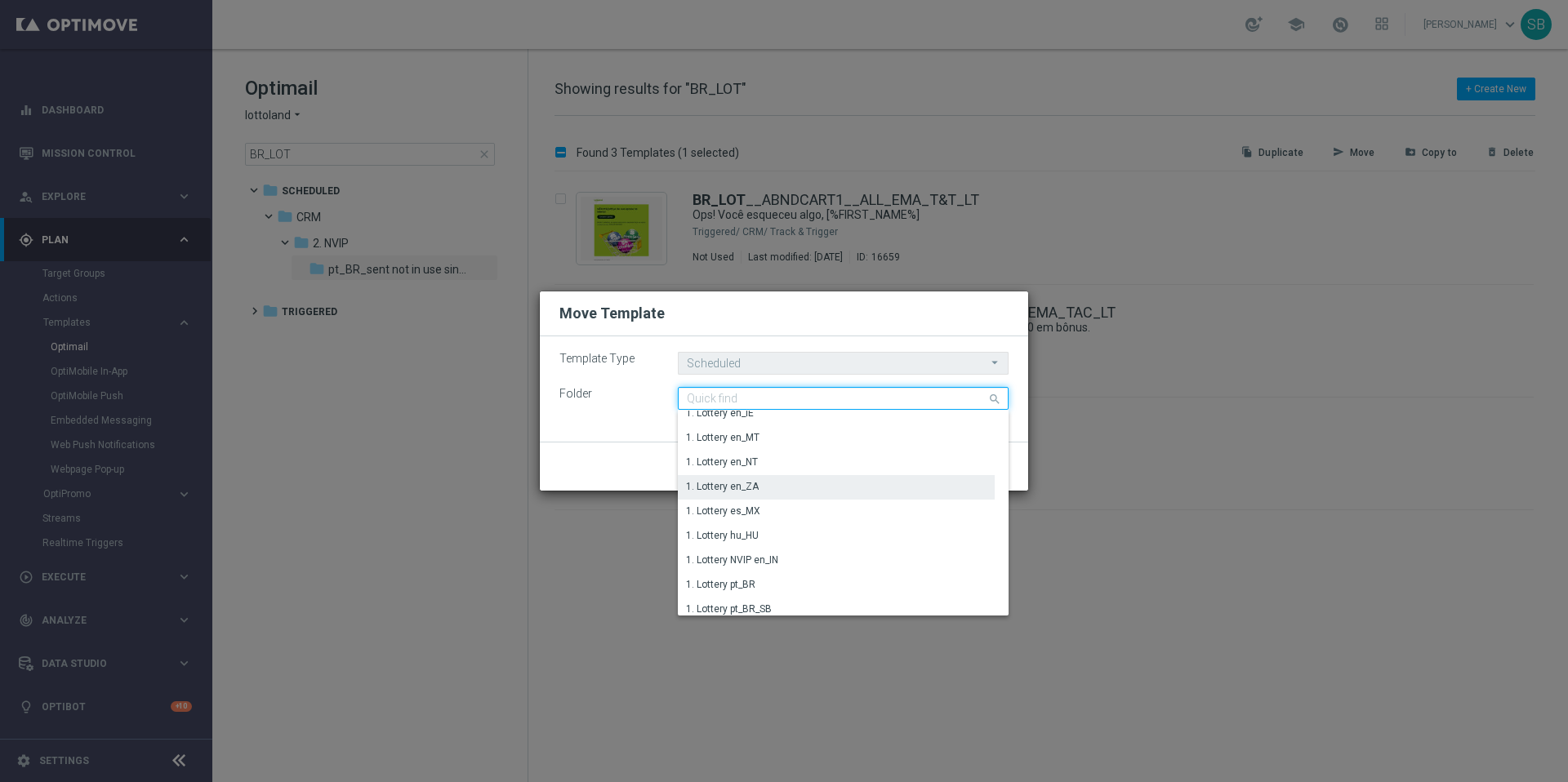
scroll to position [431, 0]
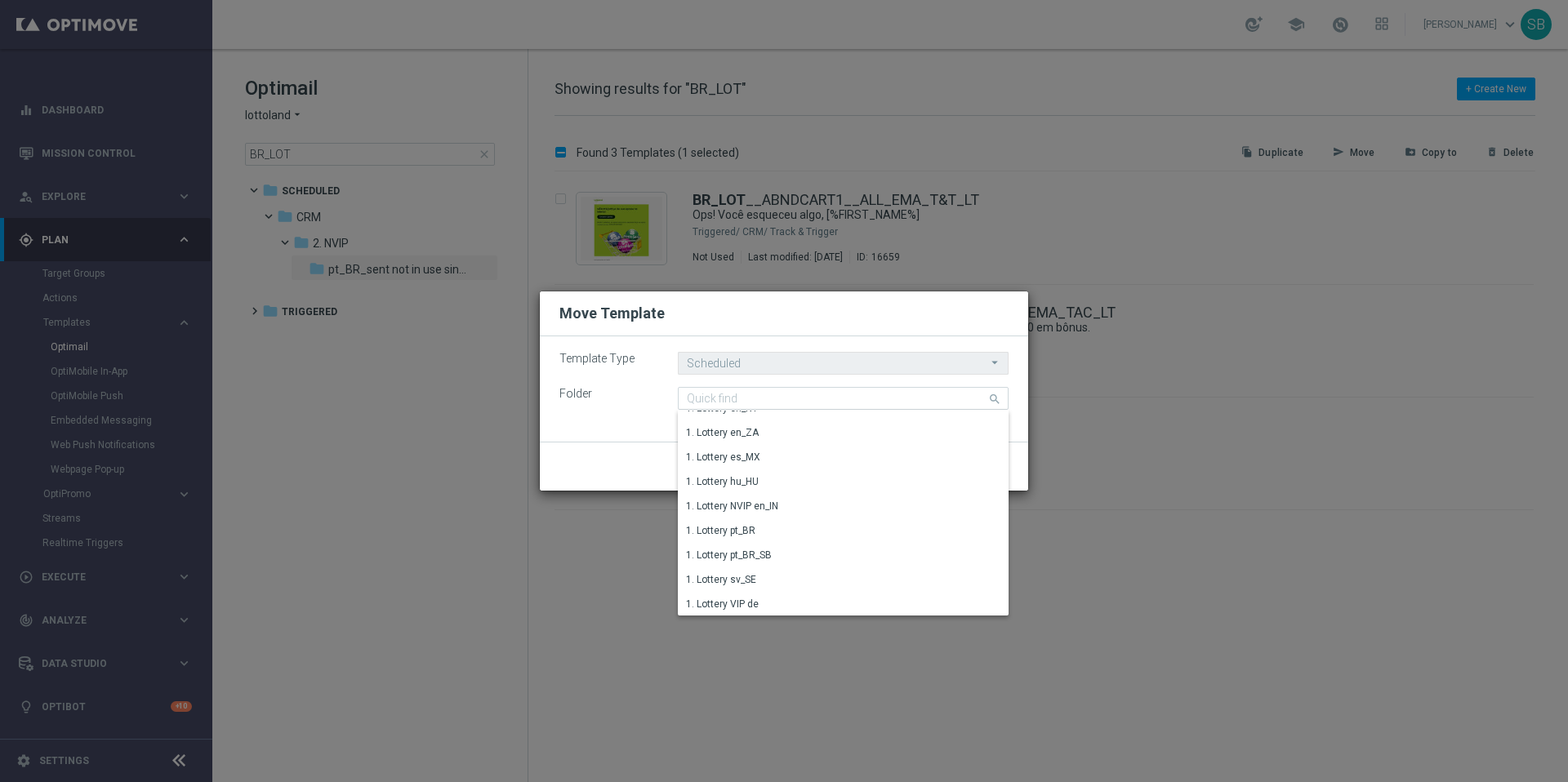
click at [918, 337] on div "Template Type Scheduled Scheduled arrow_drop_down Drag here to set row groups D…" at bounding box center [784, 389] width 489 height 105
type input "pt_BR_sent not in use since 06/2025"
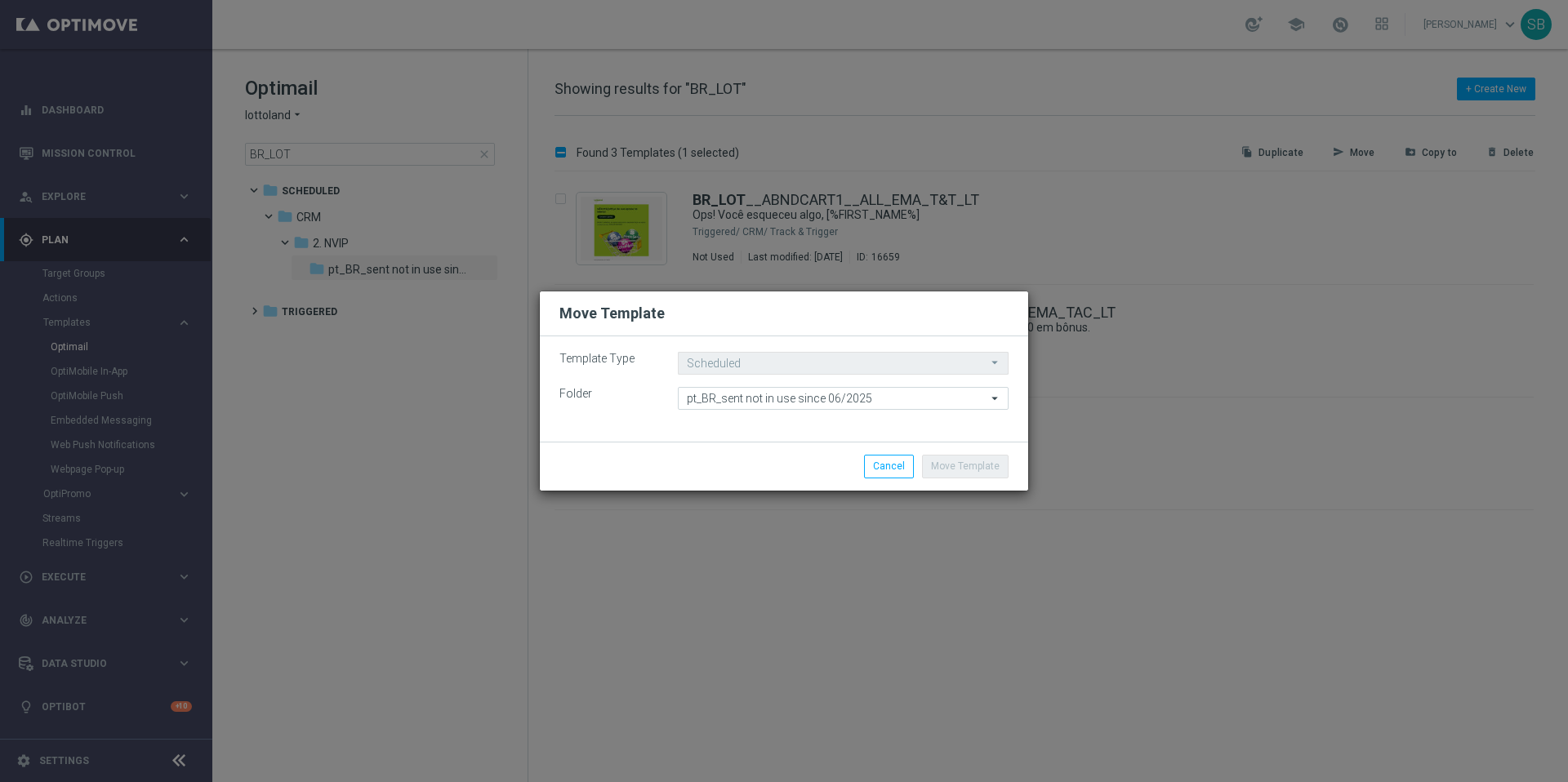
click at [993, 362] on icon "arrow_drop_down" at bounding box center [995, 363] width 16 height 20
click at [996, 364] on icon "arrow_drop_down" at bounding box center [995, 363] width 16 height 20
click at [997, 397] on icon "arrow_drop_down" at bounding box center [995, 399] width 16 height 21
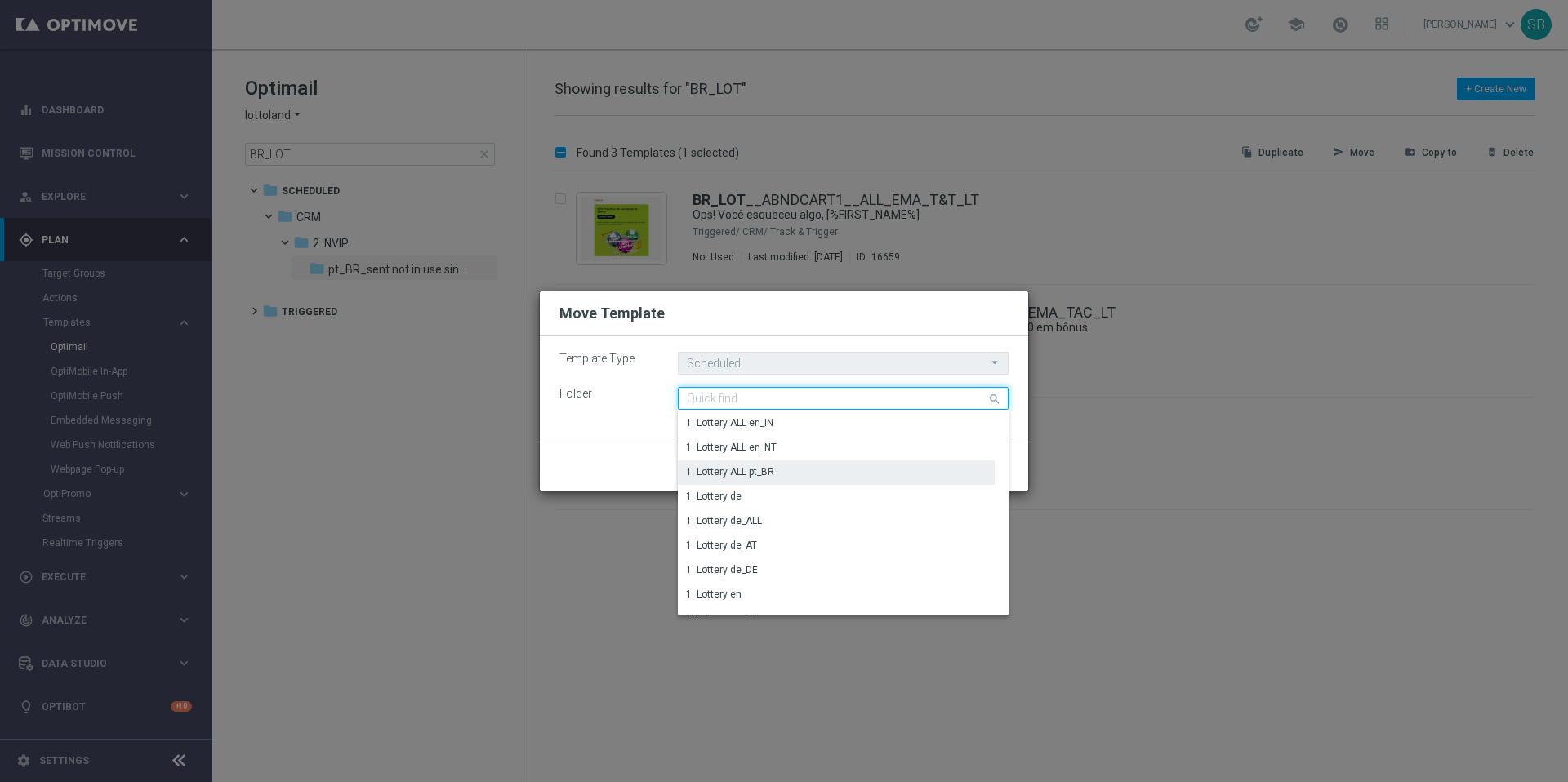
scroll to position [137, 0]
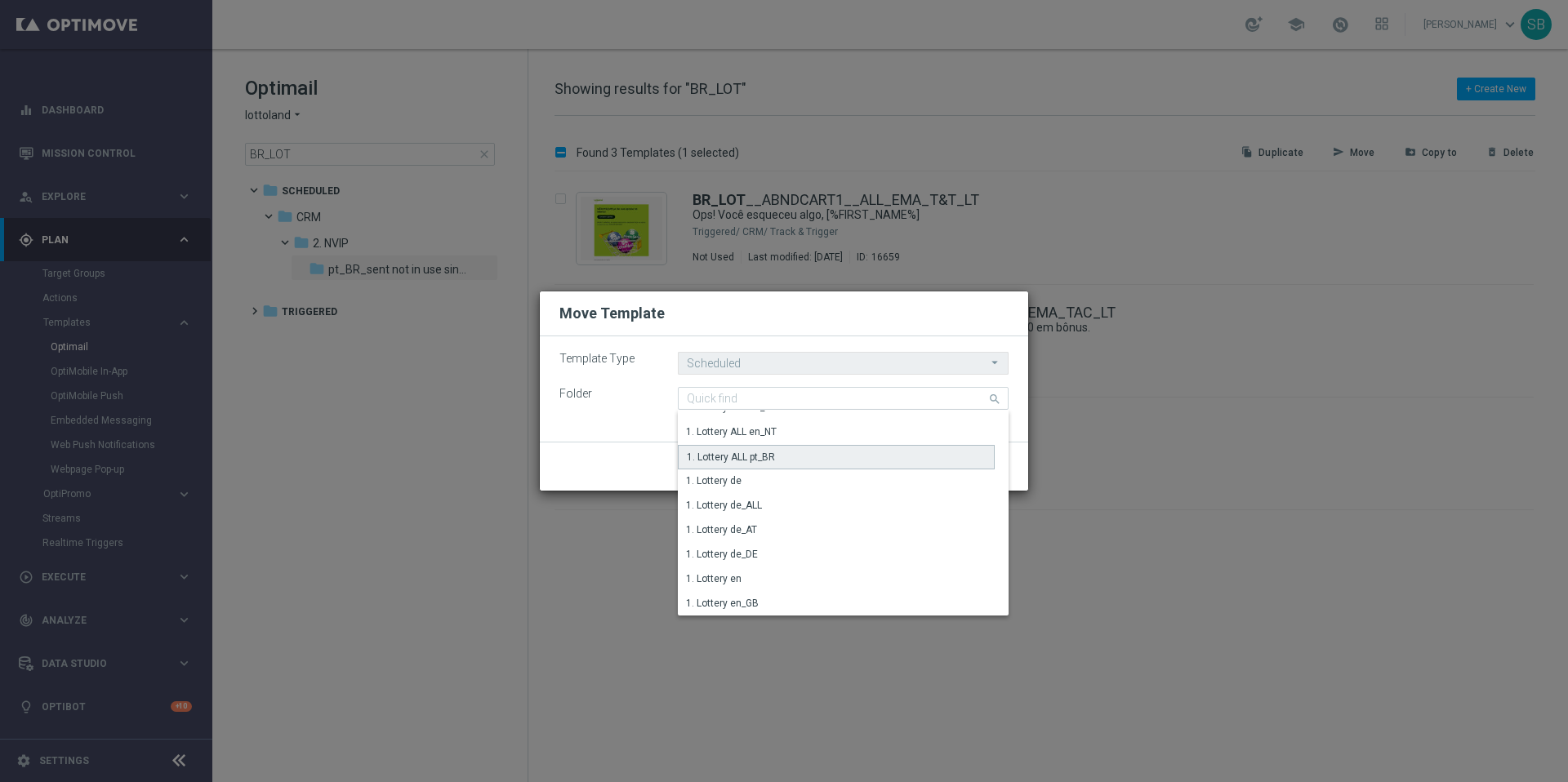
click at [733, 461] on div "1. Lottery ALL pt_BR" at bounding box center [731, 457] width 88 height 15
type input "1. Lottery ALL pt_BR"
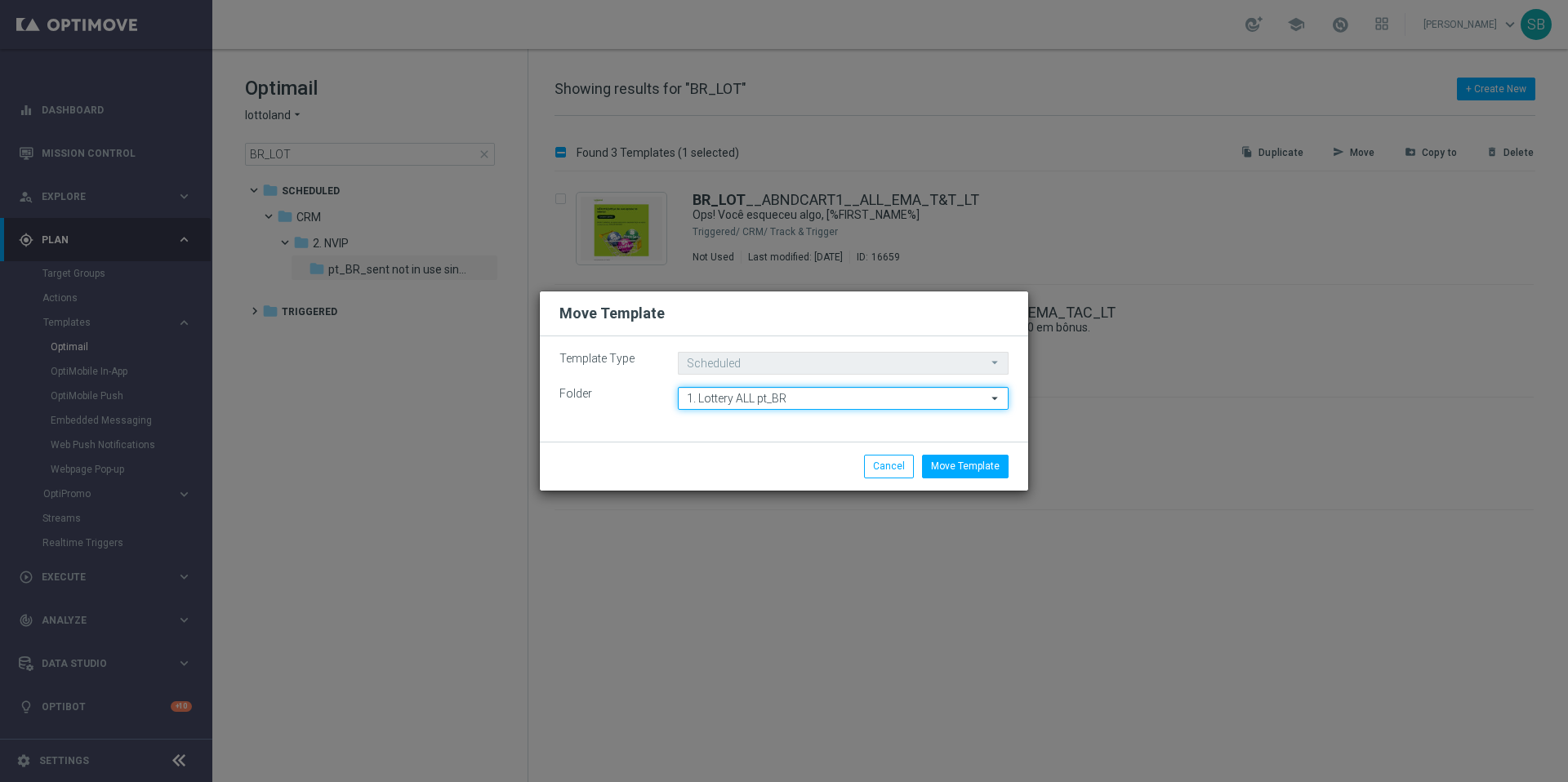
click at [789, 405] on input "1. Lottery ALL pt_BR" at bounding box center [843, 399] width 331 height 23
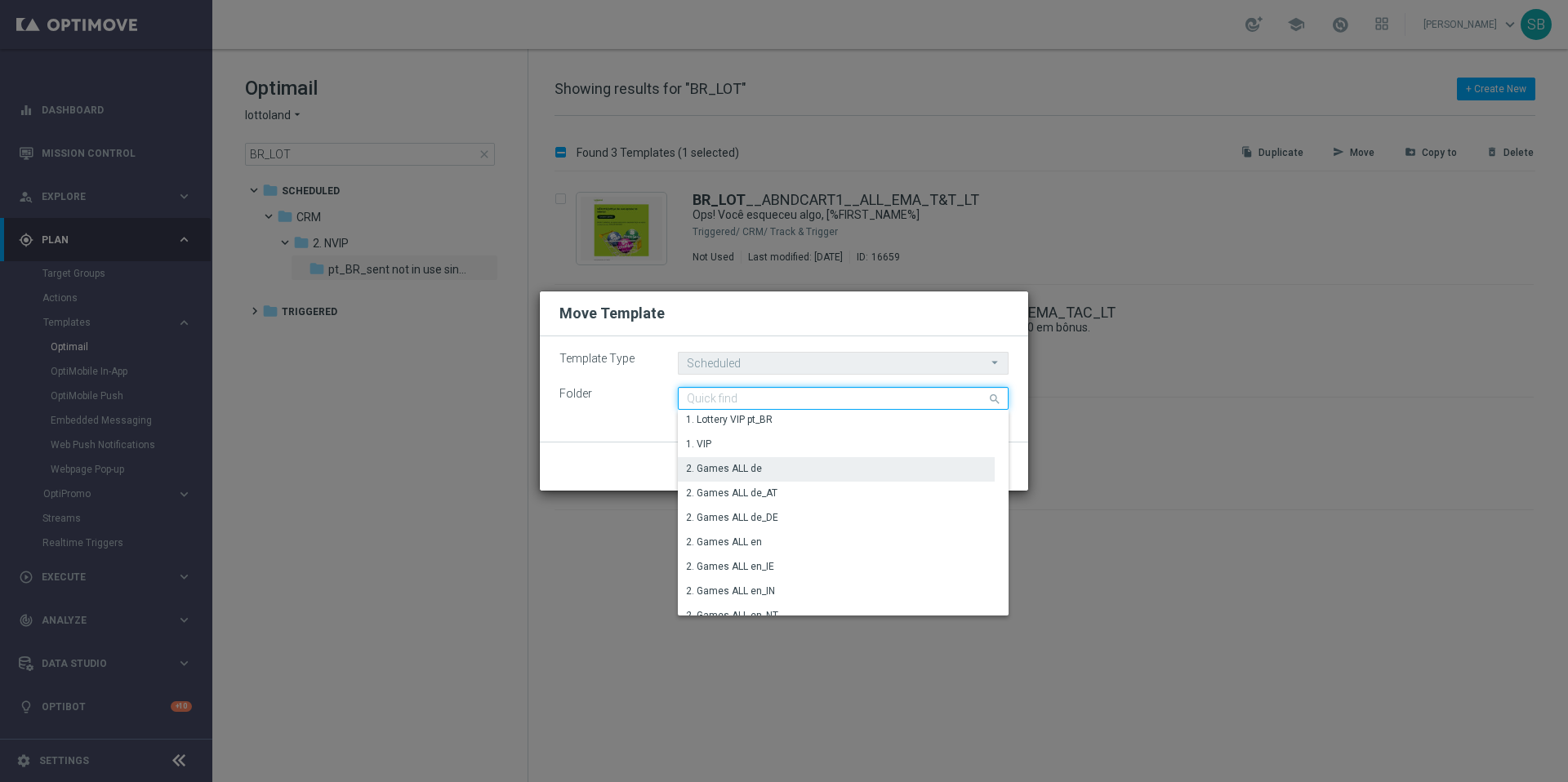
scroll to position [730, 0]
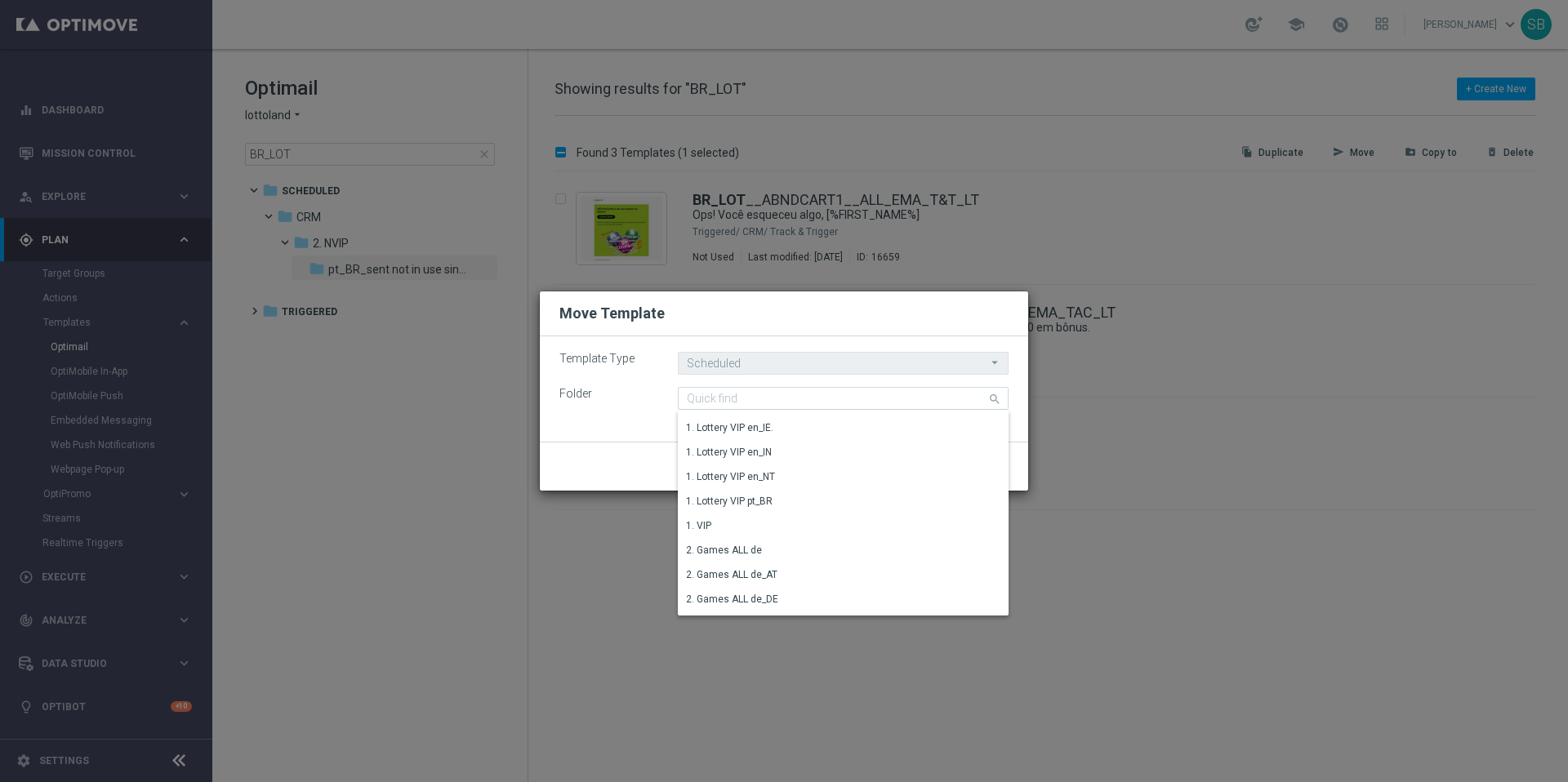
click at [1086, 91] on modal-container "Move Template Template Type Scheduled Scheduled arrow_drop_down Drag here to se…" at bounding box center [784, 391] width 1568 height 782
type input "1. Lottery ALL pt_BR"
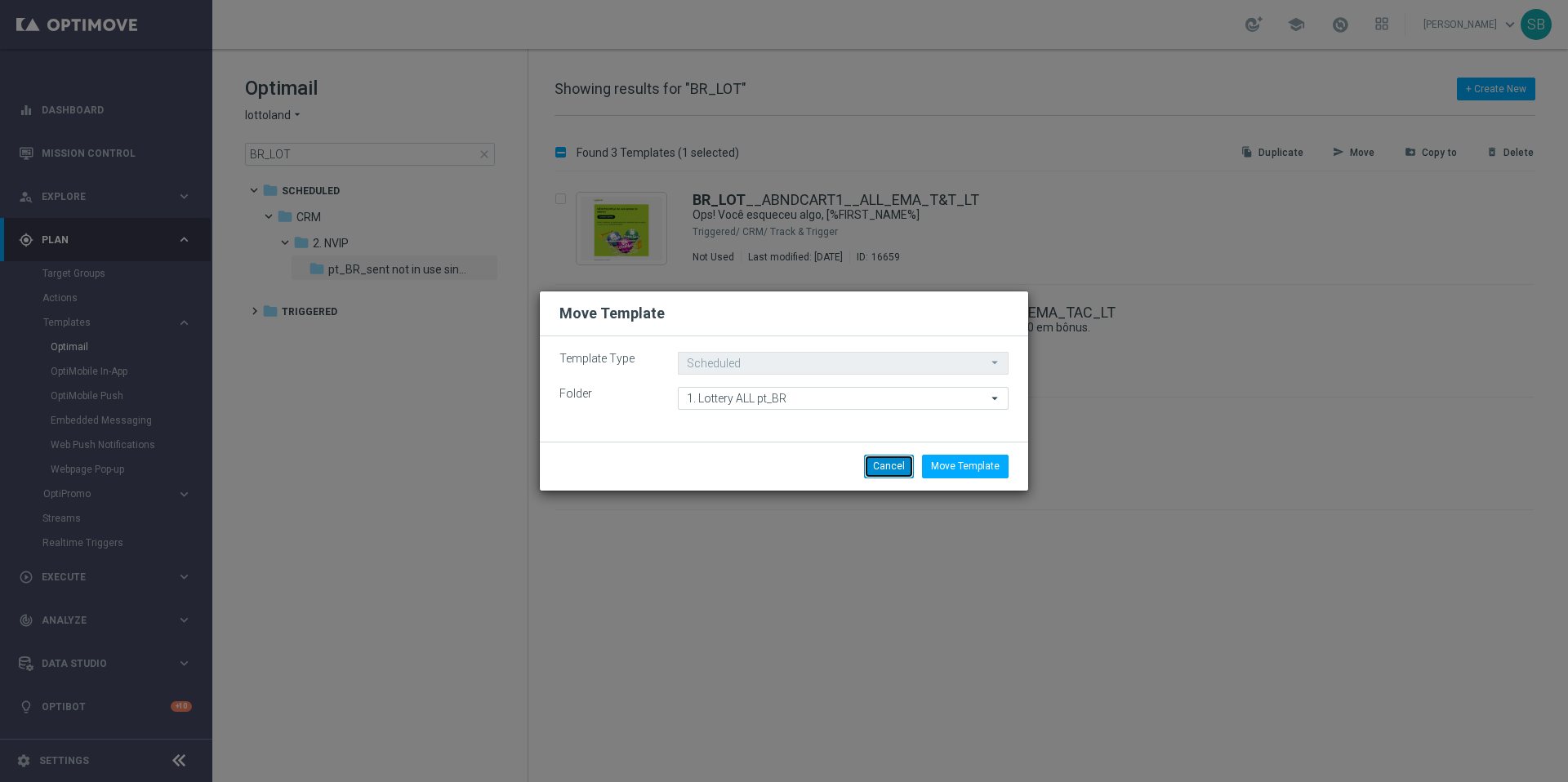
click at [904, 456] on button "Cancel" at bounding box center [889, 466] width 49 height 23
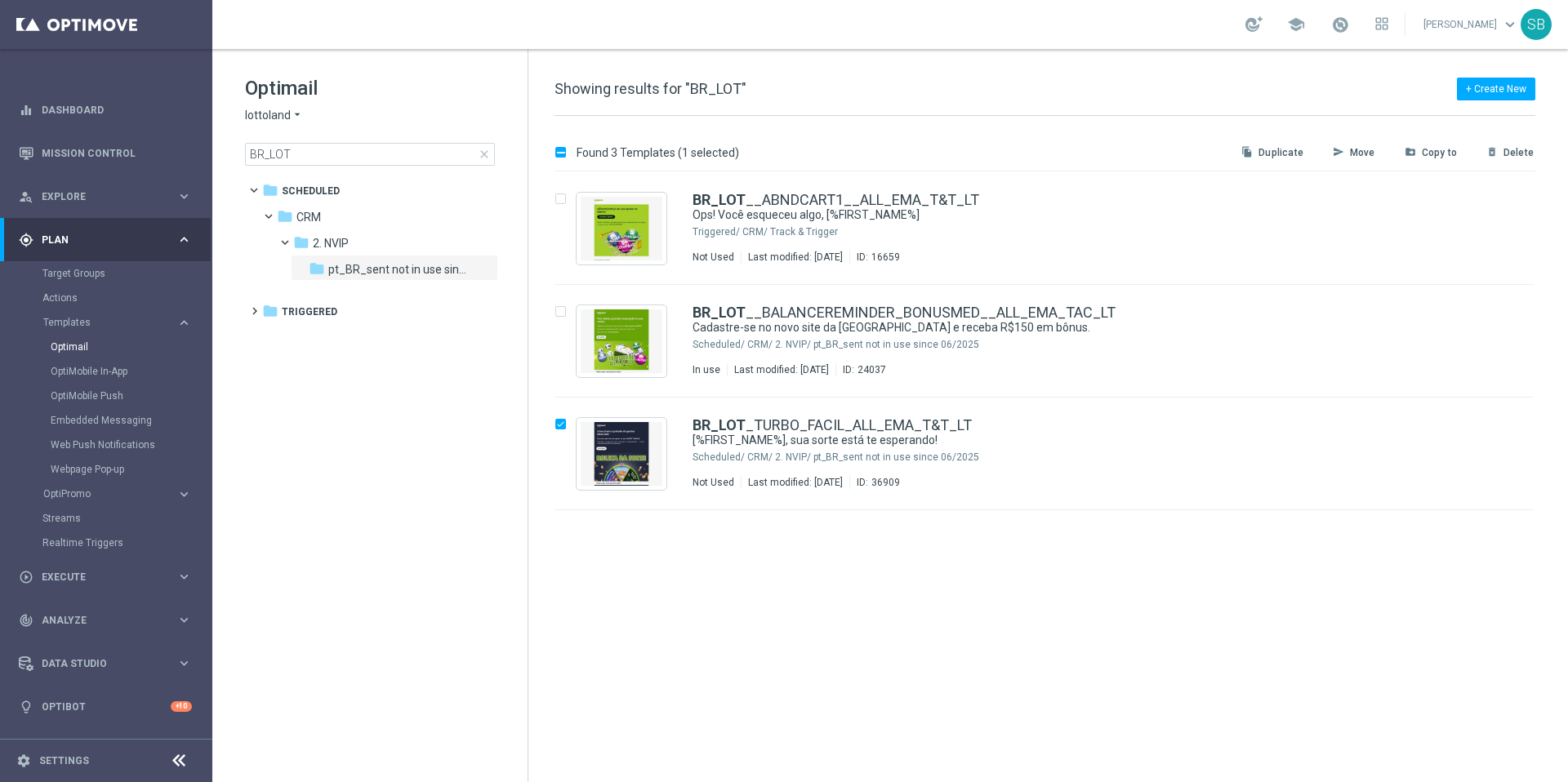
click at [1363, 153] on p "Move" at bounding box center [1363, 153] width 25 height 14
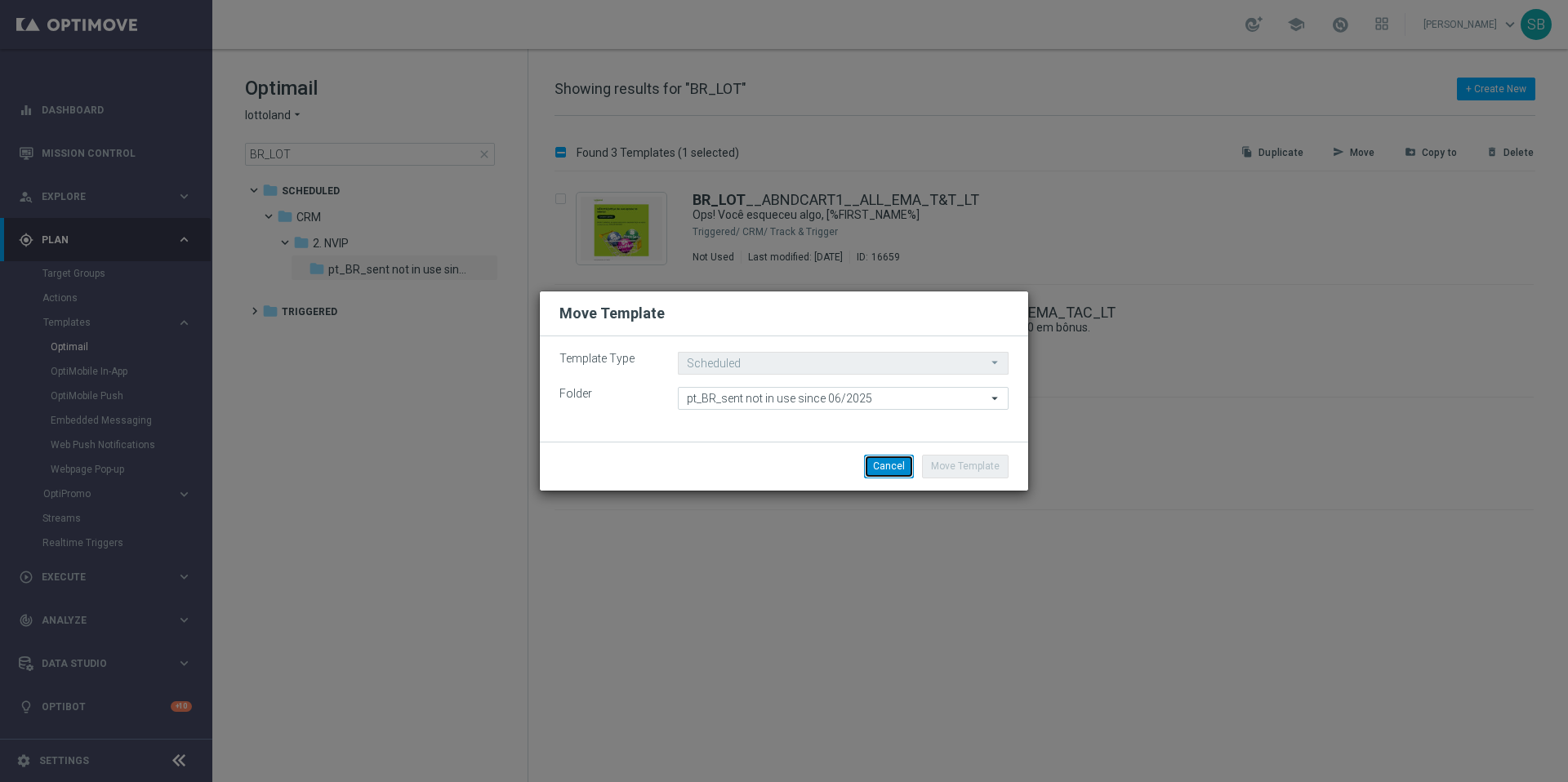
click at [872, 470] on button "Cancel" at bounding box center [889, 466] width 49 height 23
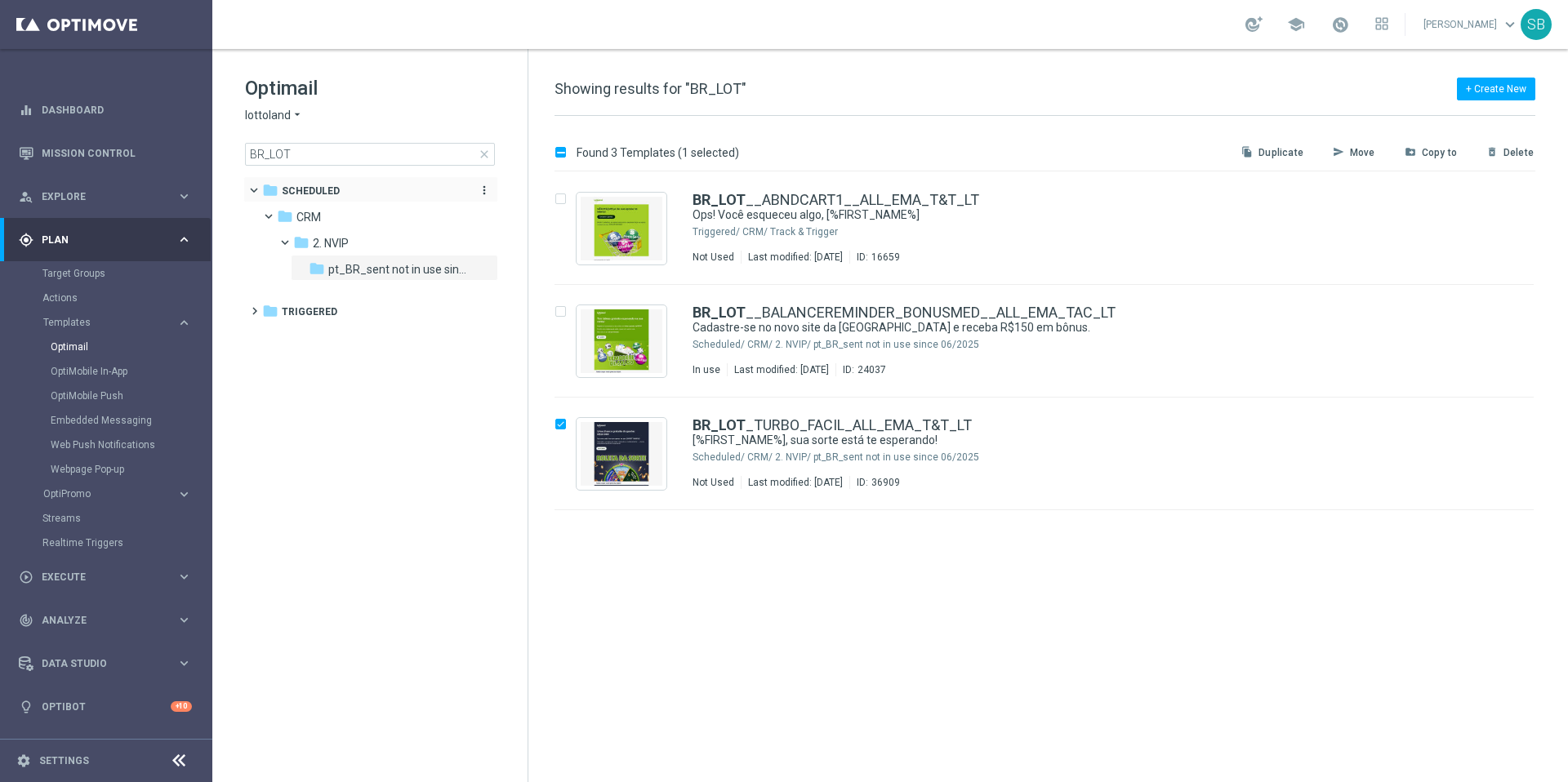
click at [315, 192] on span "Scheduled" at bounding box center [311, 191] width 58 height 15
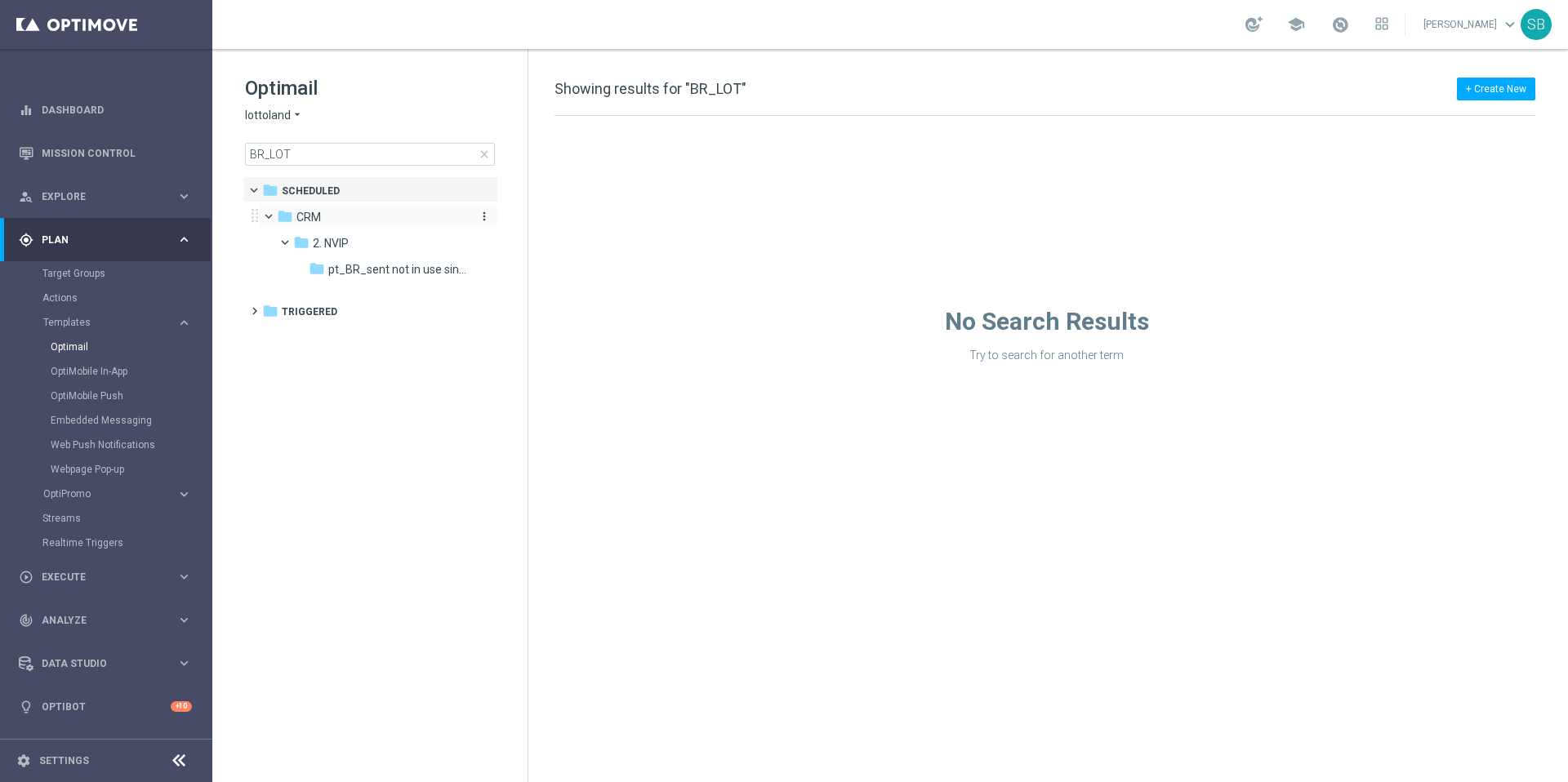
click at [306, 216] on span "CRM" at bounding box center [308, 217] width 24 height 15
click at [296, 114] on icon "arrow_drop_down" at bounding box center [297, 115] width 14 height 15
click at [0, 0] on span "[DOMAIN_NAME]" at bounding box center [0, 0] width 0 height 0
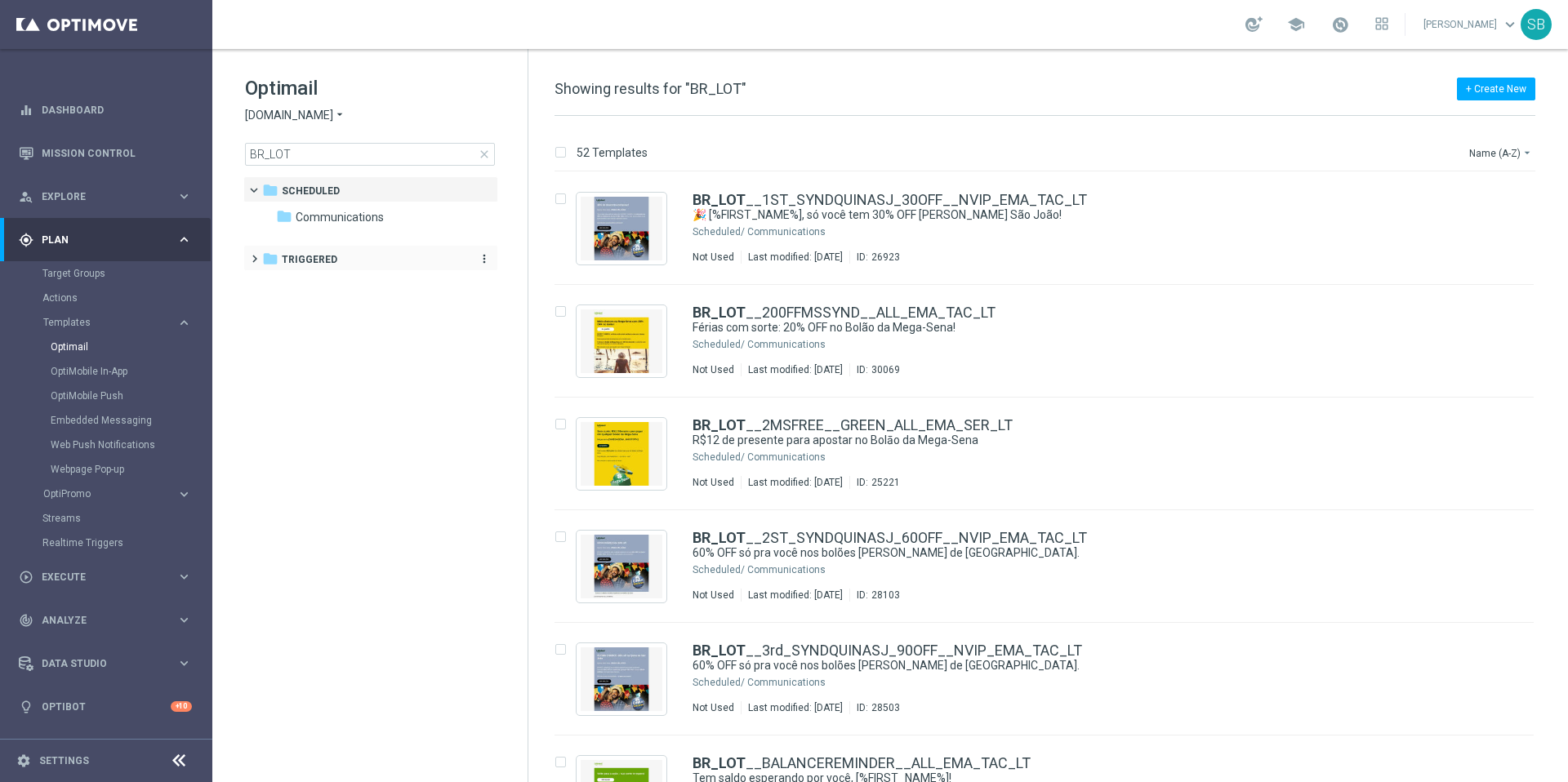
click at [271, 257] on icon "folder" at bounding box center [270, 258] width 16 height 16
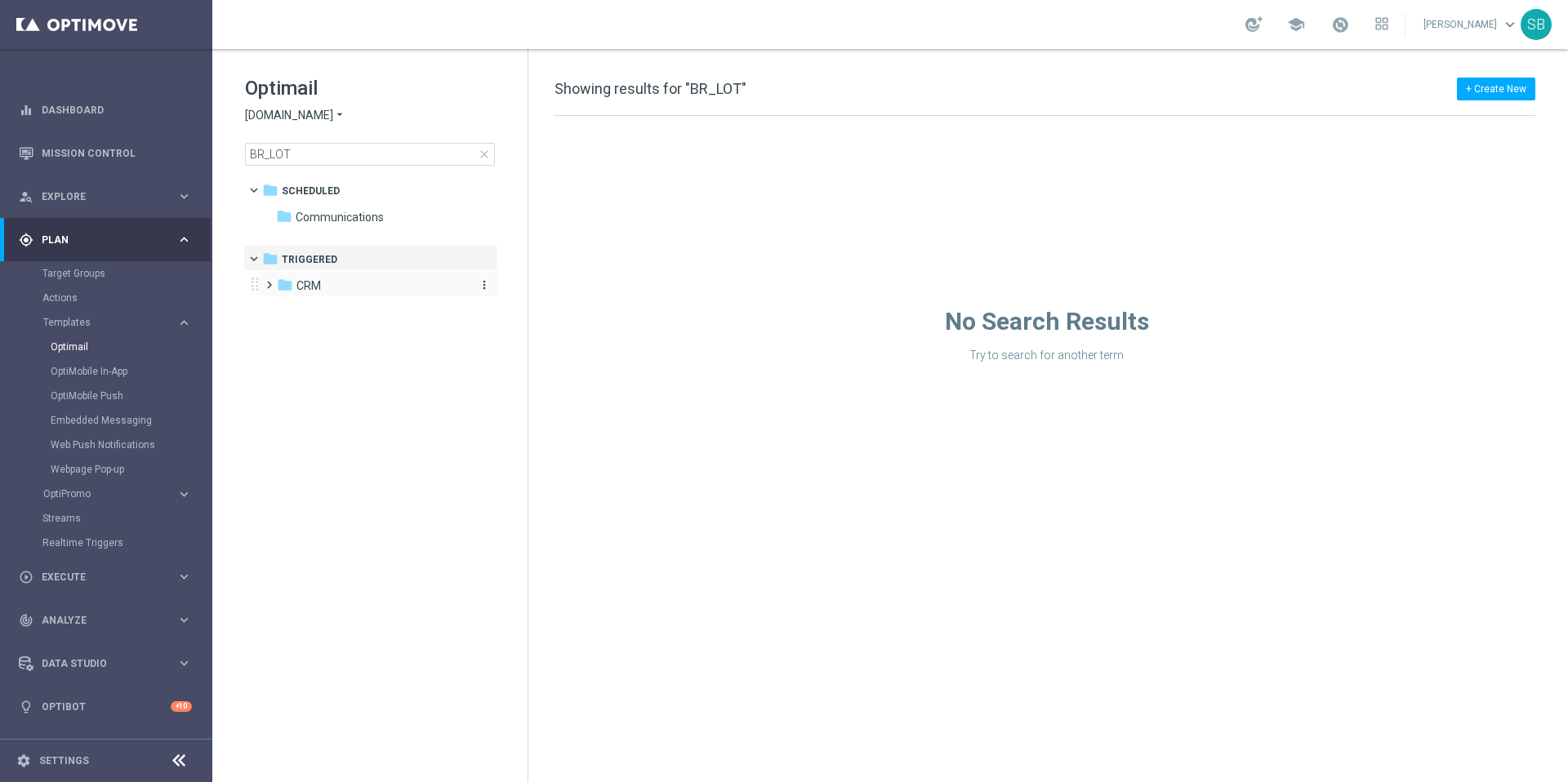
click at [280, 280] on icon "folder" at bounding box center [285, 285] width 16 height 16
click at [298, 311] on icon "folder" at bounding box center [301, 311] width 16 height 16
click at [337, 112] on icon "arrow_drop_down" at bounding box center [340, 115] width 14 height 15
click at [0, 0] on span "[DOMAIN_NAME]" at bounding box center [0, 0] width 0 height 0
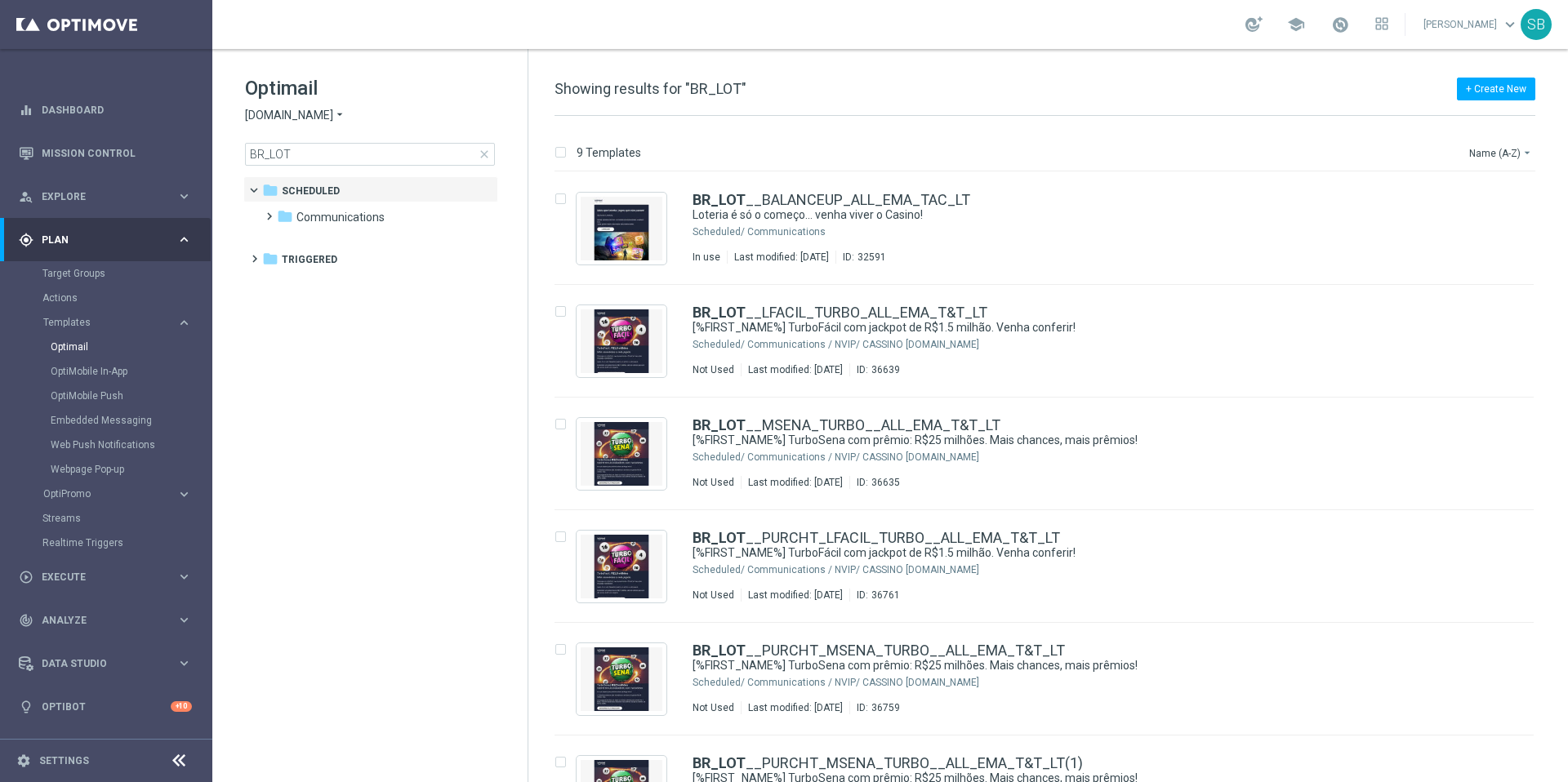
click at [333, 115] on icon "arrow_drop_down" at bounding box center [340, 115] width 14 height 15
click at [0, 0] on span "[DOMAIN_NAME]" at bounding box center [0, 0] width 0 height 0
click at [347, 215] on span "Communications" at bounding box center [340, 217] width 88 height 15
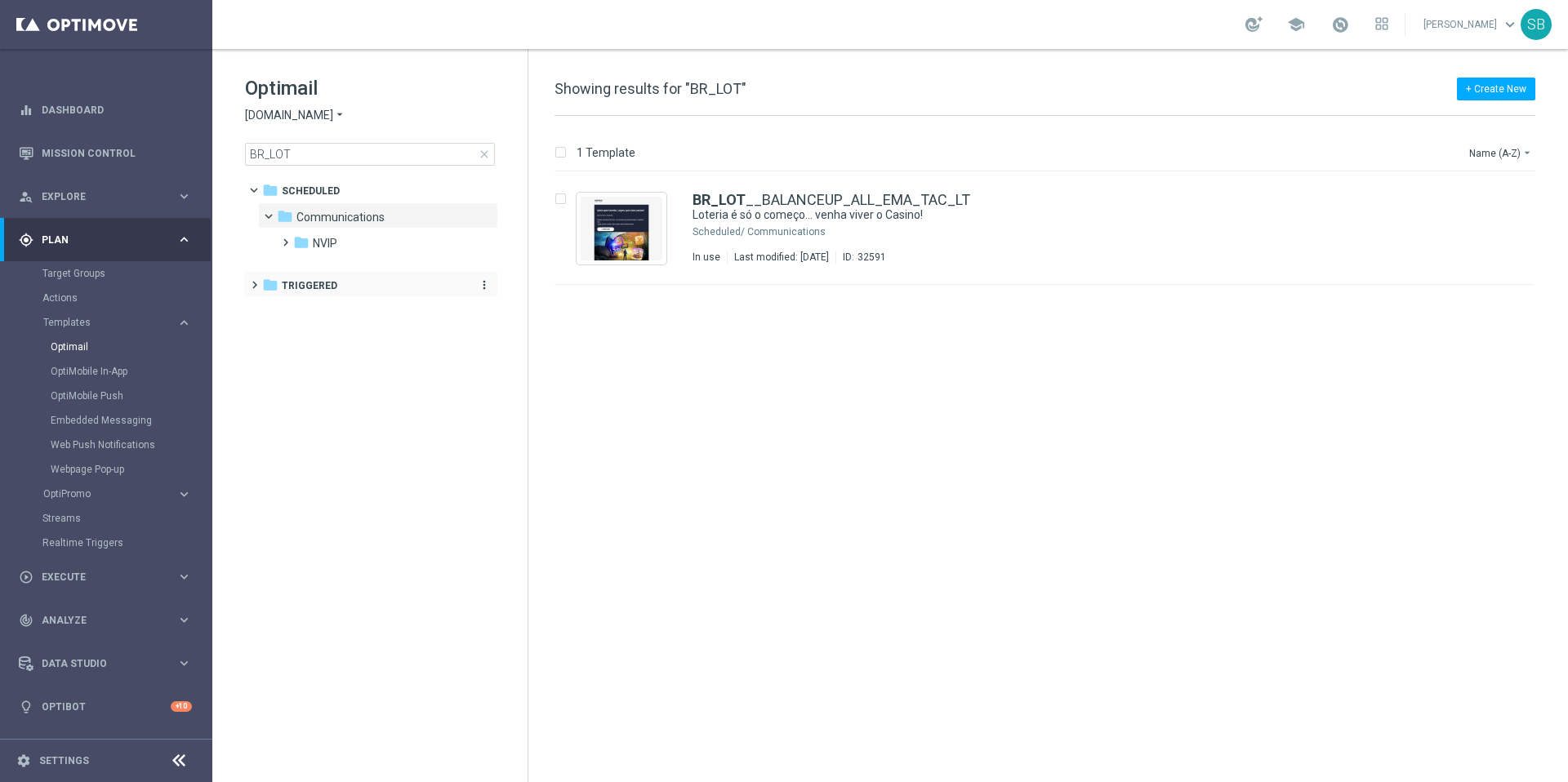
click at [265, 286] on icon "folder" at bounding box center [270, 285] width 16 height 16
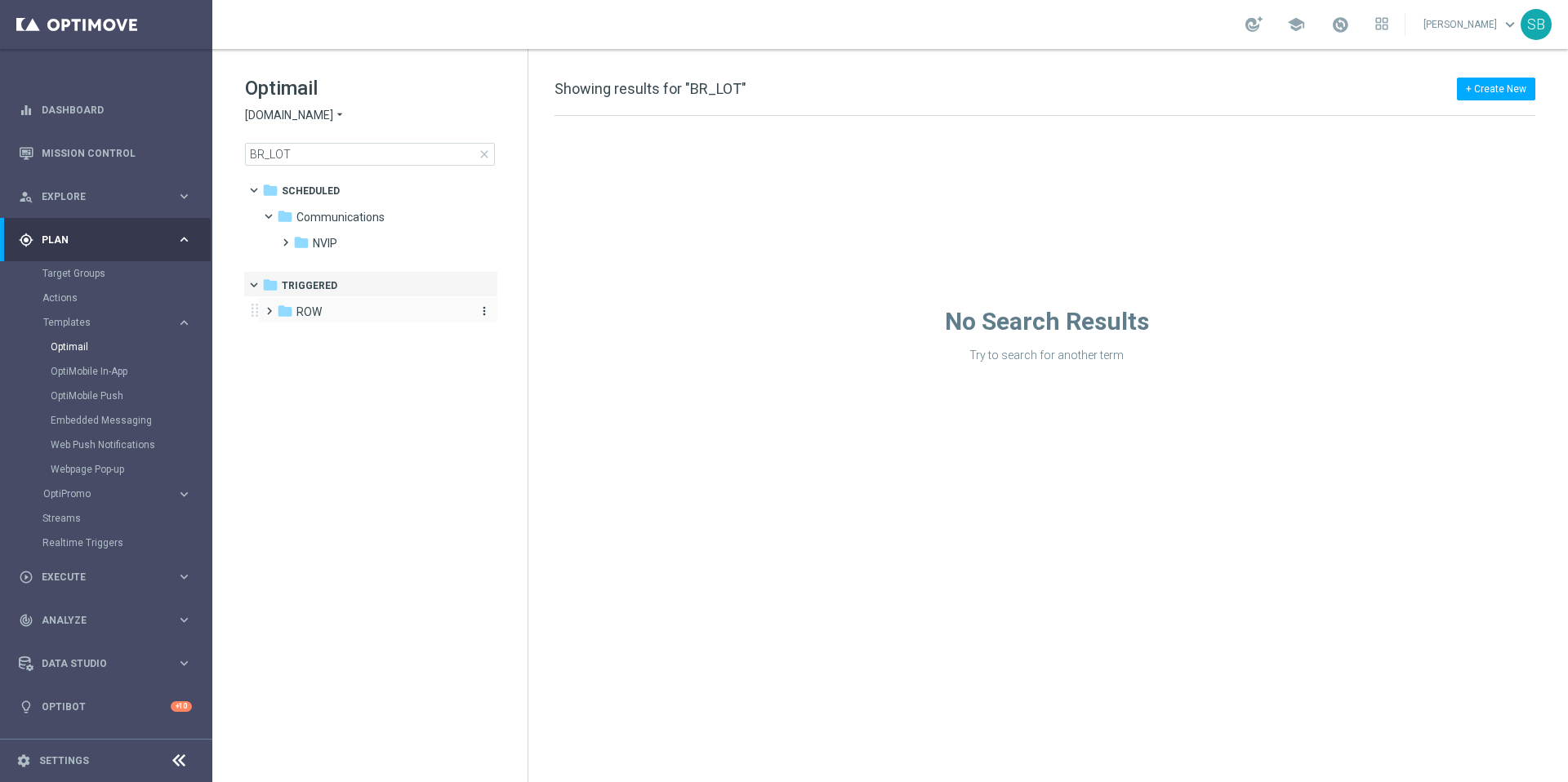
click at [286, 313] on icon "folder" at bounding box center [285, 311] width 16 height 16
click at [304, 338] on icon "folder" at bounding box center [300, 337] width 16 height 16
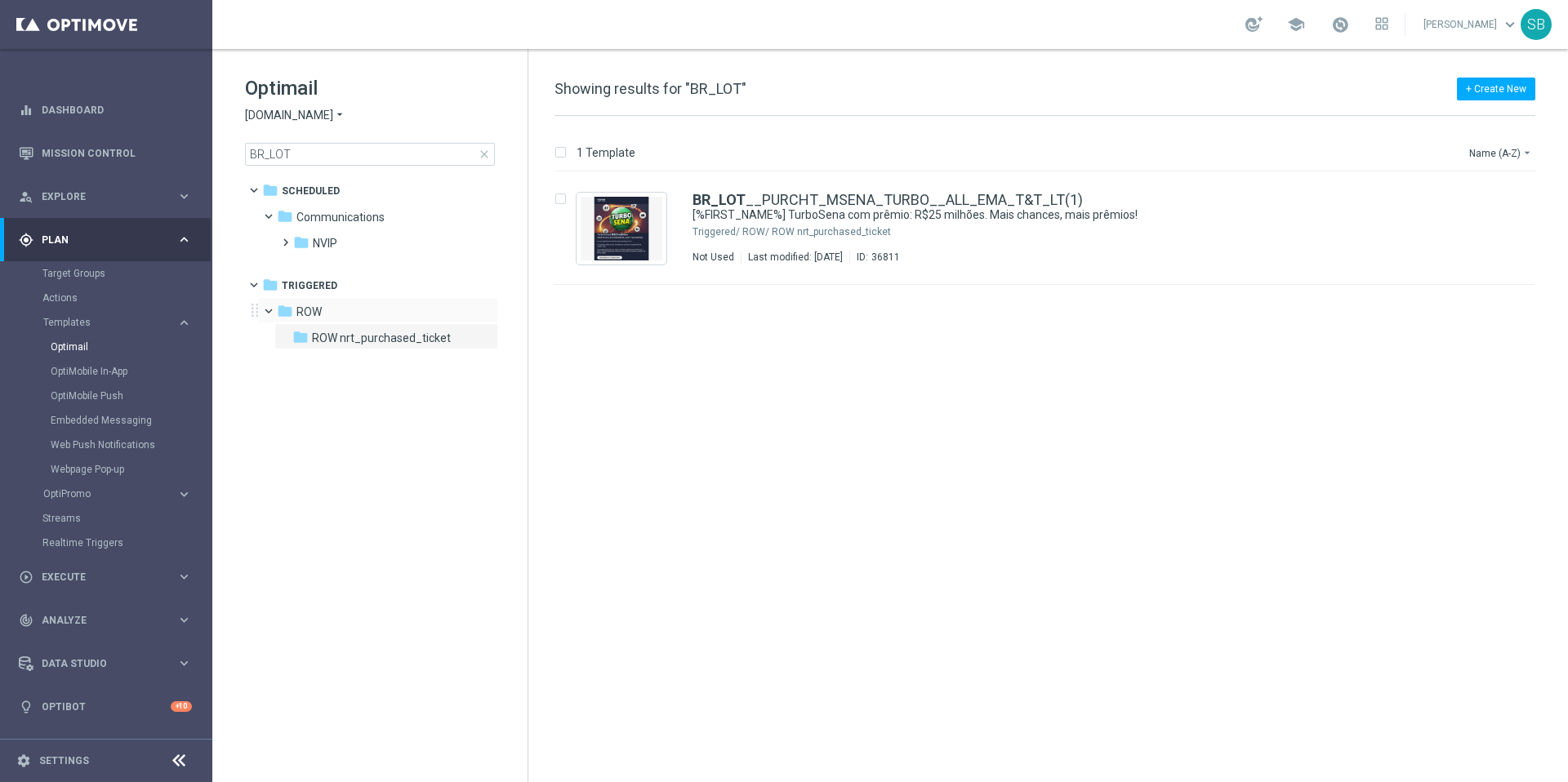
click at [274, 309] on span at bounding box center [276, 308] width 7 height 8
click at [258, 285] on span at bounding box center [261, 282] width 7 height 8
click at [276, 288] on icon "folder" at bounding box center [270, 285] width 16 height 16
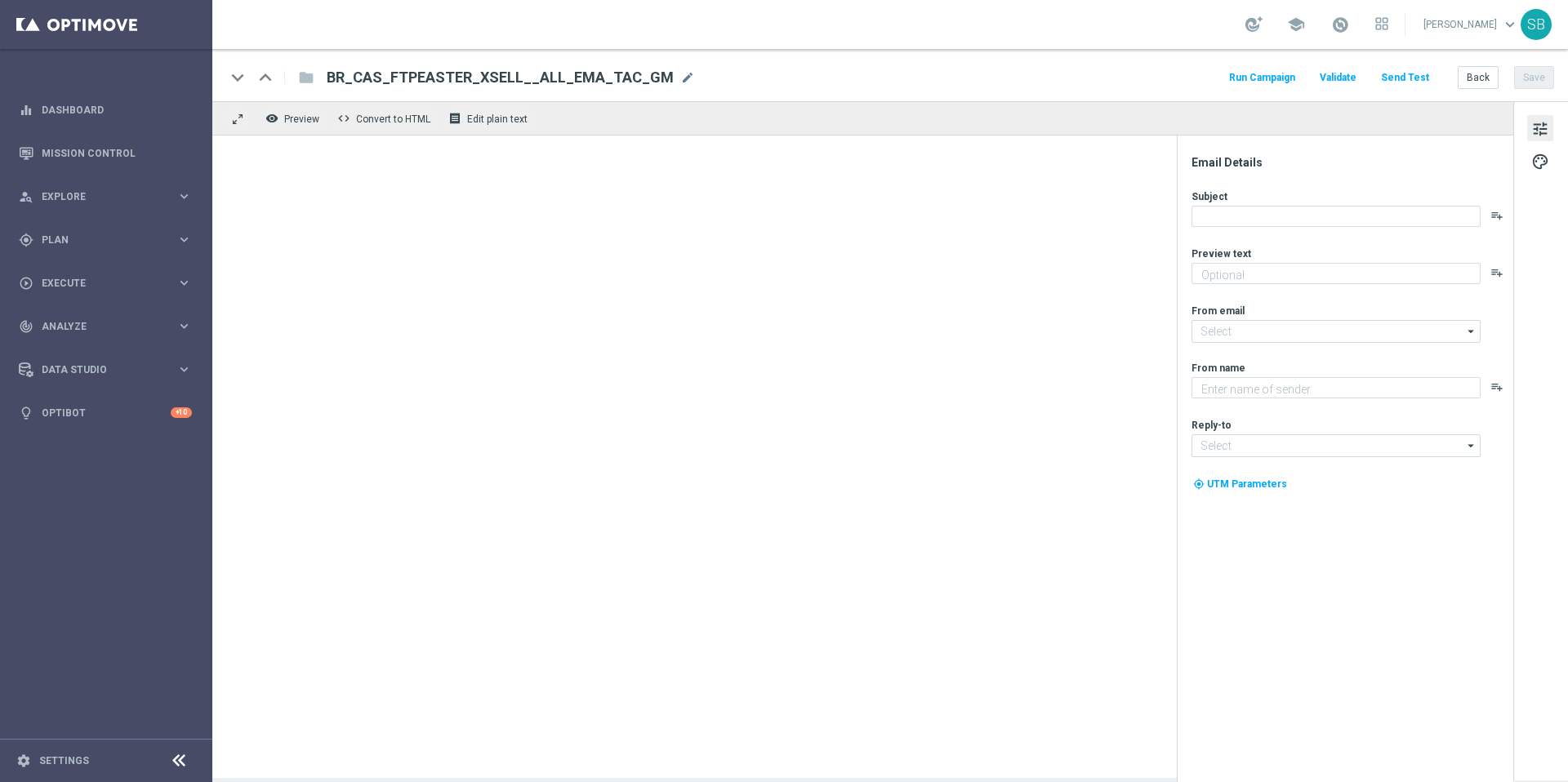
type textarea "Ative sua conta e entre no jogo agora!"
type textarea "Lottoland"
type input "[EMAIL_ADDRESS][DOMAIN_NAME]"
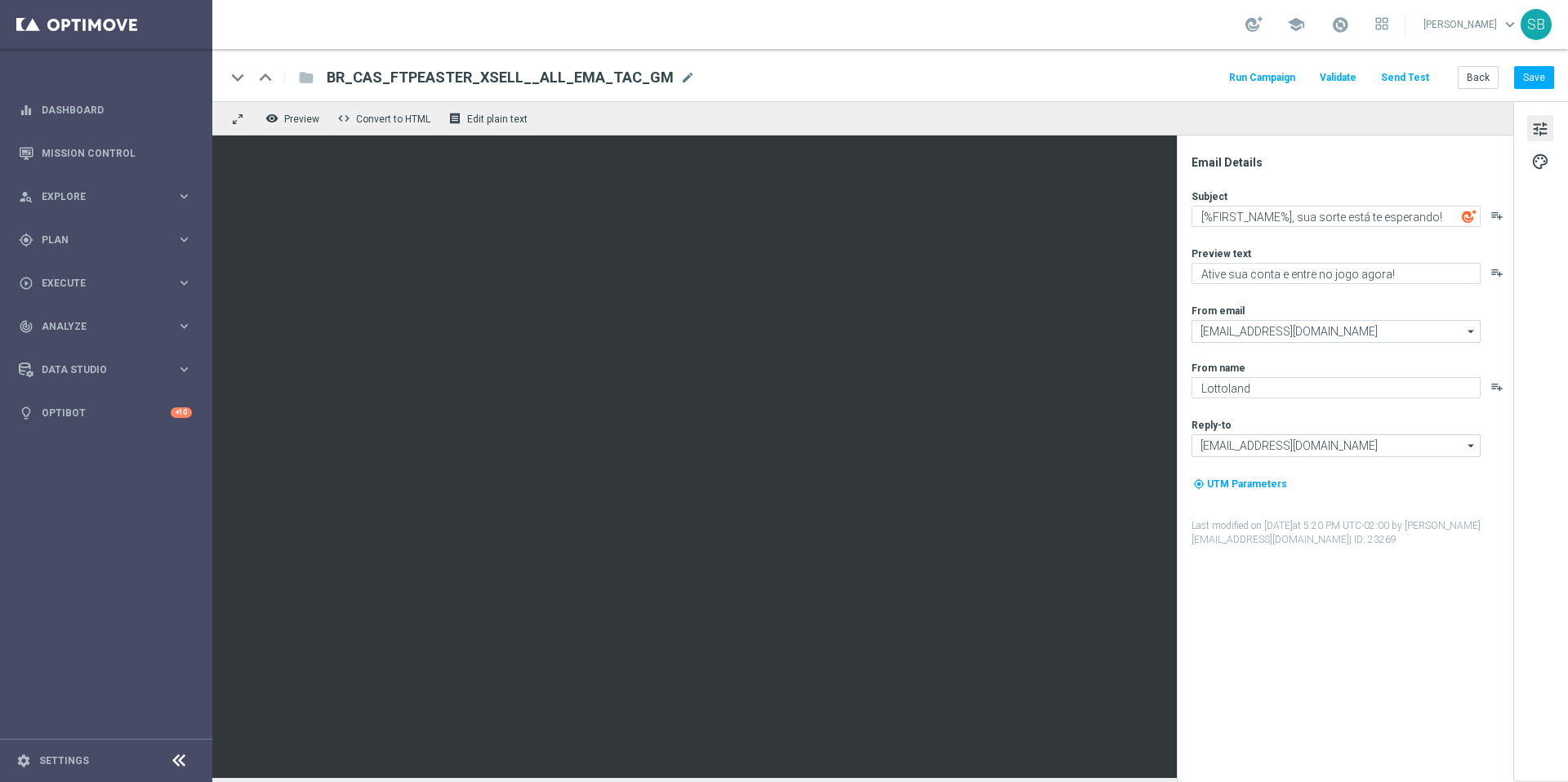
click at [305, 81] on div "folder" at bounding box center [297, 77] width 33 height 26
click at [306, 79] on div "folder" at bounding box center [297, 77] width 33 height 26
click at [303, 80] on div "folder" at bounding box center [297, 77] width 33 height 26
click at [1473, 80] on button "Back" at bounding box center [1478, 77] width 41 height 23
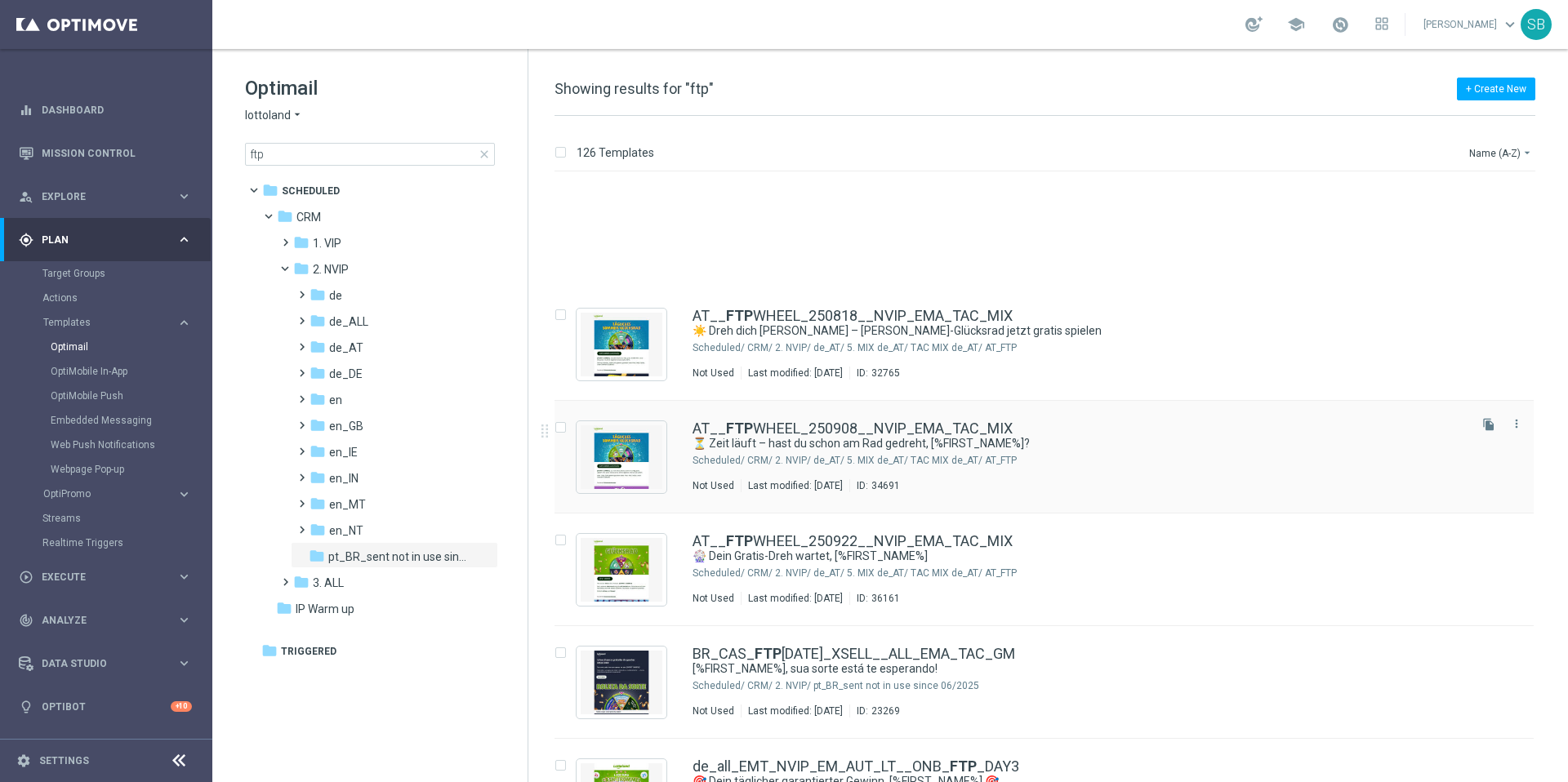
scroll to position [466, 0]
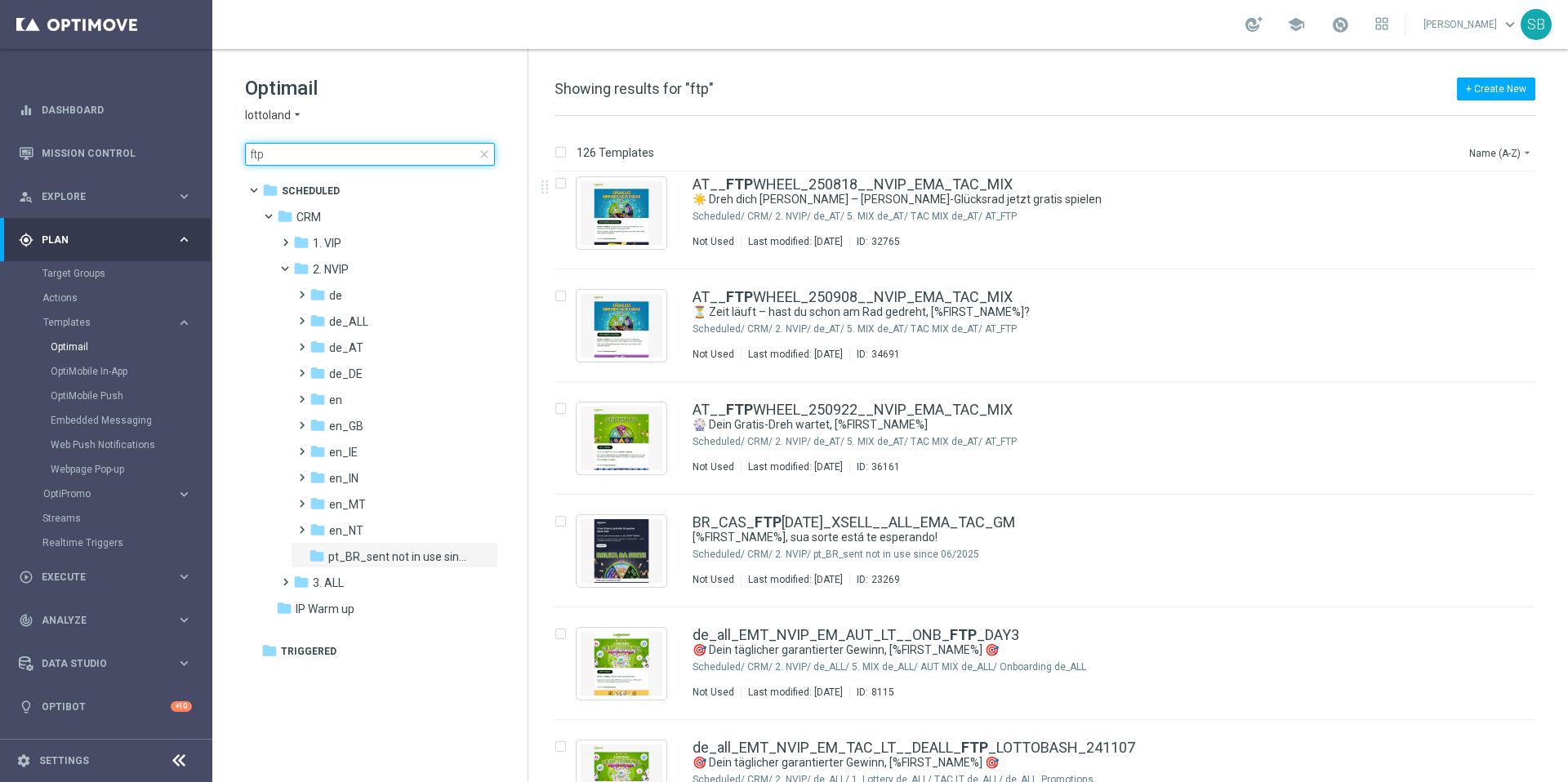
click at [328, 154] on input "ftp" at bounding box center [370, 155] width 250 height 23
drag, startPoint x: 287, startPoint y: 165, endPoint x: 232, endPoint y: 160, distance: 55.2
click at [232, 160] on div "Optimail lottoland arrow_drop_down × lottoland ftp close folder 1 Folder folder…" at bounding box center [370, 162] width 316 height 225
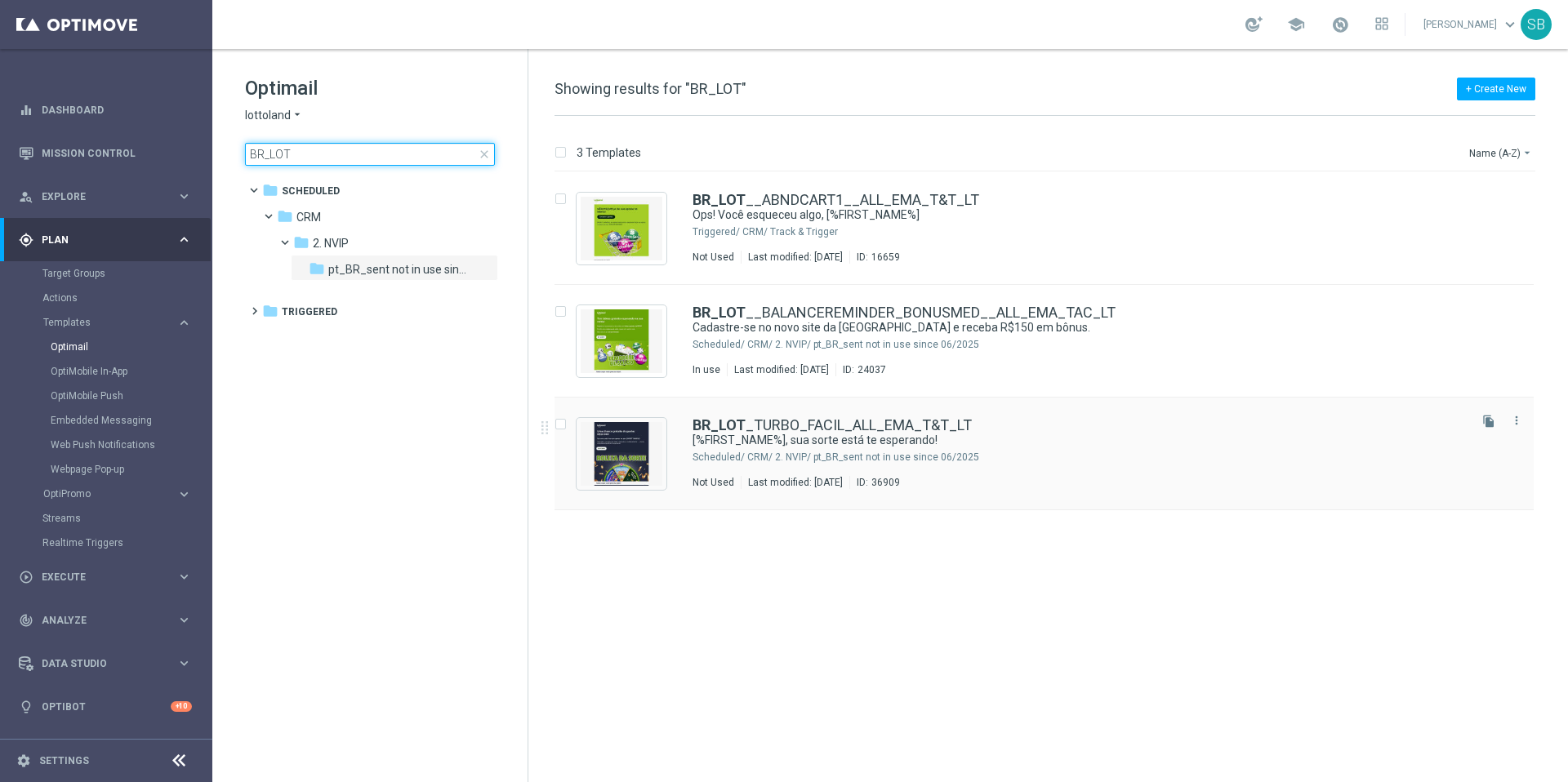
type input "BR_LOT"
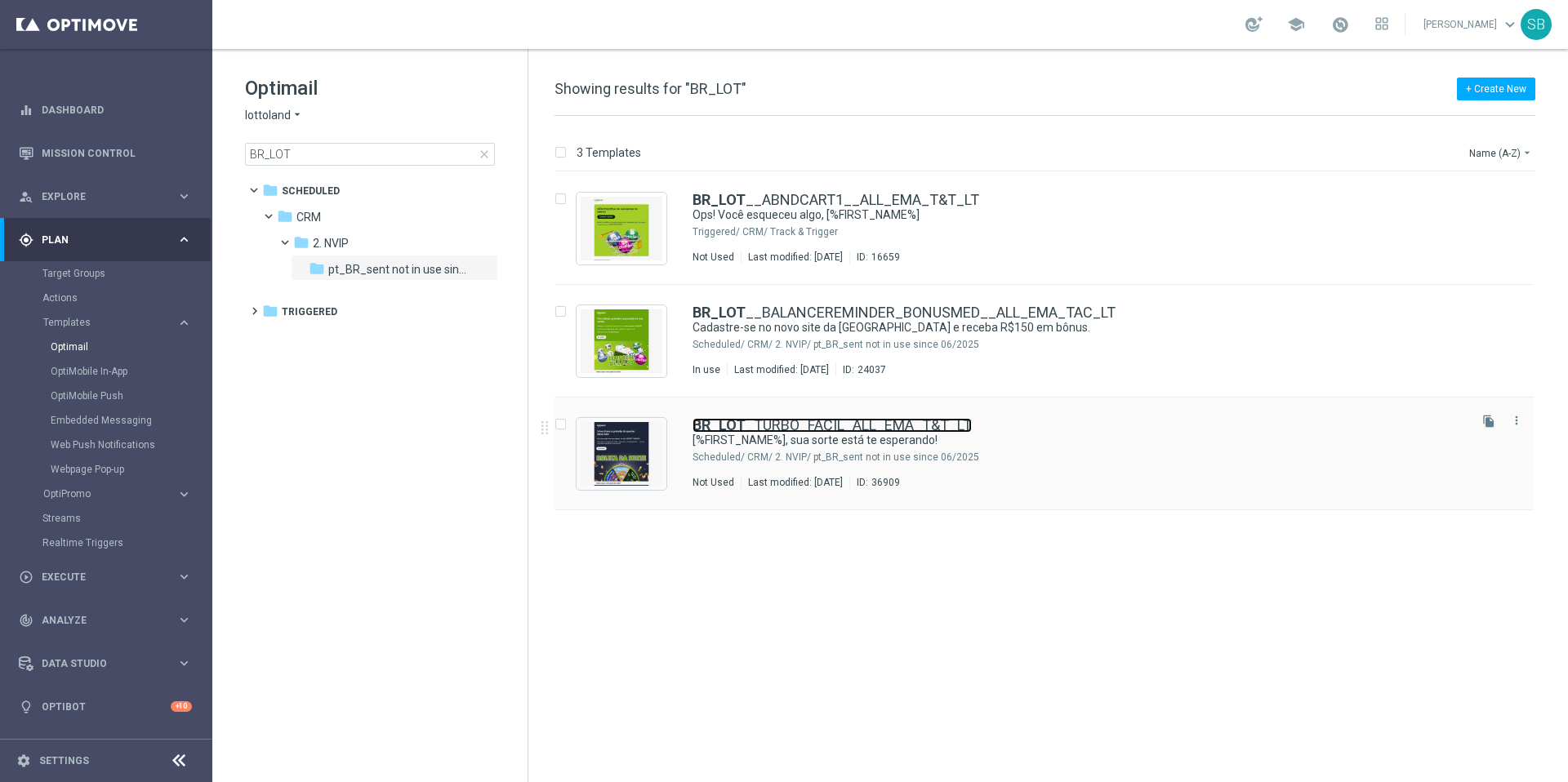
click at [771, 427] on link "BR_LOT _TURBO_FACIL_ALL_EMA_T&T_LT" at bounding box center [832, 425] width 280 height 15
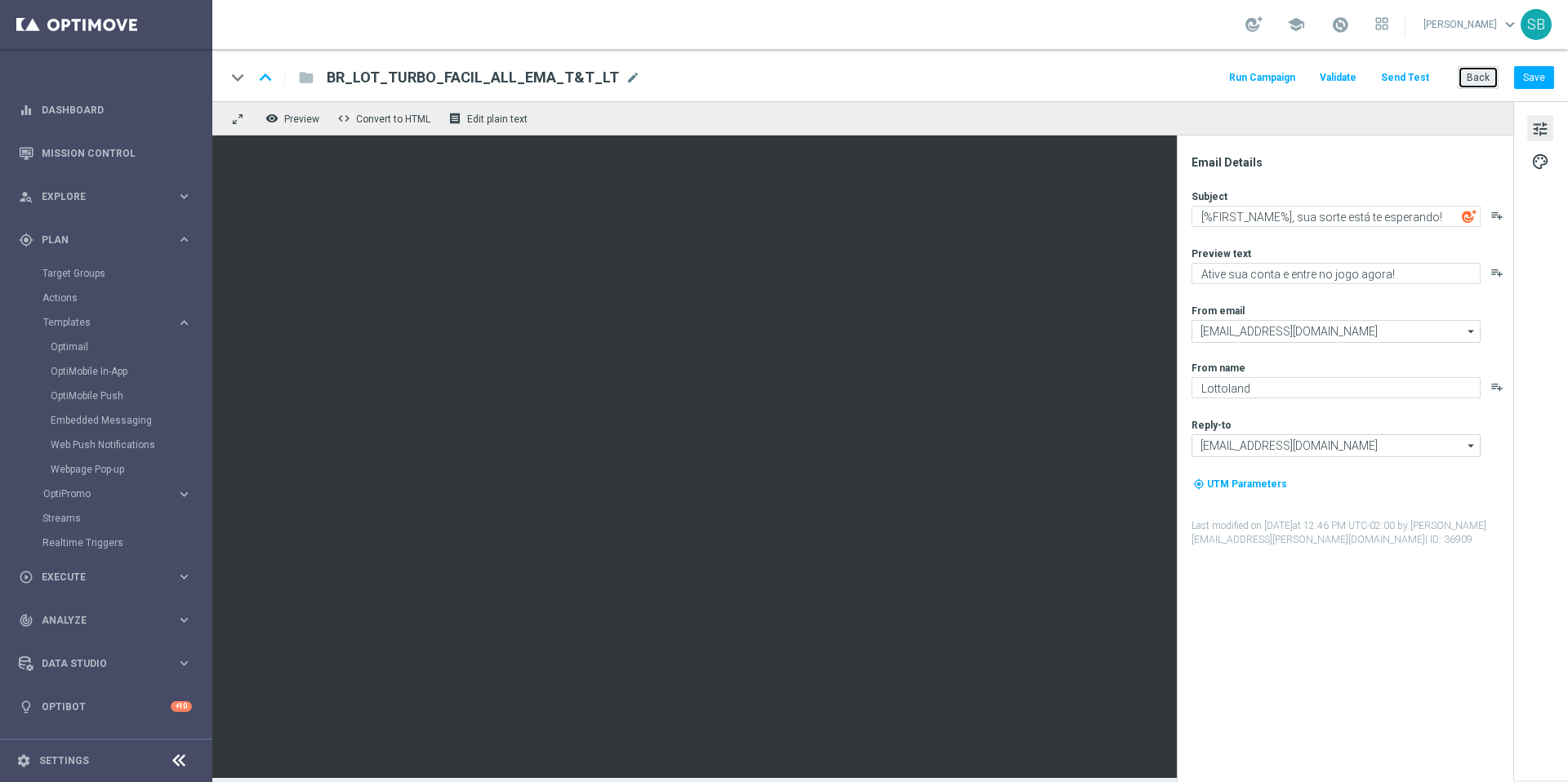
click at [1475, 76] on button "Back" at bounding box center [1478, 77] width 41 height 23
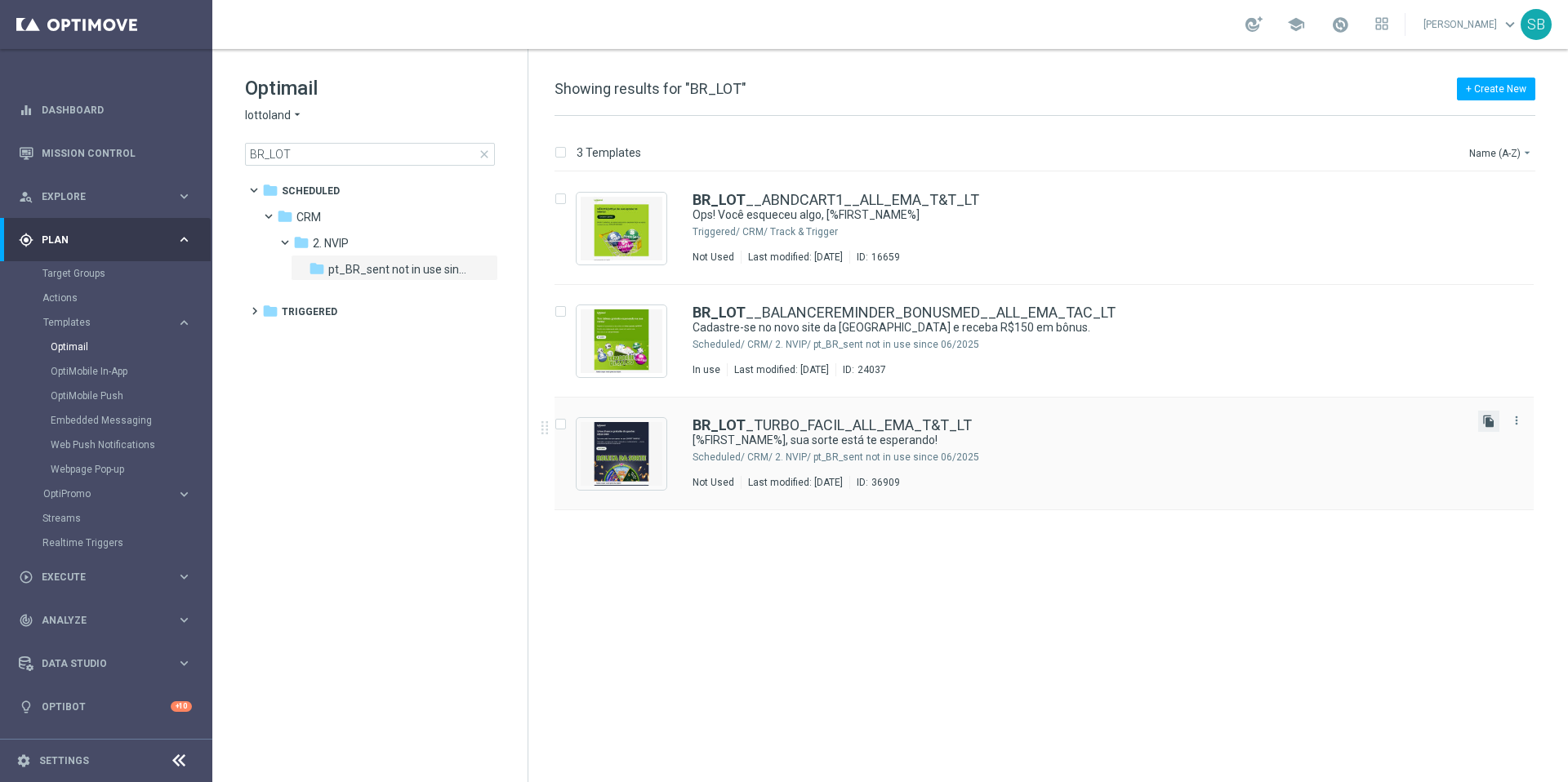
click at [1493, 423] on icon "file_copy" at bounding box center [1490, 422] width 14 height 14
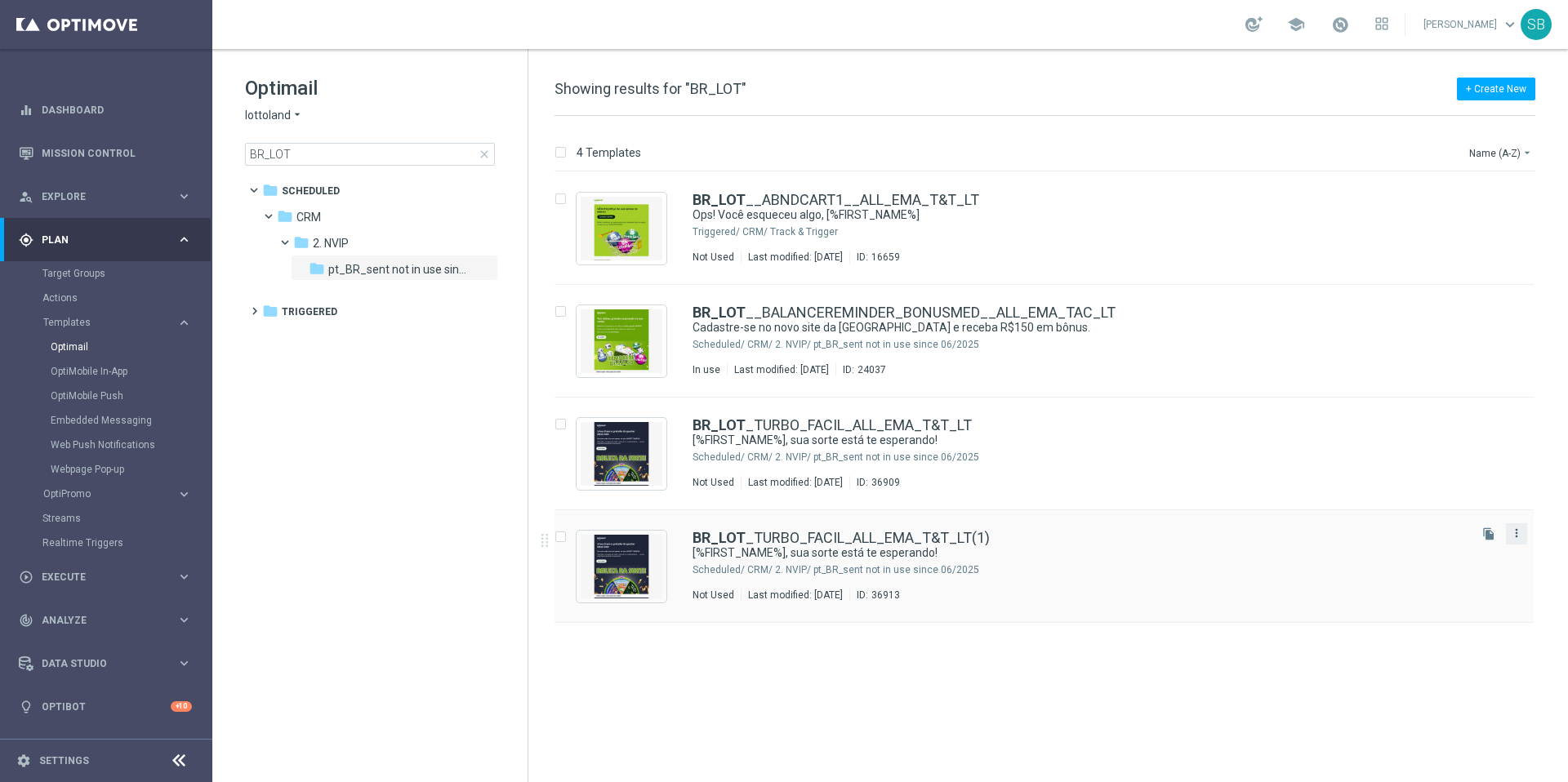
click at [1516, 535] on icon "more_vert" at bounding box center [1517, 533] width 14 height 14
click at [1417, 599] on span "Delete" at bounding box center [1417, 597] width 30 height 12
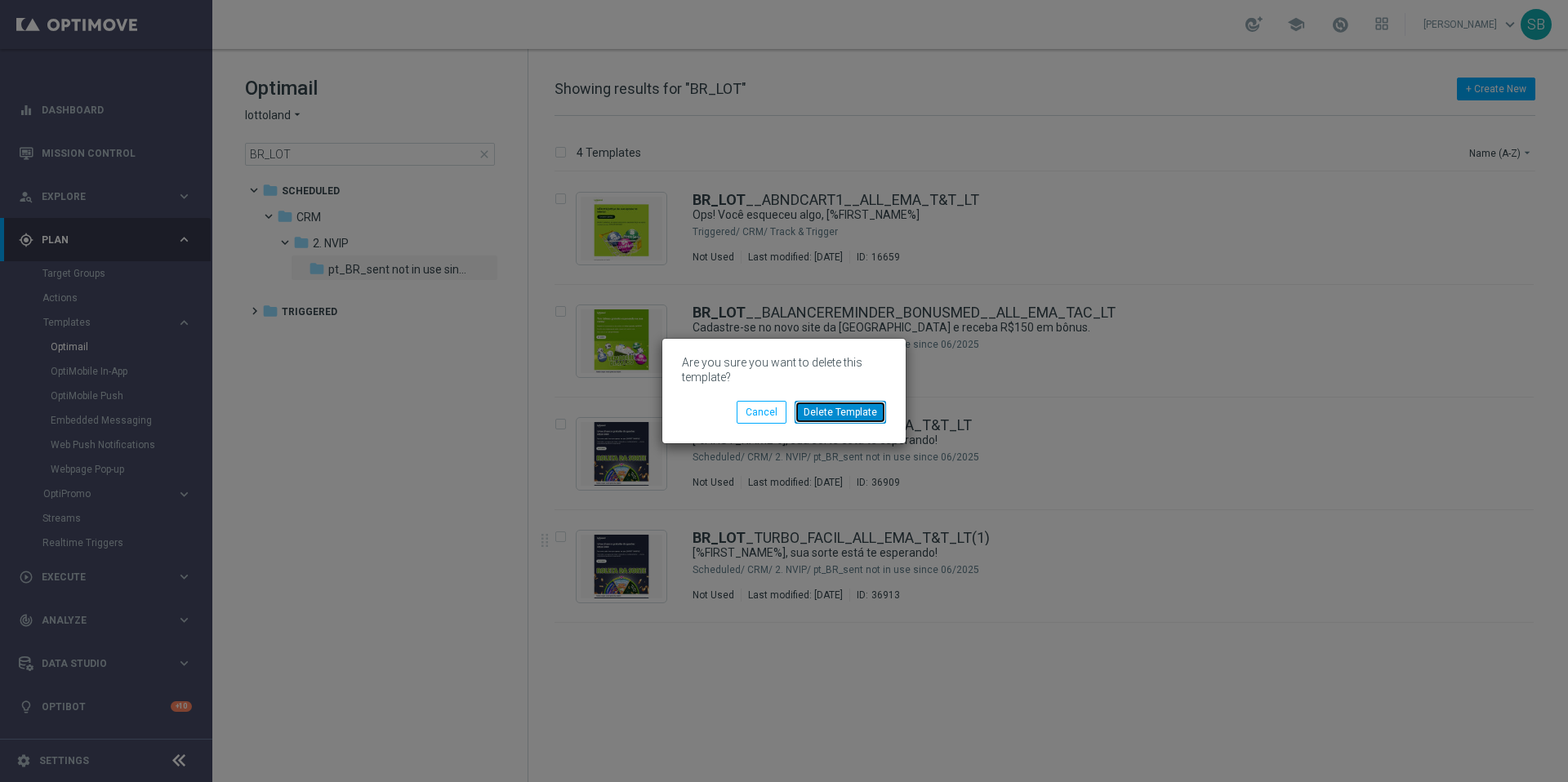
click at [865, 416] on button "Delete Template" at bounding box center [840, 412] width 92 height 23
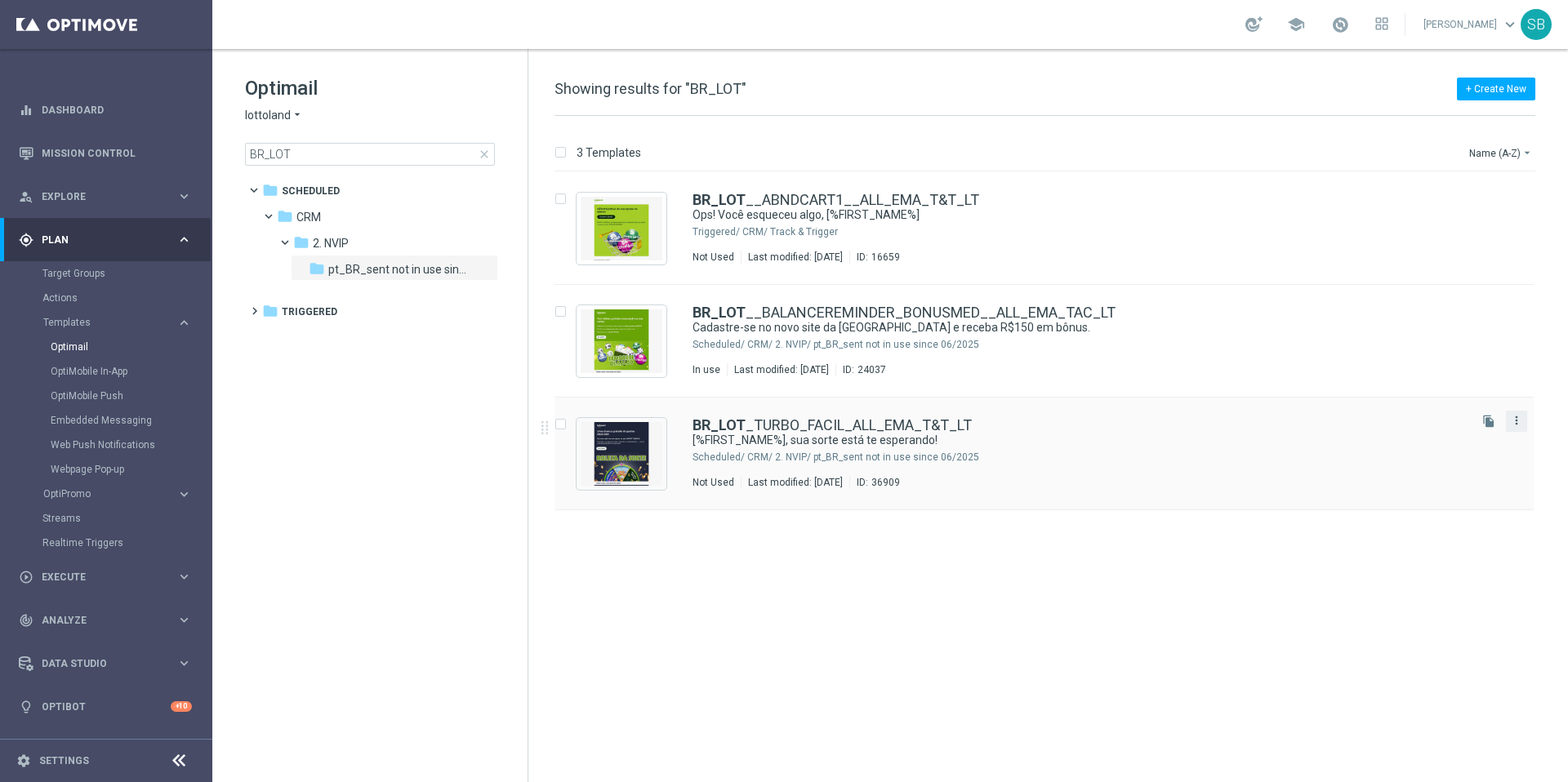
click at [1522, 421] on icon "more_vert" at bounding box center [1517, 421] width 14 height 14
click at [1422, 440] on span "Move" at bounding box center [1415, 438] width 25 height 12
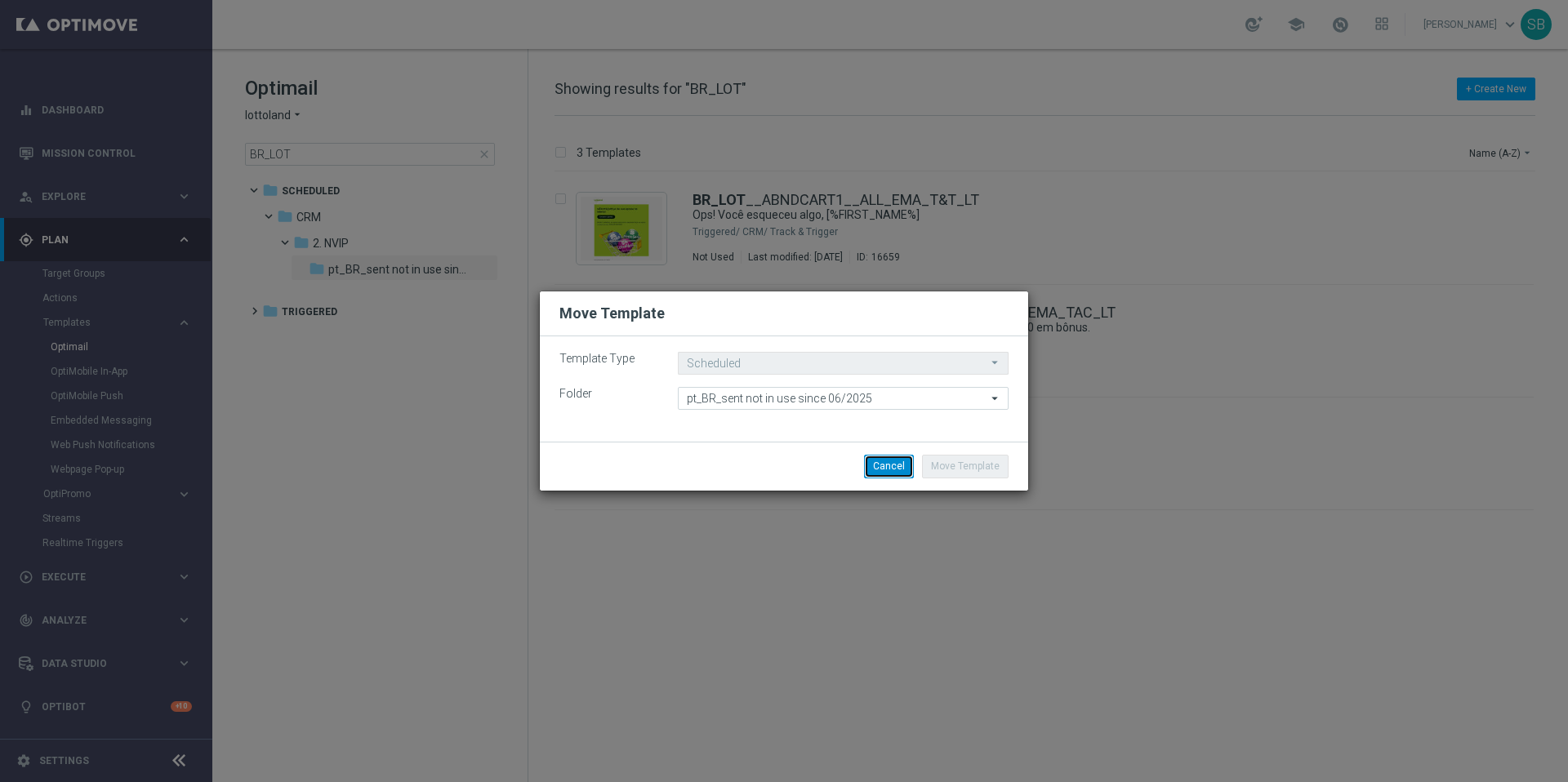
click at [900, 477] on button "Cancel" at bounding box center [889, 466] width 49 height 23
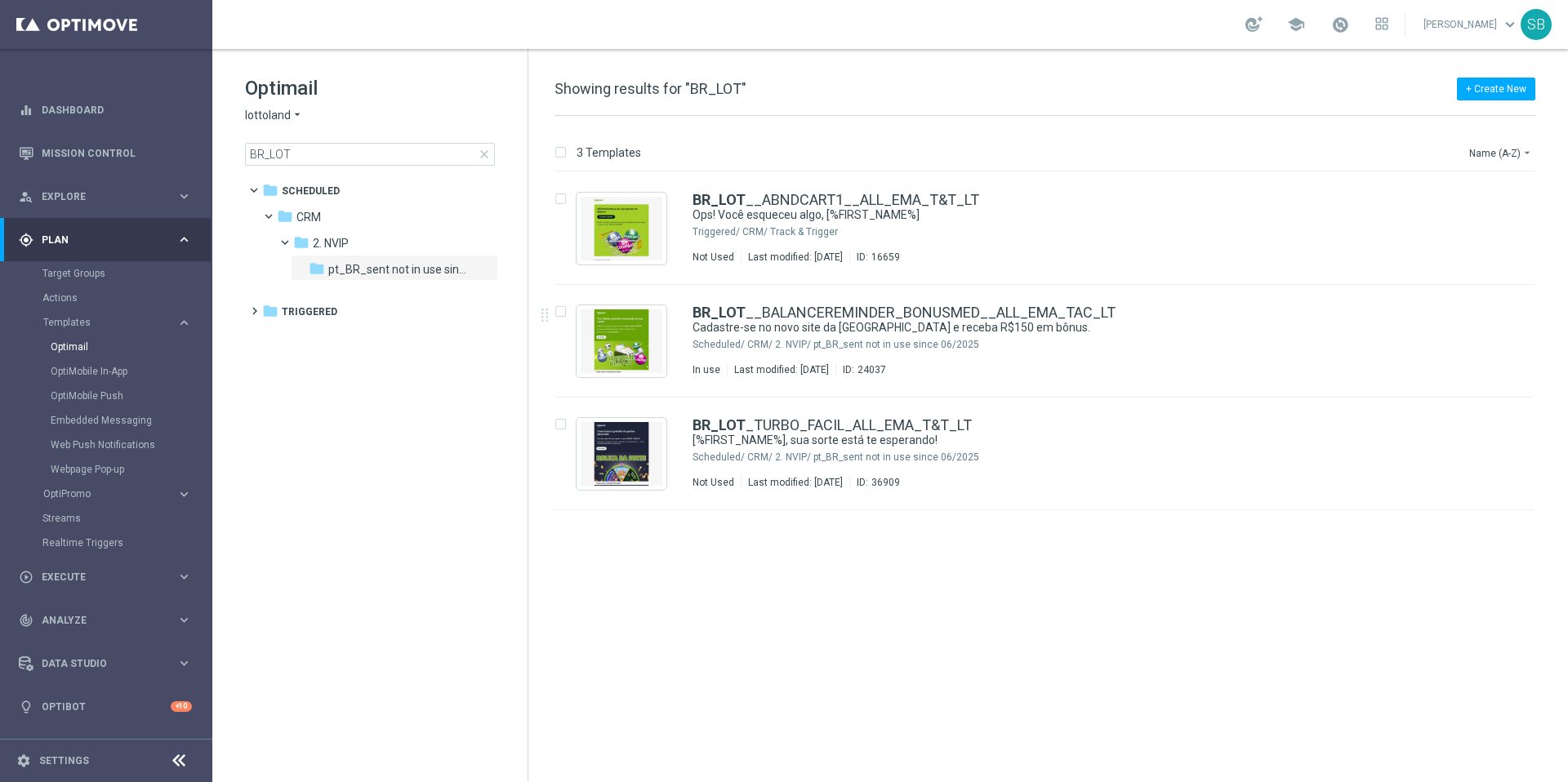
click at [295, 114] on icon "arrow_drop_down" at bounding box center [297, 115] width 14 height 15
click at [0, 0] on span "[DOMAIN_NAME]" at bounding box center [0, 0] width 0 height 0
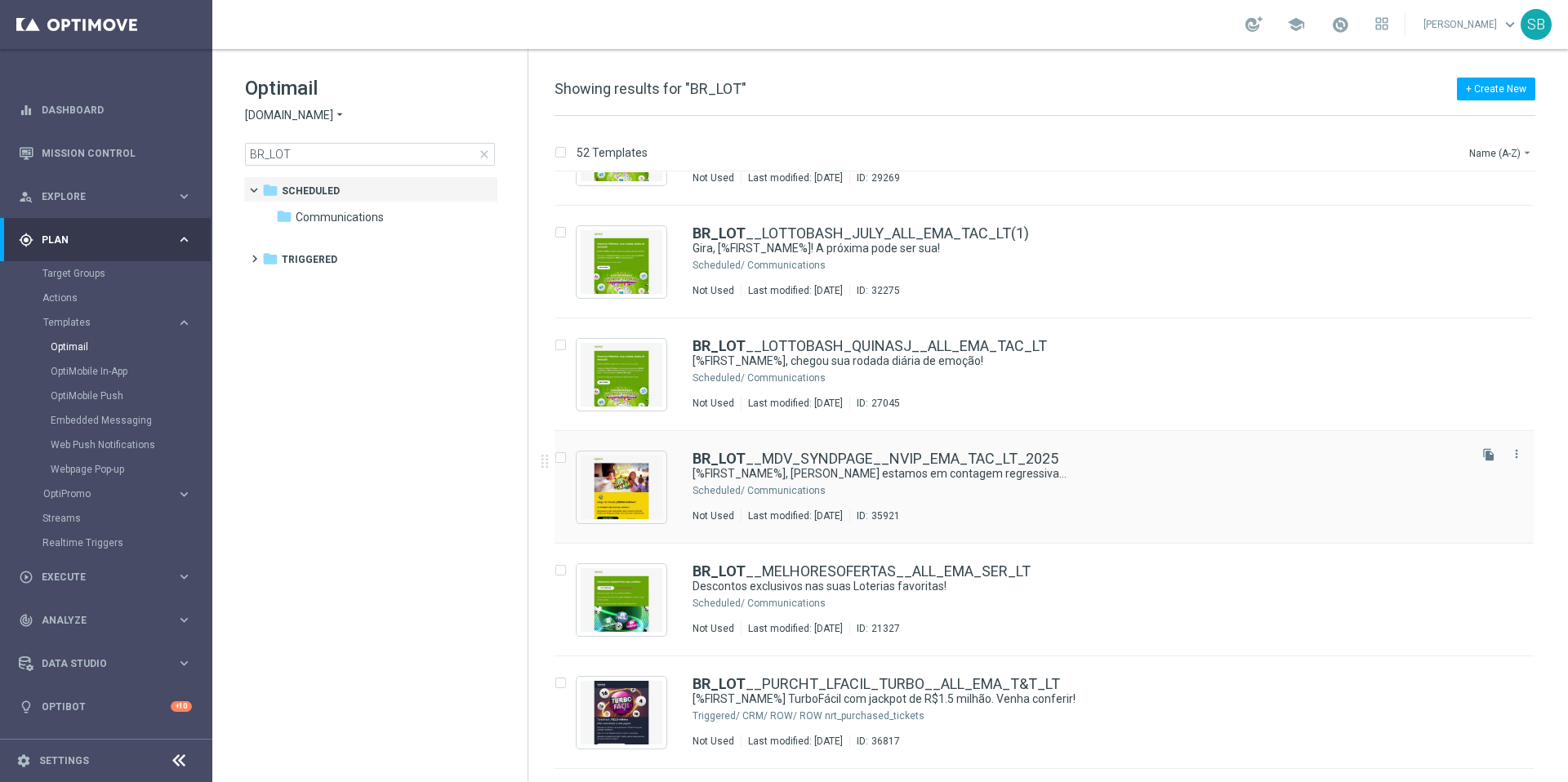
scroll to position [1203, 0]
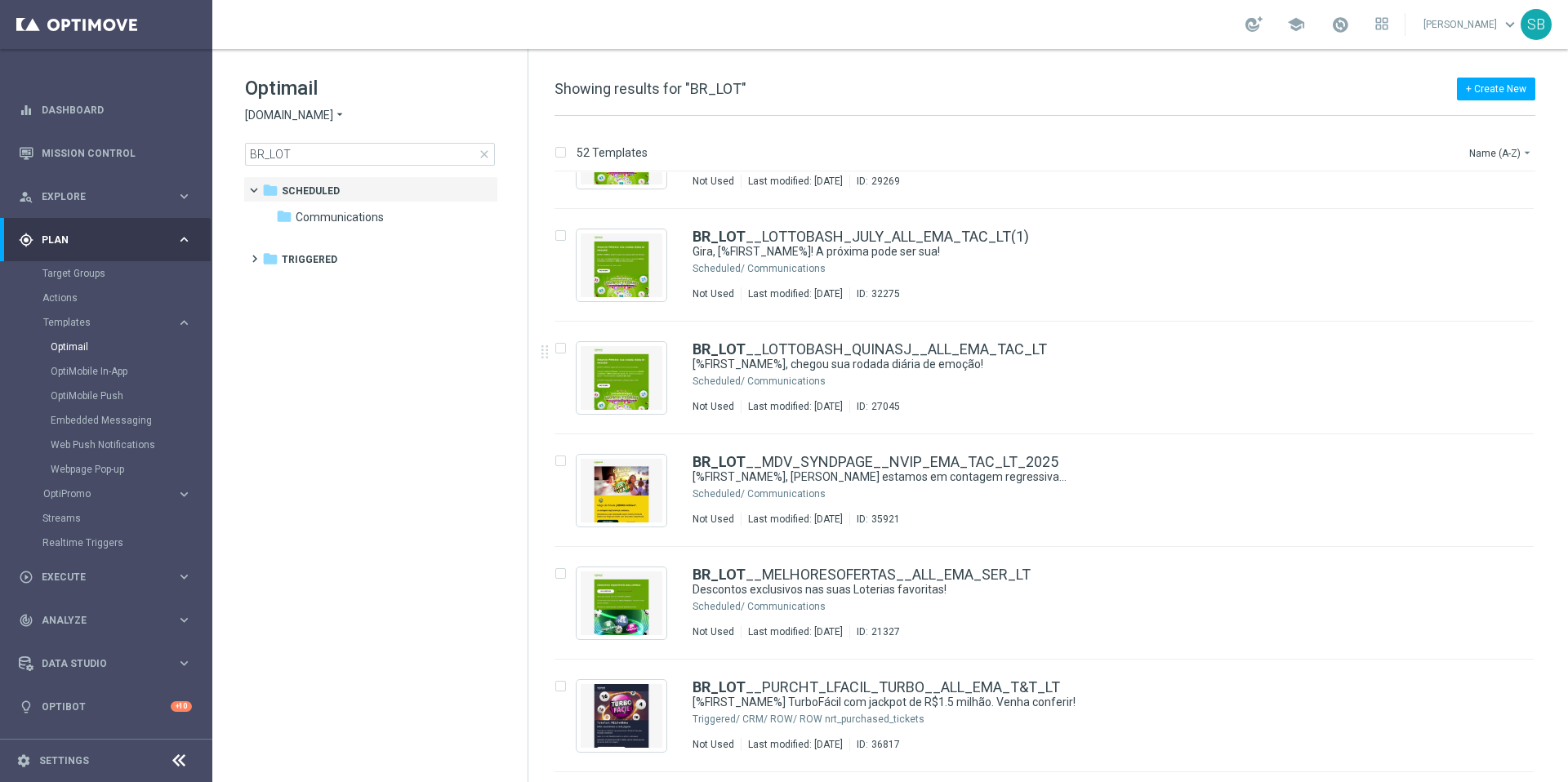
click at [338, 113] on icon "arrow_drop_down" at bounding box center [340, 115] width 14 height 15
click at [312, 140] on div "lottoland" at bounding box center [307, 134] width 123 height 19
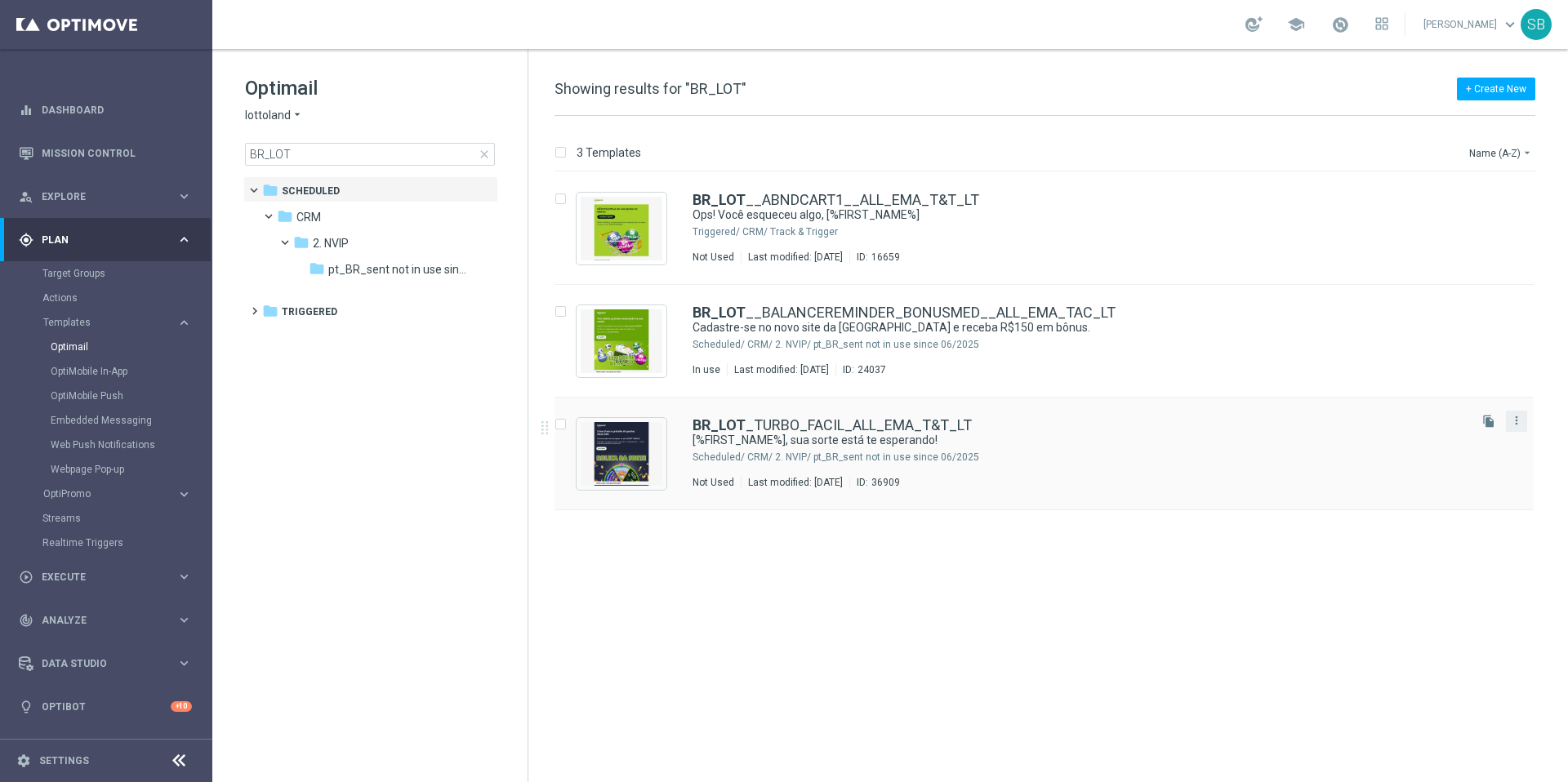
click at [1518, 427] on button "more_vert" at bounding box center [1517, 420] width 16 height 19
click at [1447, 467] on div "Copy To" at bounding box center [1452, 462] width 99 height 12
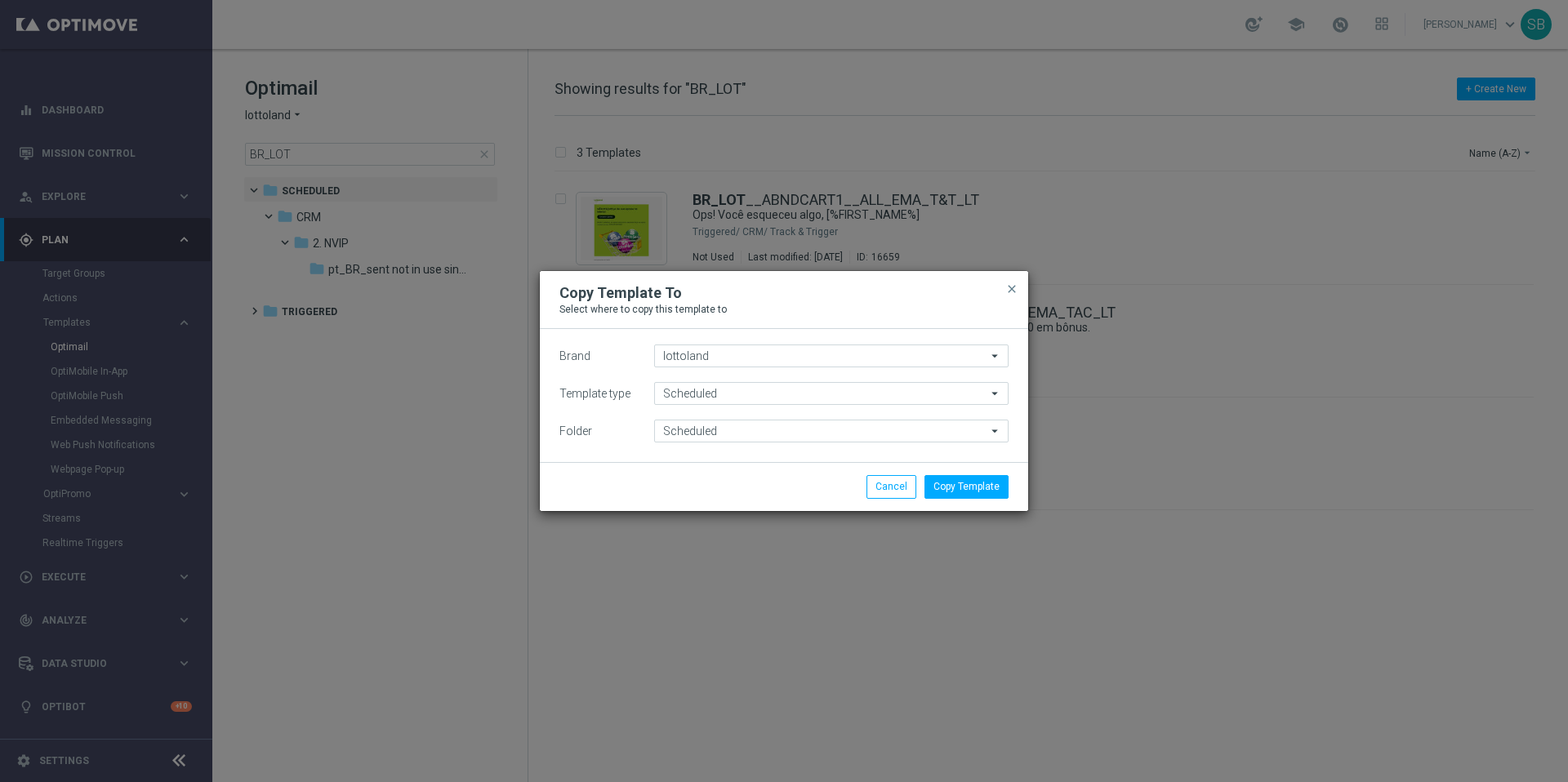
click at [993, 356] on icon "arrow_drop_down" at bounding box center [995, 356] width 16 height 21
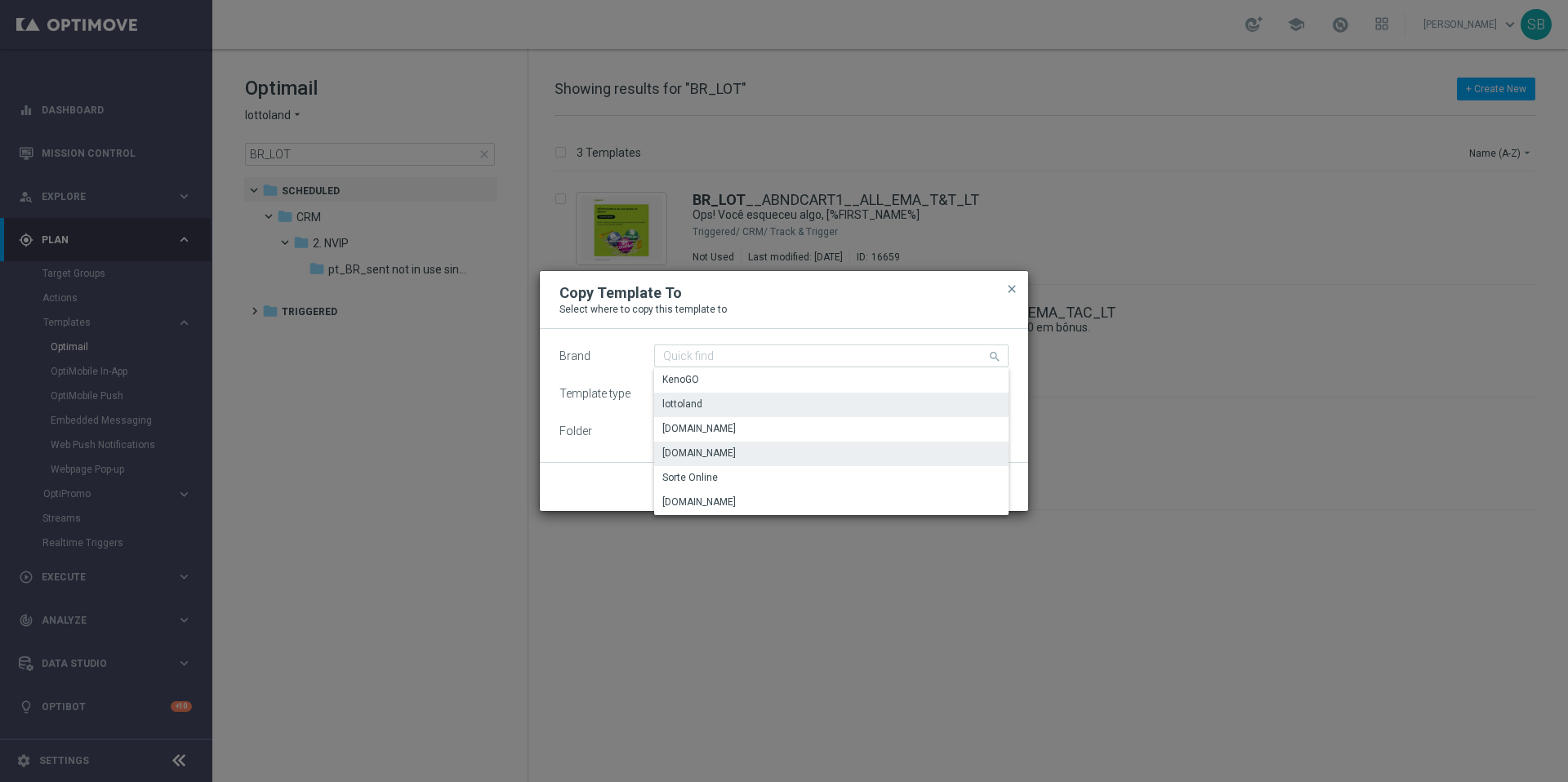
click at [806, 455] on div "[DOMAIN_NAME]" at bounding box center [831, 454] width 354 height 23
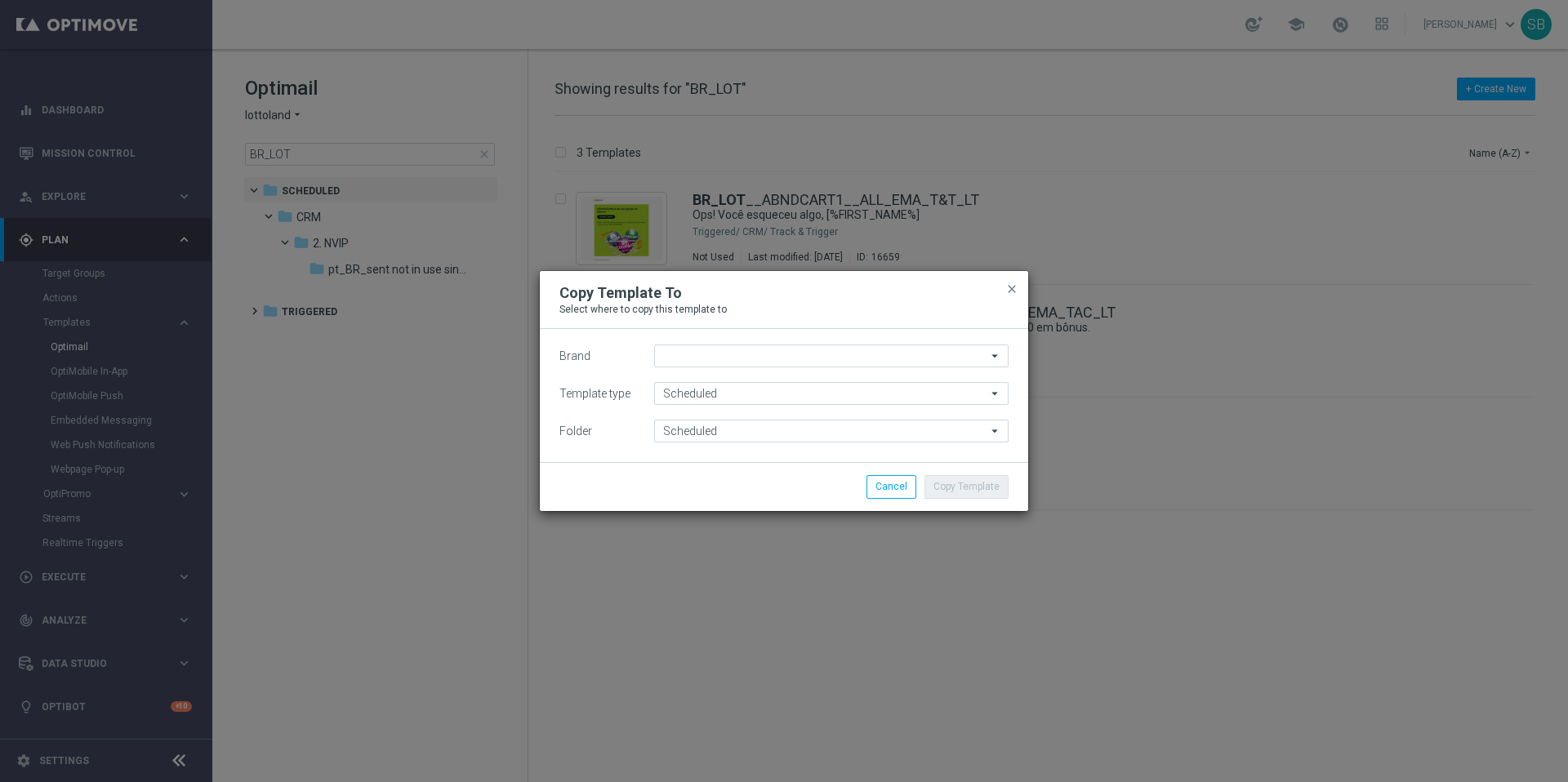
type input "[DOMAIN_NAME]"
type input "Scheduled"
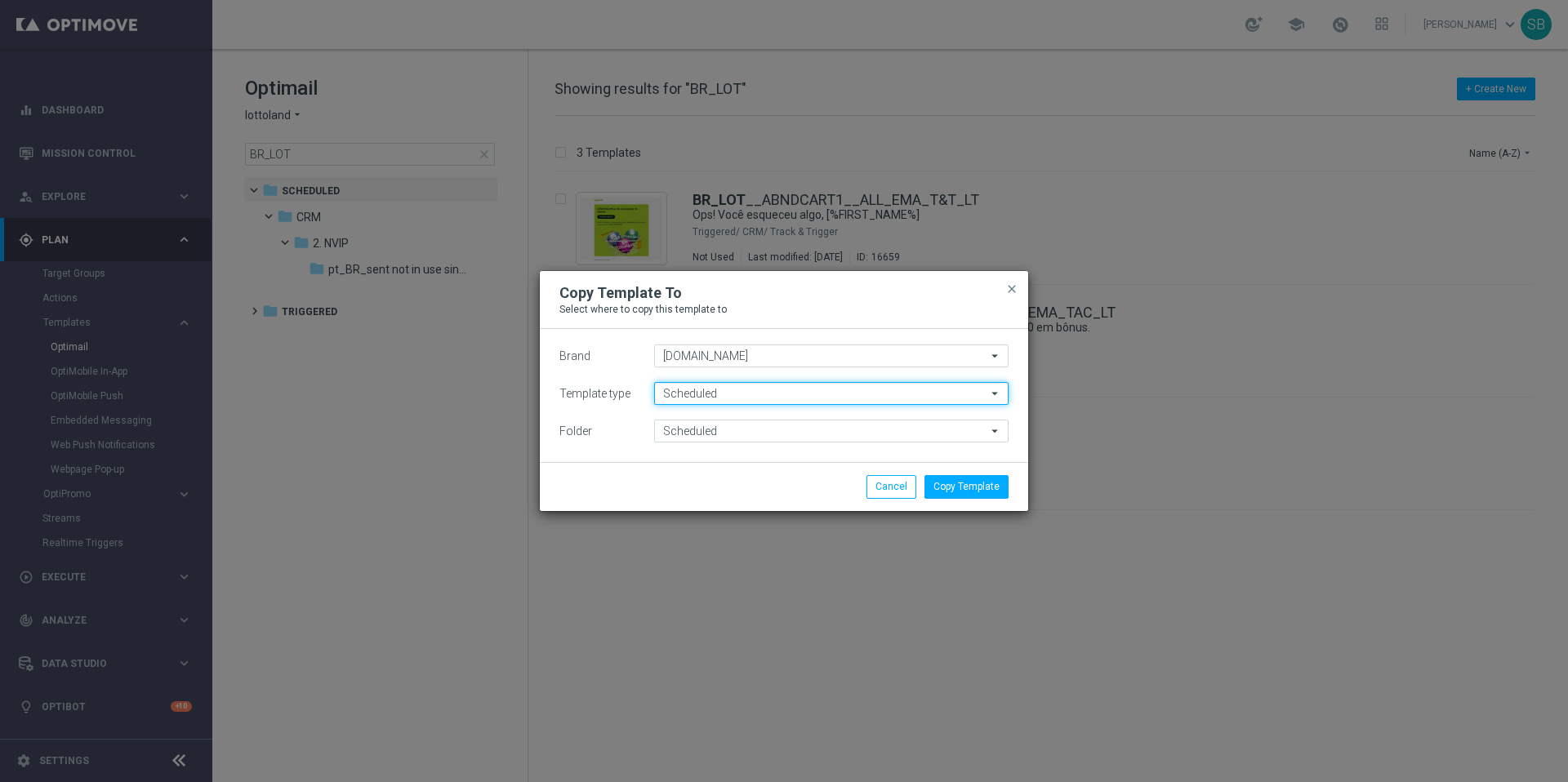
click at [767, 395] on input "Scheduled" at bounding box center [831, 394] width 354 height 23
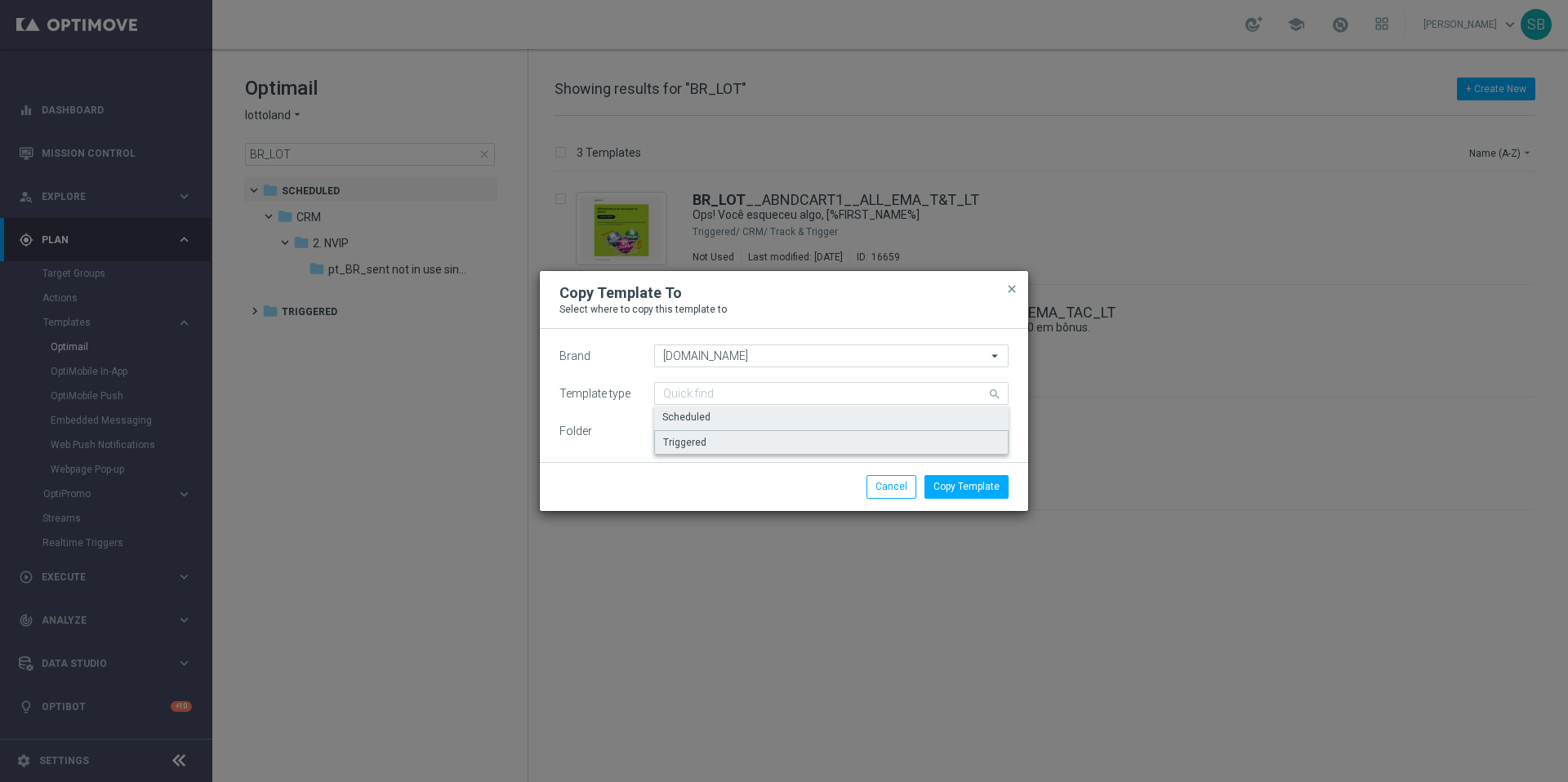
click at [726, 441] on div "Triggered" at bounding box center [831, 442] width 354 height 24
type input "Triggered"
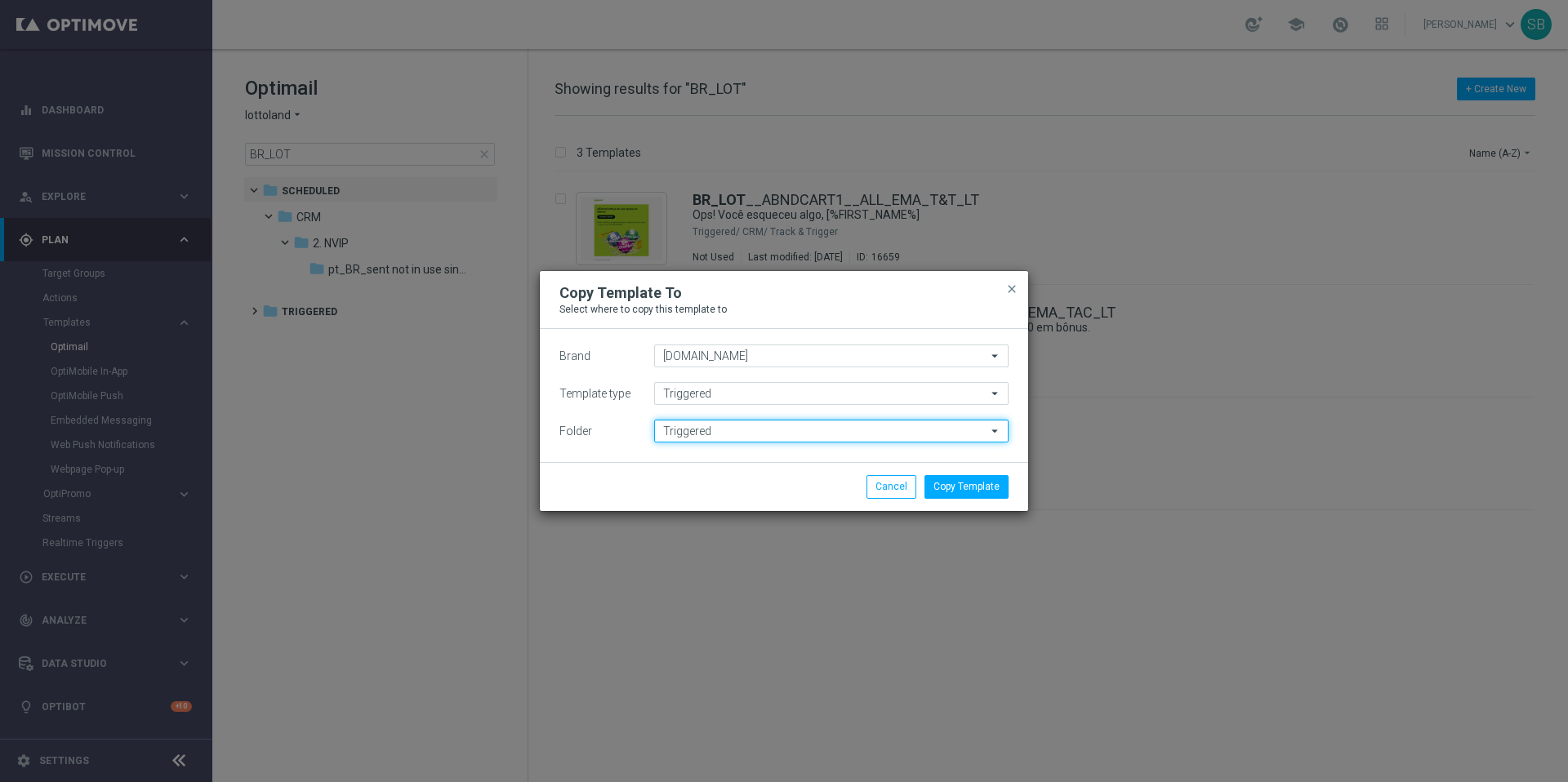
click at [742, 440] on input "Triggered" at bounding box center [831, 432] width 354 height 23
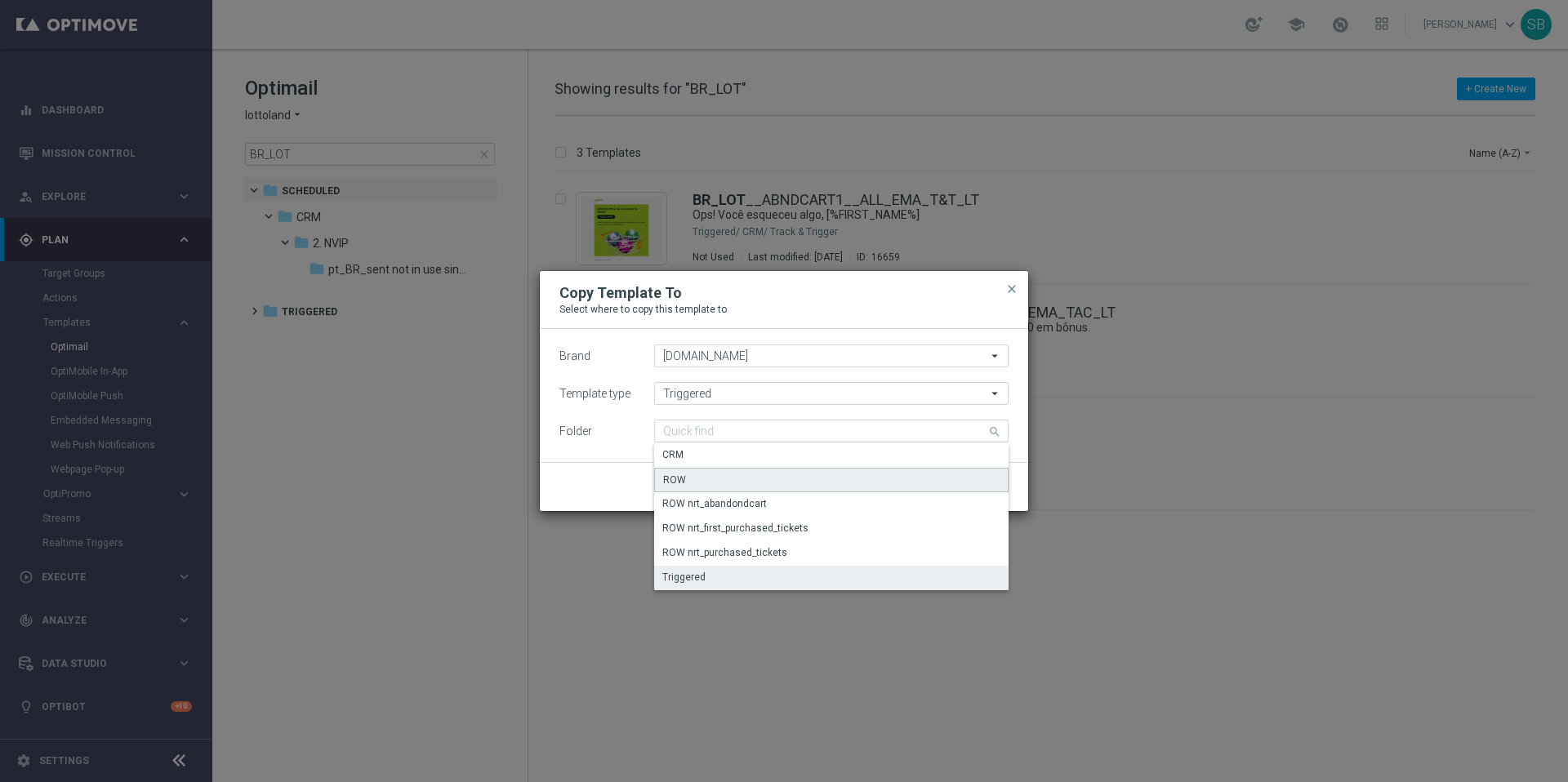
click at [713, 480] on div "ROW" at bounding box center [831, 480] width 354 height 24
type input "ROW"
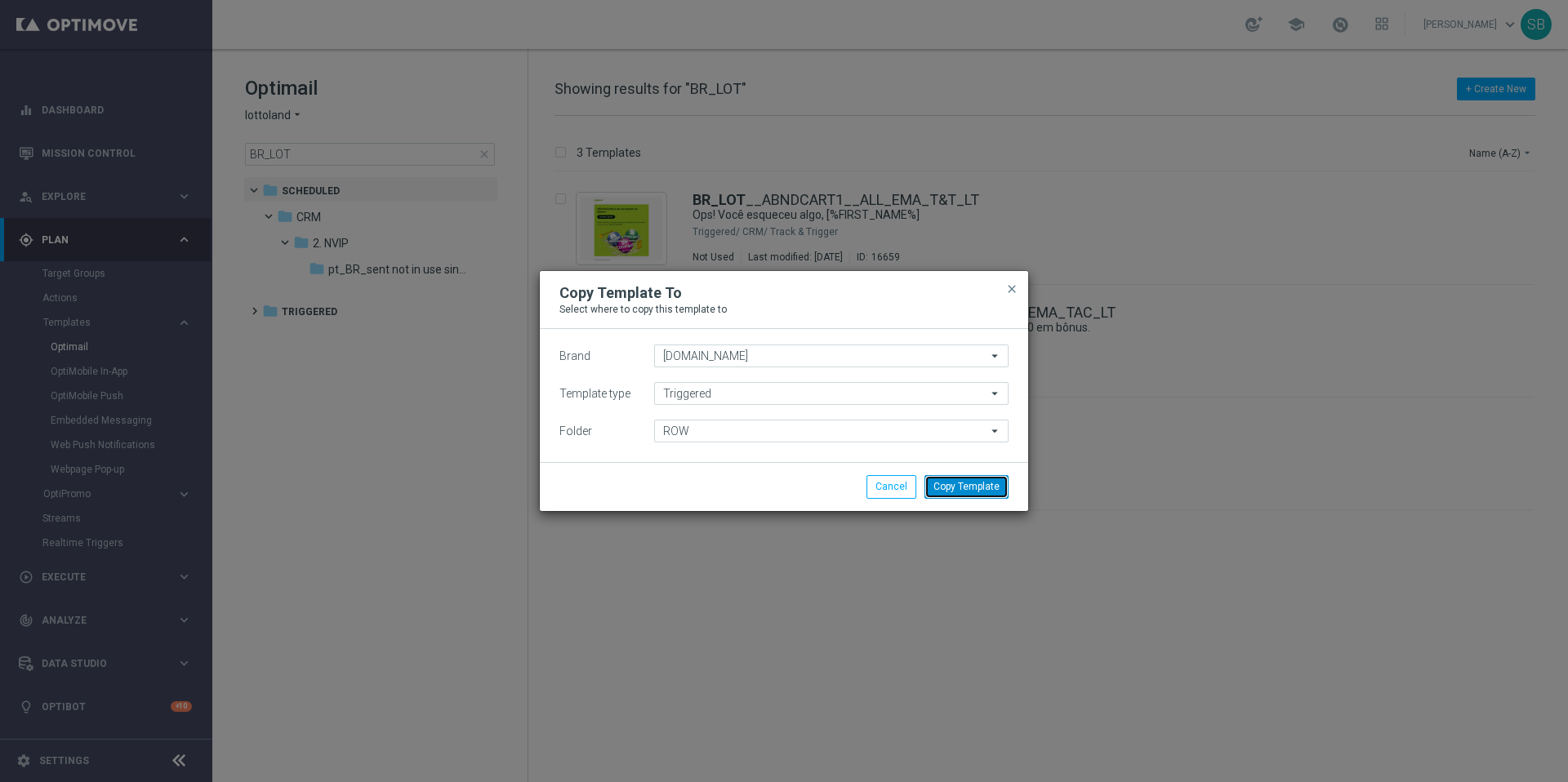
click at [983, 495] on button "Copy Template" at bounding box center [966, 487] width 84 height 23
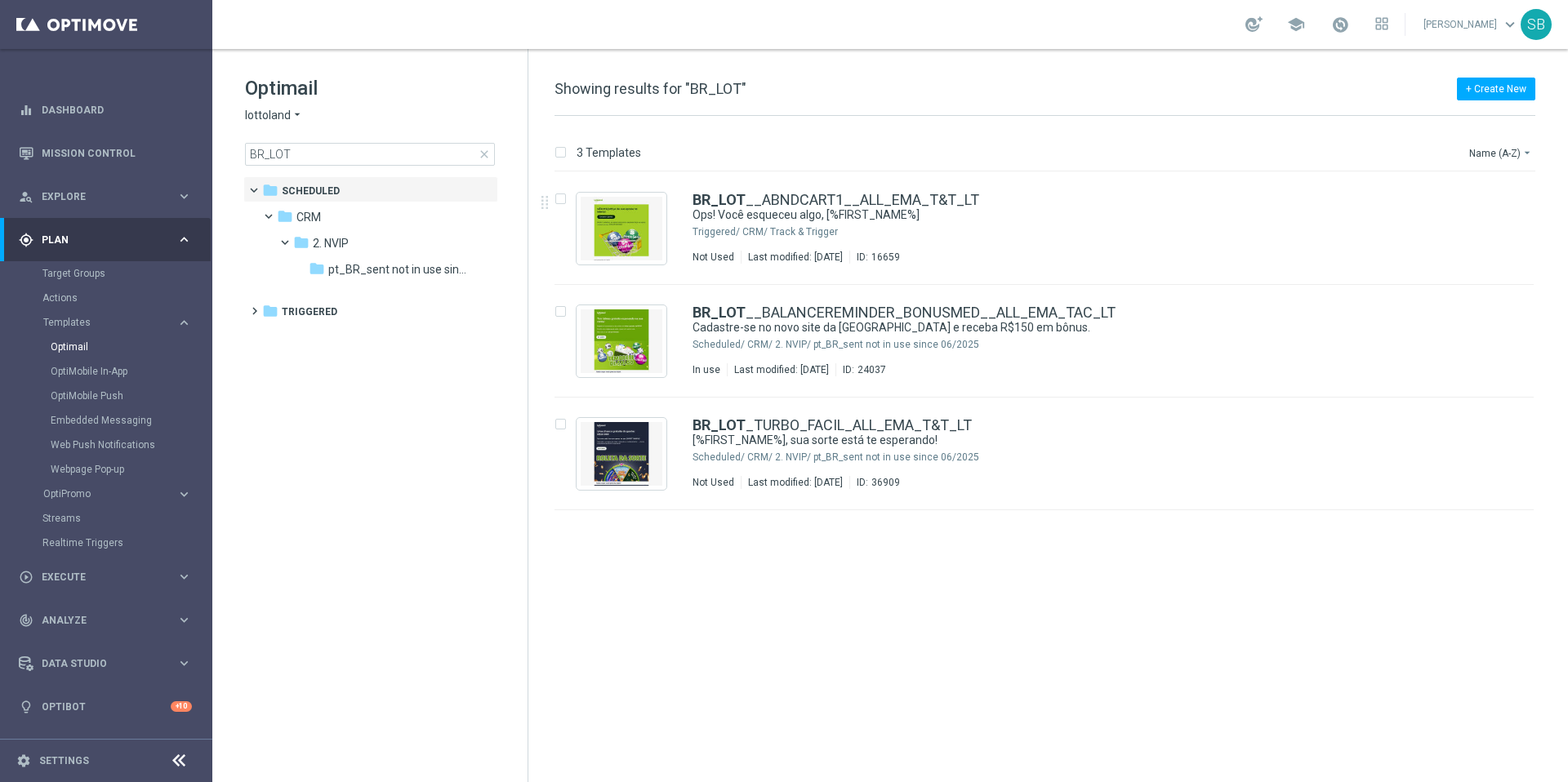
click at [296, 117] on icon "arrow_drop_down" at bounding box center [297, 115] width 14 height 15
click at [0, 0] on span "[DOMAIN_NAME]" at bounding box center [0, 0] width 0 height 0
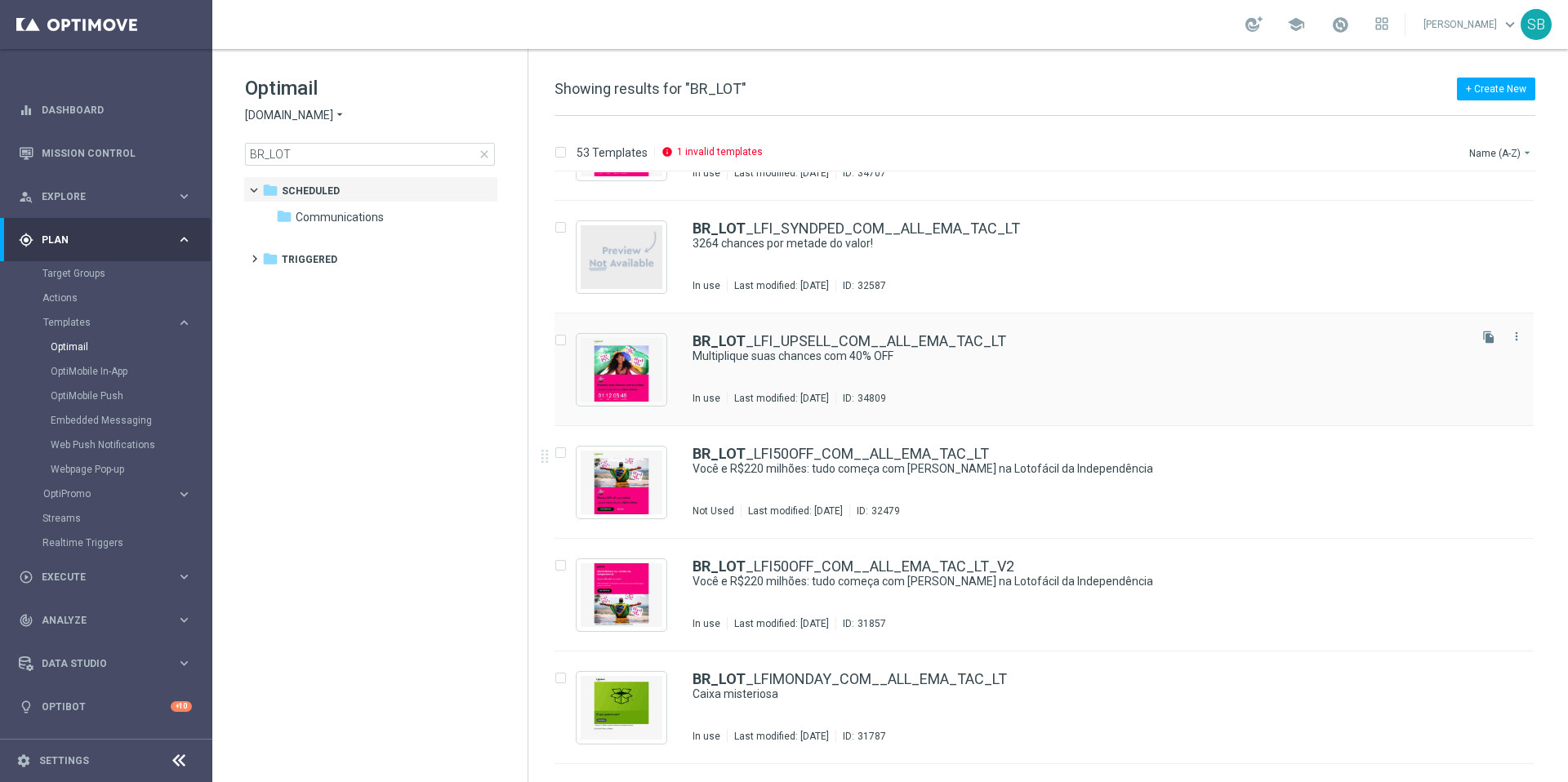
scroll to position [4659, 0]
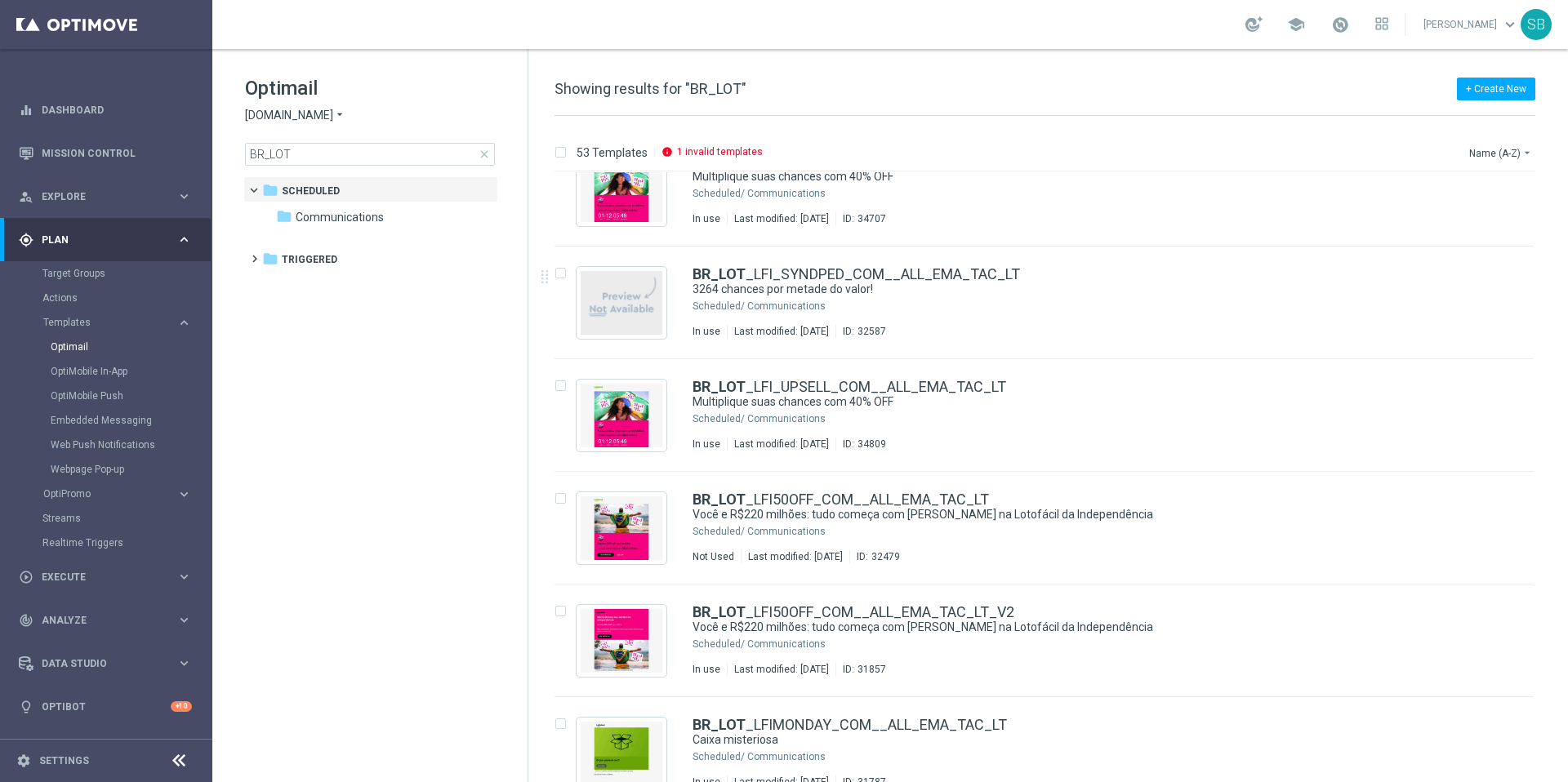
click at [339, 113] on icon "arrow_drop_down" at bounding box center [340, 115] width 14 height 15
click at [309, 134] on div "lottoland" at bounding box center [307, 134] width 123 height 19
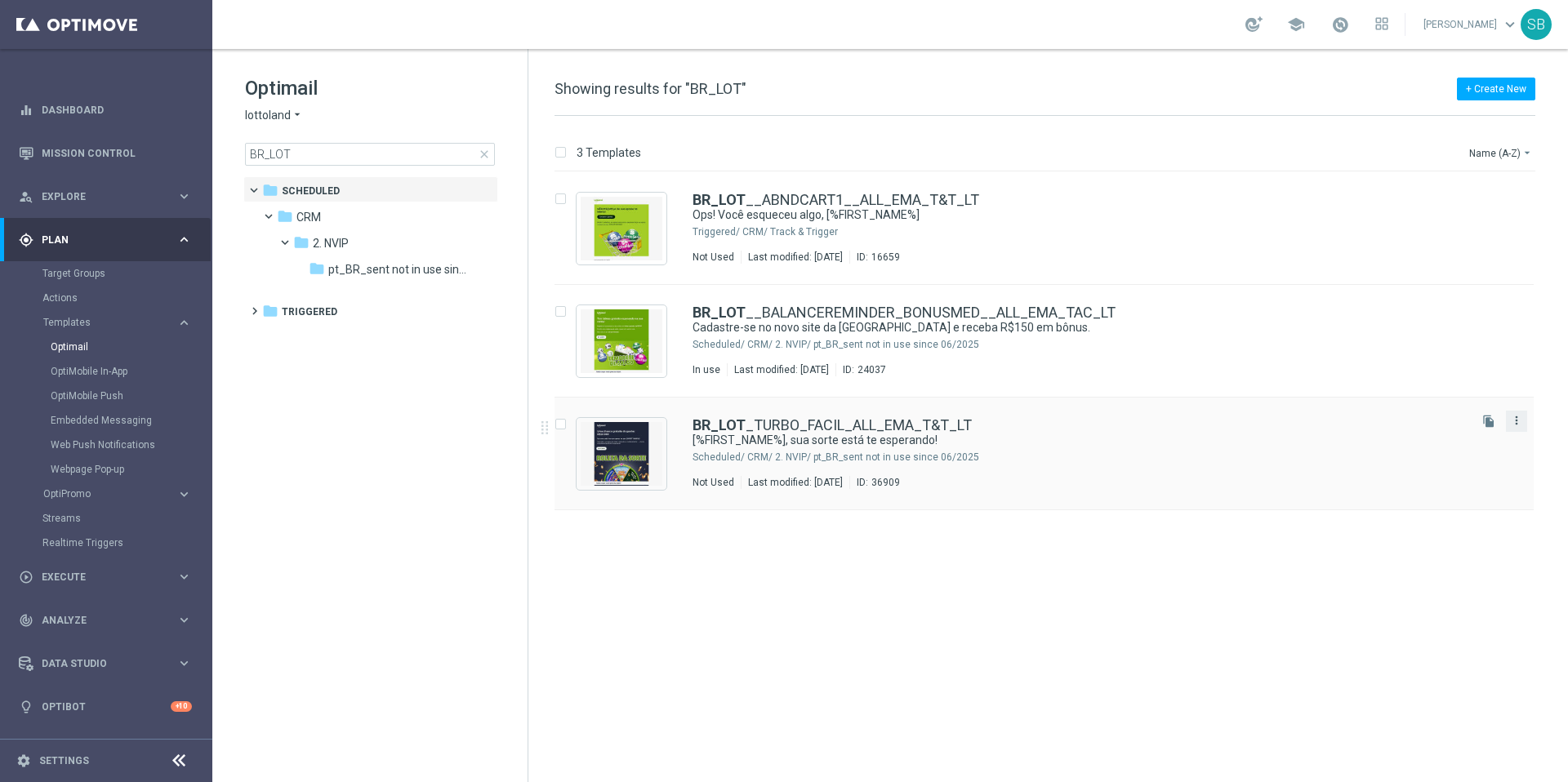
click at [1517, 425] on icon "more_vert" at bounding box center [1517, 421] width 14 height 14
click at [1456, 479] on div "Delete" at bounding box center [1452, 485] width 99 height 12
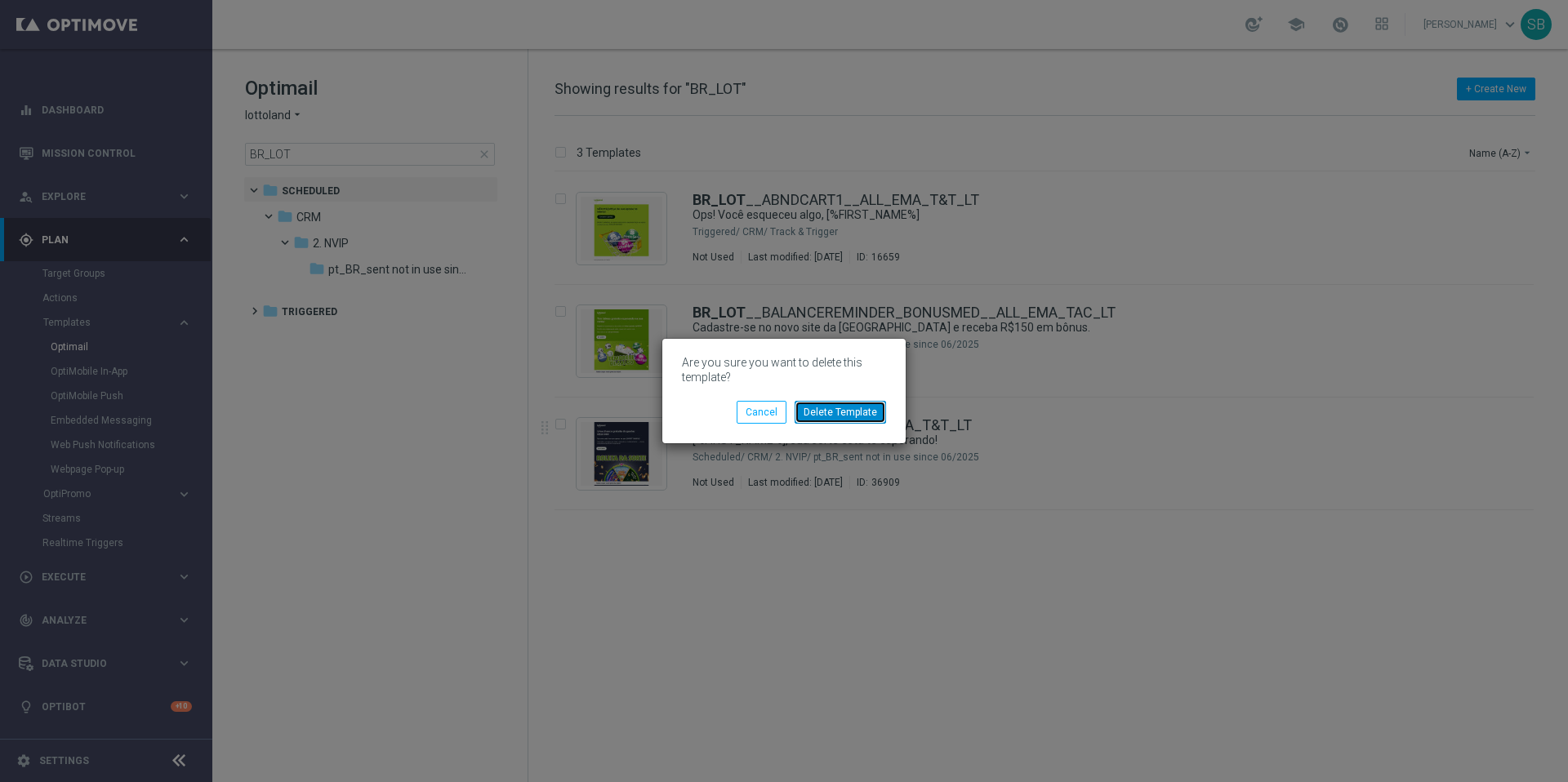
click at [833, 418] on button "Delete Template" at bounding box center [840, 412] width 92 height 23
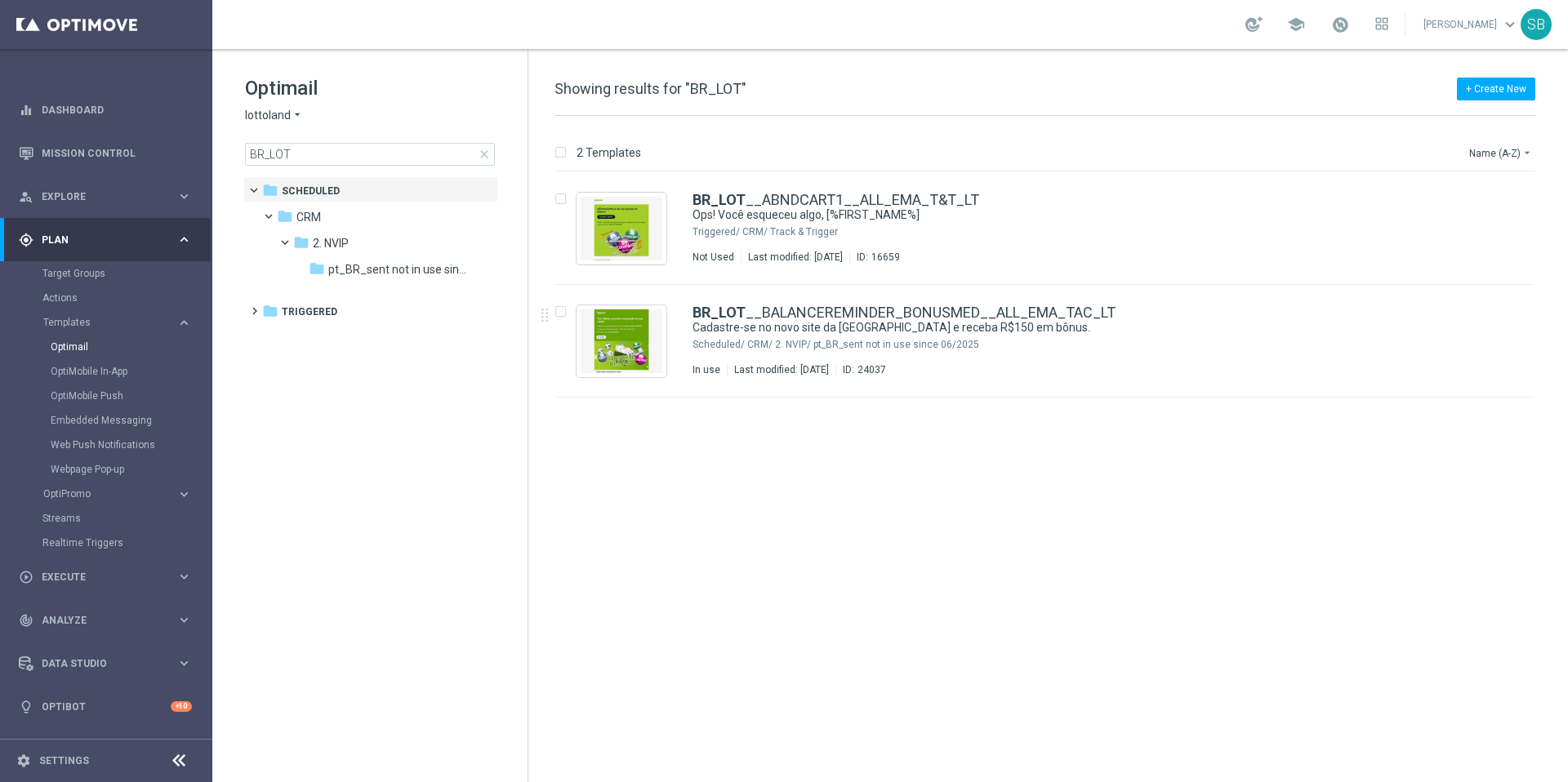
click at [296, 116] on icon "arrow_drop_down" at bounding box center [297, 115] width 14 height 15
click at [0, 0] on span "[DOMAIN_NAME]" at bounding box center [0, 0] width 0 height 0
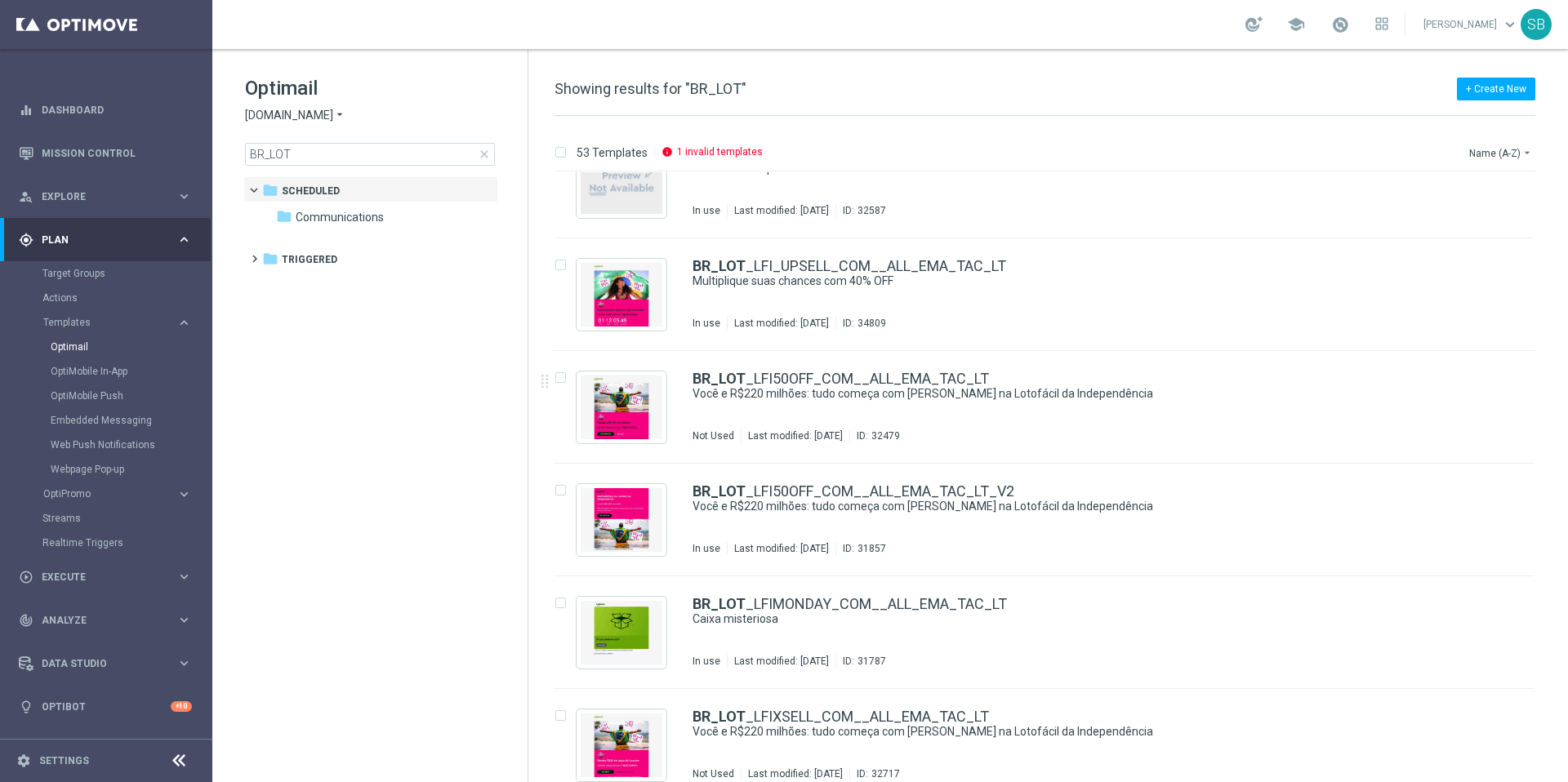
scroll to position [5364, 0]
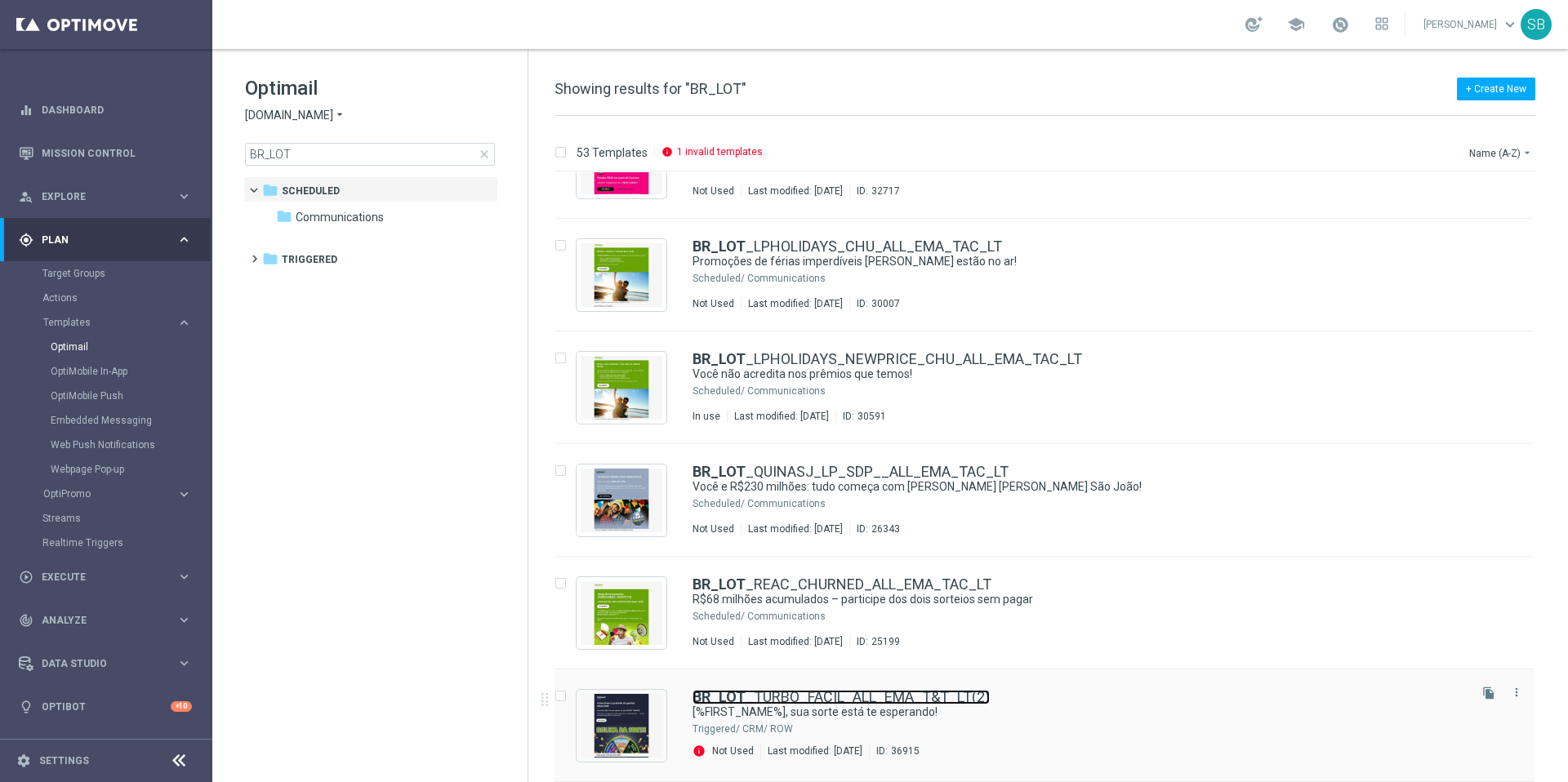
click at [773, 696] on link "BR_LOT _TURBO_FACIL_ALL_EMA_T&T_LT(2)" at bounding box center [841, 697] width 297 height 15
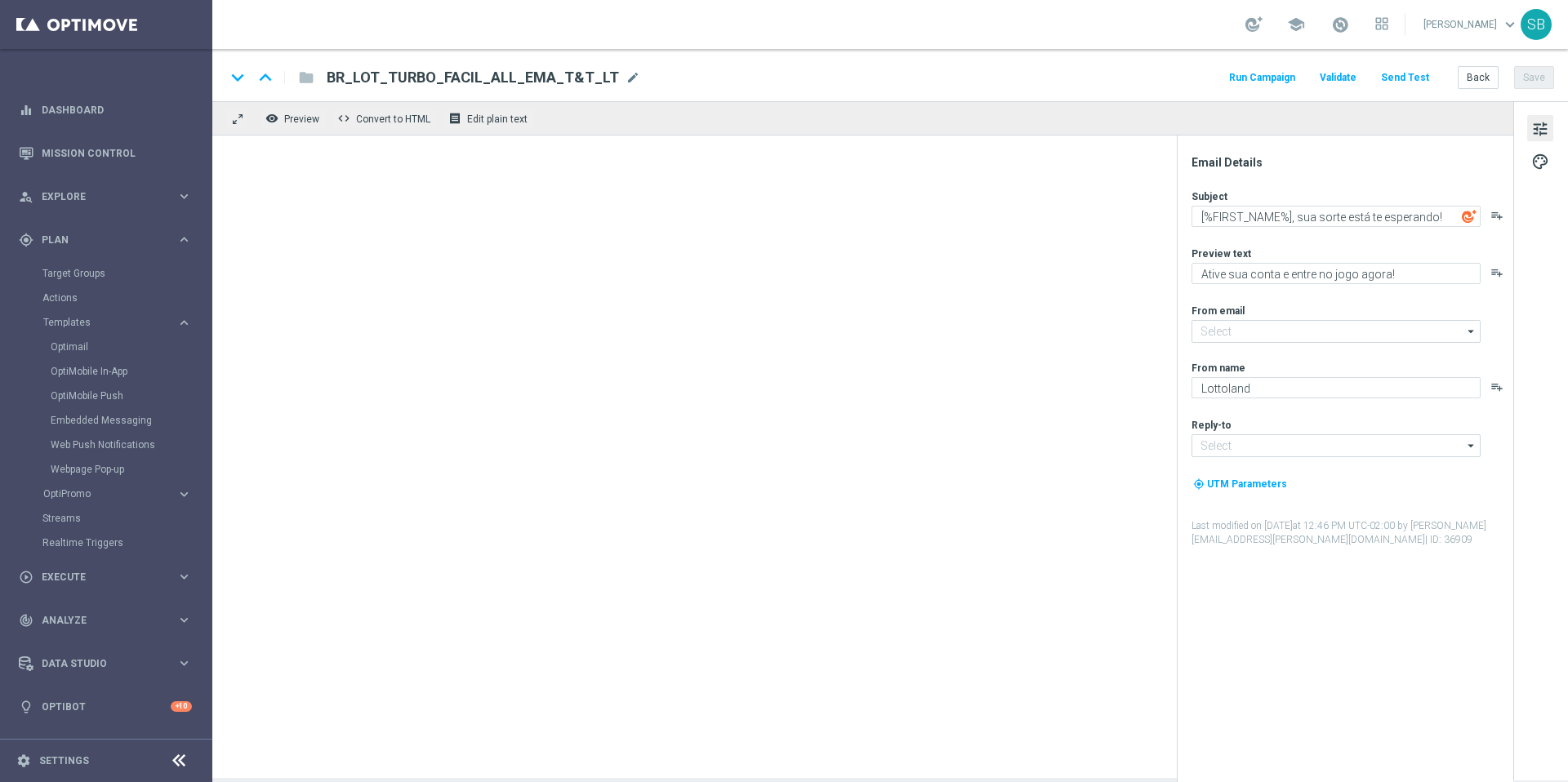
type input "[EMAIL_ADDRESS][DOMAIN_NAME]"
type textarea "[DOMAIN_NAME]"
type input "[EMAIL_ADDRESS][DOMAIN_NAME]"
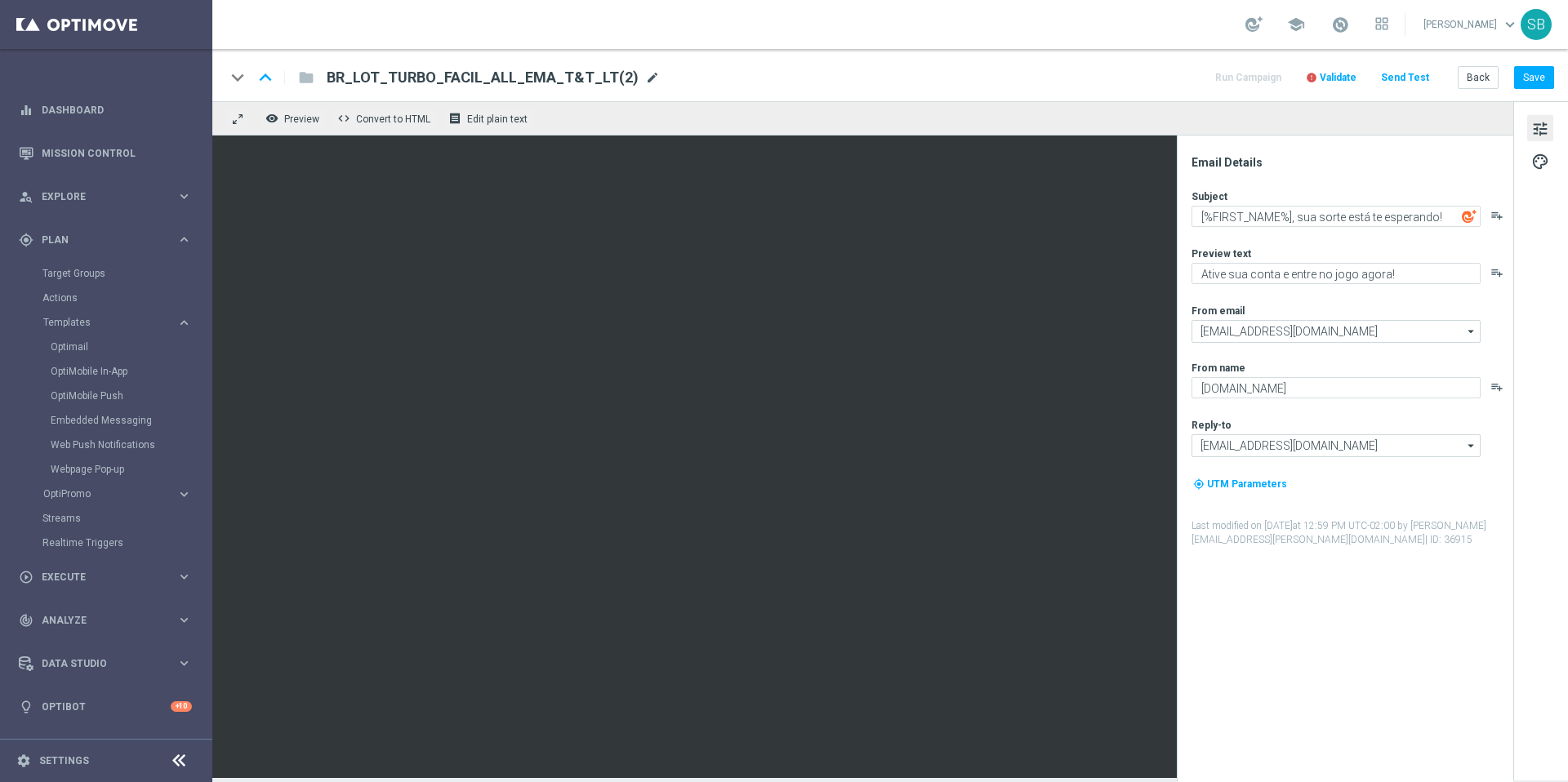
click at [646, 78] on span "mode_edit" at bounding box center [652, 77] width 15 height 15
drag, startPoint x: 577, startPoint y: 80, endPoint x: 547, endPoint y: 81, distance: 30.0
click at [547, 81] on input "BR_LOT_TURBO_FACIL_ALL_EMA_T&T_LT(2)" at bounding box center [529, 77] width 406 height 21
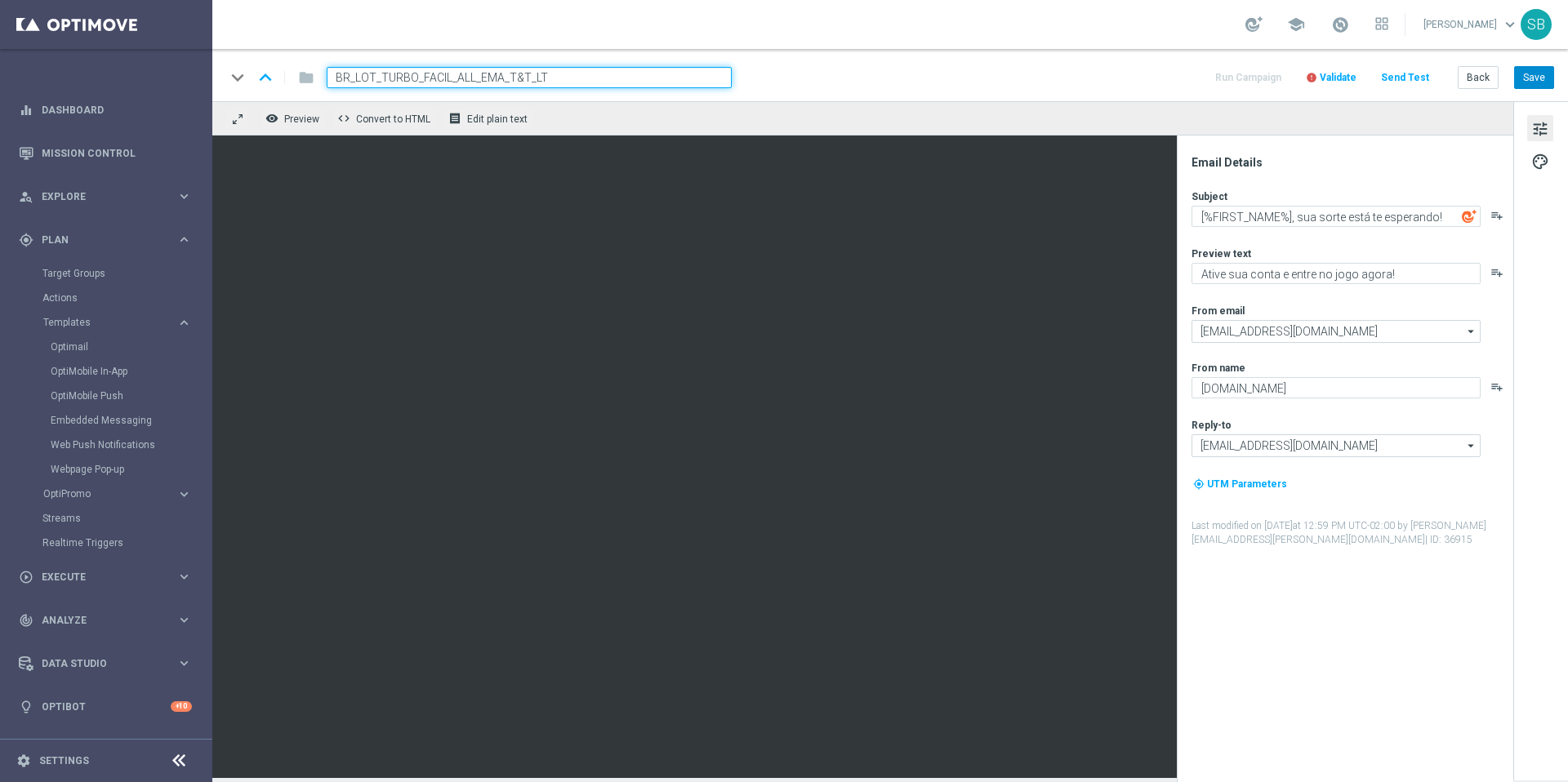
type input "BR_LOT_TURBO_FACIL_ALL_EMA_T&T_LT"
click at [1537, 74] on button "Save" at bounding box center [1534, 77] width 40 height 23
click at [1330, 75] on span "Validate" at bounding box center [1339, 77] width 37 height 12
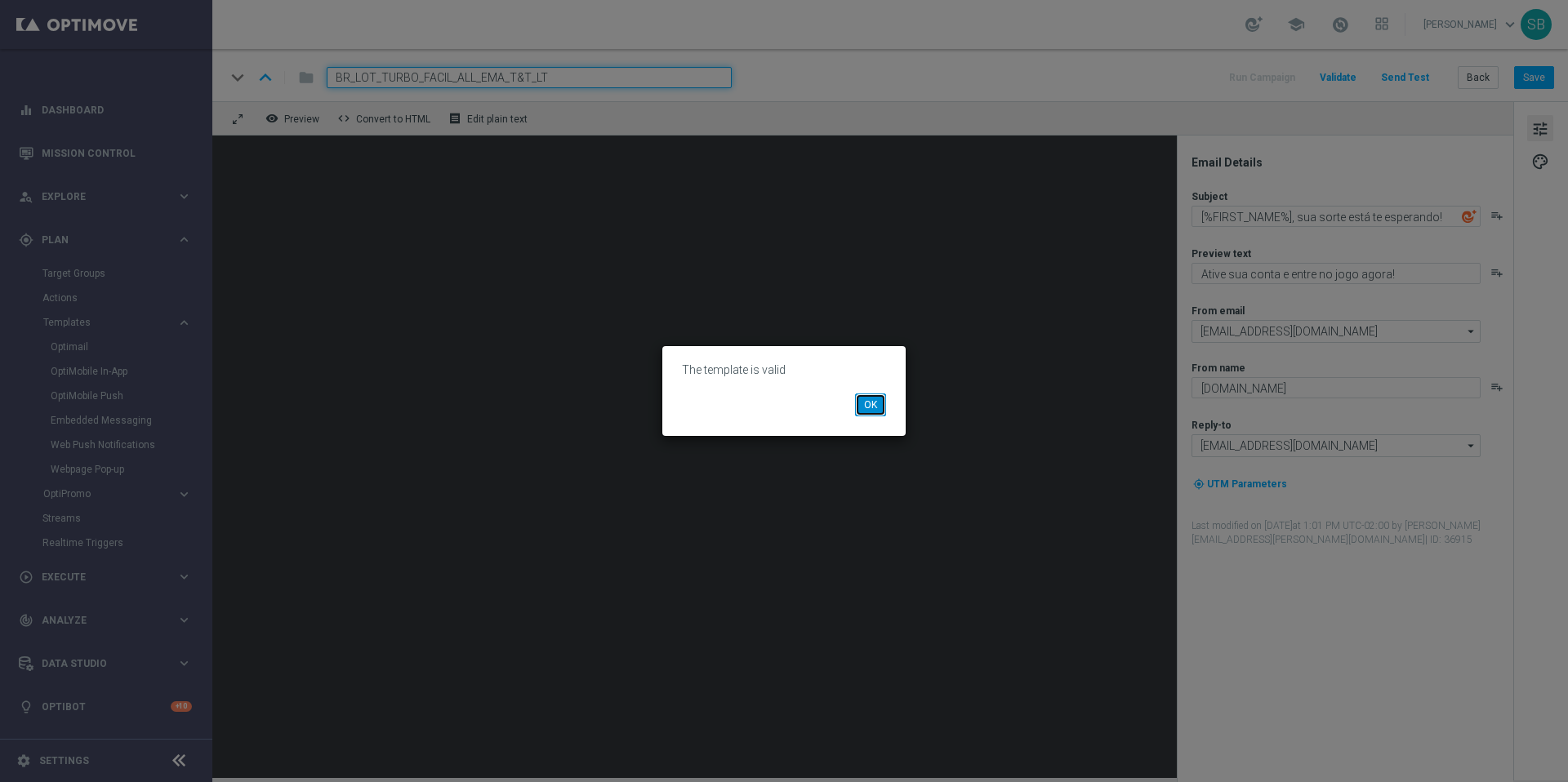
click at [865, 416] on button "OK" at bounding box center [871, 406] width 31 height 23
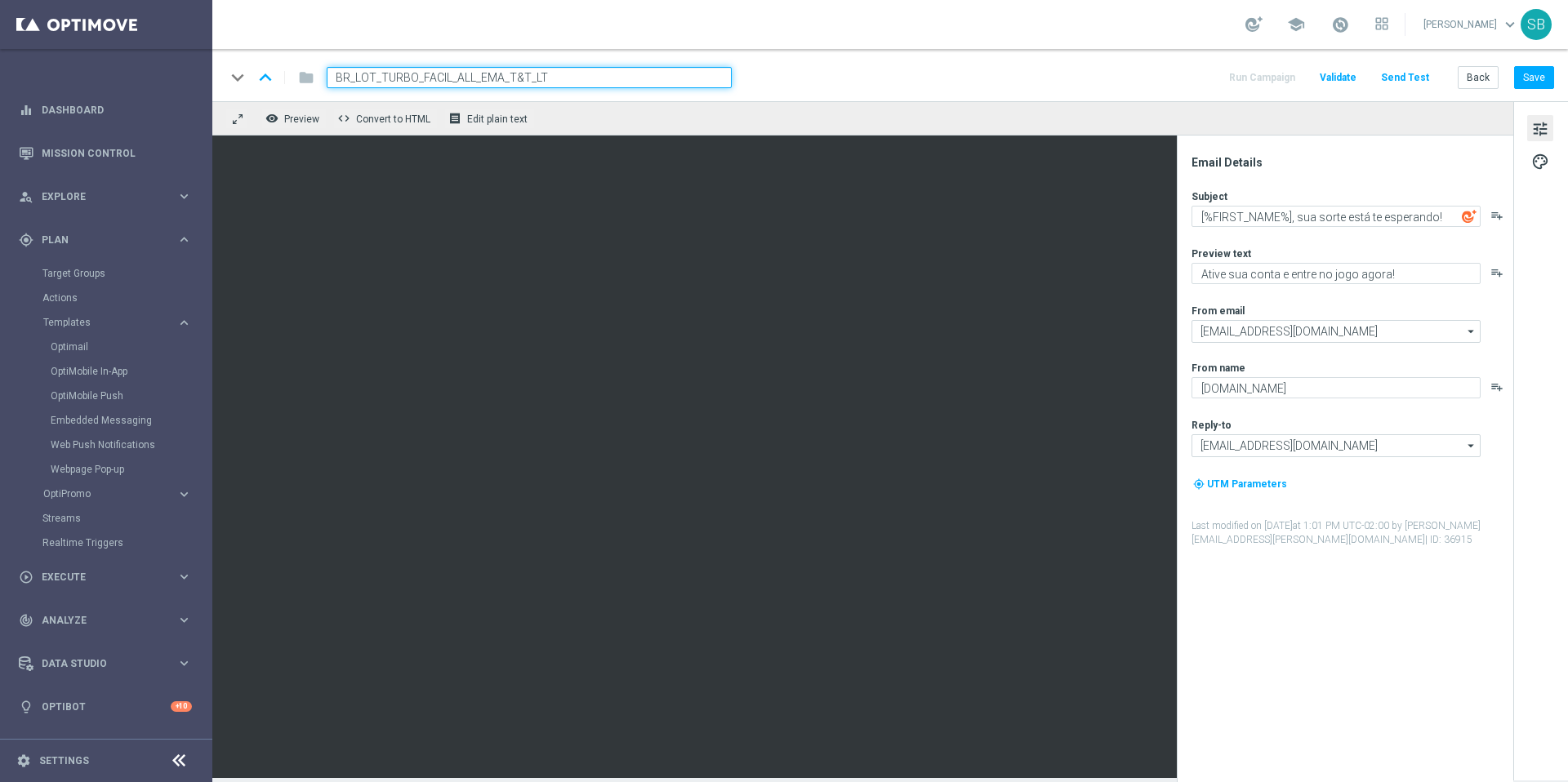
click at [938, 75] on div "keyboard_arrow_down keyboard_arrow_up folder BR_LOT_TURBO_FACIL_ALL_EMA_T&T_LT …" at bounding box center [890, 77] width 1329 height 21
